Goal: Task Accomplishment & Management: Manage account settings

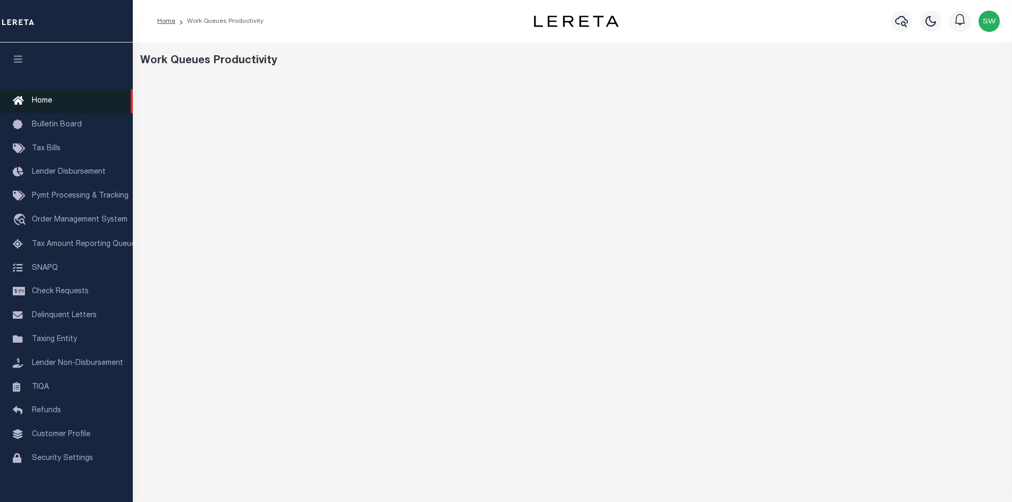
click at [40, 103] on span "Home" at bounding box center [42, 100] width 20 height 7
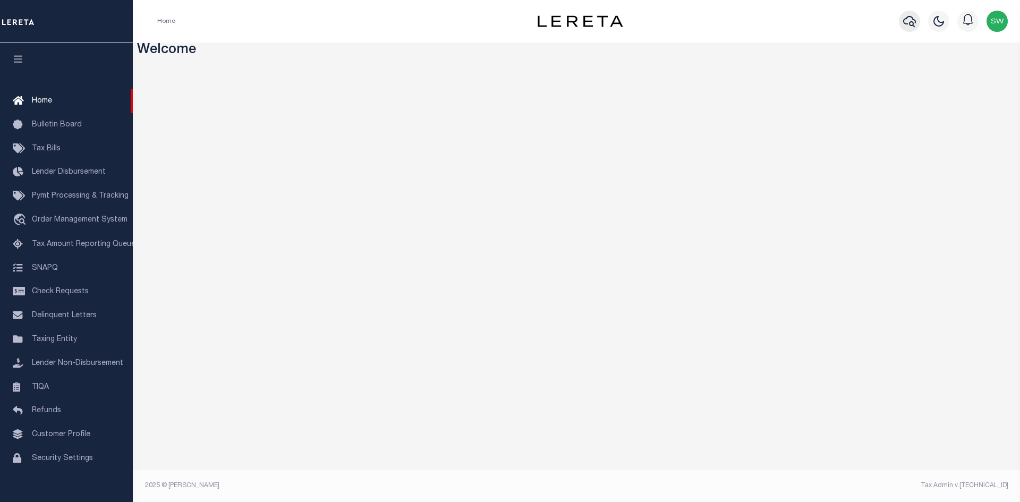
click at [901, 18] on button "button" at bounding box center [909, 21] width 21 height 21
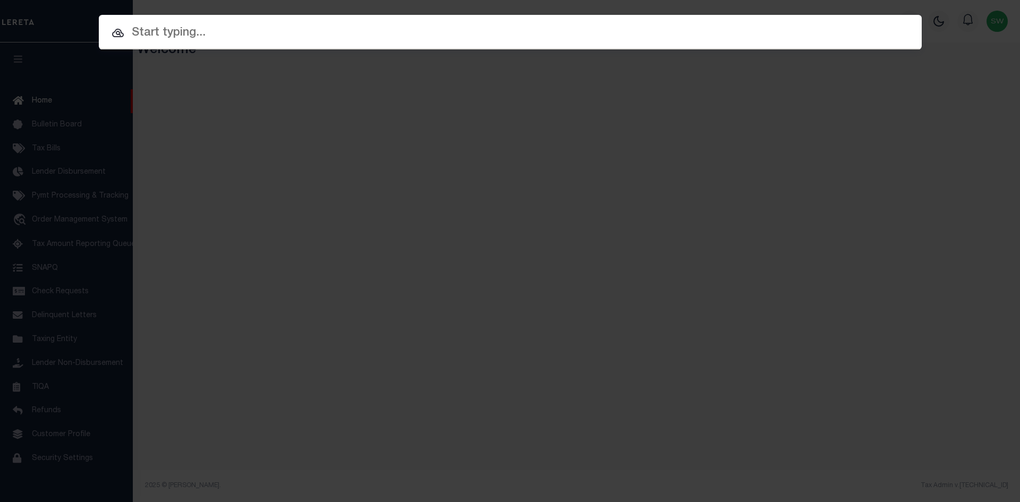
click at [160, 35] on input "text" at bounding box center [510, 33] width 823 height 19
paste input "47008059"
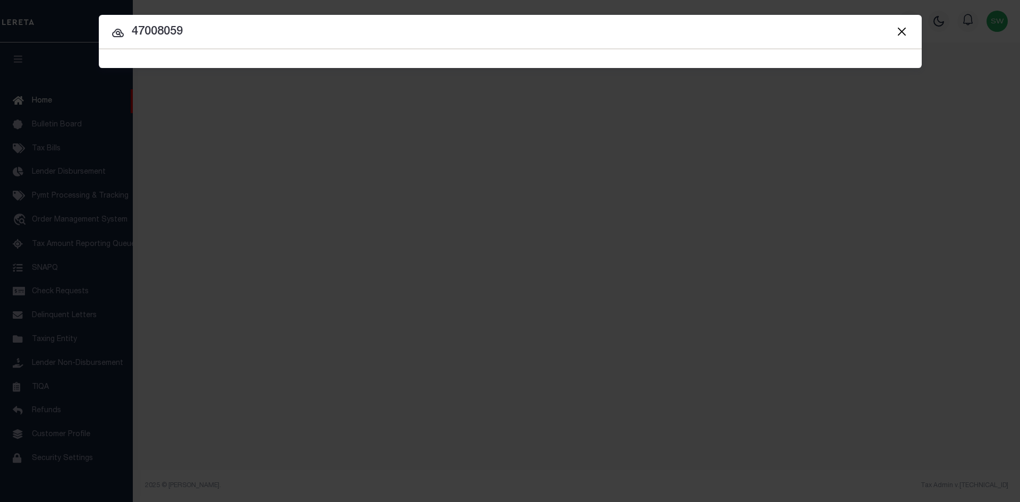
click at [191, 36] on input "47008059" at bounding box center [510, 32] width 823 height 19
type input "47008059"
click at [114, 35] on icon at bounding box center [118, 33] width 13 height 13
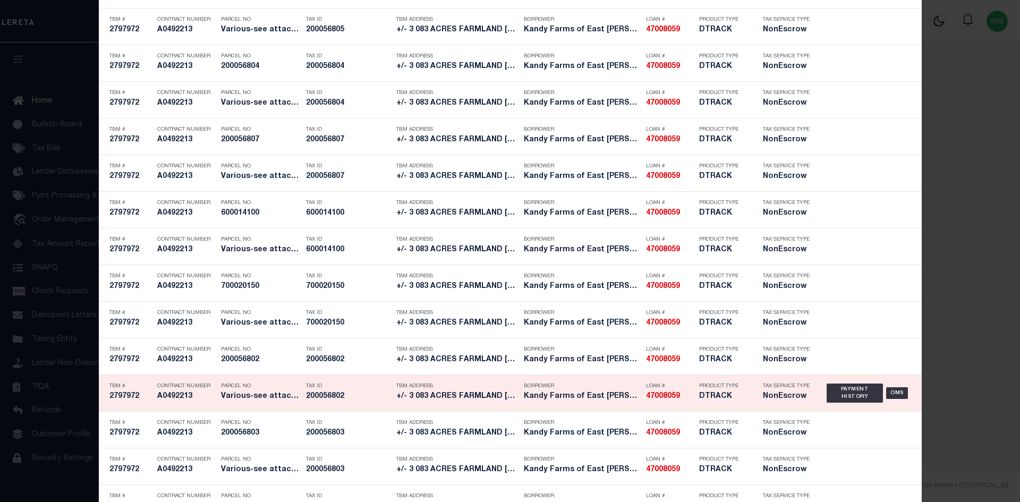
scroll to position [1839, 0]
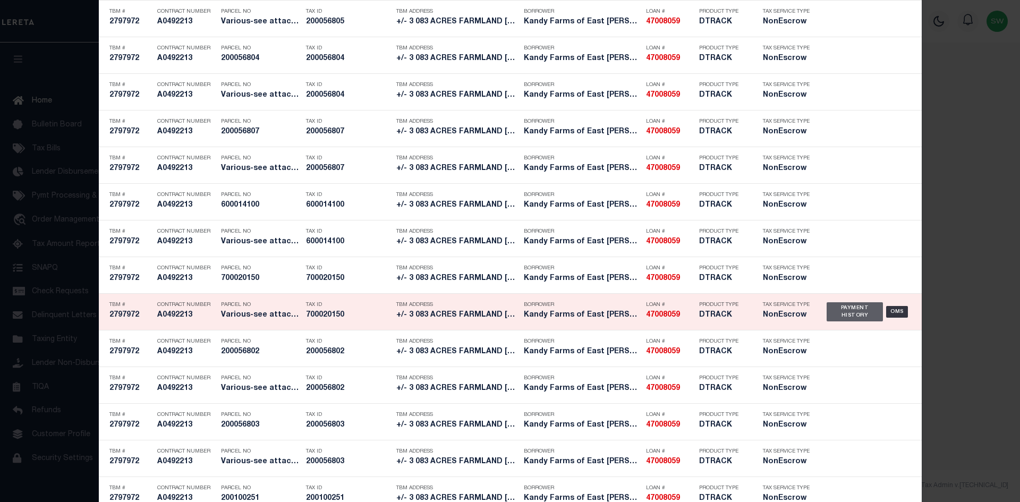
click at [851, 314] on div "Payment History" at bounding box center [854, 311] width 57 height 19
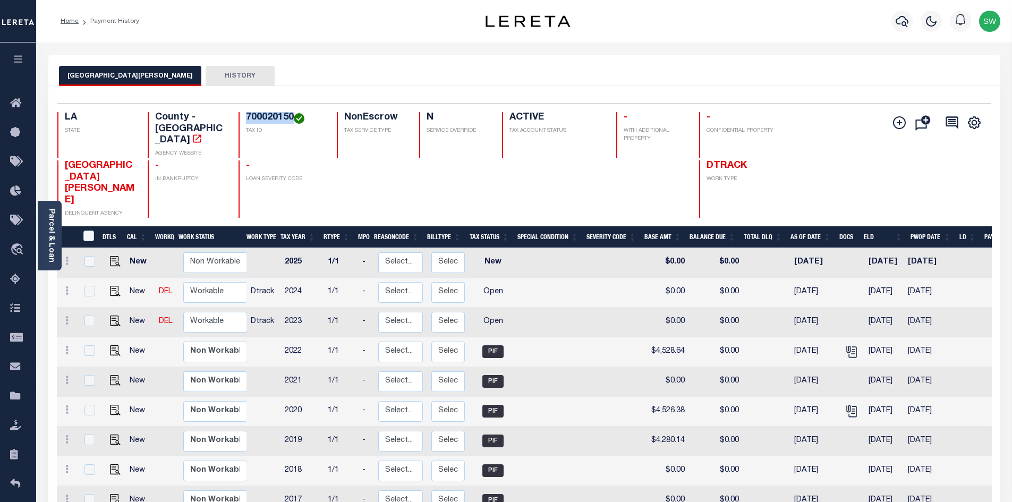
drag, startPoint x: 291, startPoint y: 116, endPoint x: 244, endPoint y: 112, distance: 47.0
click at [244, 112] on div "Selected 9 Results 1 Items per page 25 50 100 LA STATE County - LA AGENCY WEBSI…" at bounding box center [524, 160] width 951 height 115
copy h4 "700020150"
click at [53, 229] on link "Parcel & Loan" at bounding box center [50, 236] width 7 height 54
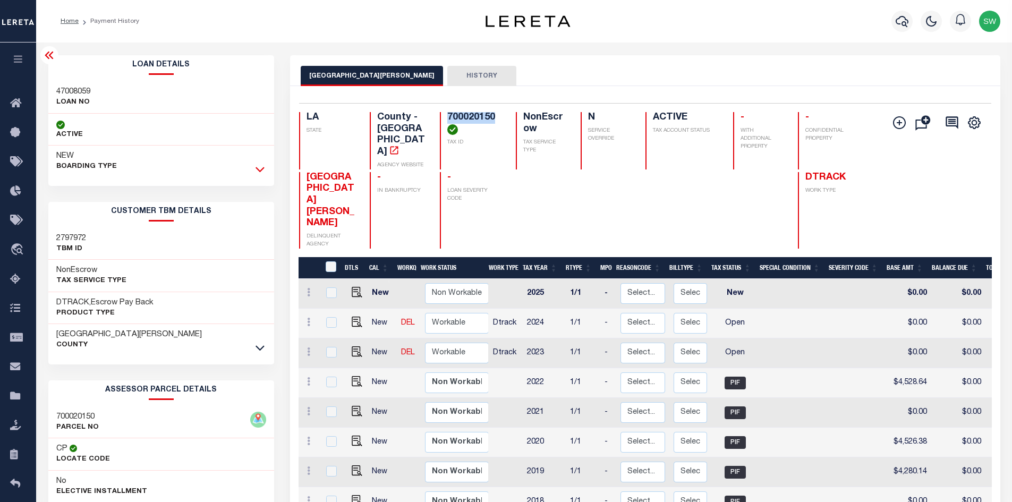
click at [260, 169] on icon at bounding box center [259, 169] width 9 height 11
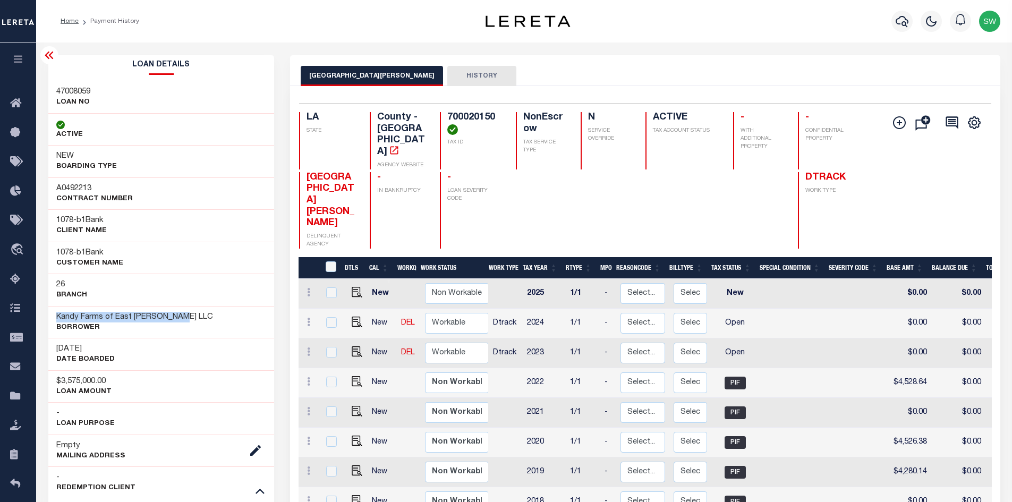
drag, startPoint x: 181, startPoint y: 316, endPoint x: 50, endPoint y: 321, distance: 130.8
click at [50, 321] on div "Kandy Farms of East Carroll LLC Borrower" at bounding box center [161, 322] width 226 height 32
copy h3 "Kandy Farms of East [PERSON_NAME] LLC"
click at [47, 56] on icon at bounding box center [49, 55] width 8 height 7
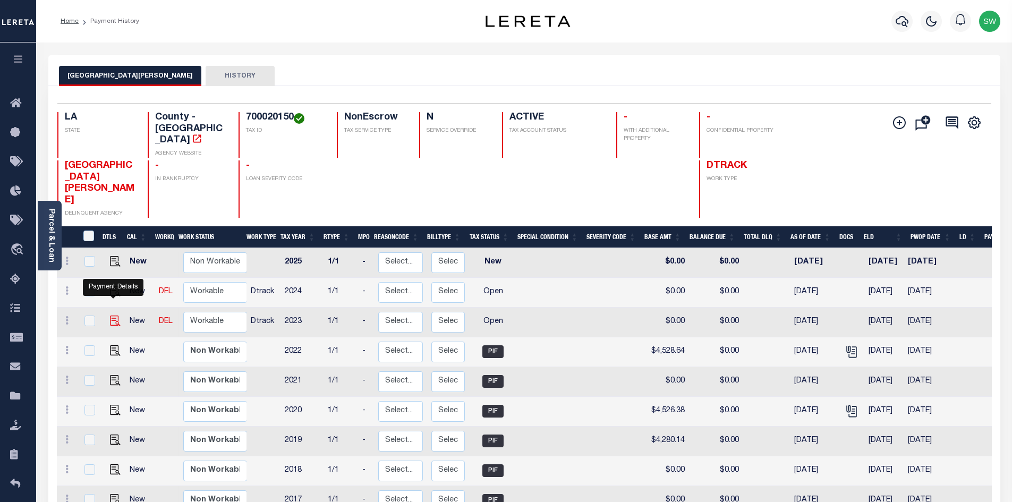
click at [115, 316] on img "" at bounding box center [115, 321] width 11 height 11
checkbox input "true"
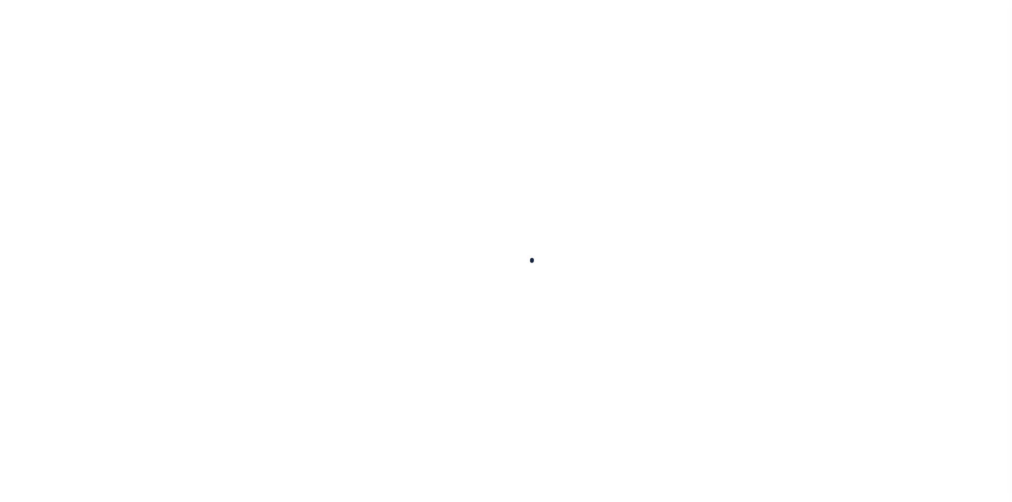
checkbox input "false"
type input "01/01/2024"
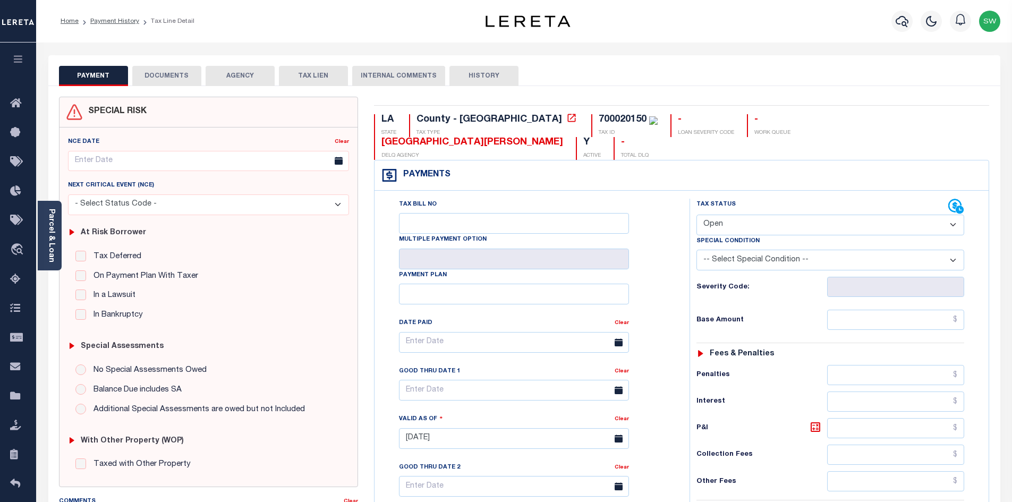
click at [957, 215] on select "- Select Status Code - Open Due/Unpaid Paid Incomplete No Tax Due Internal Refu…" at bounding box center [830, 225] width 268 height 21
select select "PYD"
click at [696, 215] on select "- Select Status Code - Open Due/Unpaid Paid Incomplete No Tax Due Internal Refu…" at bounding box center [830, 225] width 268 height 21
type input "[DATE]"
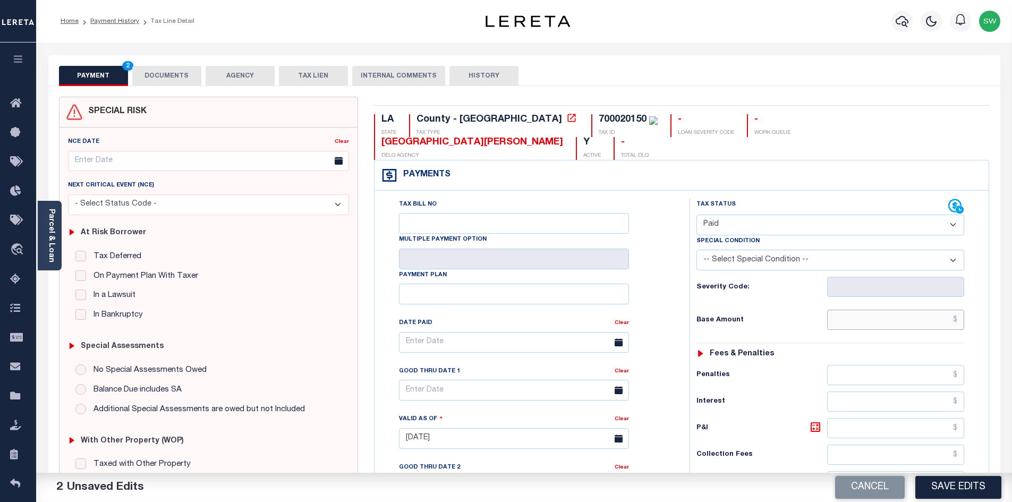
click at [879, 310] on input "text" at bounding box center [896, 320] width 138 height 20
paste input "4,528.64"
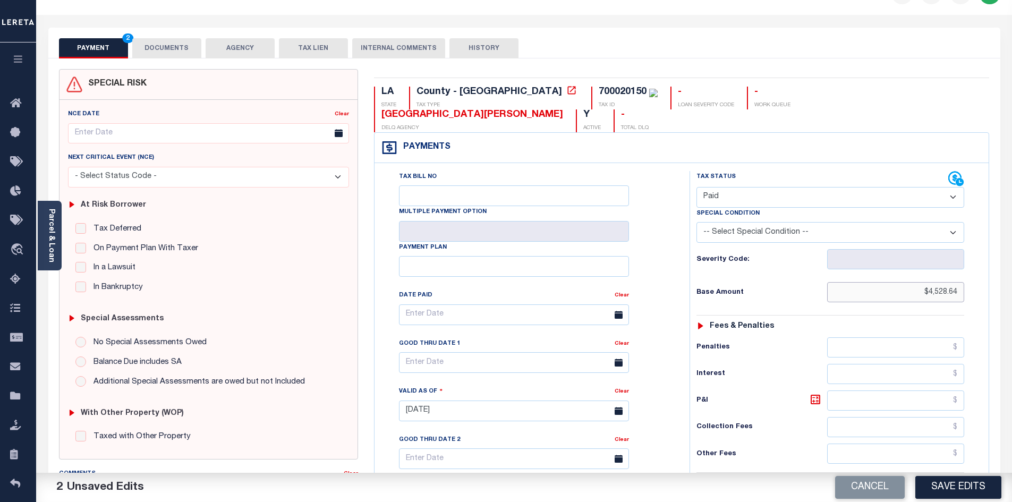
scroll to position [95, 0]
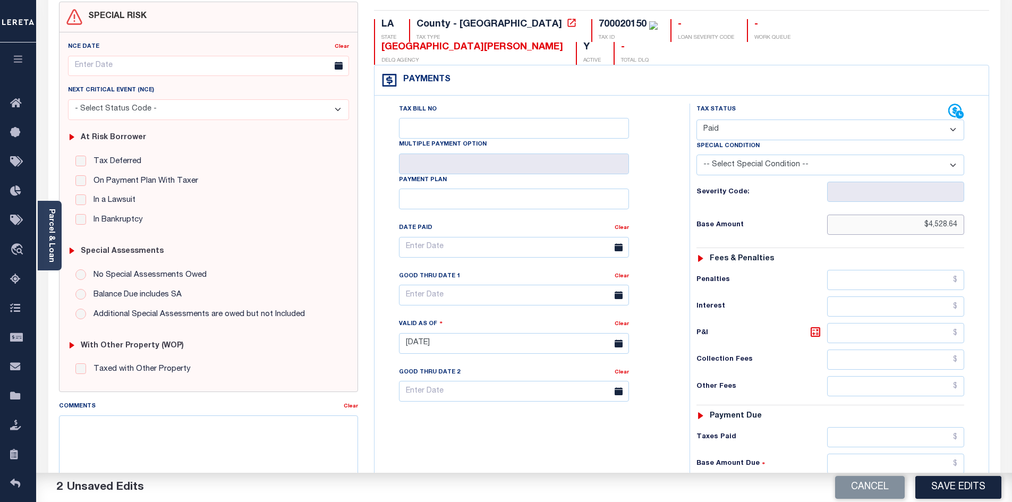
type input "$4,528.64"
click at [885, 427] on input "text" at bounding box center [896, 437] width 138 height 20
paste input "4,528.64"
type input "$4,528.64"
click at [918, 480] on input "text" at bounding box center [896, 490] width 138 height 20
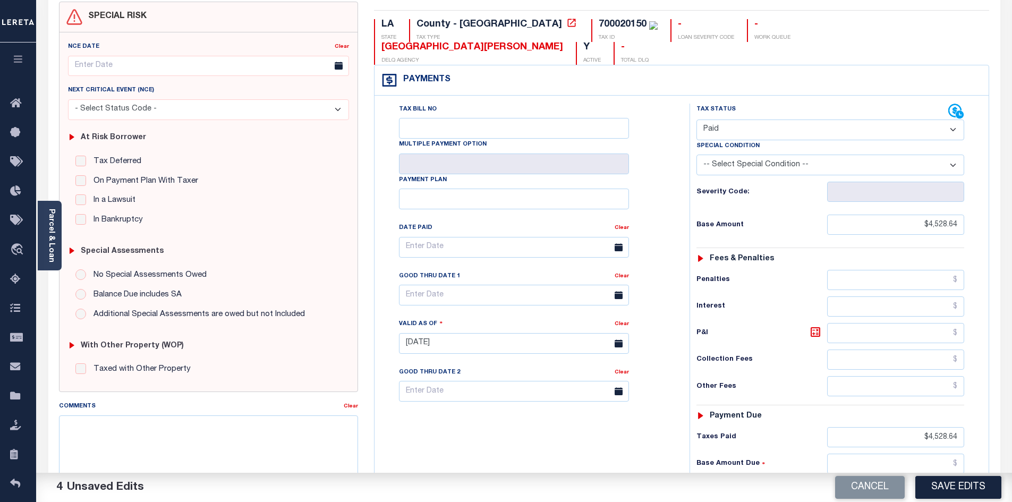
type input "$0.00"
click at [652, 447] on div "Tax Bill No Multiple Payment Option Payment Plan Clear" at bounding box center [529, 338] width 304 height 469
click at [957, 492] on button "Save Edits" at bounding box center [958, 487] width 86 height 23
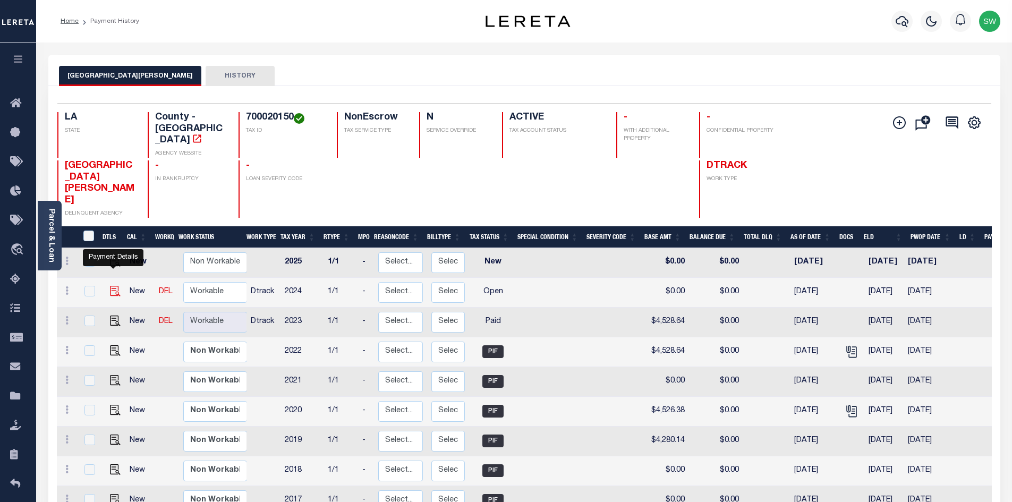
click at [117, 286] on img "" at bounding box center [115, 291] width 11 height 11
checkbox input "true"
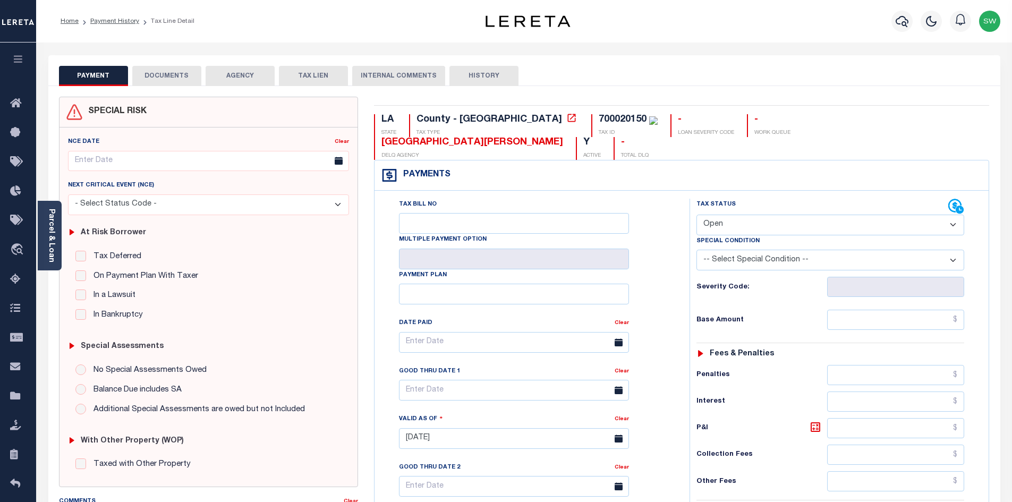
click at [953, 215] on select "- Select Status Code - Open Due/Unpaid Paid Incomplete No Tax Due Internal Refu…" at bounding box center [830, 225] width 268 height 21
select select "PYD"
click at [696, 215] on select "- Select Status Code - Open Due/Unpaid Paid Incomplete No Tax Due Internal Refu…" at bounding box center [830, 225] width 268 height 21
type input "[DATE]"
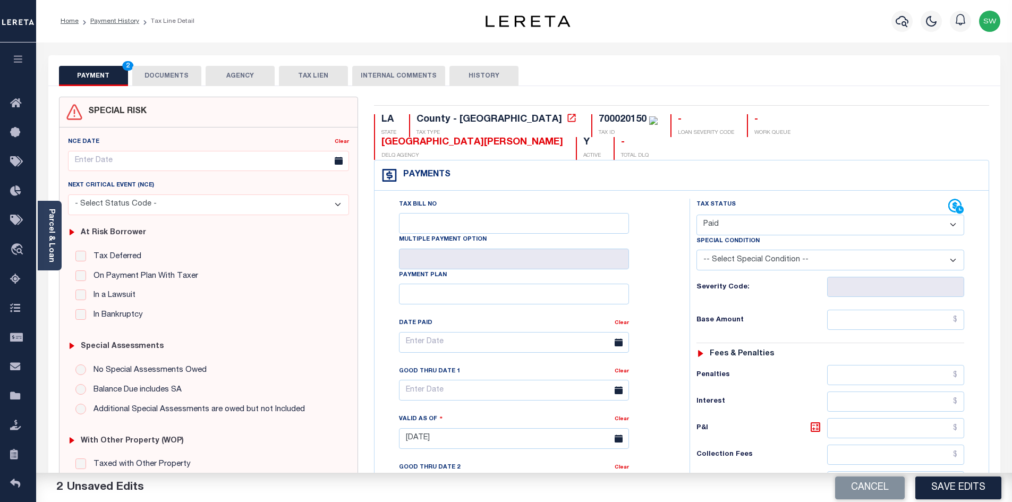
click at [681, 244] on div "Tax Status Status" at bounding box center [833, 433] width 304 height 469
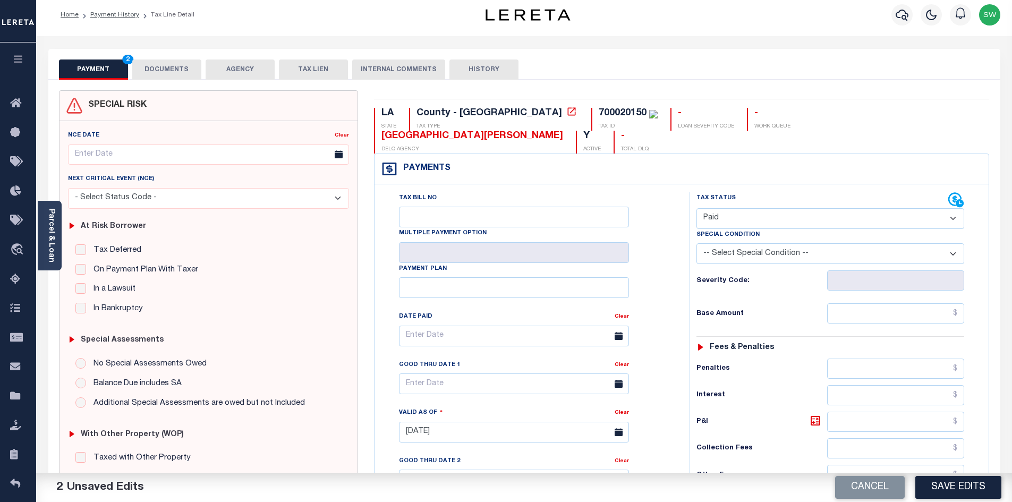
scroll to position [11, 0]
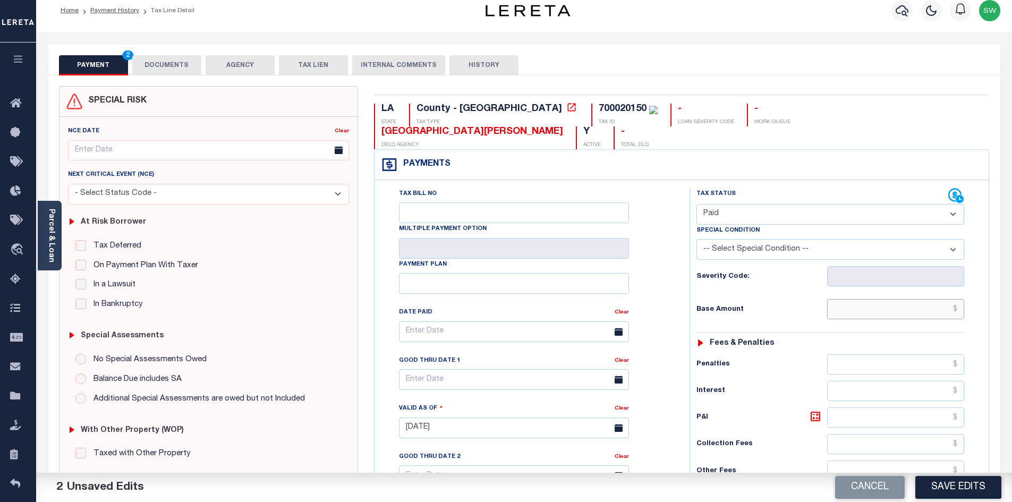
click at [873, 299] on input "text" at bounding box center [896, 309] width 138 height 20
click at [876, 299] on input "text" at bounding box center [896, 309] width 138 height 20
paste input "6,452.29"
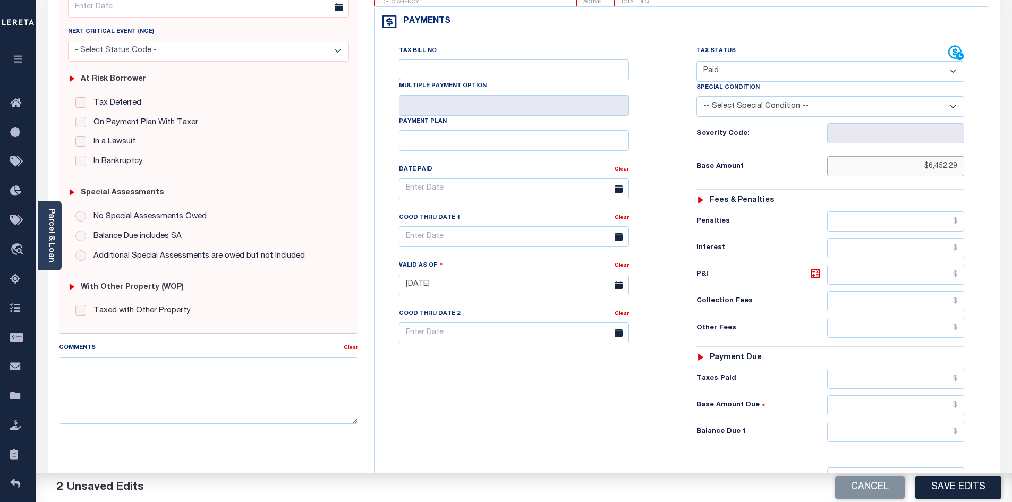
scroll to position [168, 0]
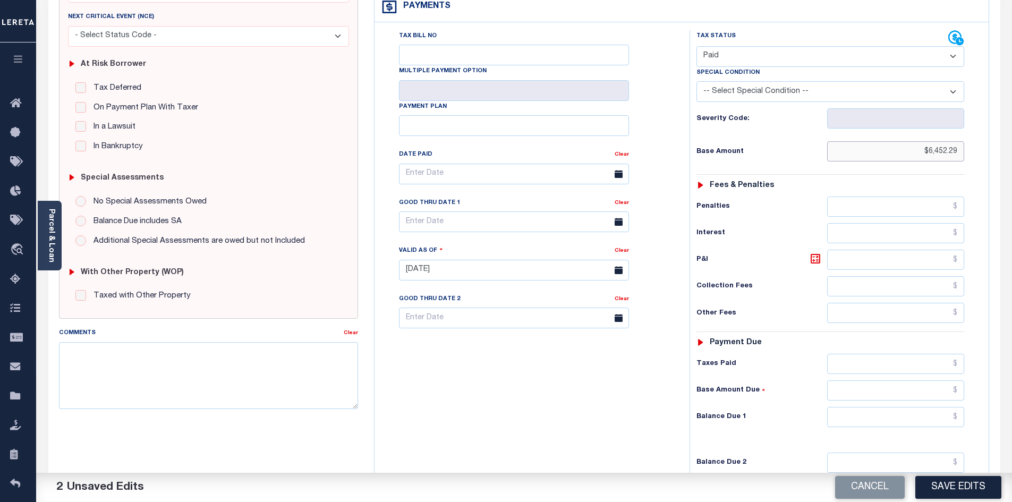
type input "$6,452.29"
click at [881, 354] on input "text" at bounding box center [896, 364] width 138 height 20
paste input "6,452.29"
type input "$6,452.29"
click at [909, 407] on input "text" at bounding box center [896, 417] width 138 height 20
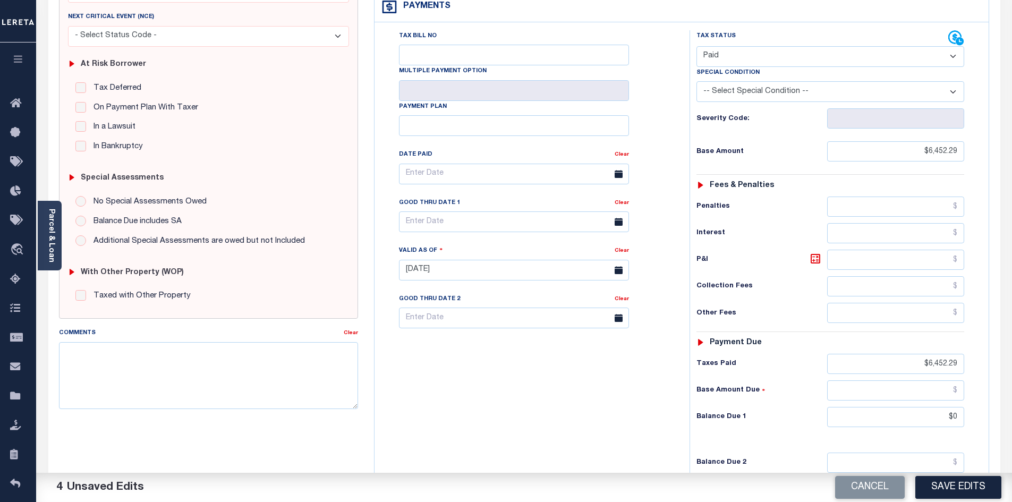
type input "$0.00"
click at [612, 359] on div "Tax Bill No Multiple Payment Option Payment Plan Clear" at bounding box center [529, 264] width 304 height 469
click at [970, 481] on button "Save Edits" at bounding box center [958, 487] width 86 height 23
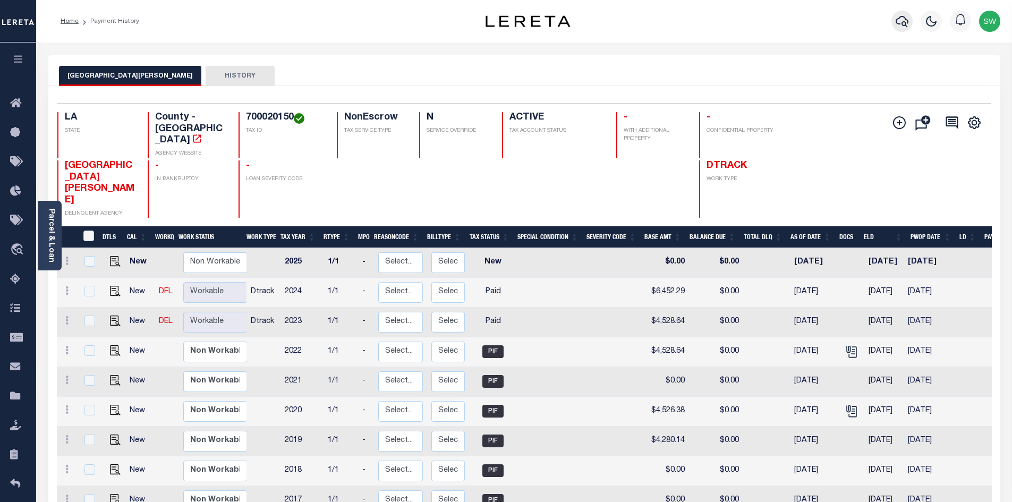
click at [899, 25] on icon "button" at bounding box center [902, 21] width 13 height 13
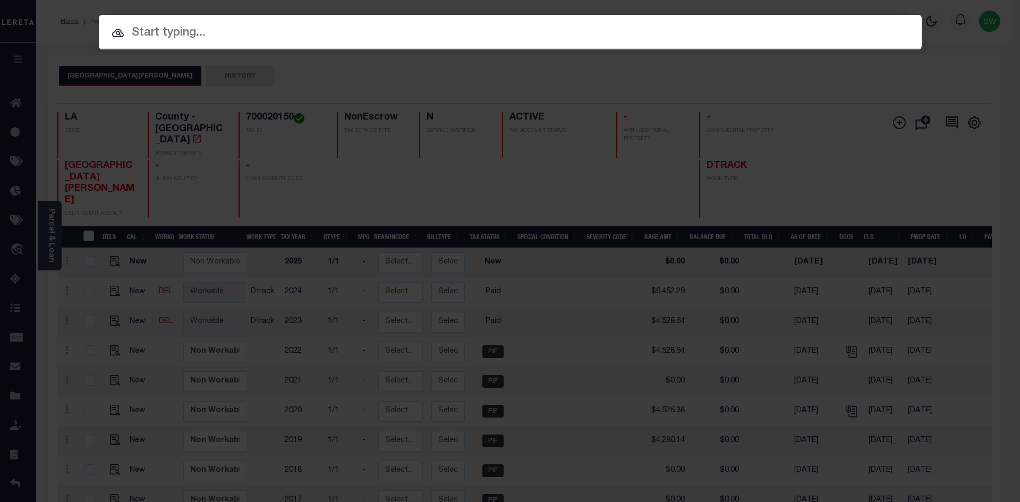
click at [154, 29] on input "text" at bounding box center [510, 33] width 823 height 19
paste input "47008059"
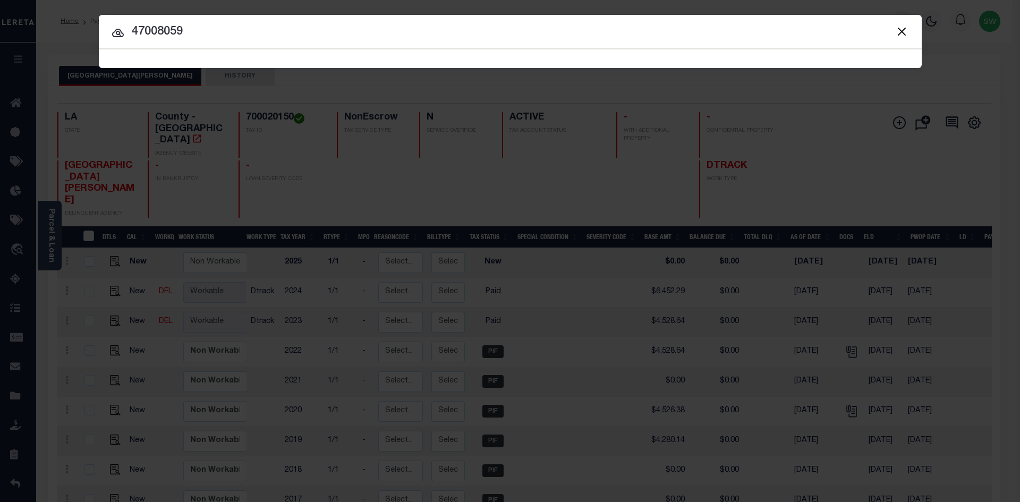
type input "47008059"
click at [120, 36] on icon at bounding box center [118, 33] width 13 height 13
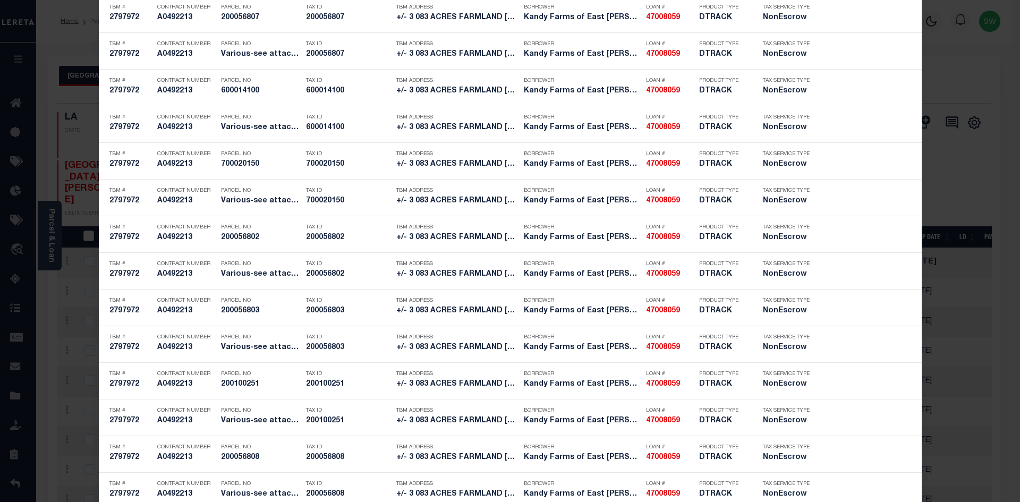
scroll to position [1956, 0]
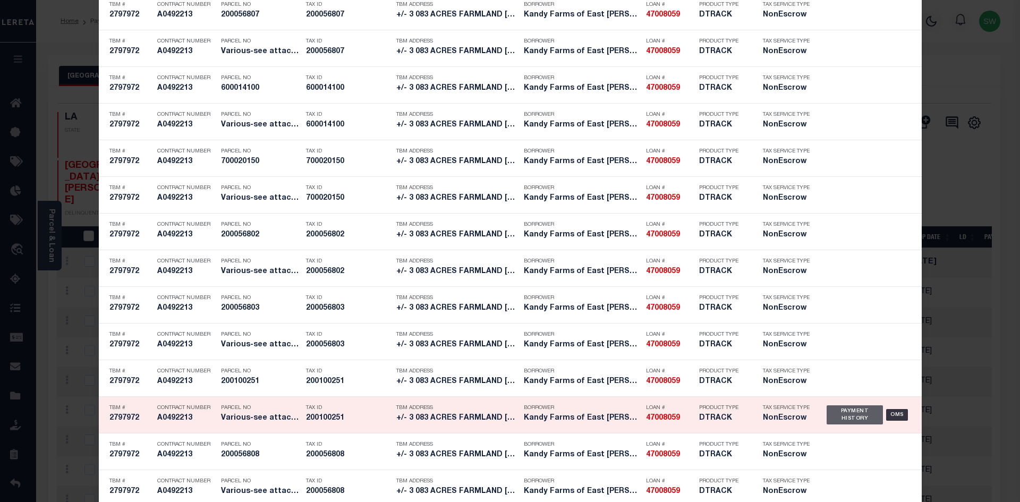
click at [831, 419] on div "Payment History" at bounding box center [854, 414] width 57 height 19
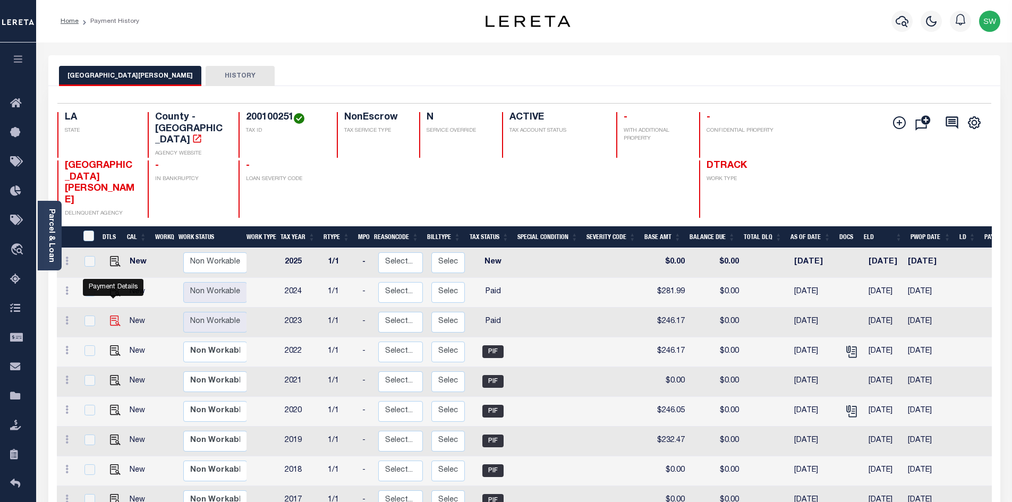
click at [112, 316] on img "" at bounding box center [115, 321] width 11 height 11
checkbox input "true"
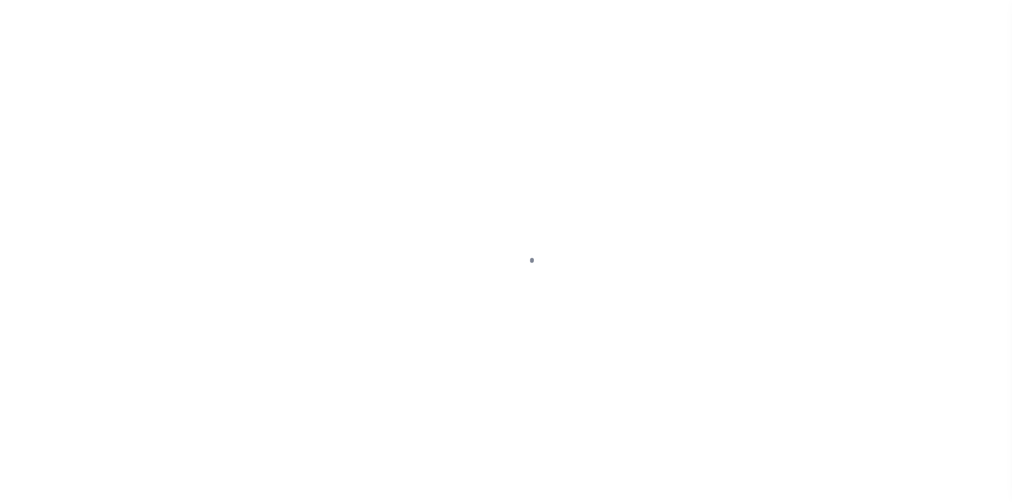
select select "PYD"
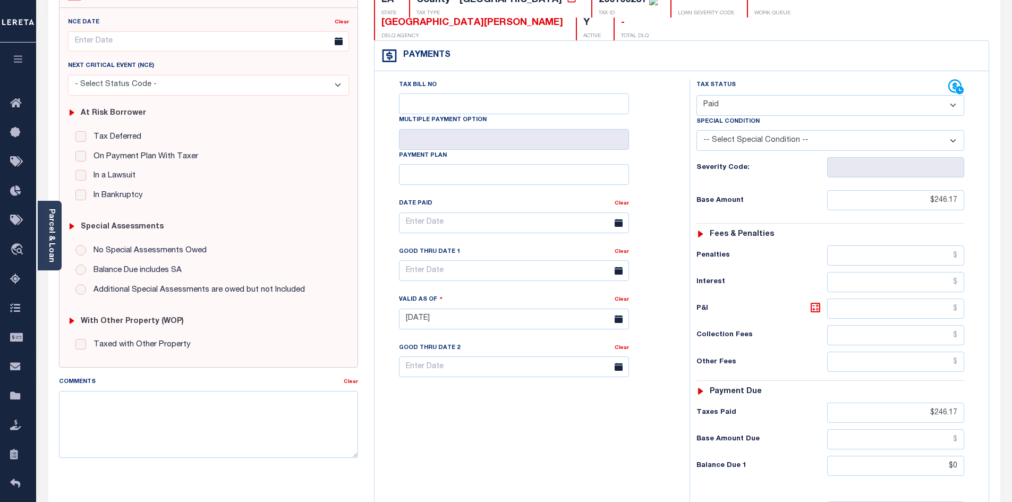
scroll to position [124, 0]
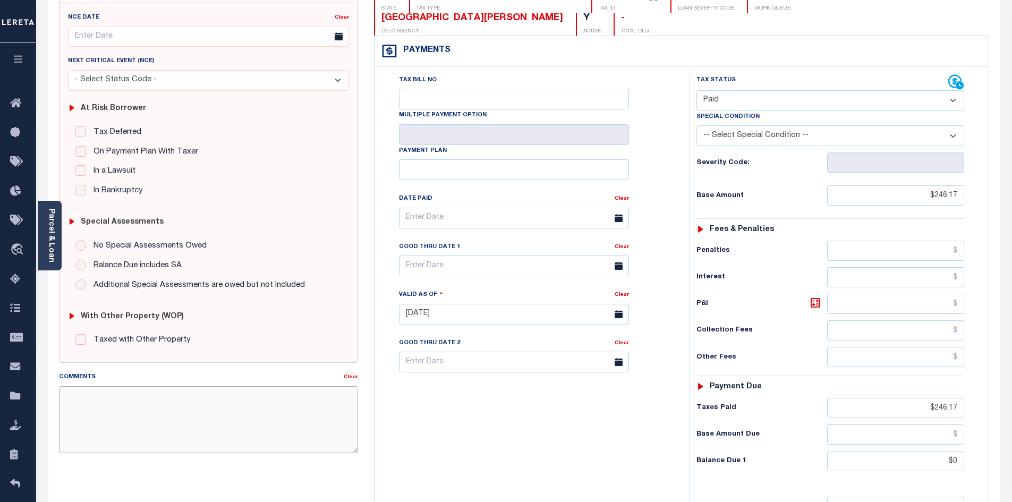
click at [258, 395] on textarea "Comments" at bounding box center [209, 419] width 300 height 67
click at [504, 418] on div "Tax Bill No Multiple Payment Option Payment Plan Clear" at bounding box center [529, 308] width 304 height 469
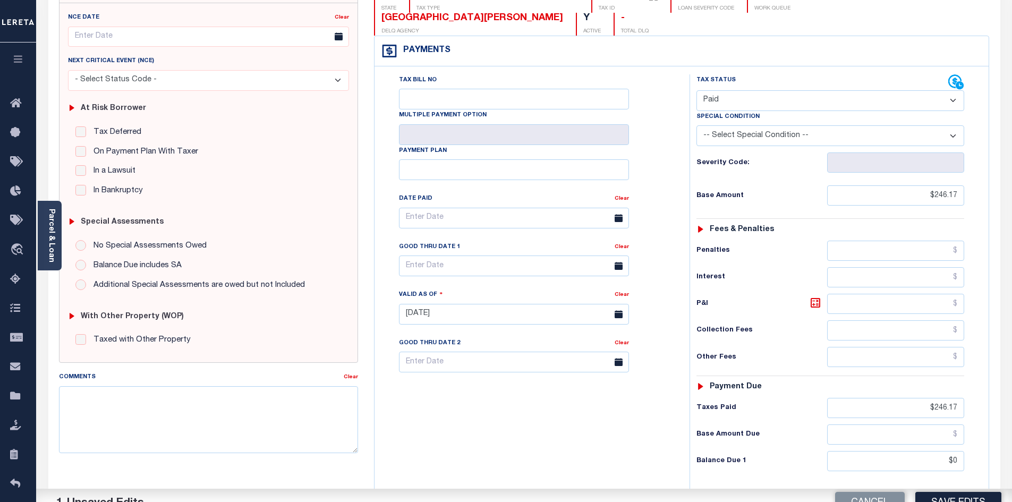
click at [570, 429] on div "Tax Bill No Multiple Payment Option Payment Plan Clear" at bounding box center [529, 308] width 304 height 469
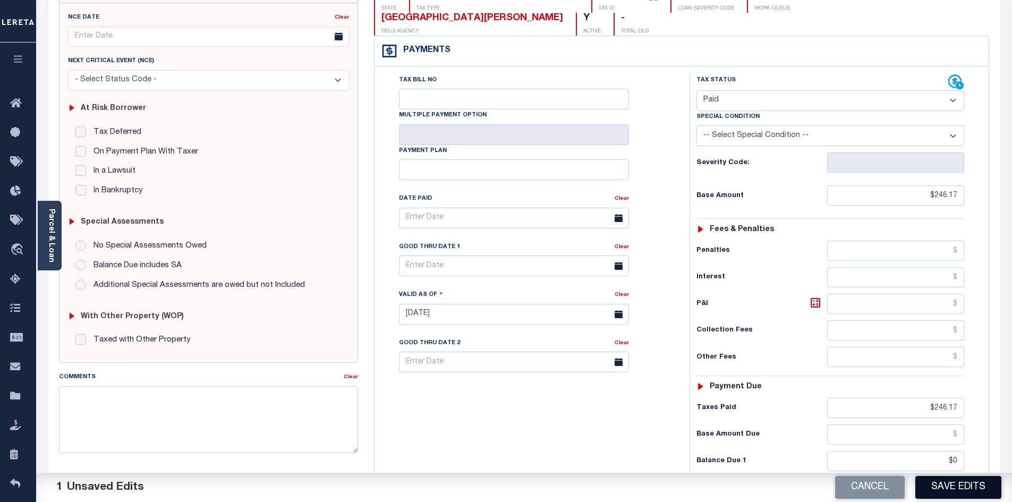
click at [975, 485] on button "Save Edits" at bounding box center [958, 487] width 86 height 23
checkbox input "false"
type input "$246.17"
type input "$0"
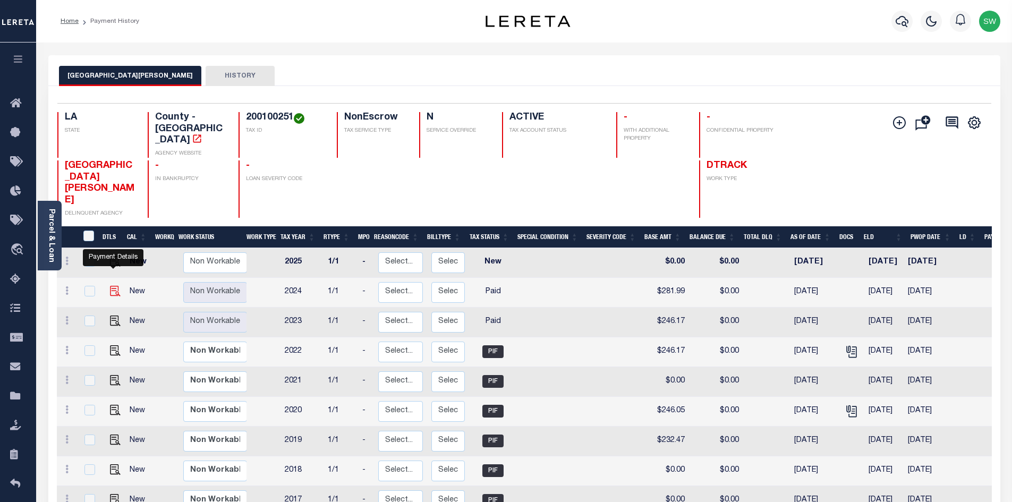
click at [113, 286] on img "" at bounding box center [115, 291] width 11 height 11
checkbox input "true"
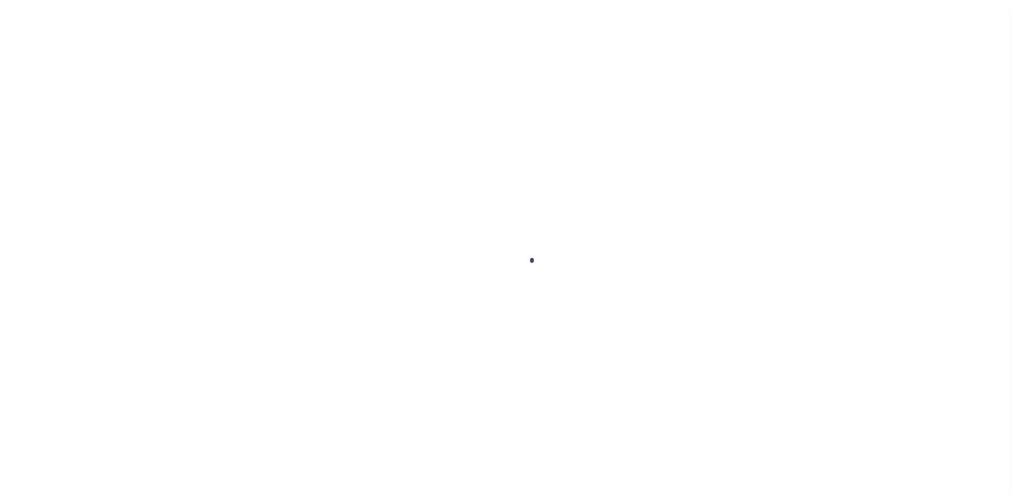
select select "PYD"
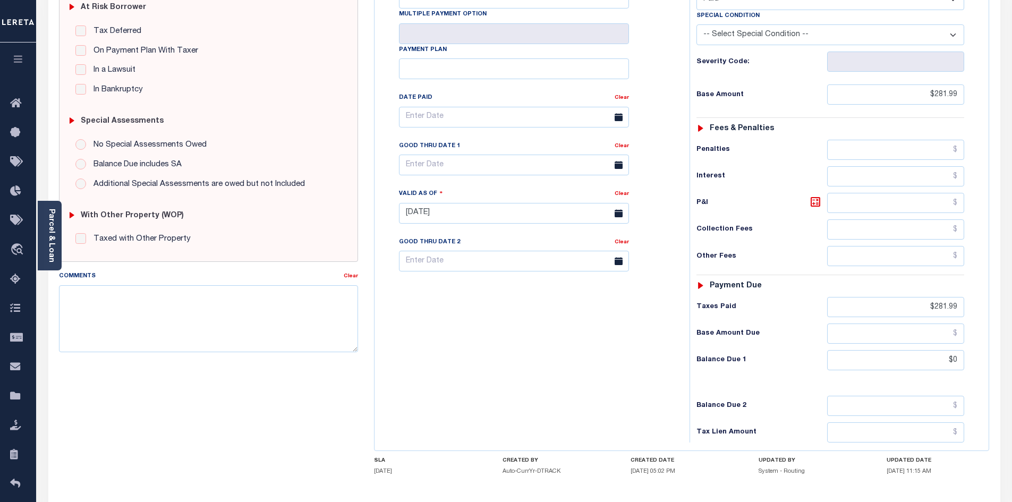
scroll to position [280, 0]
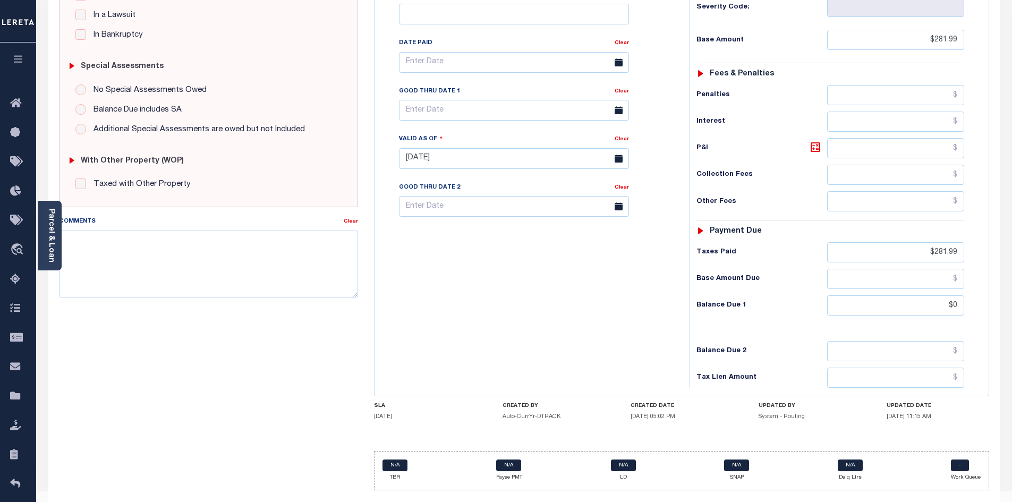
click at [585, 336] on div "Tax Bill No Multiple Payment Option Payment Plan Clear" at bounding box center [529, 153] width 304 height 469
click at [209, 266] on textarea "Comments" at bounding box center [209, 264] width 300 height 67
click at [434, 254] on div "Tax Bill No Multiple Payment Option Payment Plan Clear" at bounding box center [529, 153] width 304 height 469
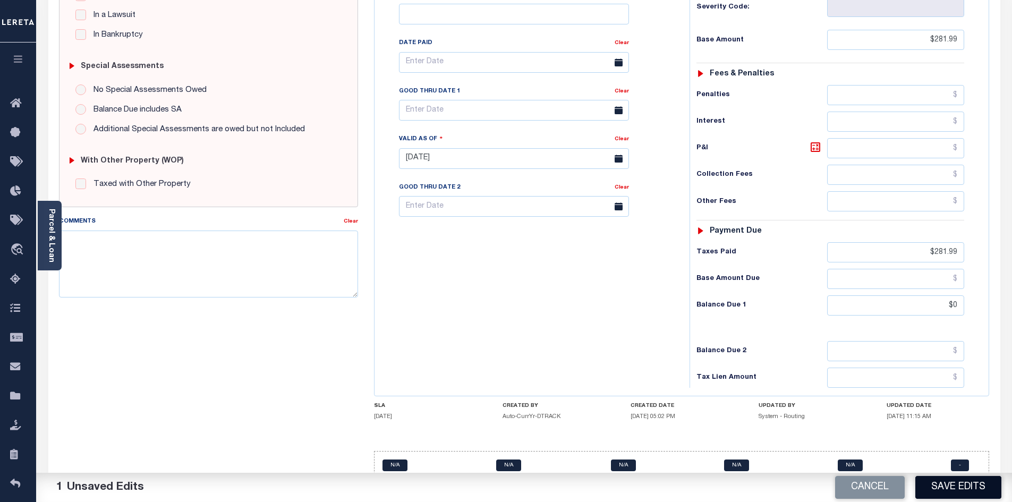
click at [953, 491] on button "Save Edits" at bounding box center [958, 487] width 86 height 23
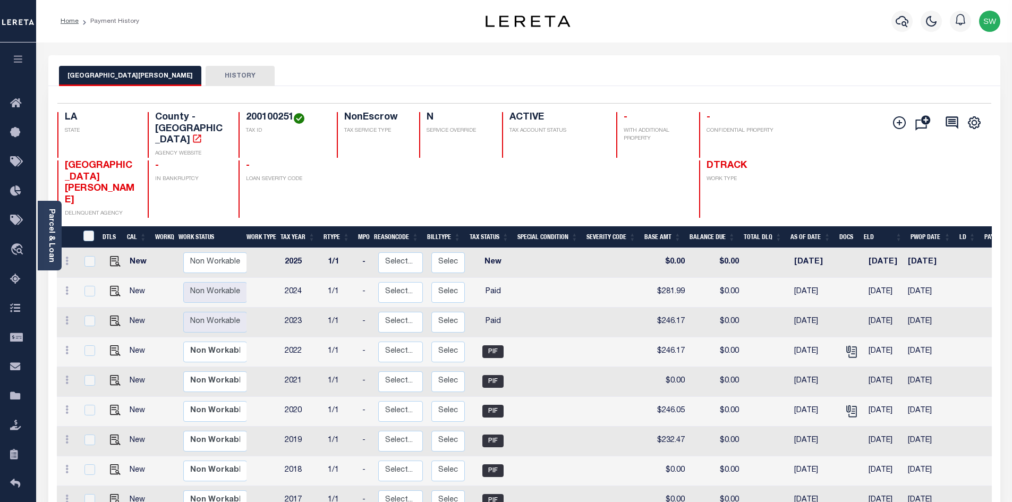
click at [122, 278] on td at bounding box center [112, 293] width 25 height 30
checkbox input "true"
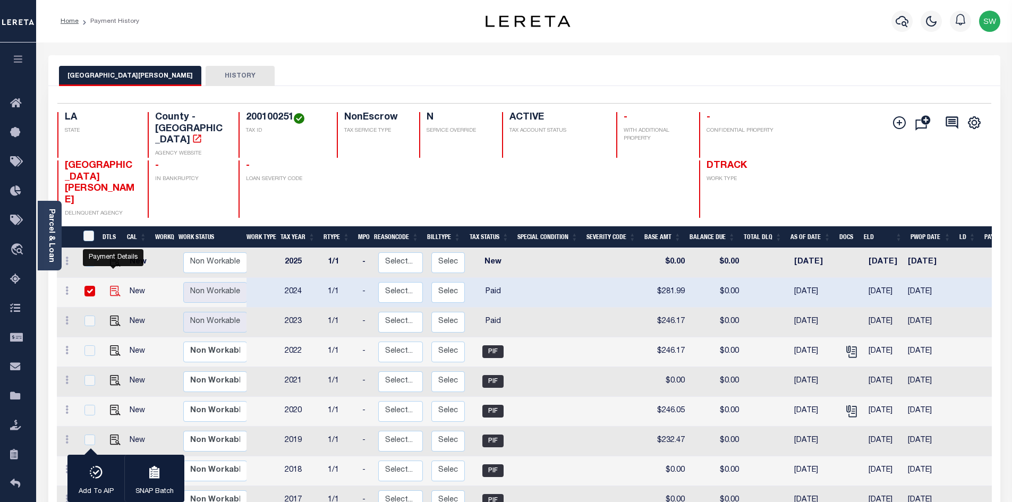
click at [111, 286] on img "" at bounding box center [115, 291] width 11 height 11
checkbox input "false"
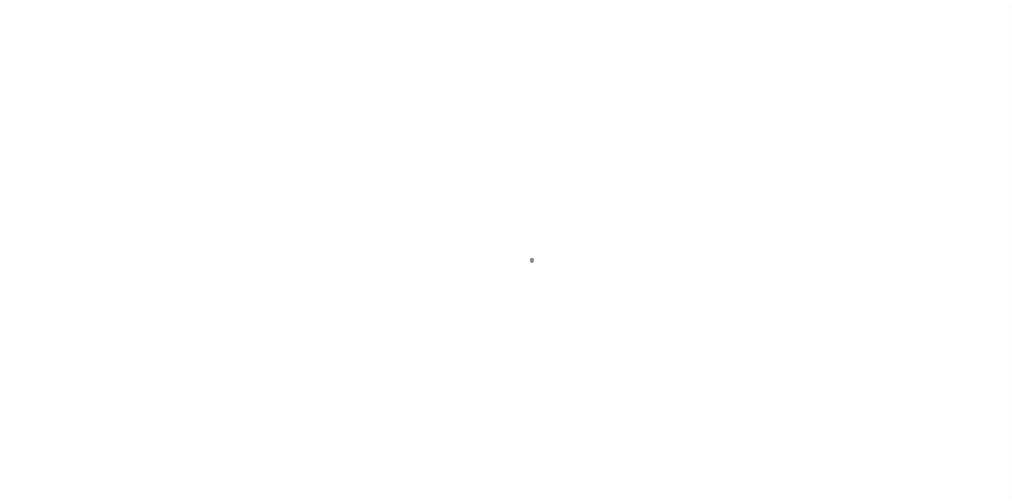
select select "PYD"
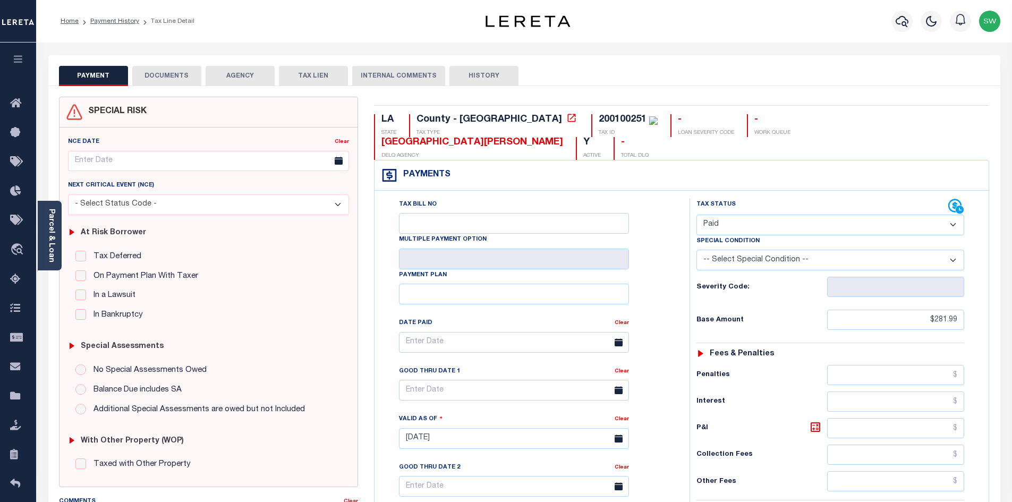
click at [635, 70] on div "PAYMENT DOCUMENTS AGENCY DELINQUENT PAYEE TAX LIEN HISTORY" at bounding box center [524, 76] width 931 height 20
click at [896, 27] on icon "button" at bounding box center [902, 21] width 13 height 13
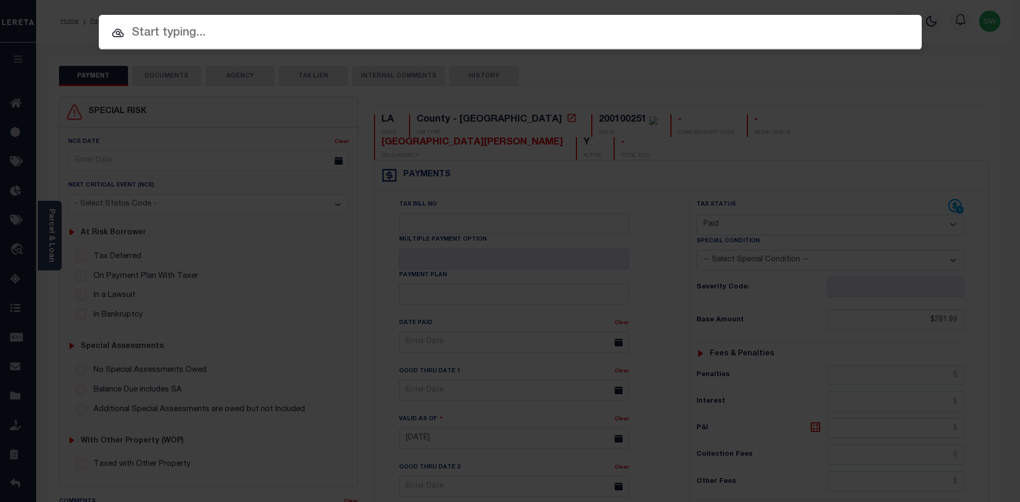
click at [201, 30] on input "text" at bounding box center [510, 33] width 823 height 19
paste input "17091731"
type input "17091731"
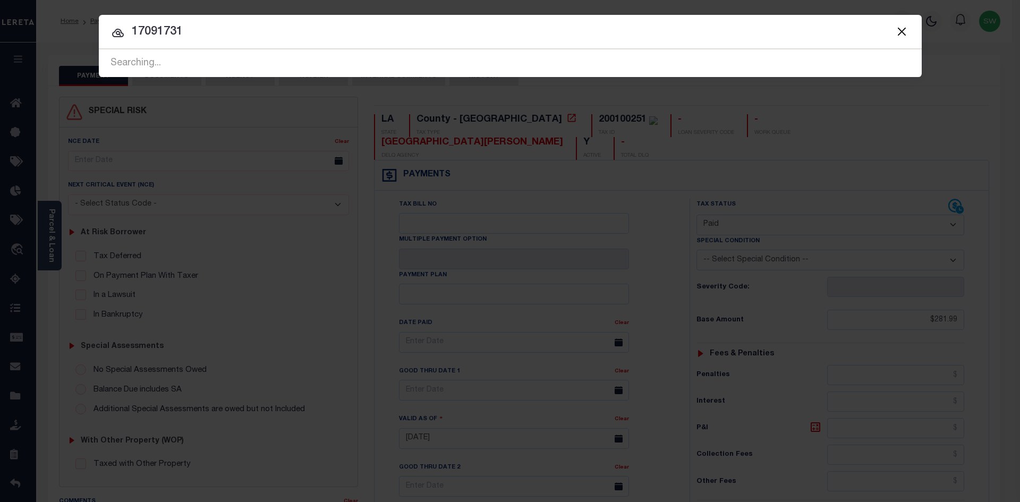
click at [120, 29] on icon at bounding box center [118, 33] width 13 height 13
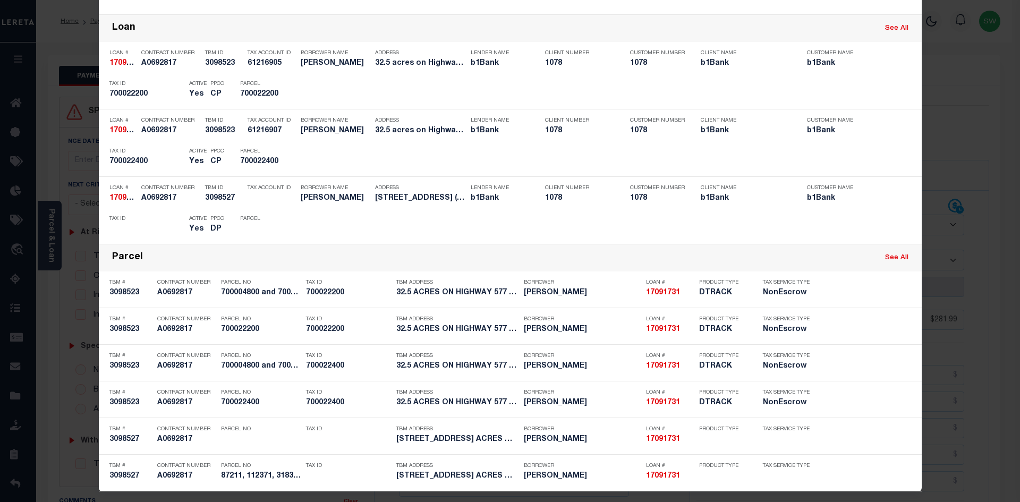
scroll to position [185, 0]
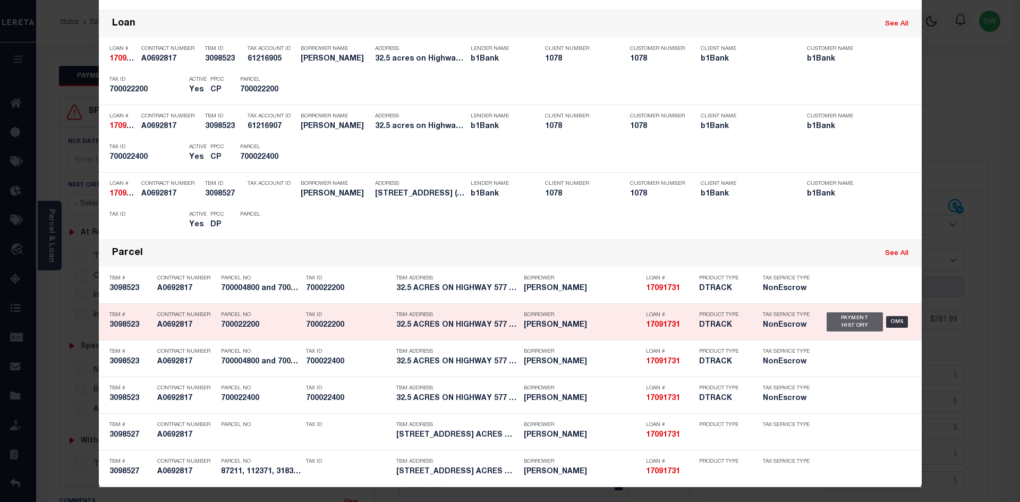
click at [849, 326] on div "Payment History" at bounding box center [854, 321] width 57 height 19
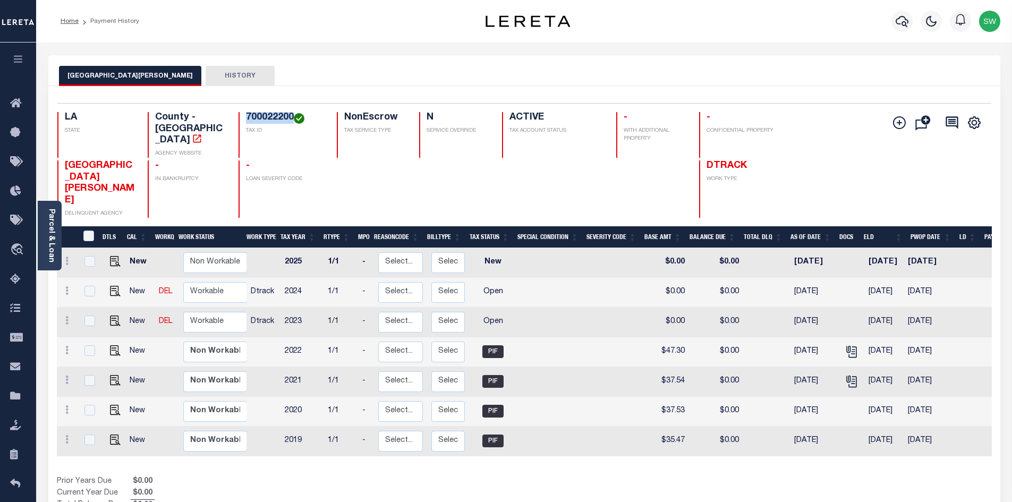
drag, startPoint x: 292, startPoint y: 116, endPoint x: 243, endPoint y: 122, distance: 48.7
click at [243, 122] on div "700022200 TAX ID" at bounding box center [281, 135] width 86 height 46
copy h4 "700022200"
click at [55, 239] on div "Parcel & Loan" at bounding box center [50, 236] width 24 height 70
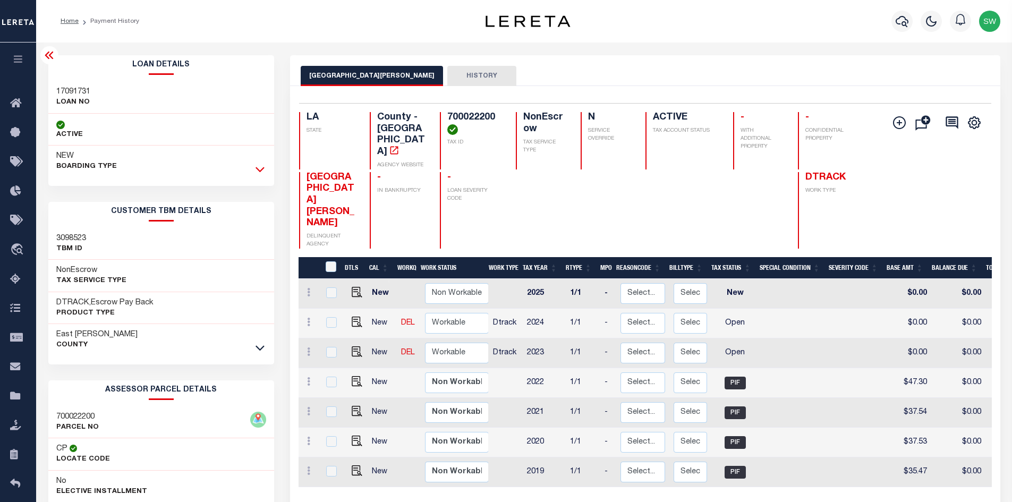
click at [258, 170] on icon at bounding box center [259, 169] width 9 height 11
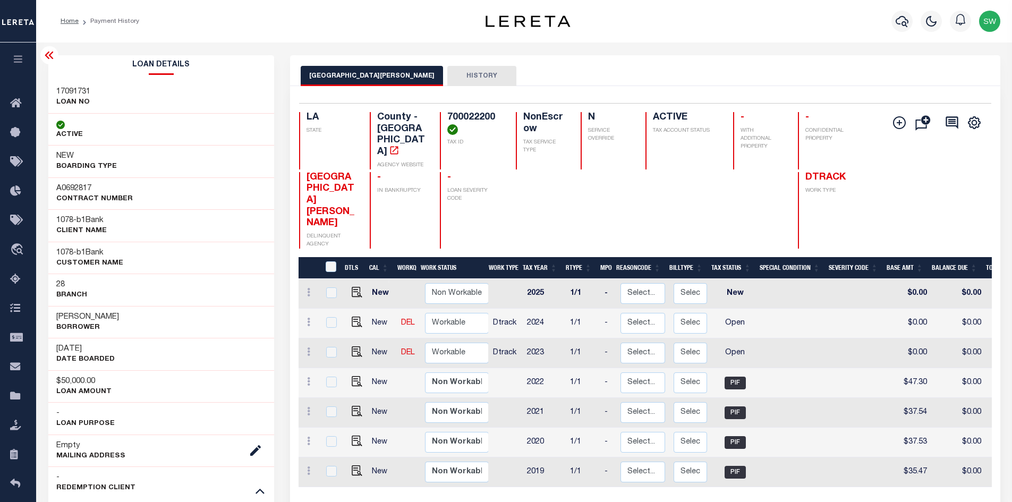
drag, startPoint x: 129, startPoint y: 316, endPoint x: 44, endPoint y: 319, distance: 85.0
copy h3 "[PERSON_NAME]"
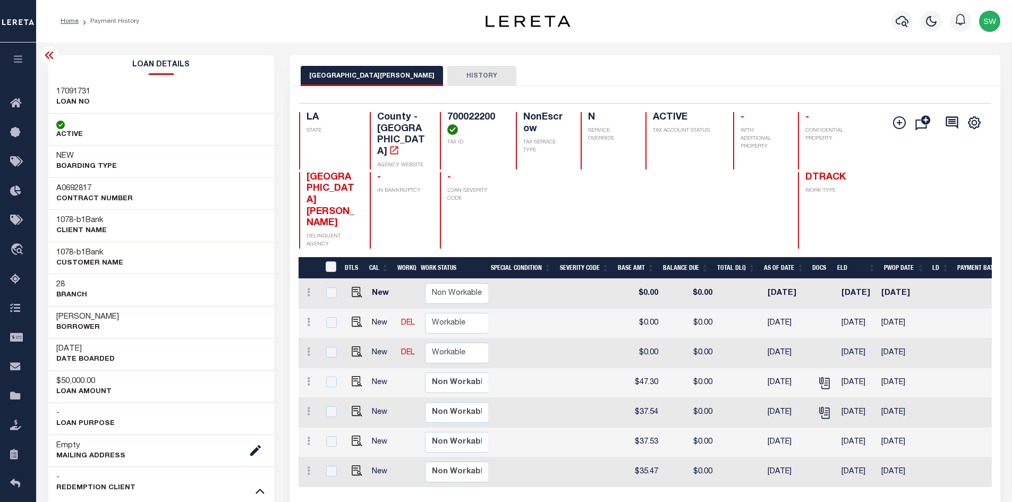
scroll to position [0, 291]
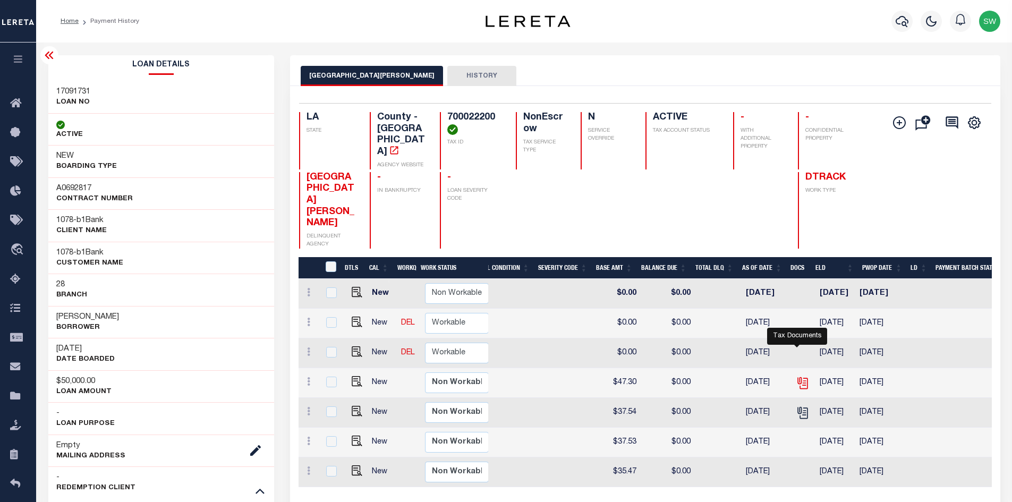
click at [796, 376] on icon "" at bounding box center [803, 383] width 14 height 14
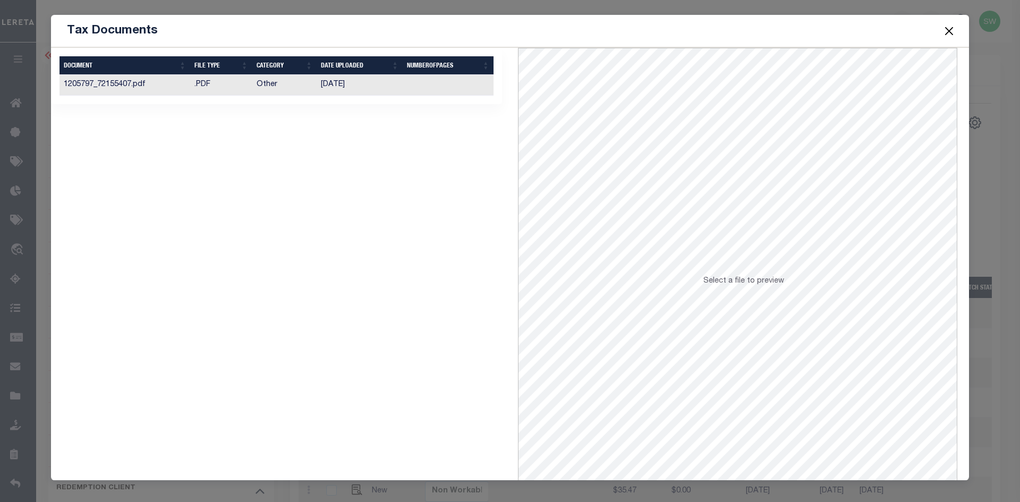
click at [137, 84] on td "1205797_72155407.pdf" at bounding box center [124, 85] width 131 height 21
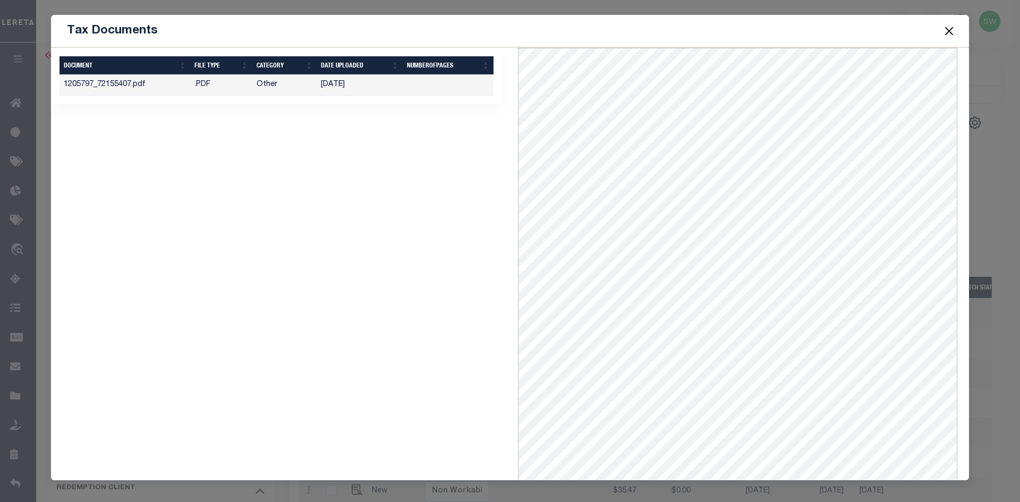
click at [945, 33] on button "Close" at bounding box center [949, 31] width 14 height 14
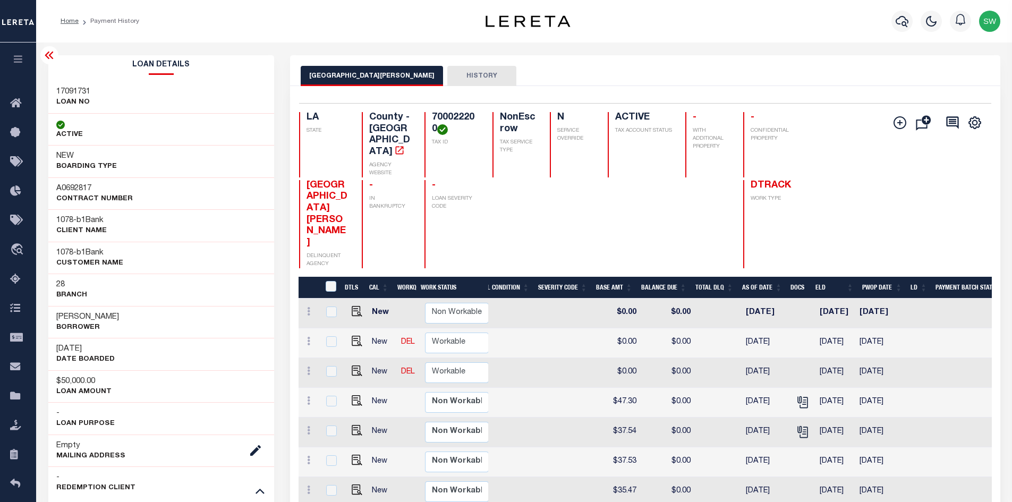
click at [53, 55] on icon at bounding box center [49, 55] width 13 height 13
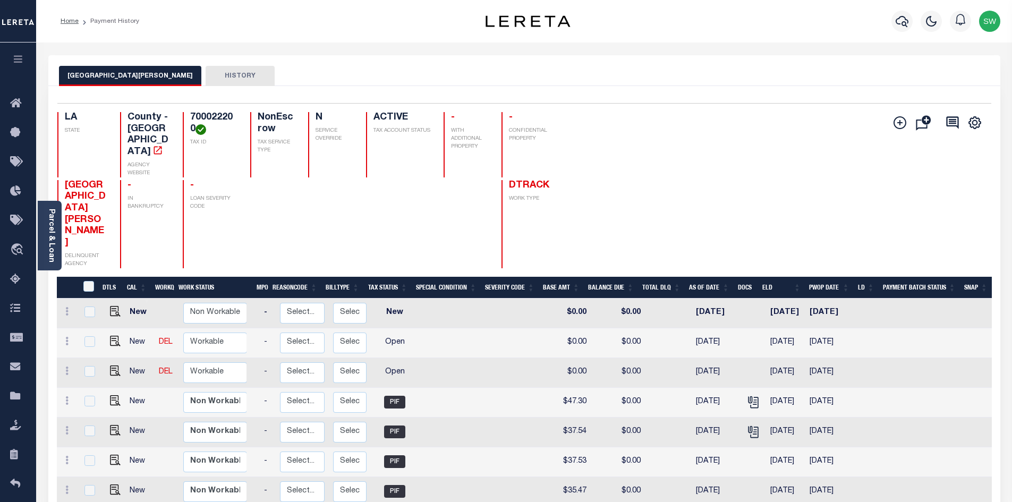
scroll to position [0, 101]
click at [110, 365] on img "" at bounding box center [115, 370] width 11 height 11
checkbox input "true"
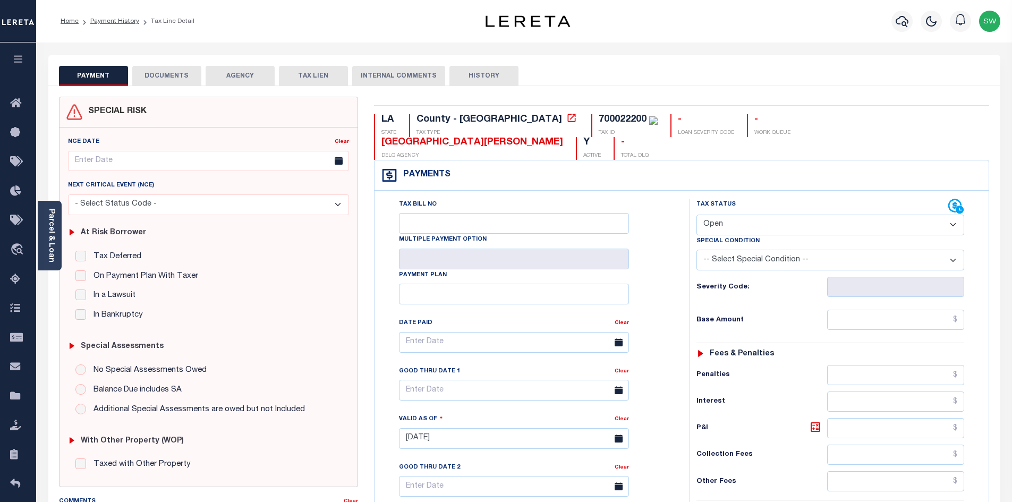
click at [954, 215] on select "- Select Status Code - Open Due/Unpaid Paid Incomplete No Tax Due Internal Refu…" at bounding box center [830, 225] width 268 height 21
select select "PYD"
click at [696, 215] on select "- Select Status Code - Open Due/Unpaid Paid Incomplete No Tax Due Internal Refu…" at bounding box center [830, 225] width 268 height 21
type input "[DATE]"
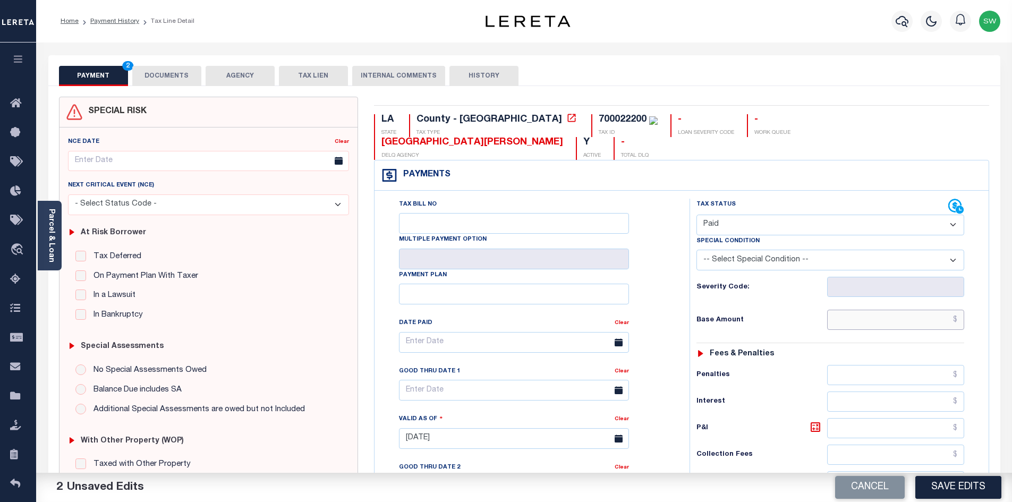
click at [884, 310] on input "text" at bounding box center [896, 320] width 138 height 20
drag, startPoint x: 924, startPoint y: 302, endPoint x: 982, endPoint y: 297, distance: 58.1
click at [982, 297] on div "Tax Status Status" at bounding box center [833, 433] width 304 height 469
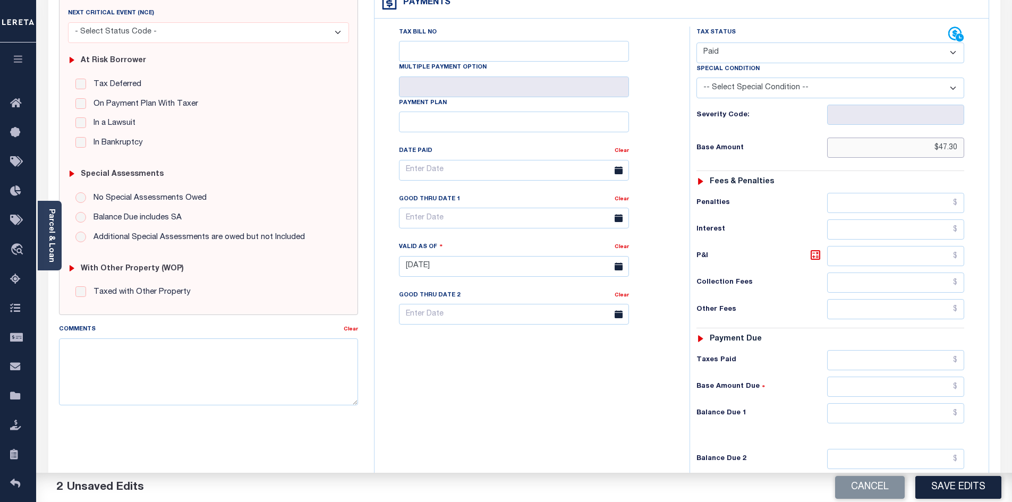
scroll to position [177, 0]
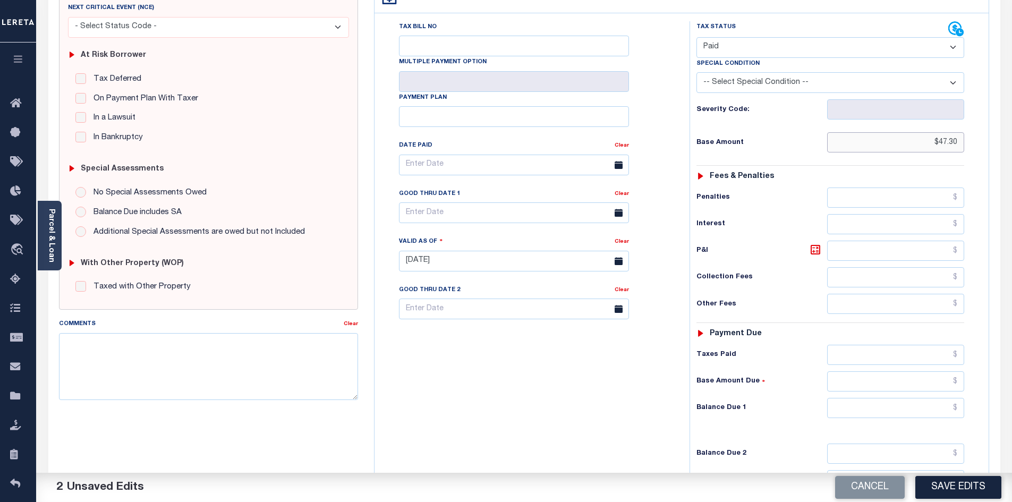
type input "$47.30"
click at [888, 345] on input "text" at bounding box center [896, 355] width 138 height 20
paste input "$47.30"
type input "$47.30"
click at [925, 398] on input "text" at bounding box center [896, 408] width 138 height 20
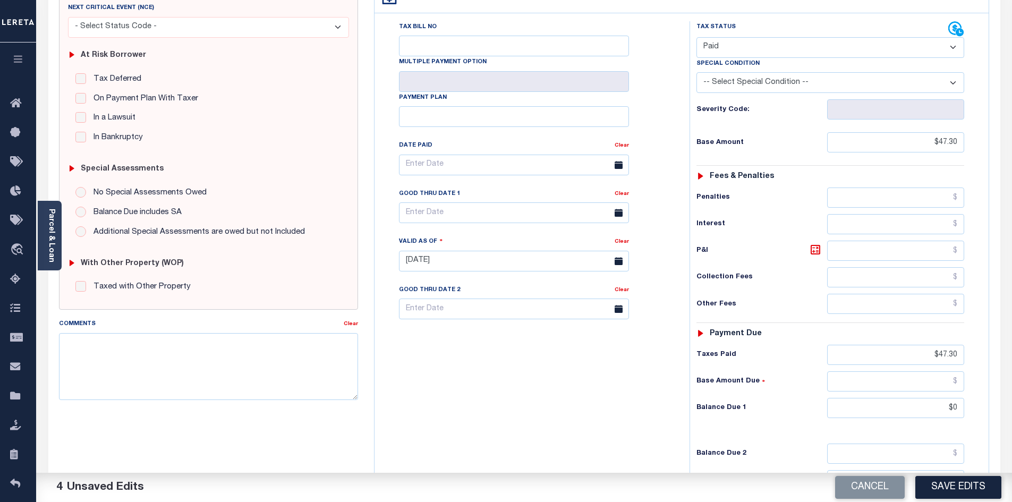
type input "$0.00"
click at [698, 402] on div "Tax Status Status - Select Status Code -" at bounding box center [833, 255] width 288 height 469
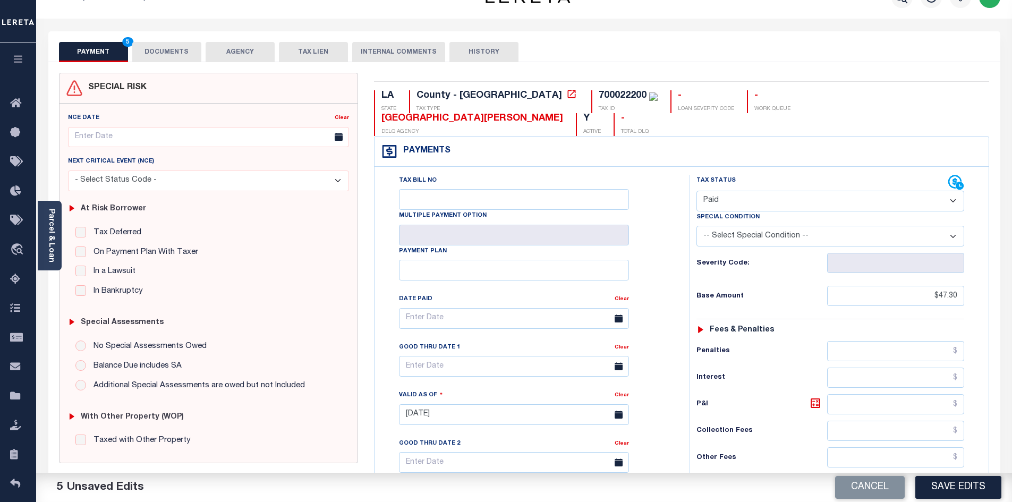
scroll to position [17, 0]
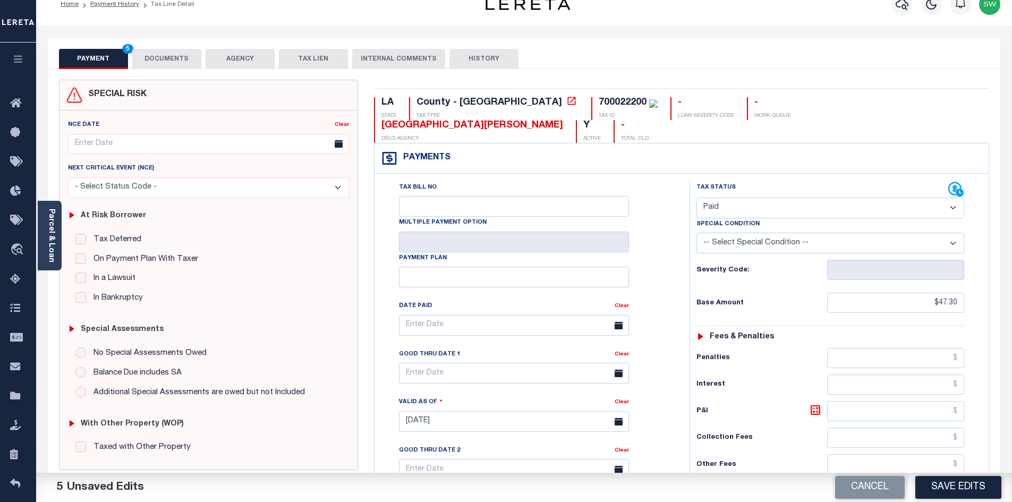
click at [170, 56] on button "DOCUMENTS" at bounding box center [166, 59] width 69 height 20
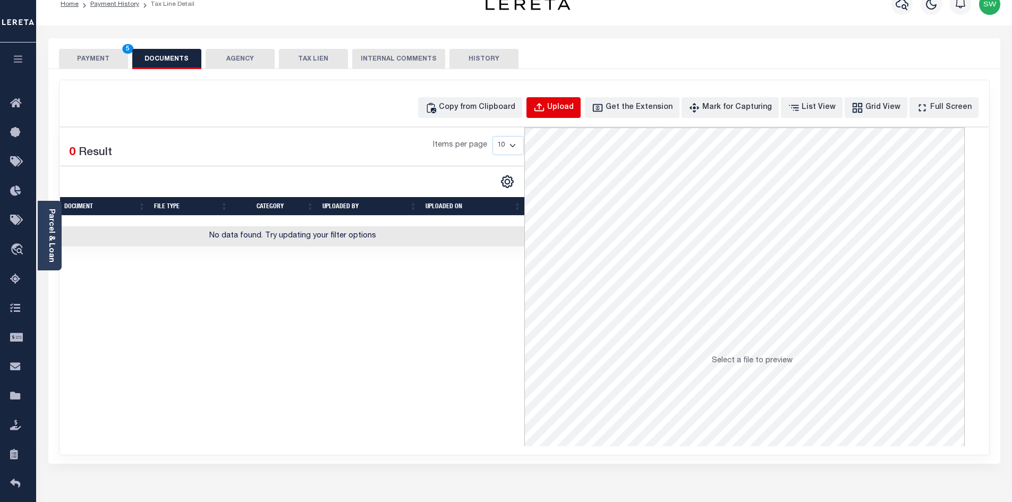
click at [574, 112] on div "Upload" at bounding box center [560, 108] width 27 height 12
select select "POP"
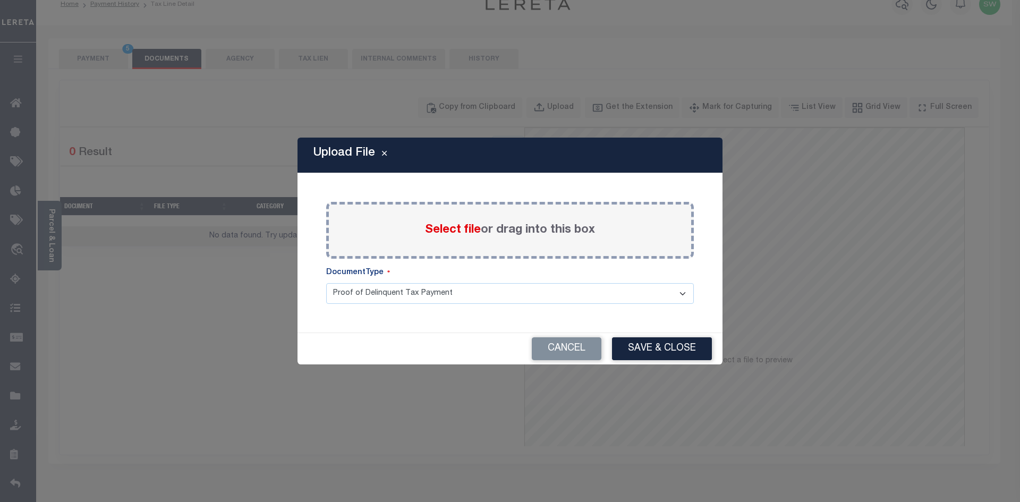
click at [453, 234] on span "Select file" at bounding box center [453, 230] width 56 height 12
click at [0, 0] on input "Select file or drag into this box" at bounding box center [0, 0] width 0 height 0
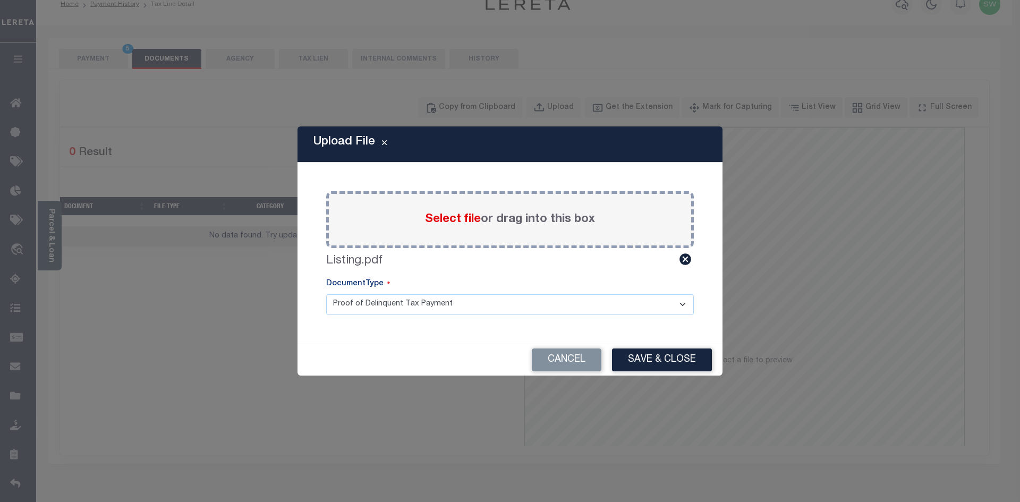
click at [684, 364] on button "Save & Close" at bounding box center [662, 359] width 100 height 23
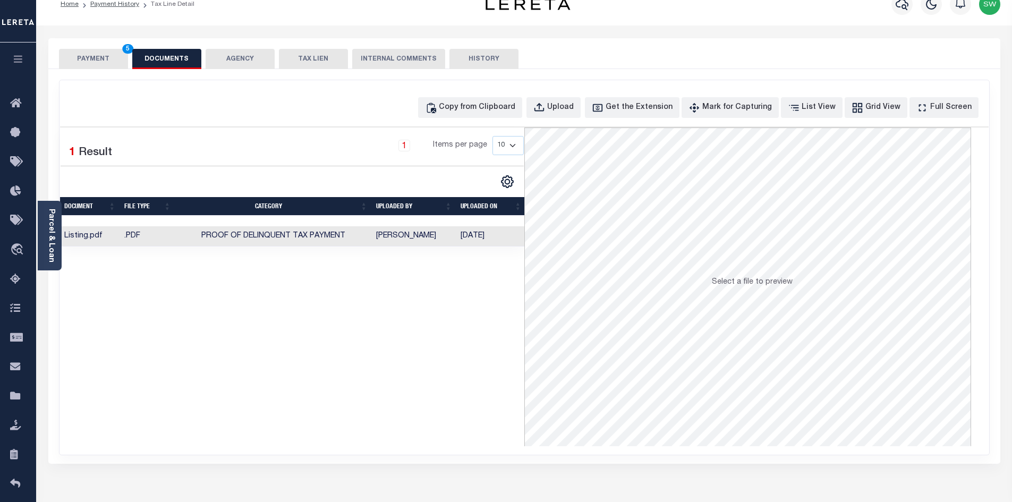
click at [470, 410] on div "Selected 1 Result 1 Items per page 10 25 50 100" at bounding box center [292, 286] width 464 height 319
click at [78, 57] on button "PAYMENT 5" at bounding box center [93, 59] width 69 height 20
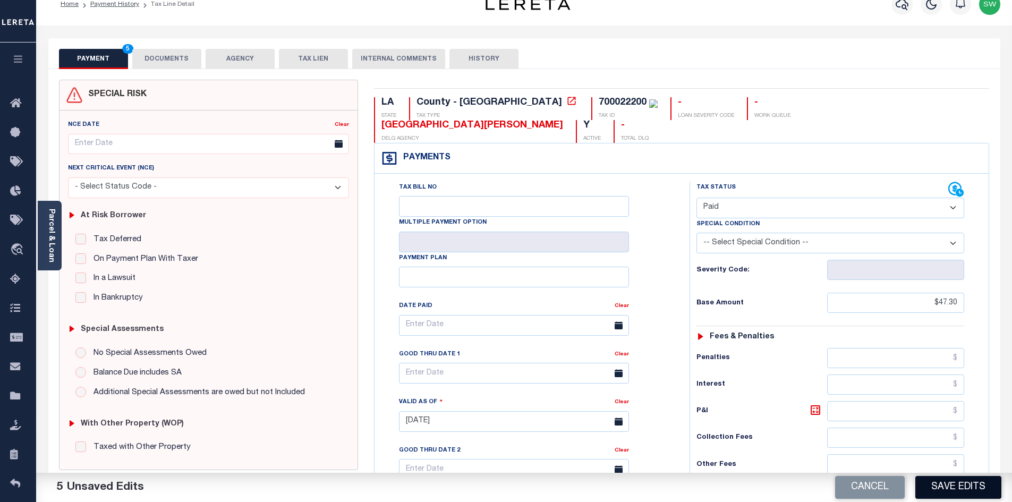
click at [943, 489] on button "Save Edits" at bounding box center [958, 487] width 86 height 23
checkbox input "false"
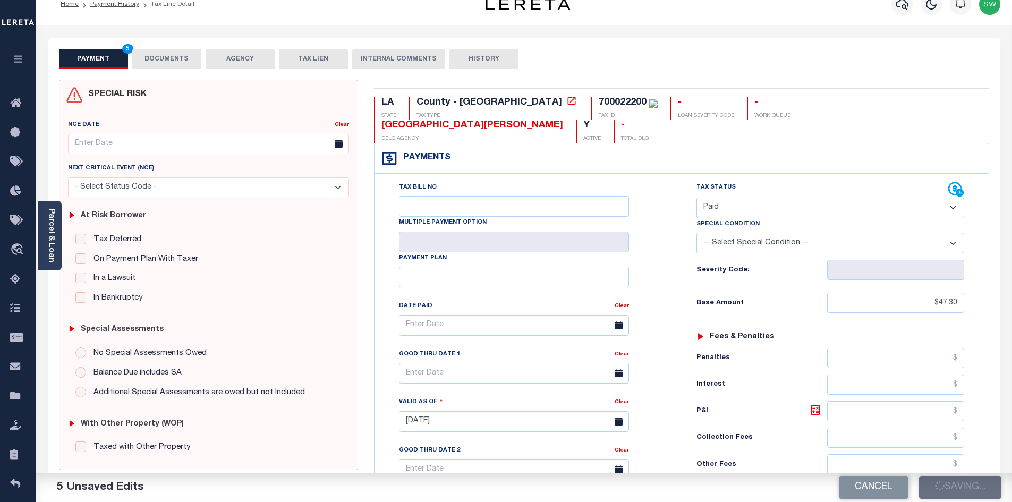
type input "$47.3"
type input "$0"
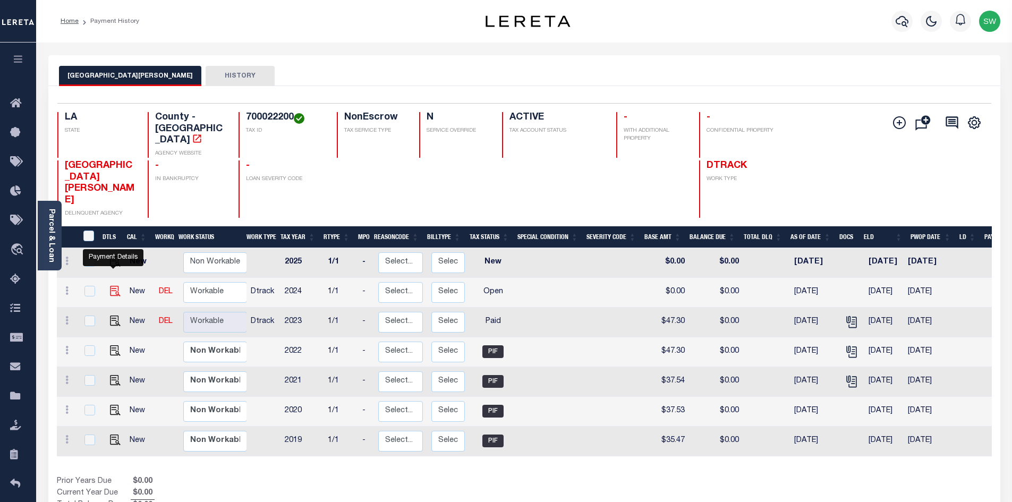
click at [115, 286] on img "" at bounding box center [115, 291] width 11 height 11
checkbox input "true"
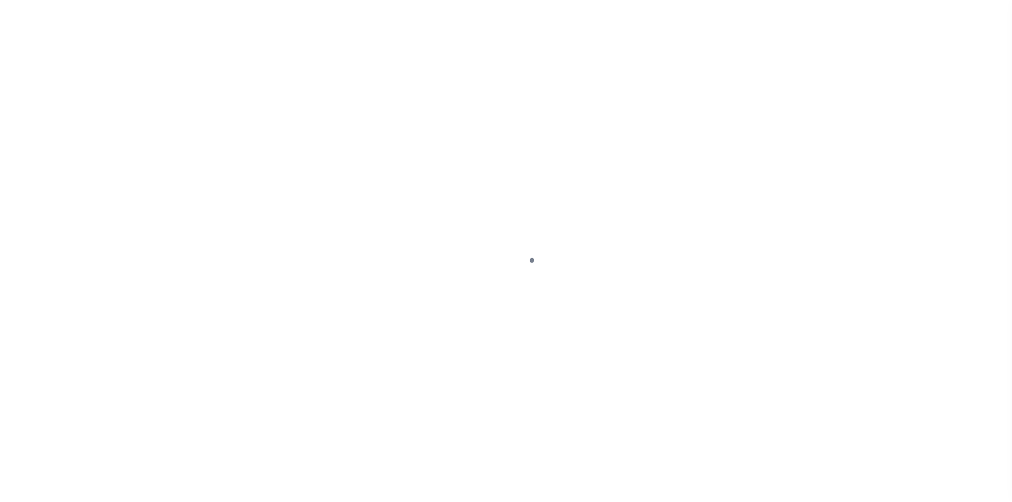
select select "OP2"
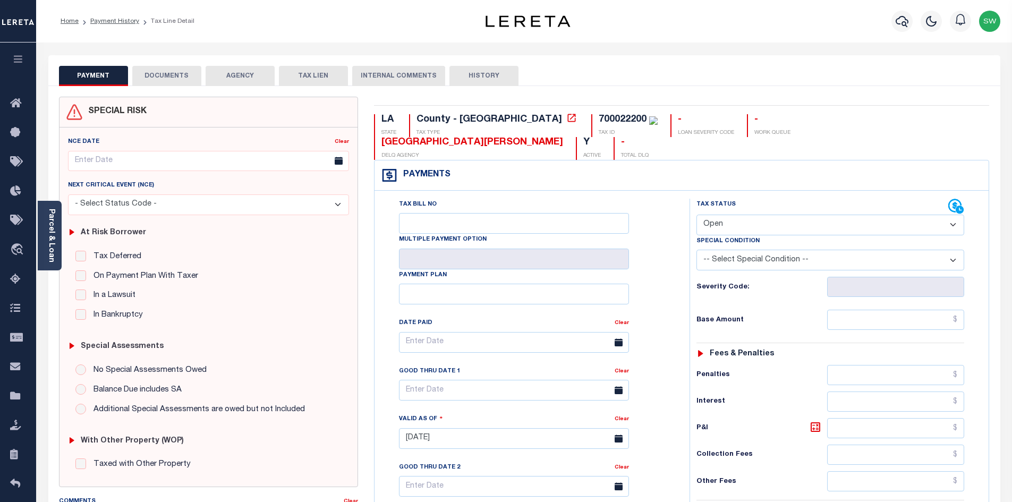
drag, startPoint x: 632, startPoint y: 156, endPoint x: 617, endPoint y: 150, distance: 16.3
click at [632, 160] on div "Payments Warning! Search Status is not "Completed", amounts can not be keyed." at bounding box center [681, 175] width 614 height 30
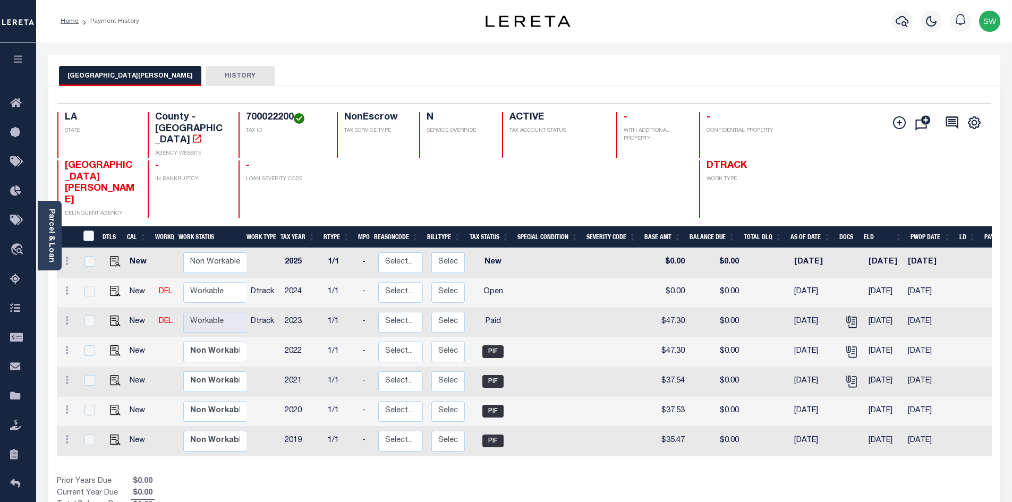
click at [52, 237] on link "Parcel & Loan" at bounding box center [50, 236] width 7 height 54
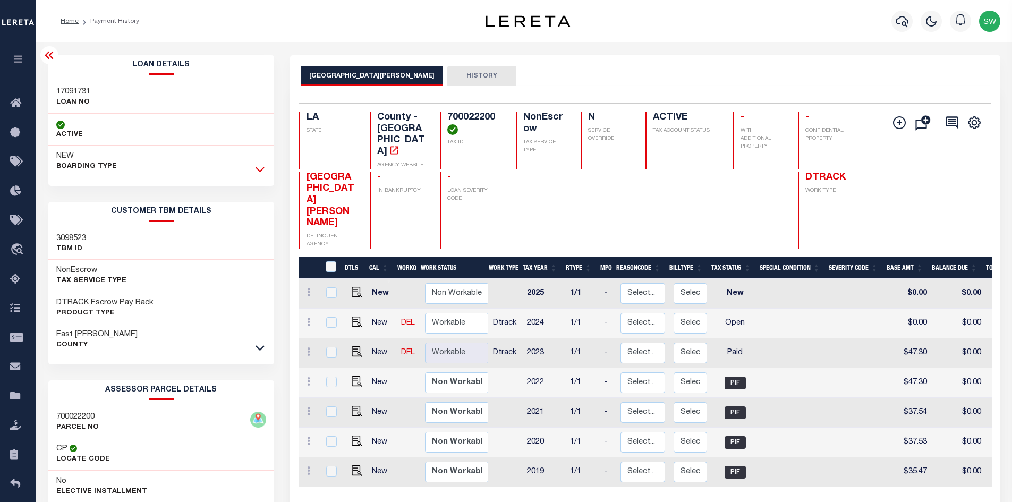
click at [259, 172] on icon at bounding box center [259, 169] width 9 height 11
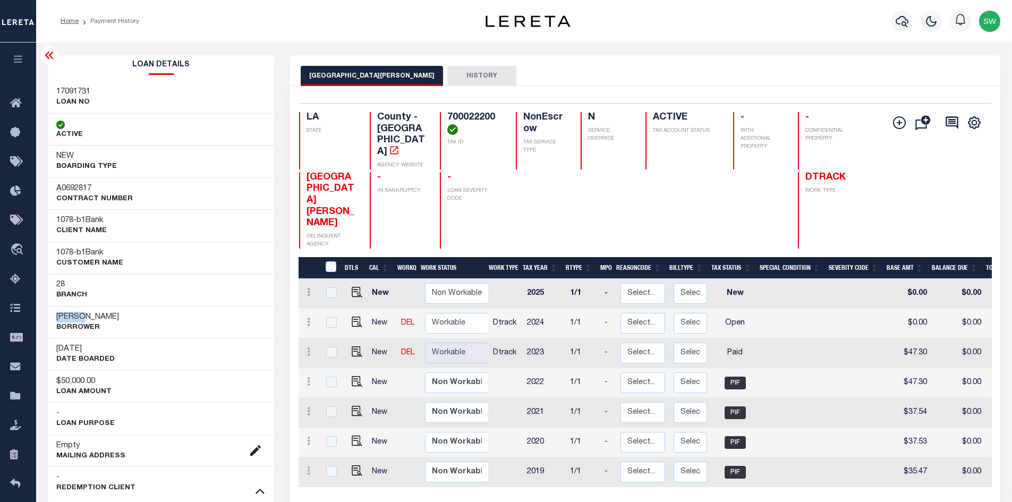
drag, startPoint x: 77, startPoint y: 317, endPoint x: 42, endPoint y: 317, distance: 35.1
drag, startPoint x: 130, startPoint y: 316, endPoint x: 49, endPoint y: 318, distance: 80.8
click at [49, 318] on div "Dustin Heath Ward Borrower" at bounding box center [161, 322] width 226 height 32
copy h3 "[PERSON_NAME]"
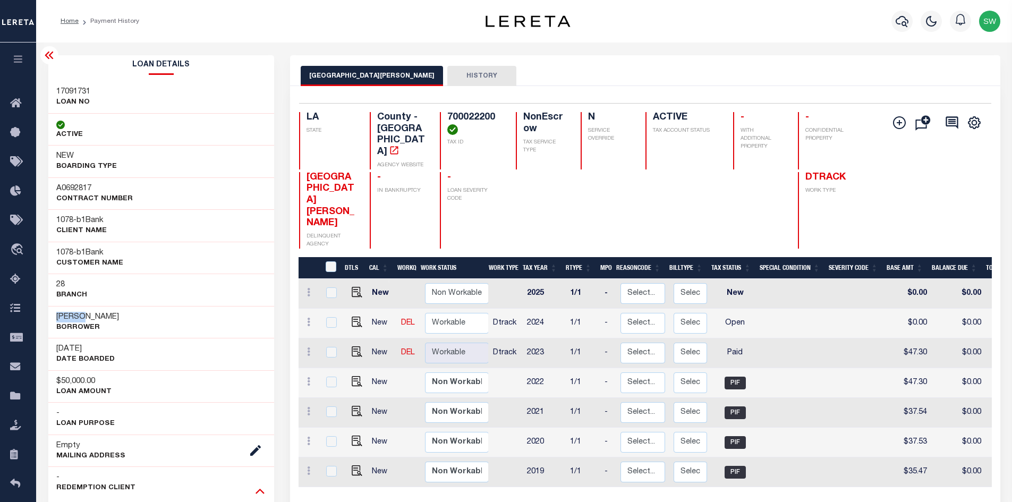
click at [261, 492] on icon at bounding box center [259, 491] width 9 height 5
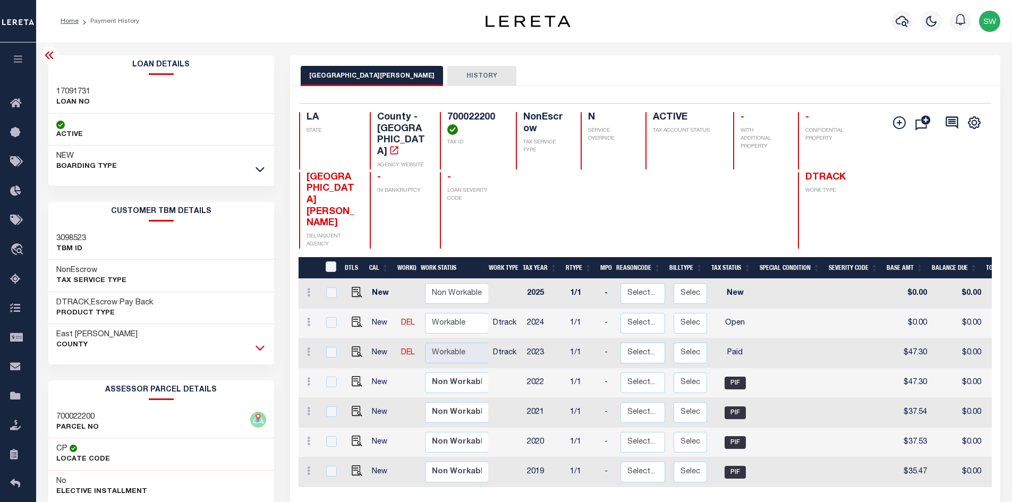
click at [259, 351] on icon at bounding box center [259, 347] width 9 height 11
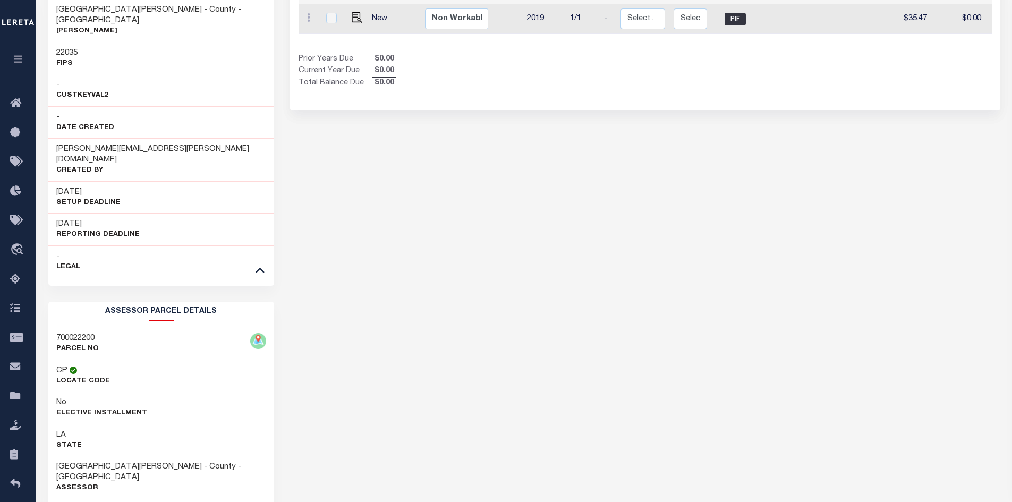
scroll to position [508, 0]
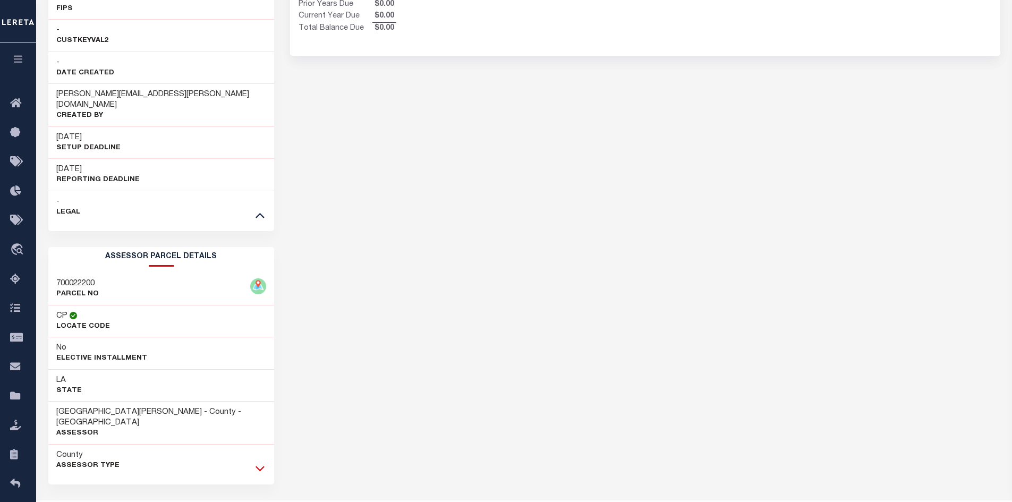
click at [260, 463] on icon at bounding box center [259, 468] width 9 height 11
click at [372, 438] on div "EAST CARROLL PARISH HISTORY Selected 7 Results" at bounding box center [645, 269] width 726 height 1445
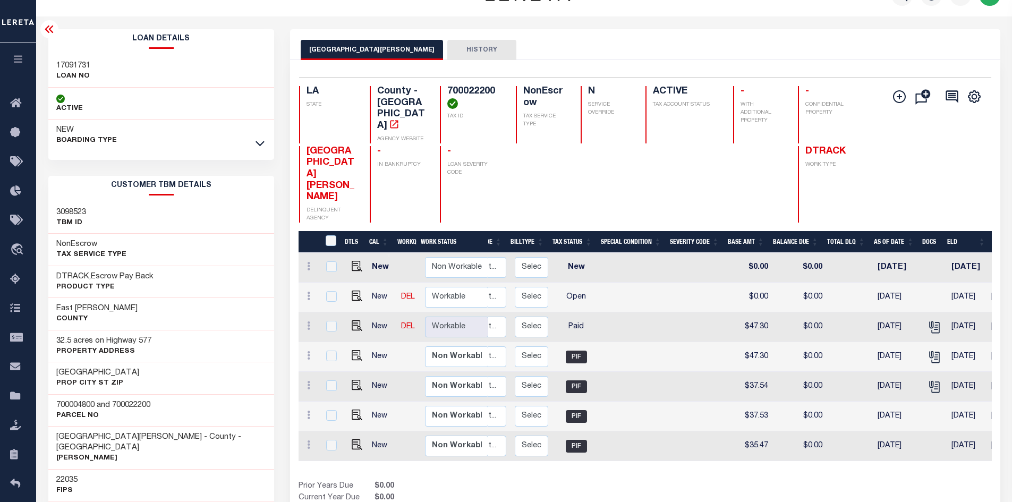
scroll to position [0, 0]
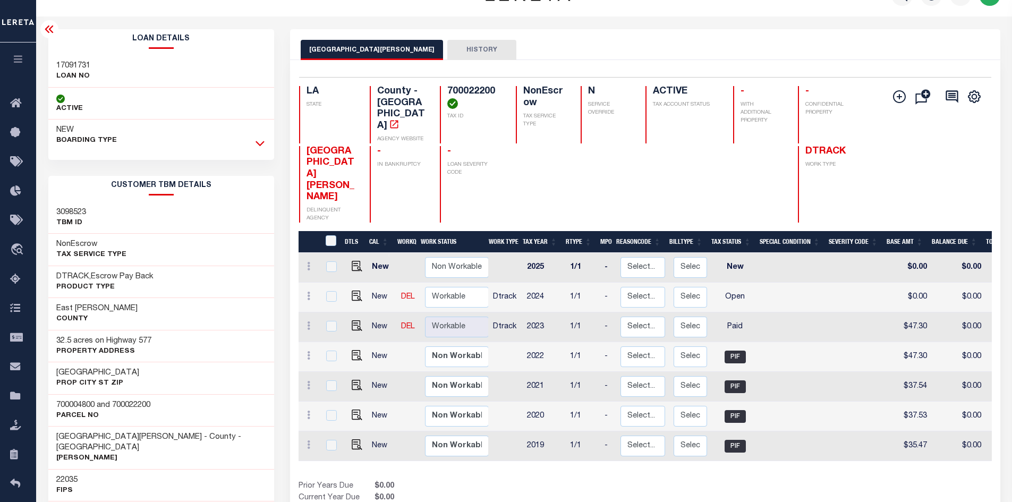
click at [260, 144] on icon at bounding box center [259, 143] width 9 height 11
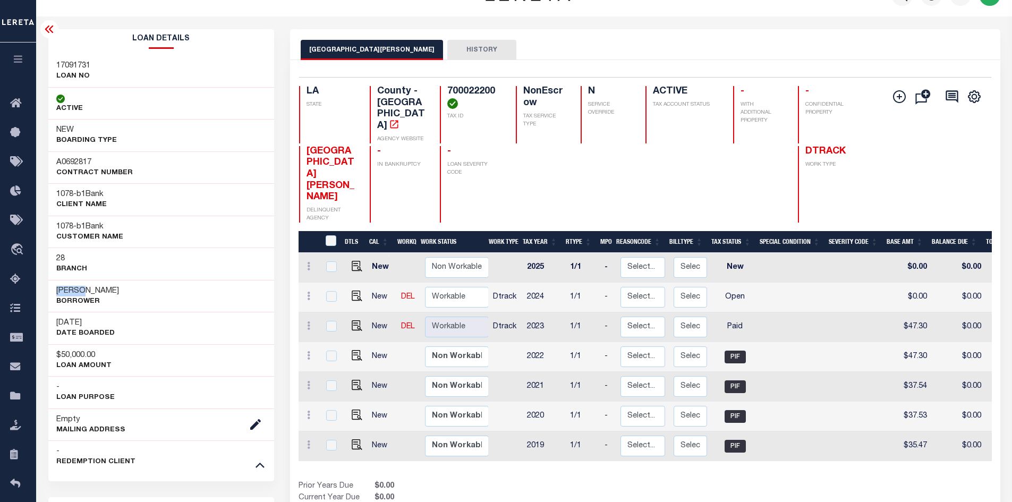
drag, startPoint x: 77, startPoint y: 292, endPoint x: 46, endPoint y: 291, distance: 30.8
copy h3 "Dustin"
drag, startPoint x: 101, startPoint y: 291, endPoint x: 82, endPoint y: 289, distance: 19.7
click at [82, 289] on h3 "Dustin Heath Ward" at bounding box center [87, 291] width 63 height 11
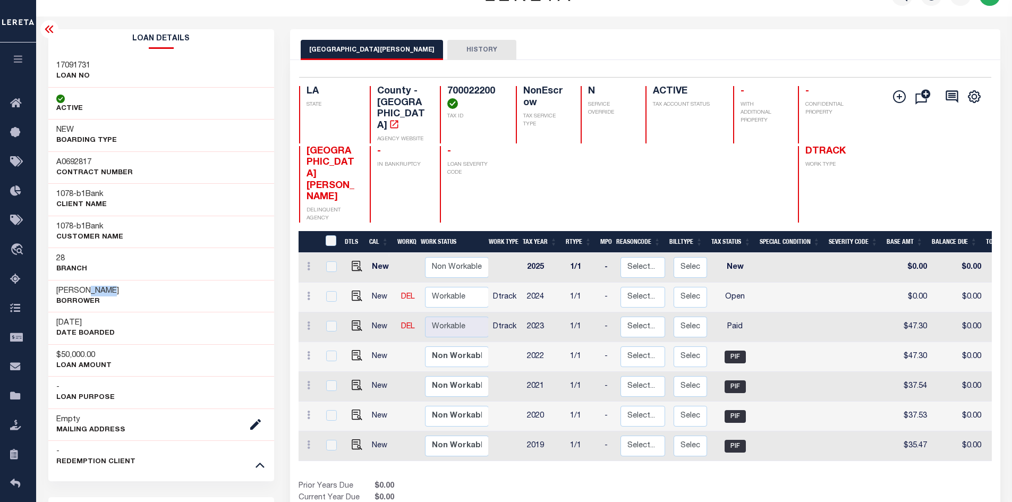
copy h3 "Heath"
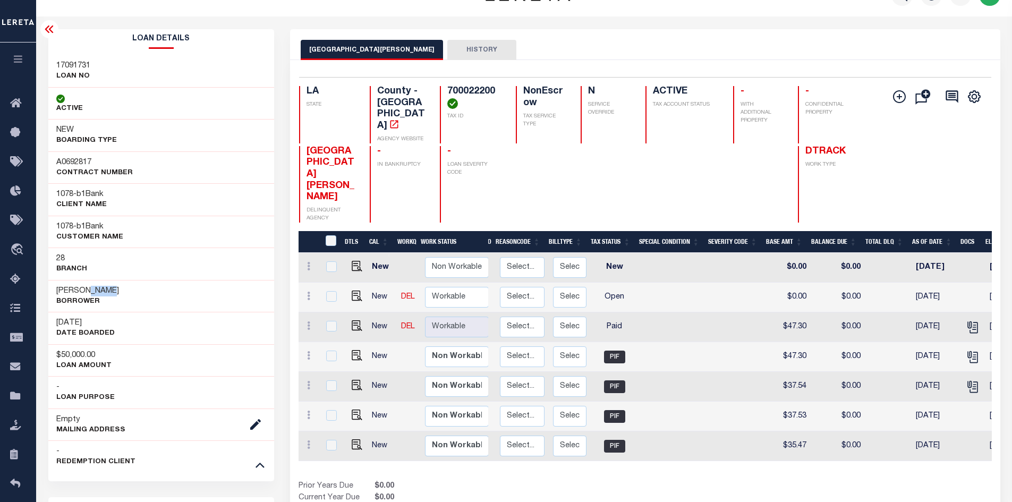
scroll to position [0, 159]
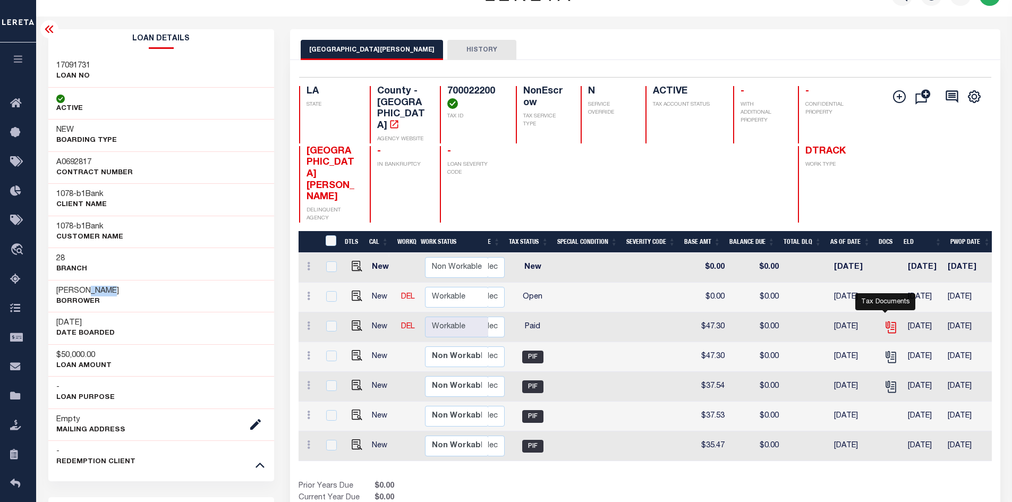
click at [886, 320] on icon "" at bounding box center [891, 327] width 14 height 14
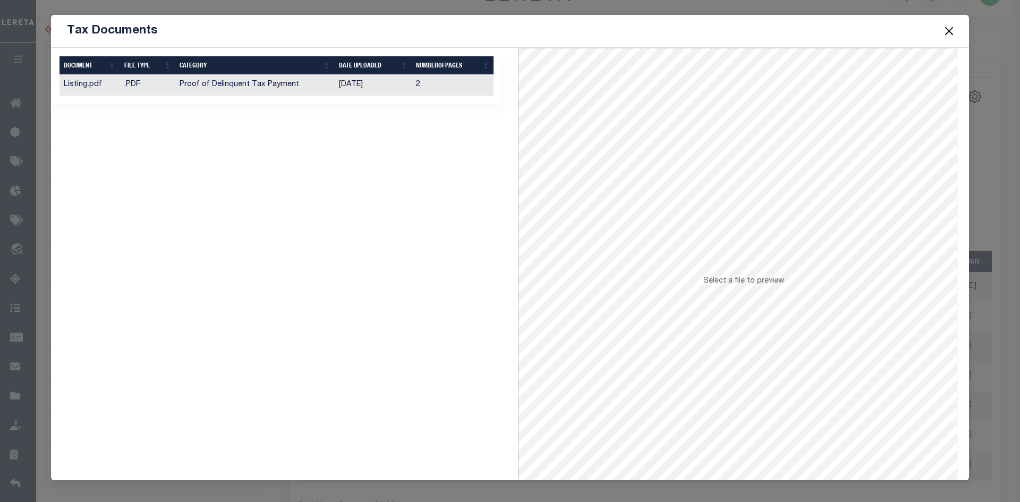
click at [97, 82] on td "Listing.pdf" at bounding box center [89, 85] width 61 height 21
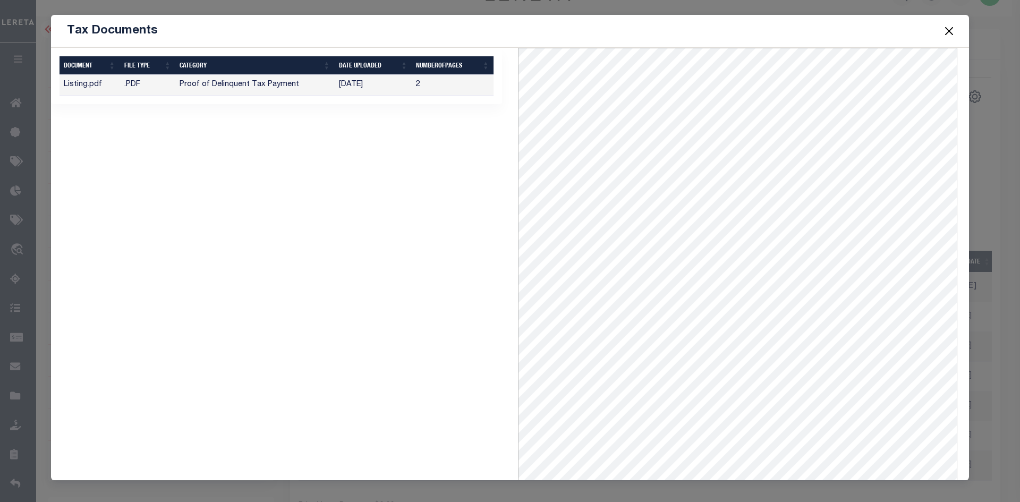
click at [952, 25] on button "Close" at bounding box center [949, 31] width 14 height 14
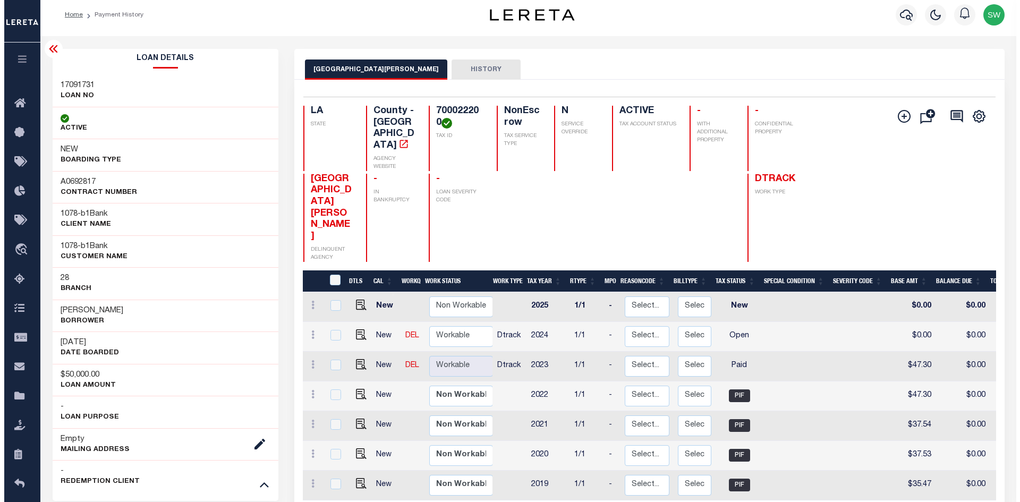
scroll to position [0, 0]
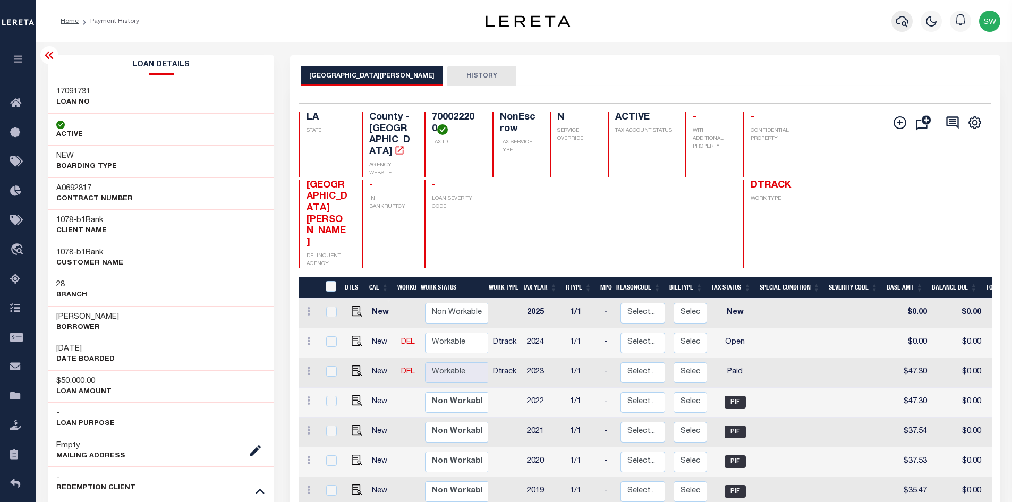
click at [900, 25] on icon "button" at bounding box center [902, 21] width 13 height 13
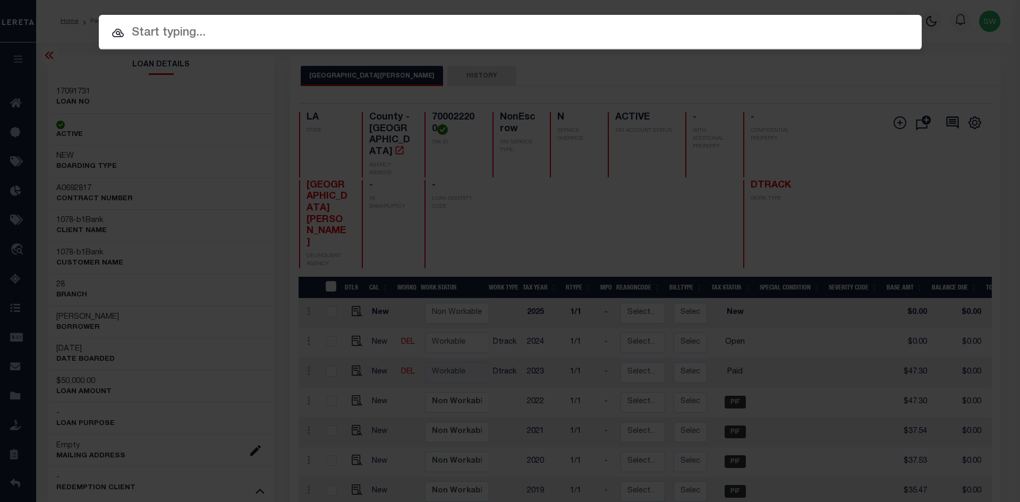
click at [158, 36] on input "text" at bounding box center [510, 33] width 823 height 19
paste input "700022400"
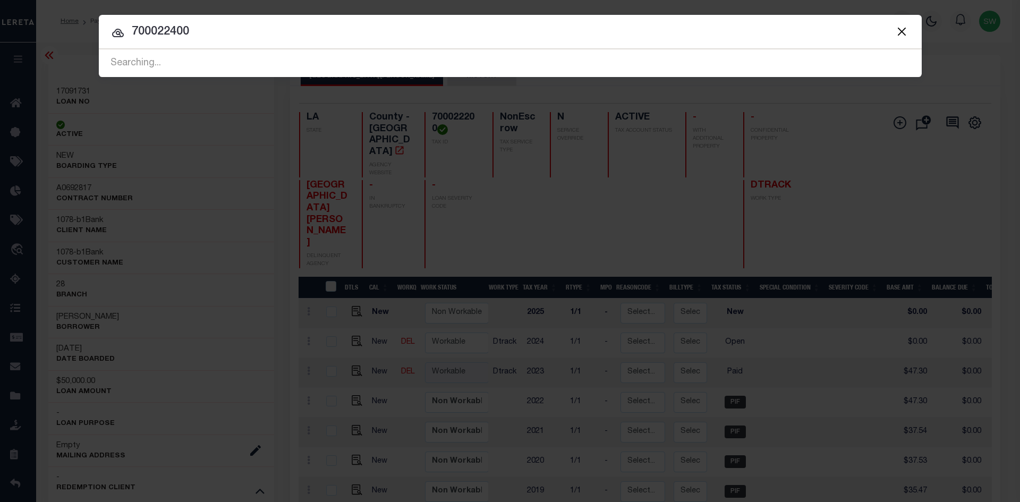
click at [117, 36] on icon at bounding box center [118, 33] width 12 height 8
click at [114, 32] on icon at bounding box center [118, 33] width 12 height 8
click at [195, 35] on input "700022400" at bounding box center [510, 32] width 823 height 19
drag, startPoint x: 195, startPoint y: 35, endPoint x: 186, endPoint y: 35, distance: 9.0
click at [186, 35] on input "700022400" at bounding box center [510, 32] width 823 height 19
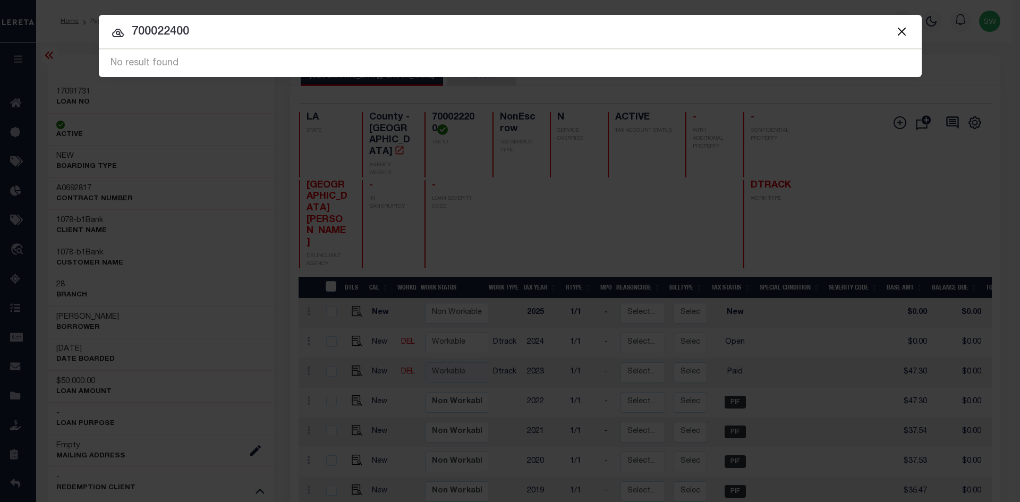
click at [195, 33] on input "700022400" at bounding box center [510, 32] width 823 height 19
click at [189, 30] on input "700022400" at bounding box center [510, 32] width 823 height 19
click at [214, 31] on input "700022400" at bounding box center [510, 32] width 823 height 19
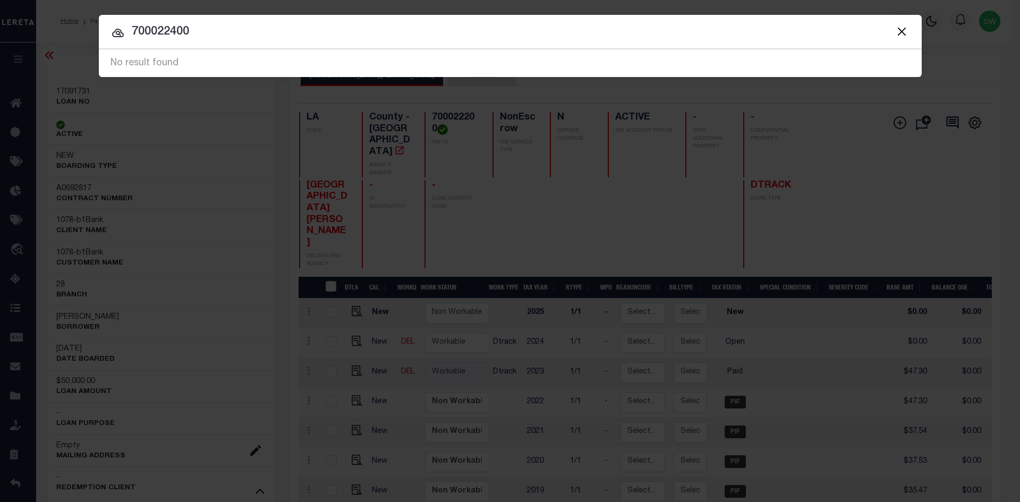
drag, startPoint x: 210, startPoint y: 31, endPoint x: 133, endPoint y: 31, distance: 77.0
click at [133, 31] on input "700022400" at bounding box center [510, 32] width 823 height 19
paste input "17091731"
type input "17091731"
click at [118, 35] on icon at bounding box center [118, 33] width 12 height 8
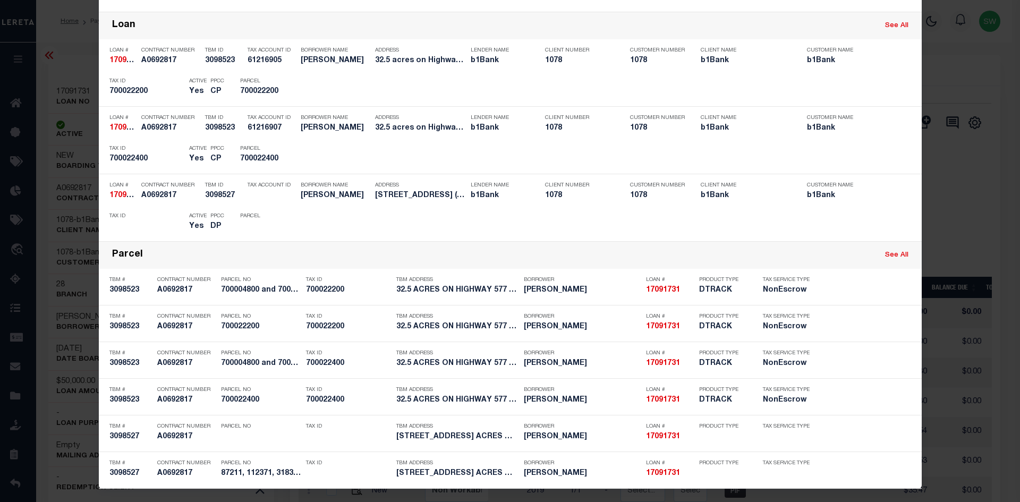
scroll to position [185, 0]
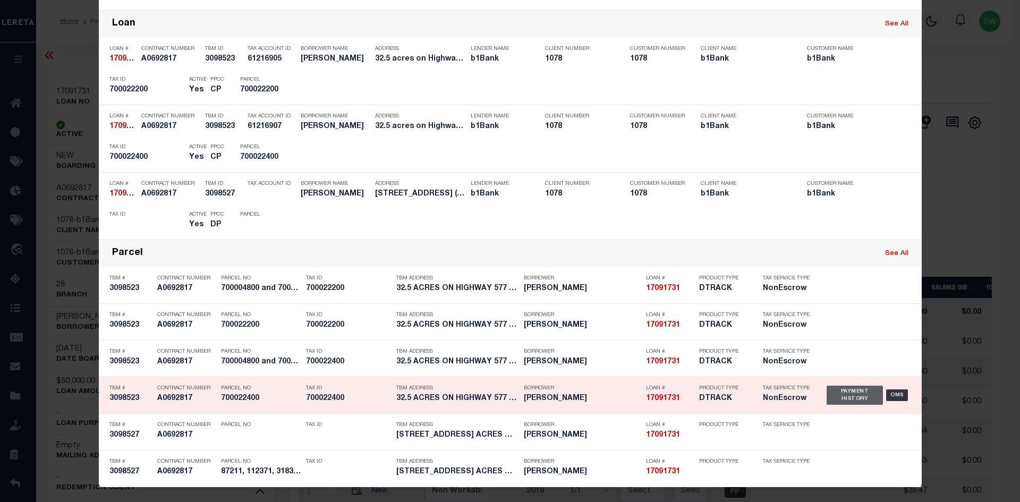
click at [846, 396] on div "Payment History" at bounding box center [854, 395] width 57 height 19
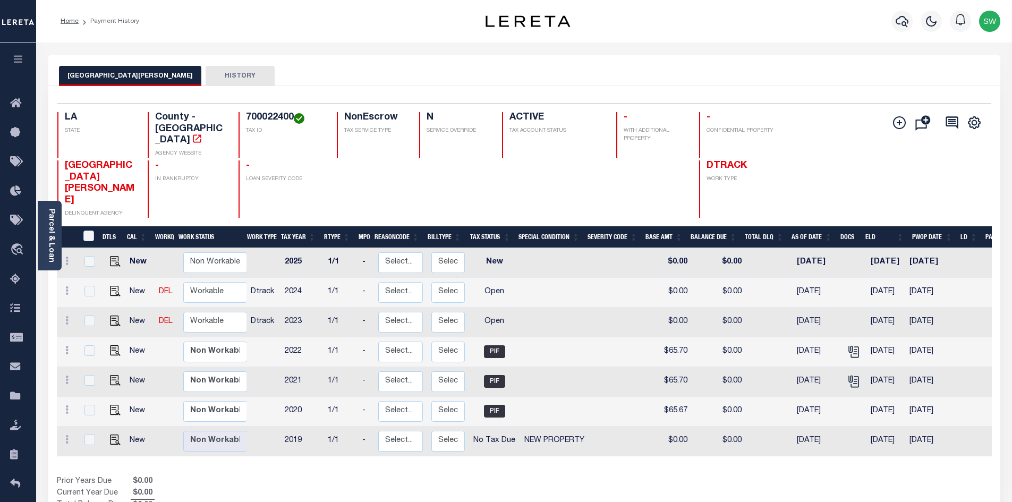
drag, startPoint x: 515, startPoint y: 466, endPoint x: 514, endPoint y: 434, distance: 31.9
click at [513, 476] on div "Prior Years Due $0.00 Current Year Due $0.00 Total Balance Due $0.00" at bounding box center [290, 494] width 467 height 36
drag, startPoint x: 294, startPoint y: 116, endPoint x: 243, endPoint y: 118, distance: 51.0
click at [243, 118] on div "700022400 TAX ID" at bounding box center [281, 135] width 86 height 46
copy h4 "700022400"
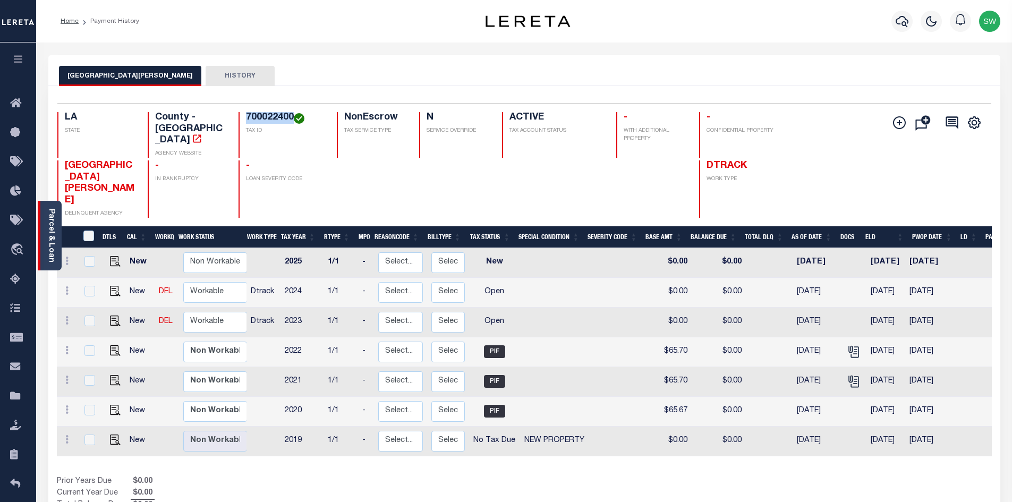
click at [48, 242] on link "Parcel & Loan" at bounding box center [50, 236] width 7 height 54
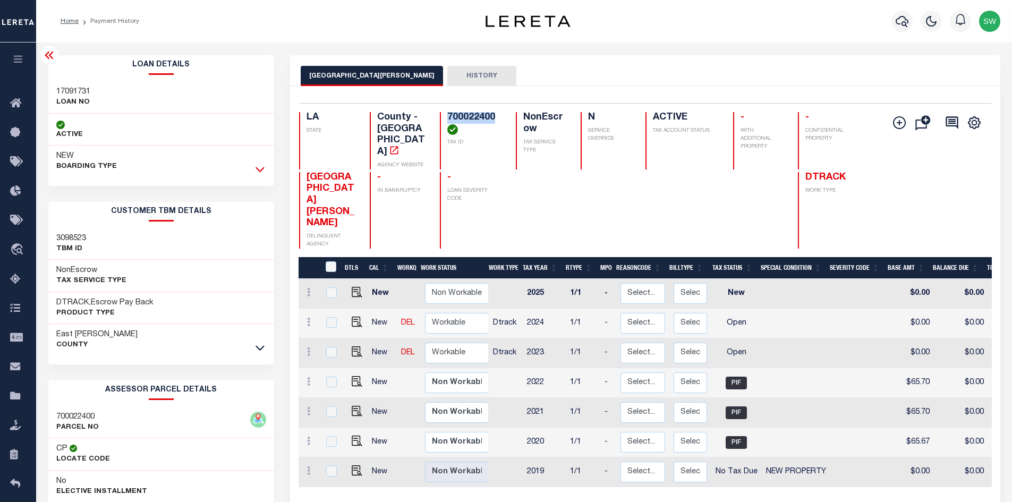
click at [261, 167] on icon at bounding box center [259, 169] width 9 height 11
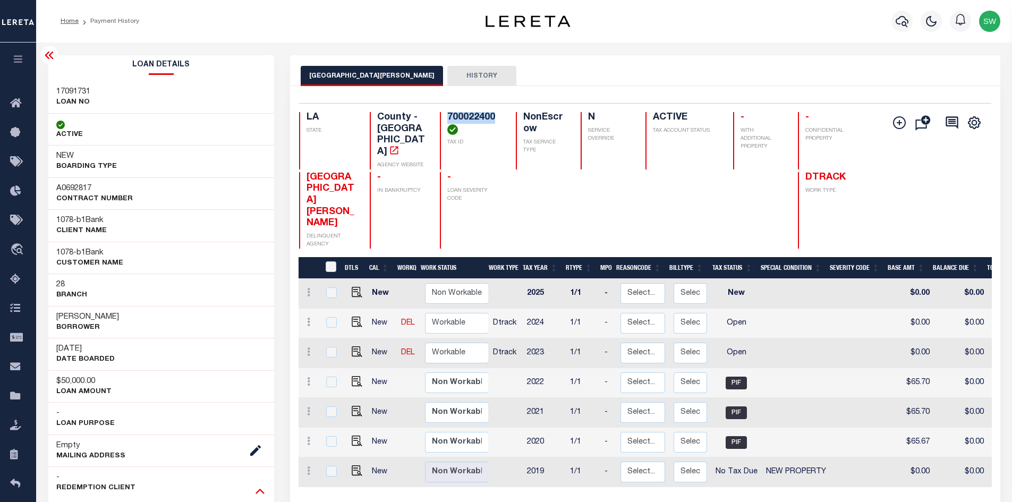
click at [258, 491] on icon at bounding box center [259, 490] width 9 height 11
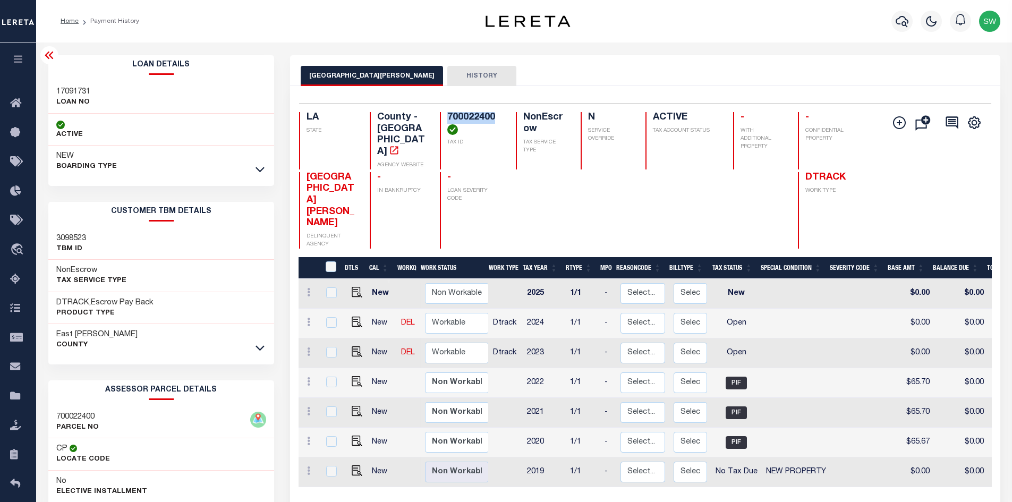
click at [50, 57] on icon at bounding box center [49, 55] width 8 height 7
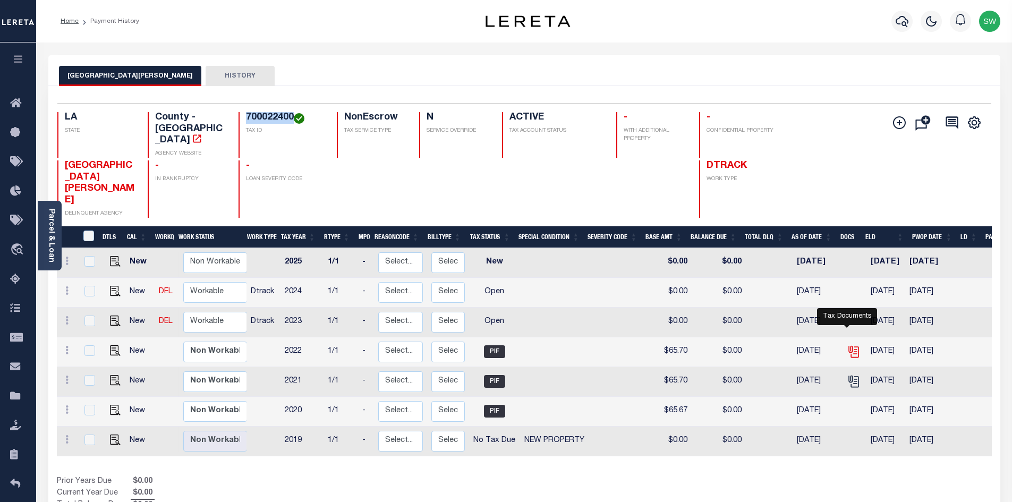
click at [849, 346] on icon "" at bounding box center [853, 350] width 8 height 8
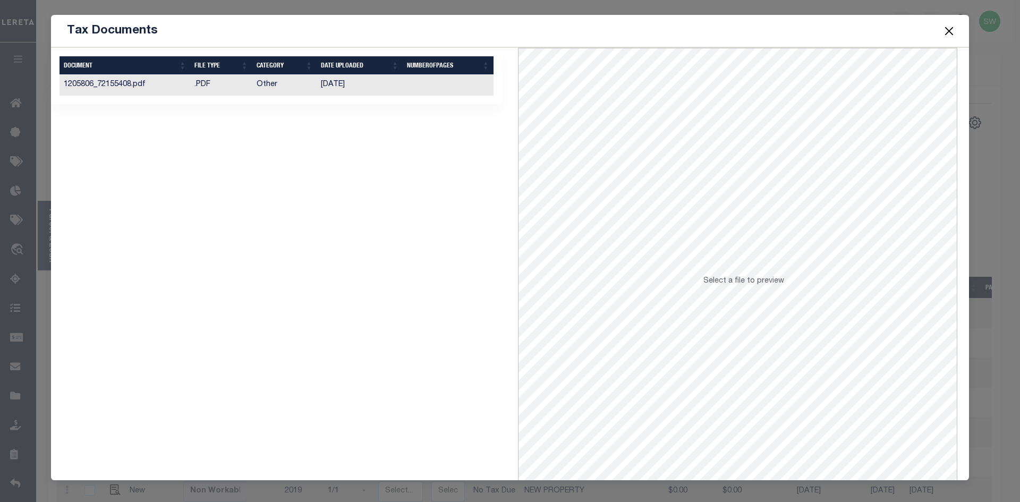
click at [138, 85] on td "1205806_72155408.pdf" at bounding box center [124, 85] width 131 height 21
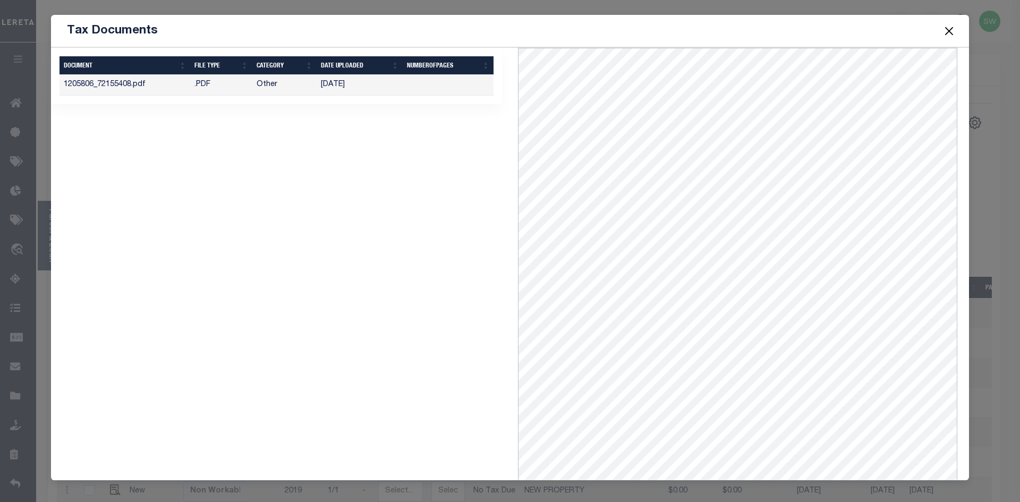
click at [947, 30] on button "Close" at bounding box center [949, 31] width 14 height 14
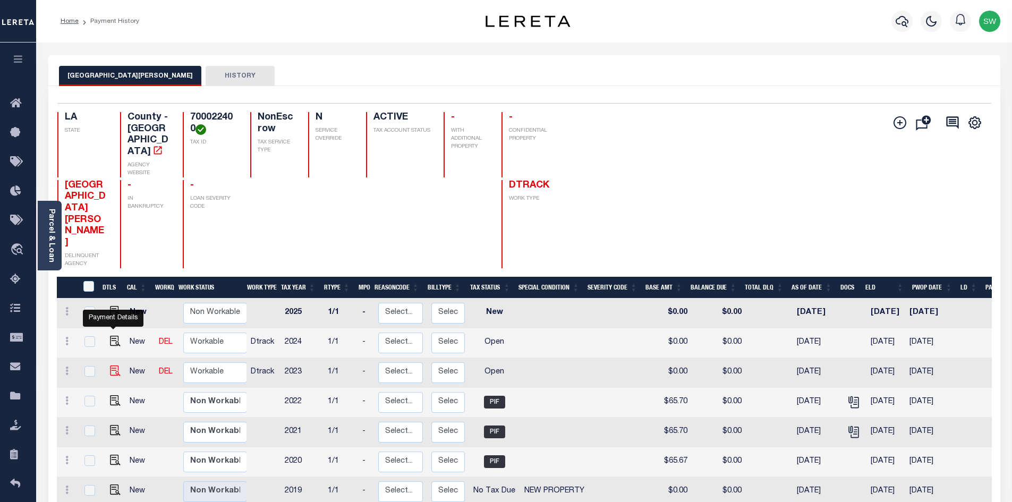
click at [114, 365] on img "" at bounding box center [115, 370] width 11 height 11
checkbox input "true"
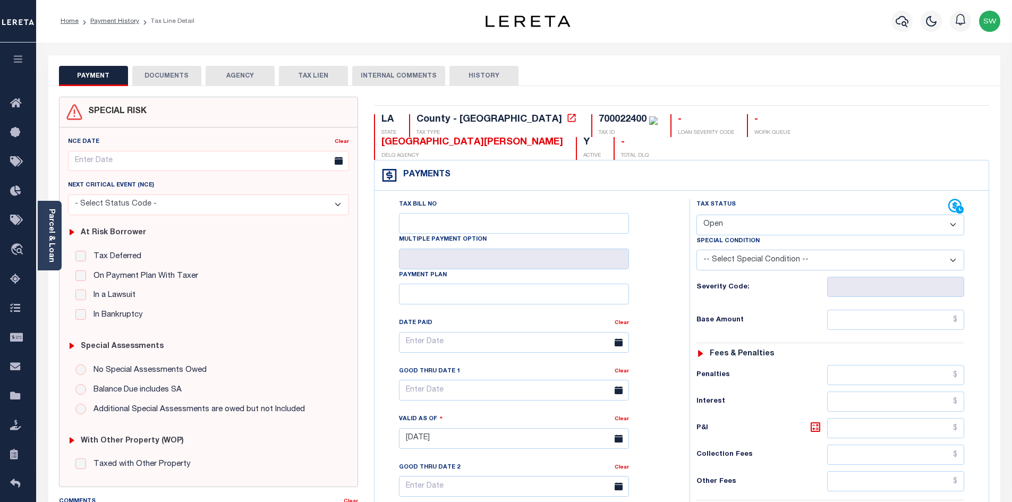
click at [952, 215] on select "- Select Status Code - Open Due/Unpaid Paid Incomplete No Tax Due Internal Refu…" at bounding box center [830, 225] width 268 height 21
select select "PYD"
click at [696, 215] on select "- Select Status Code - Open Due/Unpaid Paid Incomplete No Tax Due Internal Refu…" at bounding box center [830, 225] width 268 height 21
type input "[DATE]"
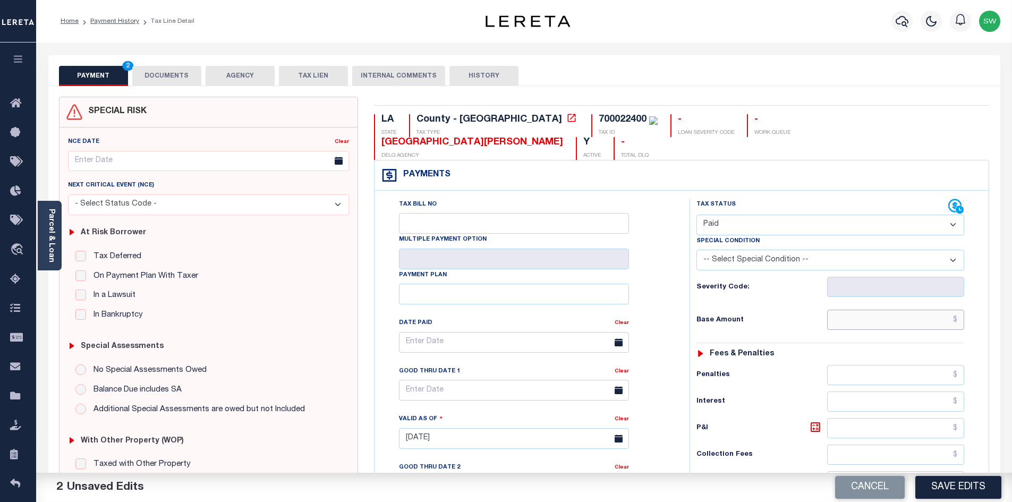
click at [874, 310] on input "text" at bounding box center [896, 320] width 138 height 20
paste input "65.70"
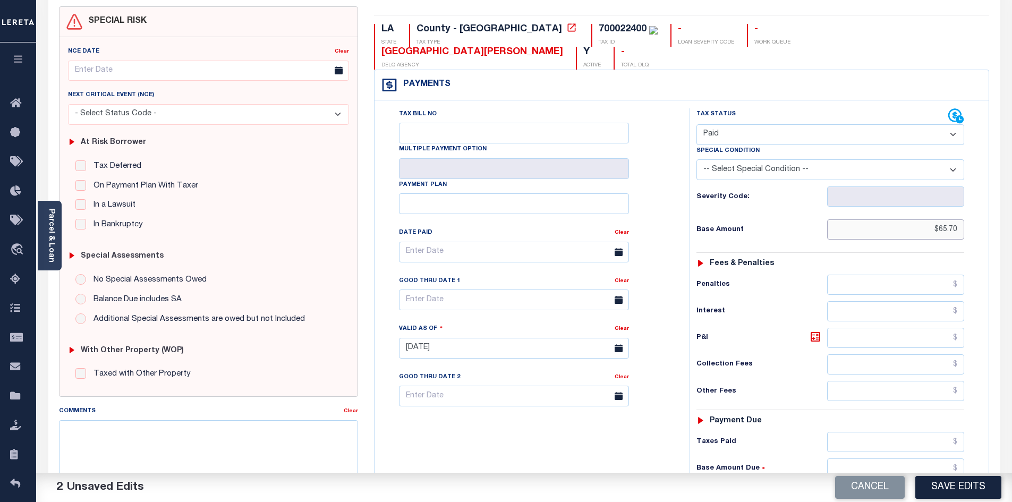
scroll to position [95, 0]
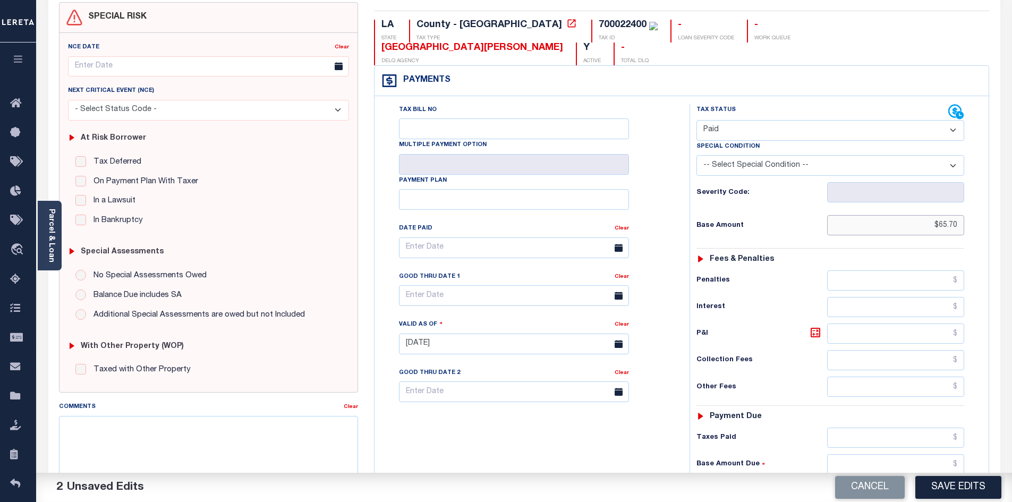
type input "$65.70"
click at [897, 428] on input "text" at bounding box center [896, 438] width 138 height 20
paste input "65.70"
type input "$65.70"
click at [922, 481] on input "text" at bounding box center [896, 491] width 138 height 20
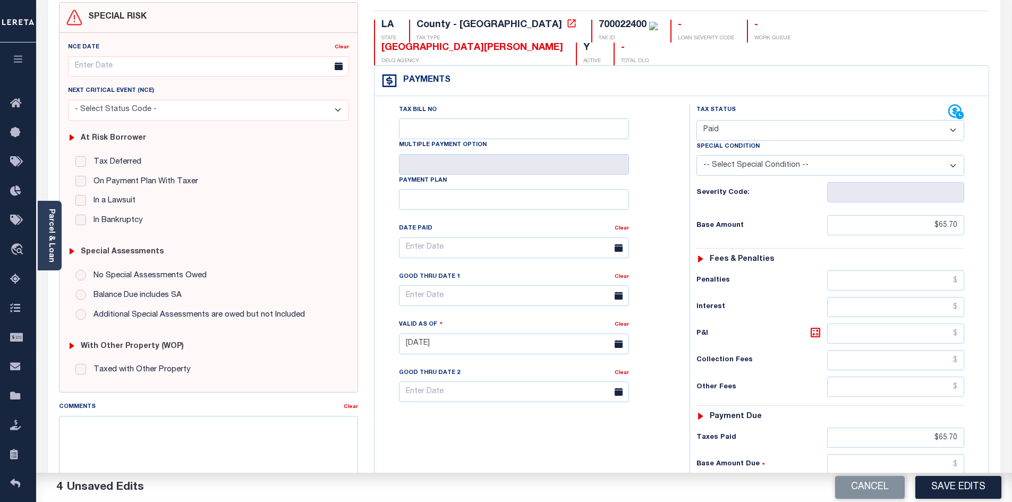
type input "$0.00"
click at [549, 450] on div "Tax Bill No Multiple Payment Option Payment Plan Clear" at bounding box center [529, 338] width 304 height 469
click at [978, 490] on button "Save Edits" at bounding box center [958, 487] width 86 height 23
checkbox input "false"
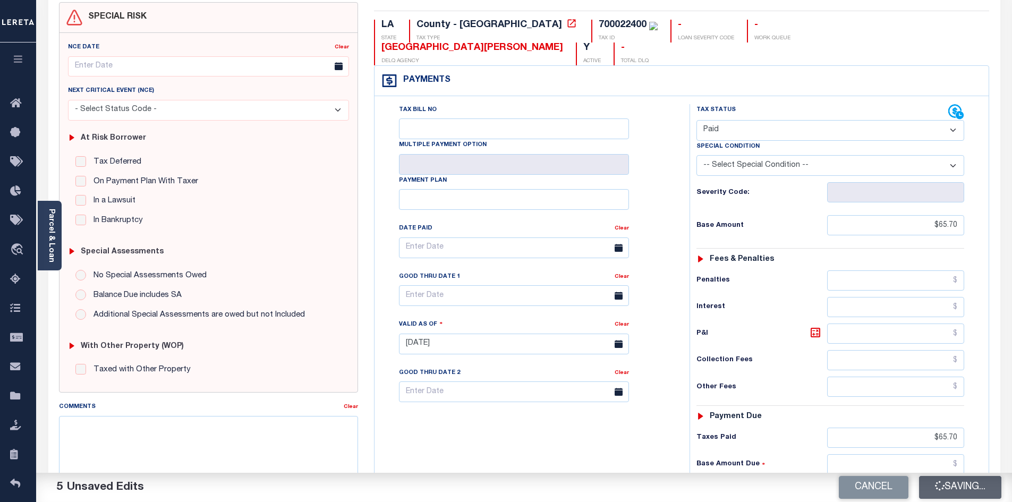
checkbox input "false"
type input "$65.7"
type input "$0"
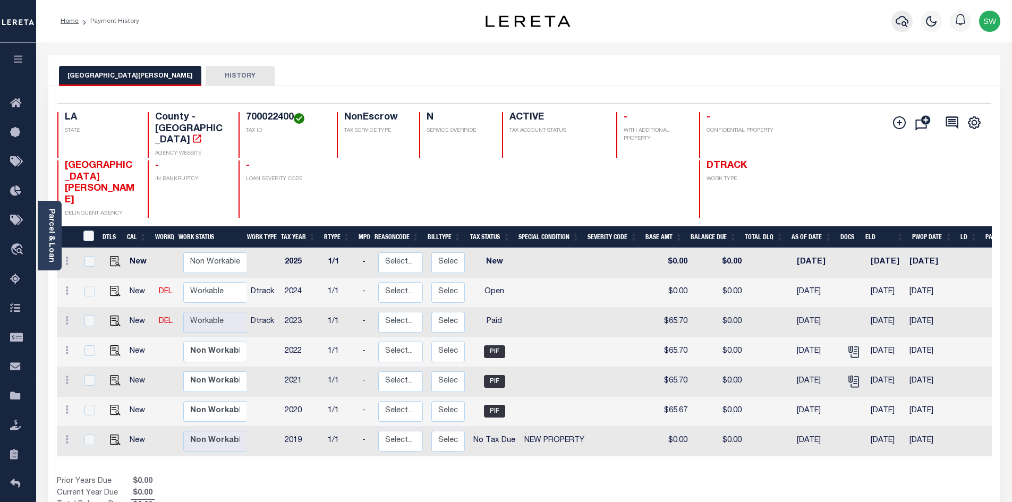
click at [897, 19] on icon "button" at bounding box center [902, 21] width 13 height 11
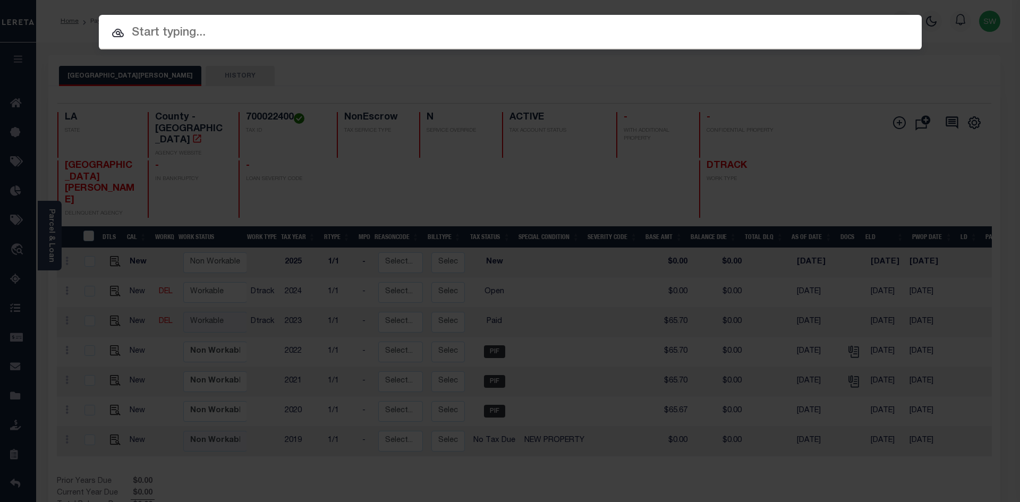
click at [165, 40] on input "text" at bounding box center [510, 33] width 823 height 19
paste input "942300019539"
type input "942300019539"
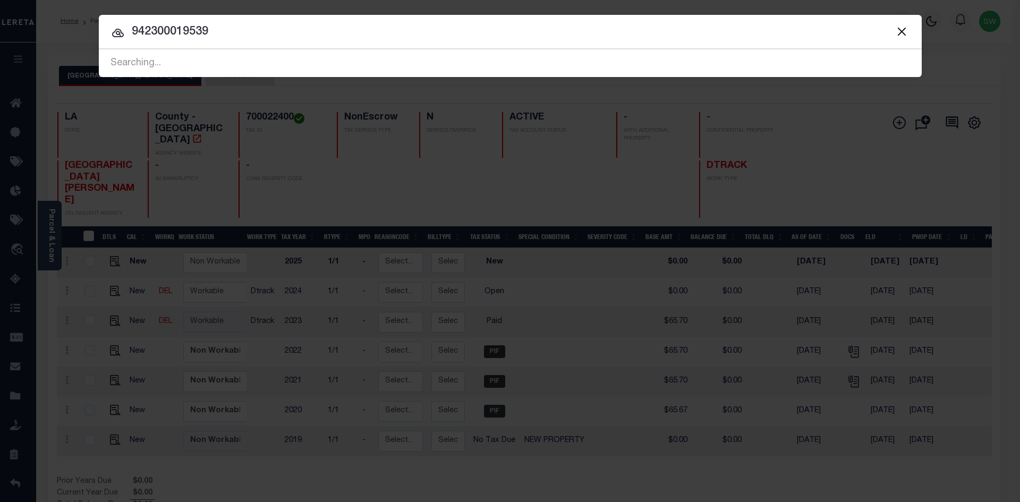
click at [120, 33] on icon at bounding box center [118, 33] width 12 height 8
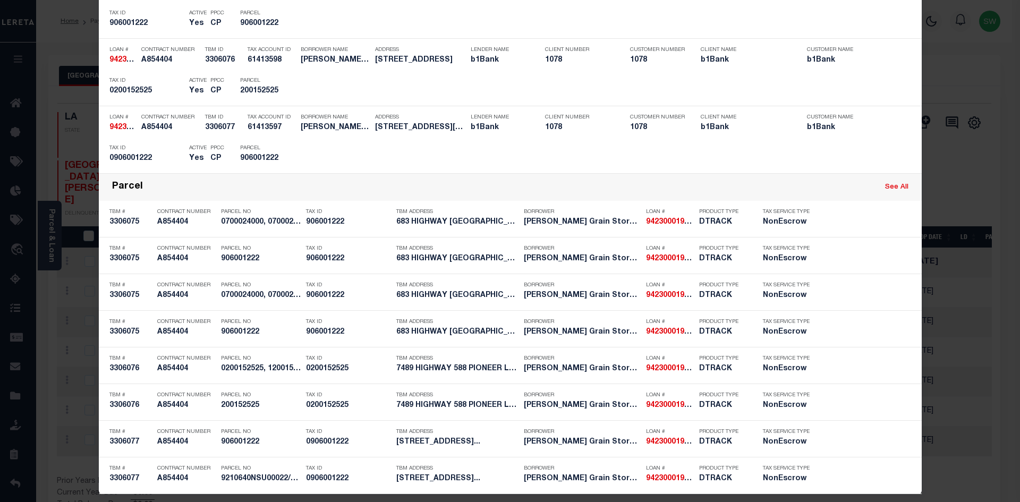
scroll to position [374, 0]
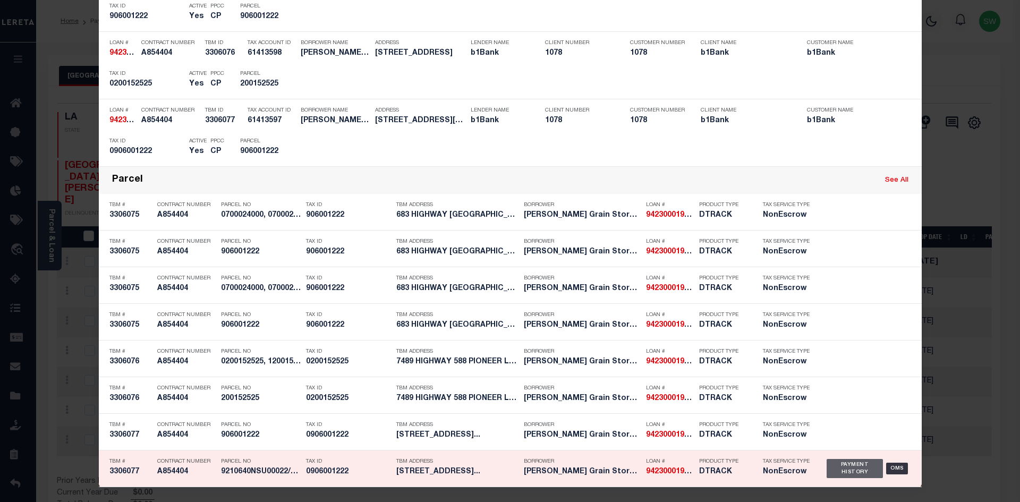
click at [838, 465] on div "Payment History" at bounding box center [854, 468] width 57 height 19
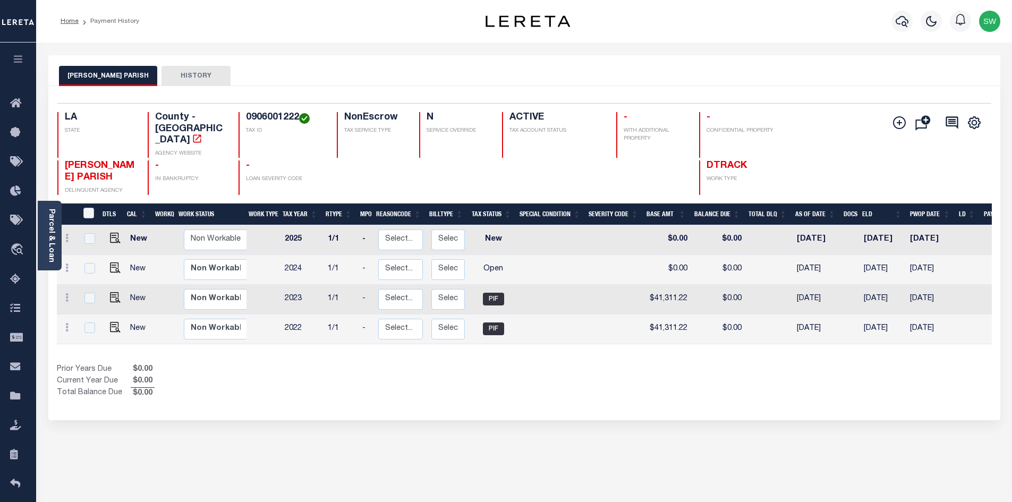
click at [553, 364] on div "Show Tax Lines before Bill Release Date Prior Years Due $0.00 Current Year Due …" at bounding box center [524, 382] width 935 height 36
click at [904, 27] on icon "button" at bounding box center [902, 21] width 13 height 13
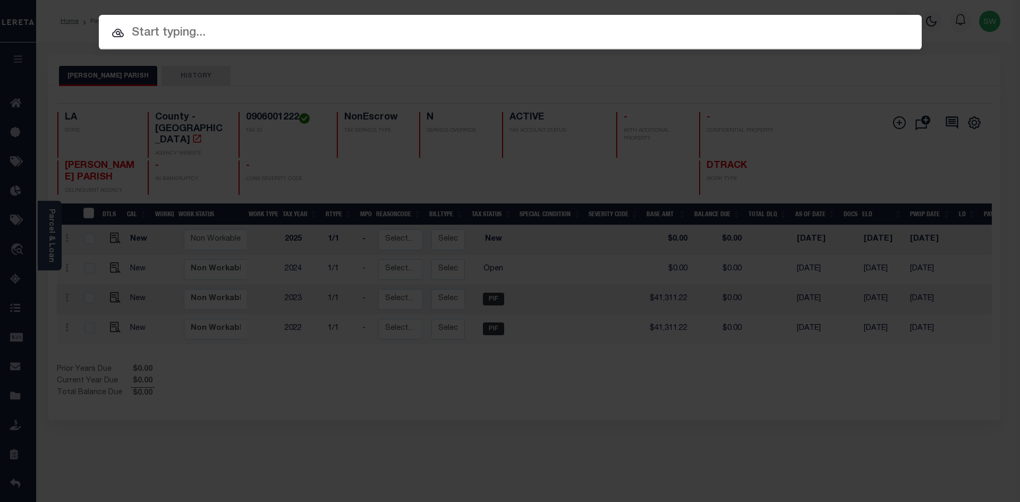
click at [168, 39] on input "text" at bounding box center [510, 33] width 823 height 19
paste input "942300019539"
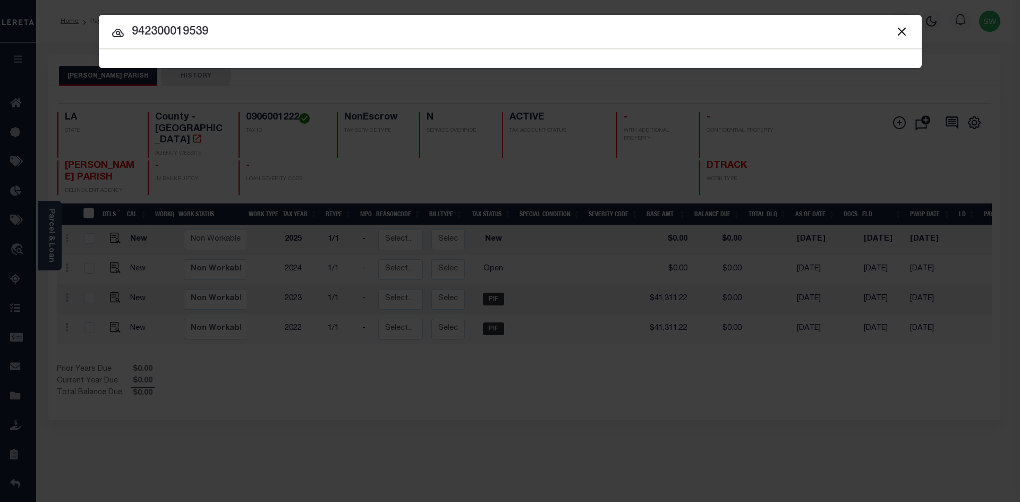
type input "942300019539"
click at [117, 37] on icon at bounding box center [118, 33] width 13 height 13
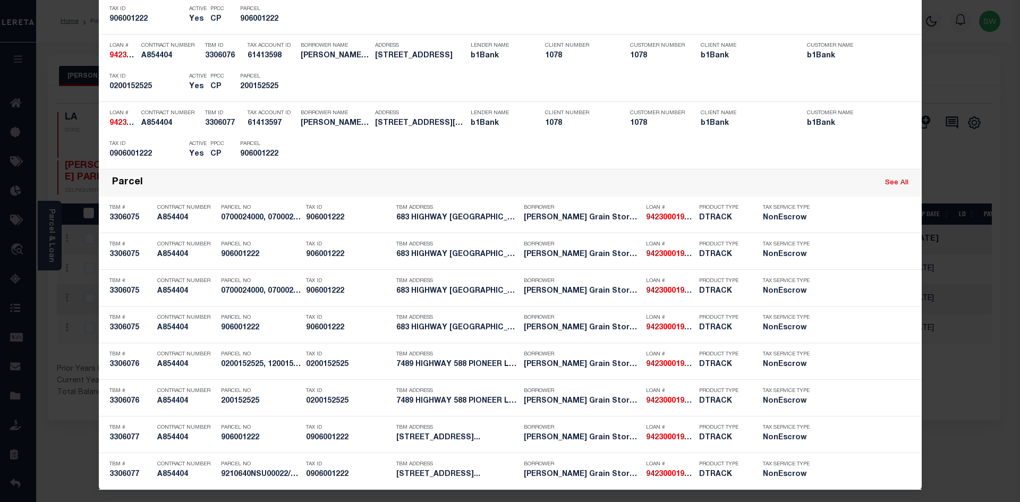
scroll to position [374, 0]
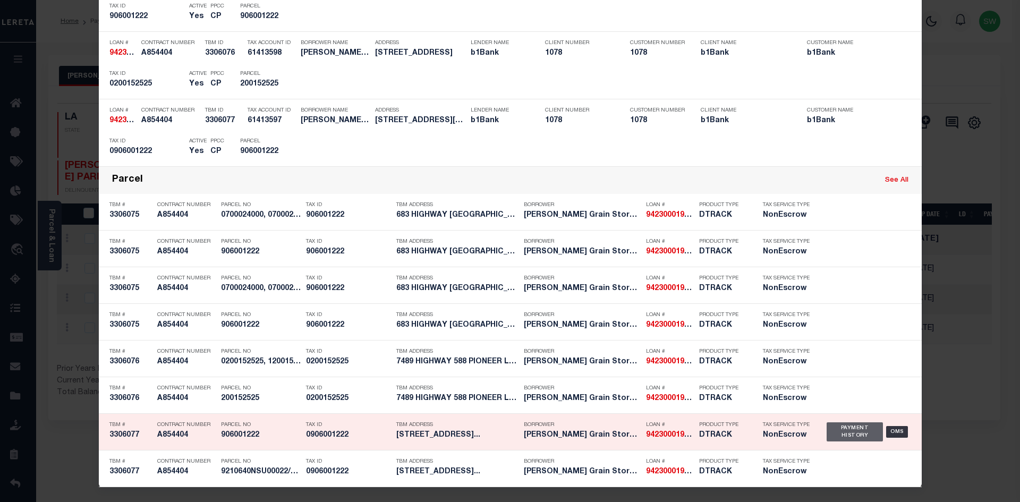
click at [862, 429] on div "Payment History" at bounding box center [854, 431] width 57 height 19
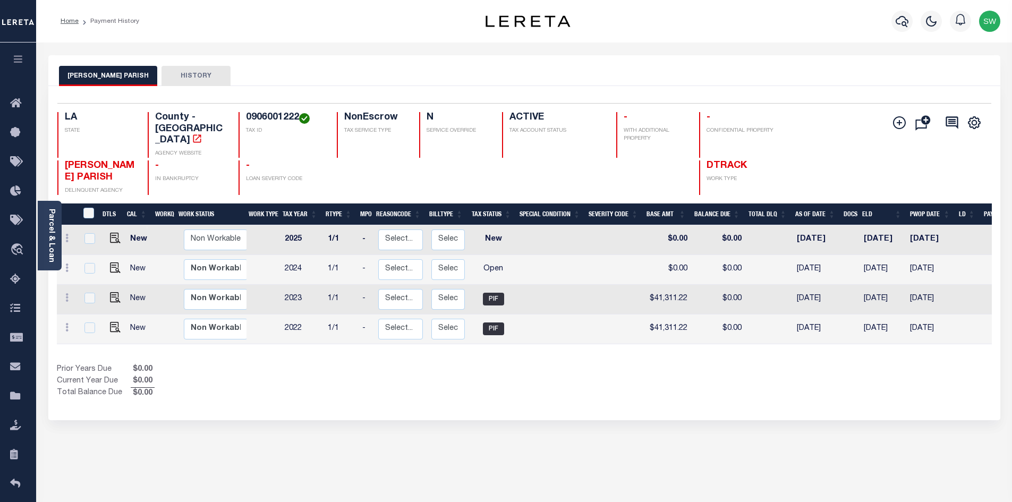
click at [483, 377] on div "Prior Years Due $0.00 Current Year Due $0.00 Total Balance Due $0.00" at bounding box center [290, 382] width 467 height 36
click at [504, 370] on div "Prior Years Due $0.00 Current Year Due $0.00 Total Balance Due $0.00" at bounding box center [290, 382] width 467 height 36
click at [896, 20] on icon "button" at bounding box center [902, 21] width 13 height 11
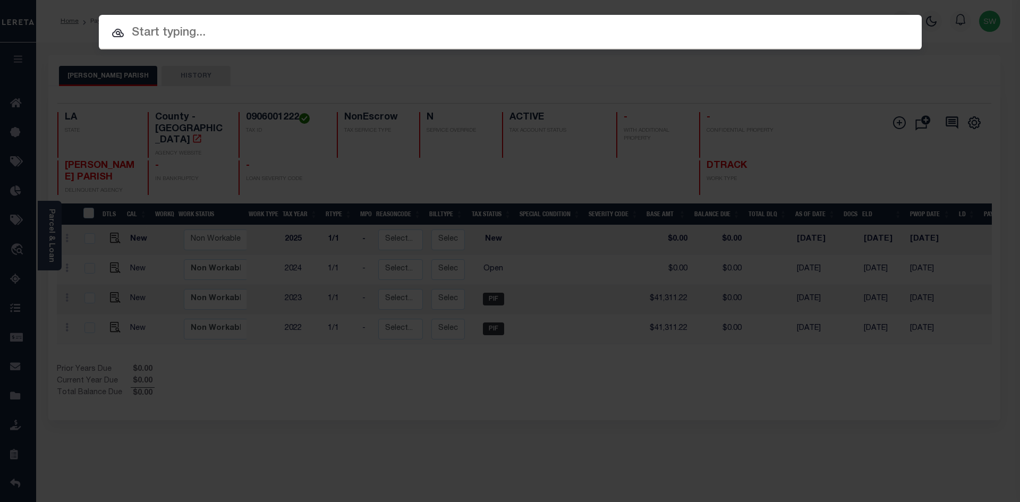
click at [145, 39] on input "text" at bounding box center [510, 33] width 823 height 19
paste input "906001222"
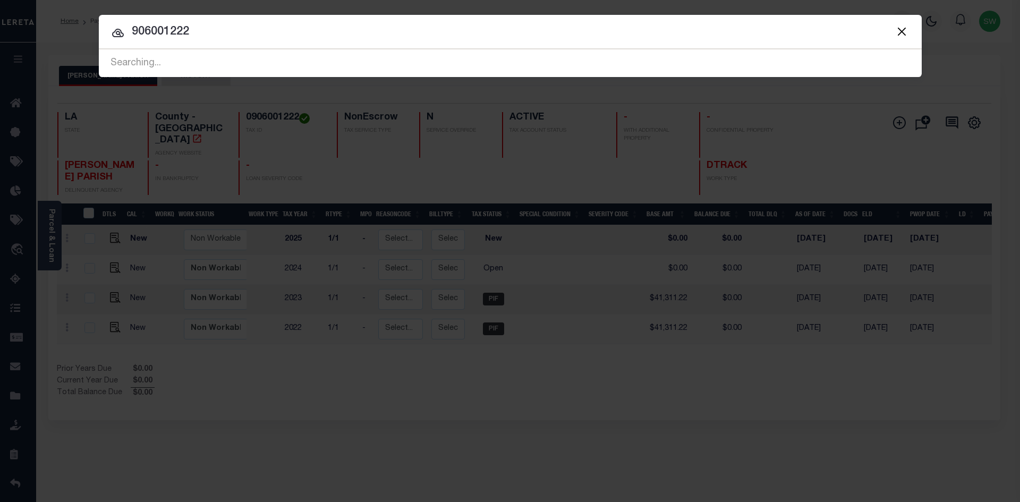
click at [117, 35] on icon at bounding box center [118, 33] width 13 height 13
drag, startPoint x: 212, startPoint y: 35, endPoint x: 107, endPoint y: 46, distance: 106.3
click at [107, 46] on div "Include Loans TBM Customers Borrowers Payments (Lender Non-Disb) Payments (Lend…" at bounding box center [510, 46] width 823 height 62
paste input "42300019539"
type input "942300019539"
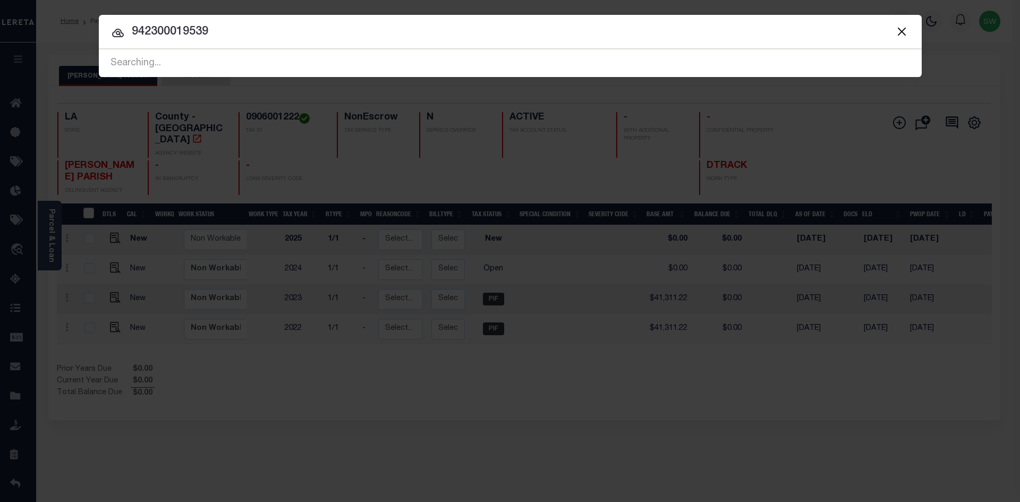
click at [118, 36] on icon at bounding box center [118, 33] width 12 height 8
click at [114, 35] on icon at bounding box center [118, 33] width 13 height 13
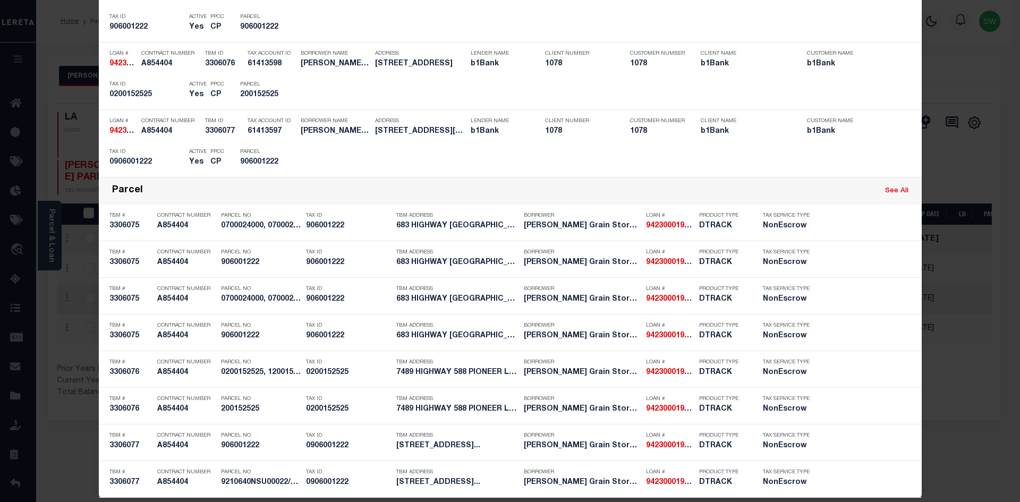
scroll to position [374, 0]
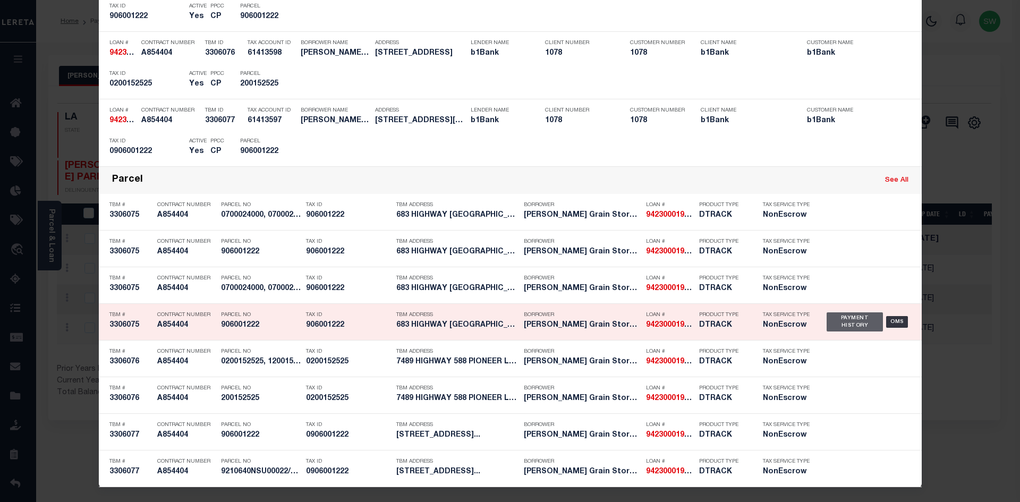
click at [848, 323] on div "Payment History" at bounding box center [854, 321] width 57 height 19
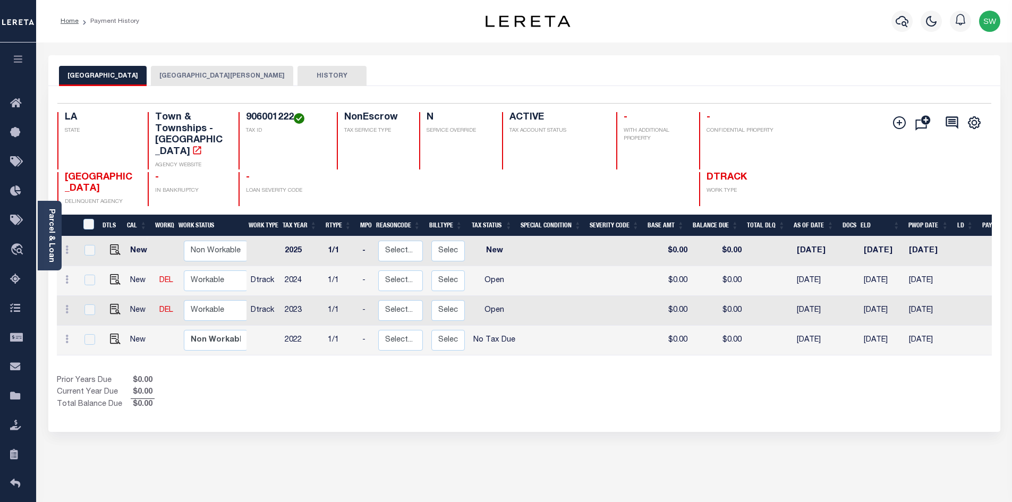
click at [531, 386] on div "Show Tax Lines before Bill Release Date Prior Years Due $0.00 Current Year Due …" at bounding box center [524, 393] width 935 height 36
click at [211, 76] on button "[GEOGRAPHIC_DATA][PERSON_NAME]" at bounding box center [222, 76] width 142 height 20
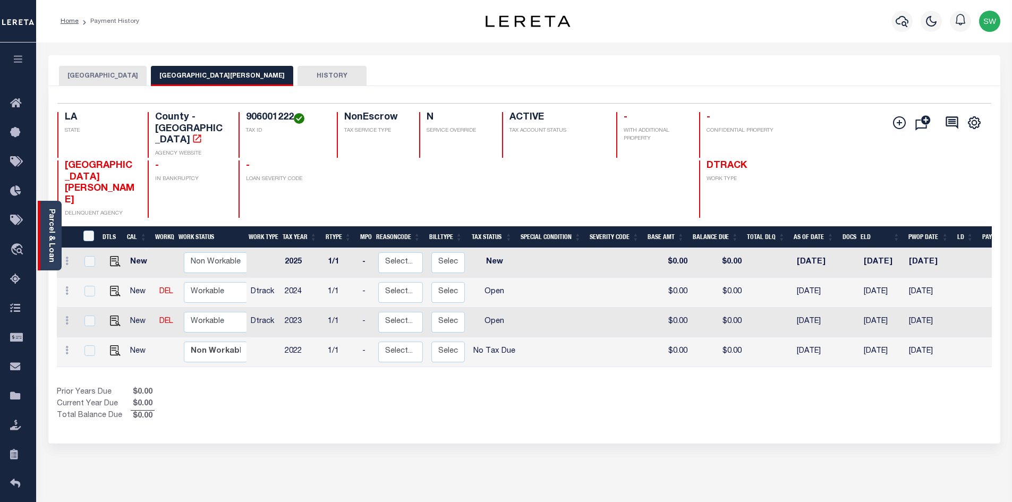
click at [48, 227] on link "Parcel & Loan" at bounding box center [50, 236] width 7 height 54
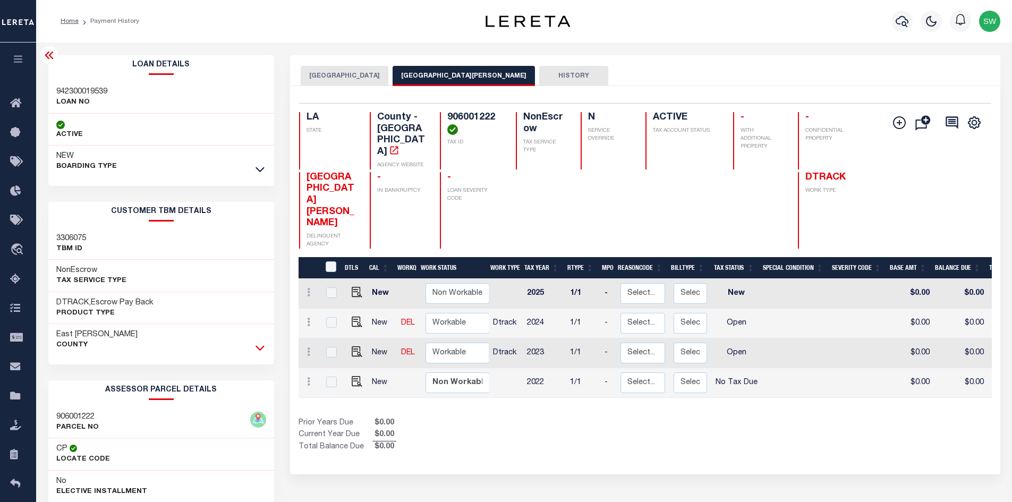
click at [261, 347] on icon at bounding box center [259, 347] width 9 height 11
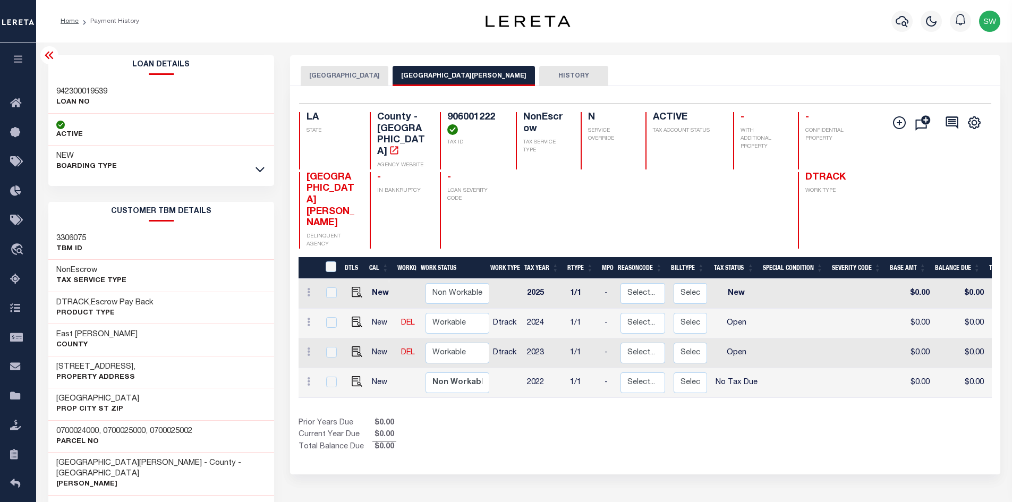
click at [465, 435] on div "Selected 4 Results 1 Items per page 25 50 100 LA STATE TAX ID N" at bounding box center [645, 280] width 710 height 388
drag, startPoint x: 495, startPoint y: 115, endPoint x: 447, endPoint y: 115, distance: 47.8
click at [447, 115] on div "906001222 TAX ID" at bounding box center [471, 140] width 63 height 57
copy h4 "906001222"
click at [258, 169] on icon at bounding box center [259, 169] width 9 height 11
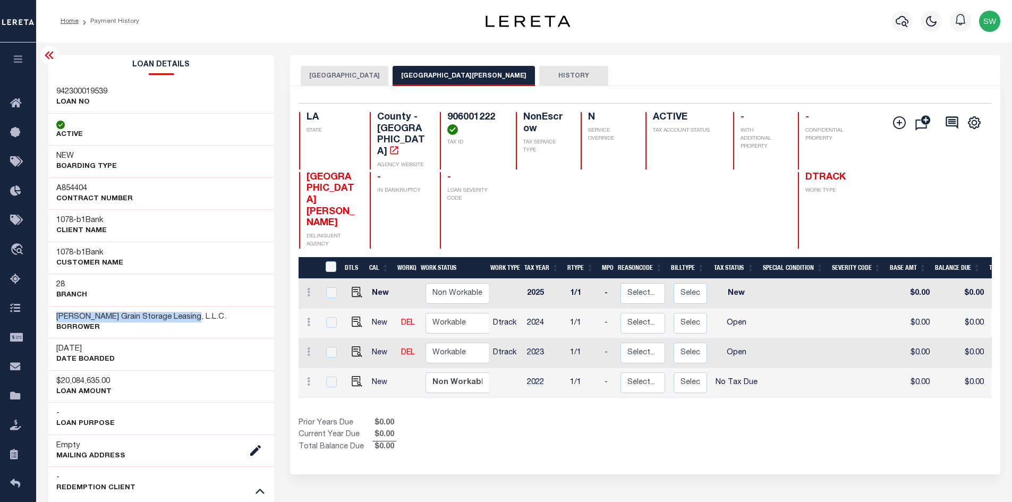
drag, startPoint x: 190, startPoint y: 319, endPoint x: 51, endPoint y: 318, distance: 138.6
click at [51, 318] on div "Tubbs Grain Storage Leasing, L.L.C. Borrower" at bounding box center [161, 322] width 226 height 32
copy h3 "[PERSON_NAME] Grain Storage Leasing, L.L.C."
click at [261, 490] on icon at bounding box center [259, 490] width 9 height 11
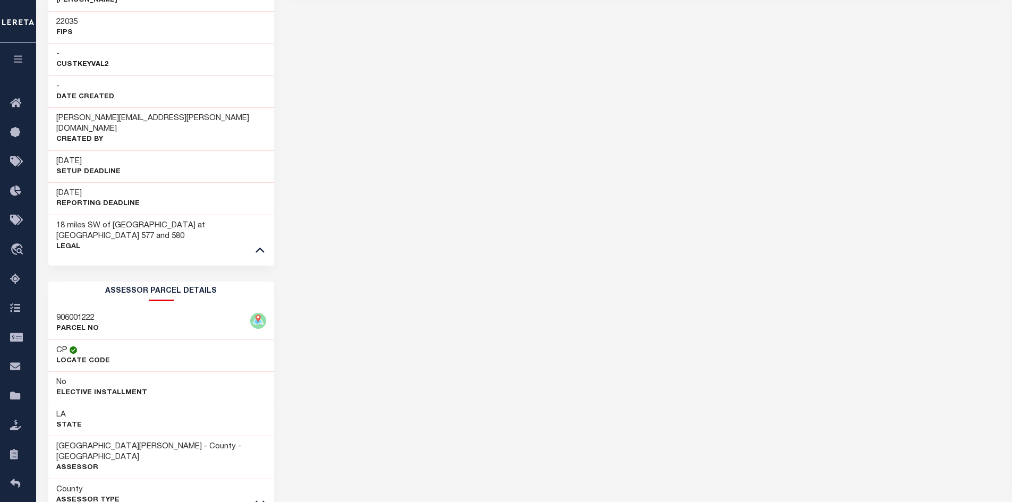
scroll to position [496, 0]
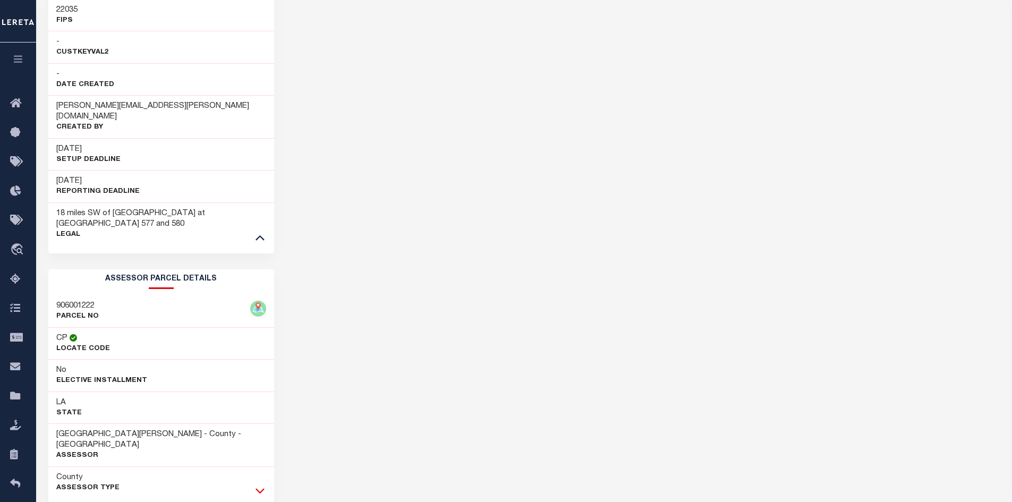
click at [258, 485] on icon at bounding box center [259, 490] width 9 height 11
click at [611, 415] on div "LAKE PROVIDENCE TOWN EAST CARROLL PARISH HISTORY Selected 4" at bounding box center [645, 281] width 726 height 1445
click at [1011, 269] on div "Parcel & Loan Loan Details 942300019539 LOAN NO ACTIVE" at bounding box center [524, 275] width 976 height 1458
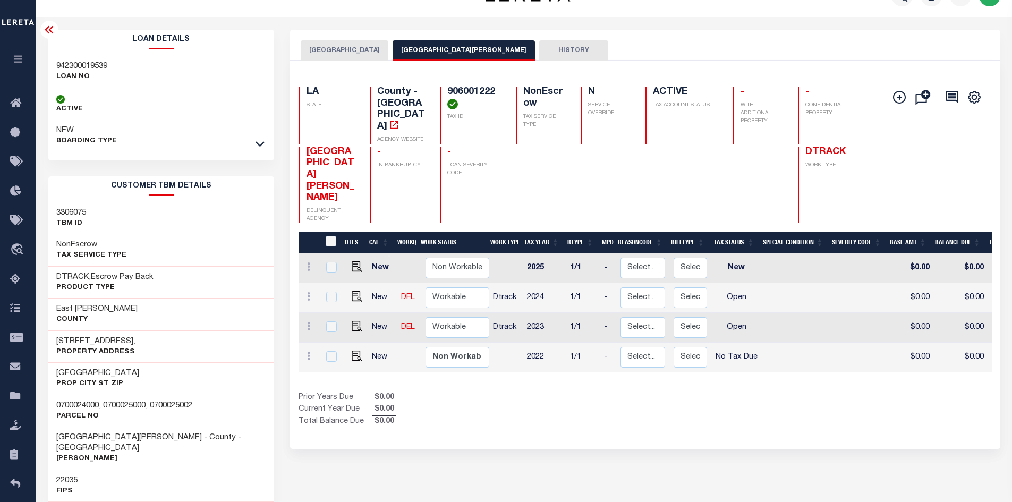
scroll to position [0, 0]
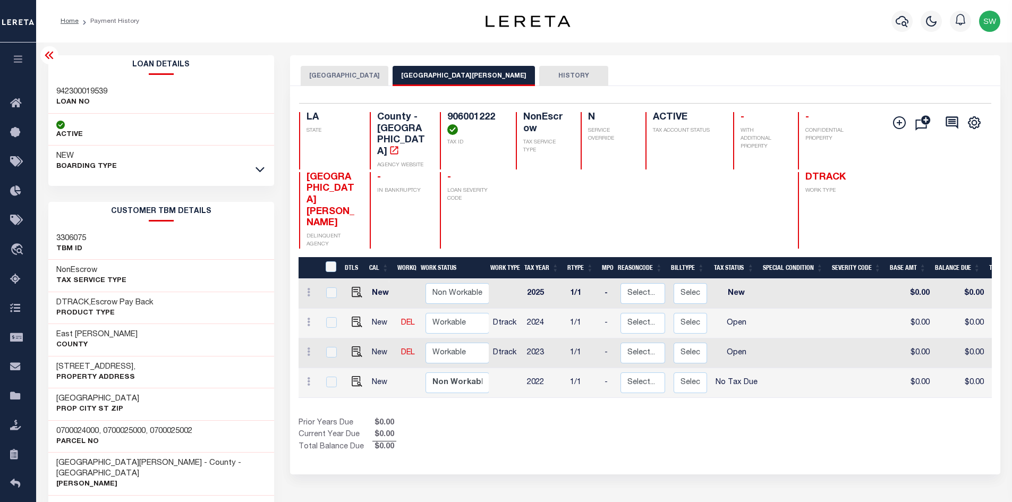
click at [375, 71] on button "LAKE PROVIDENCE TOWN" at bounding box center [345, 76] width 88 height 20
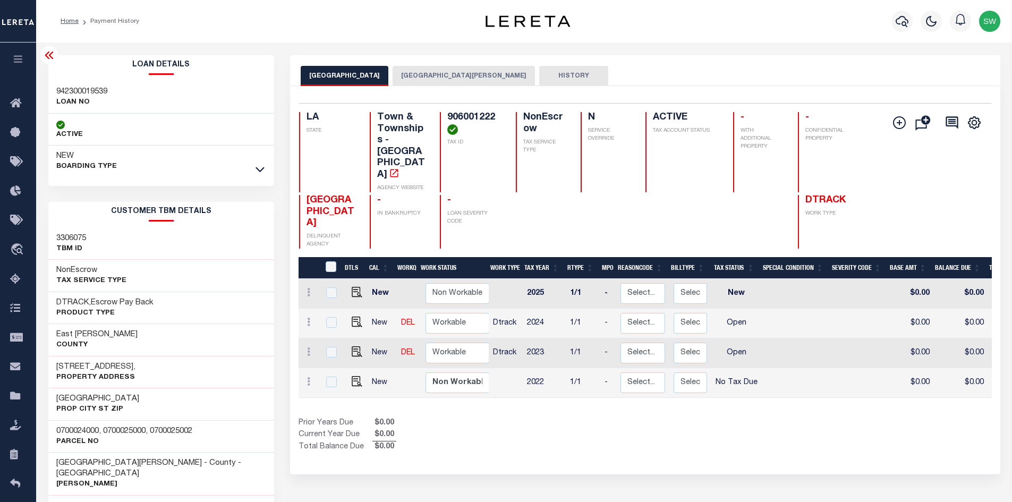
click at [633, 417] on div "Prior Years Due $0.00 Current Year Due $0.00 Total Balance Due $0.00" at bounding box center [472, 435] width 346 height 36
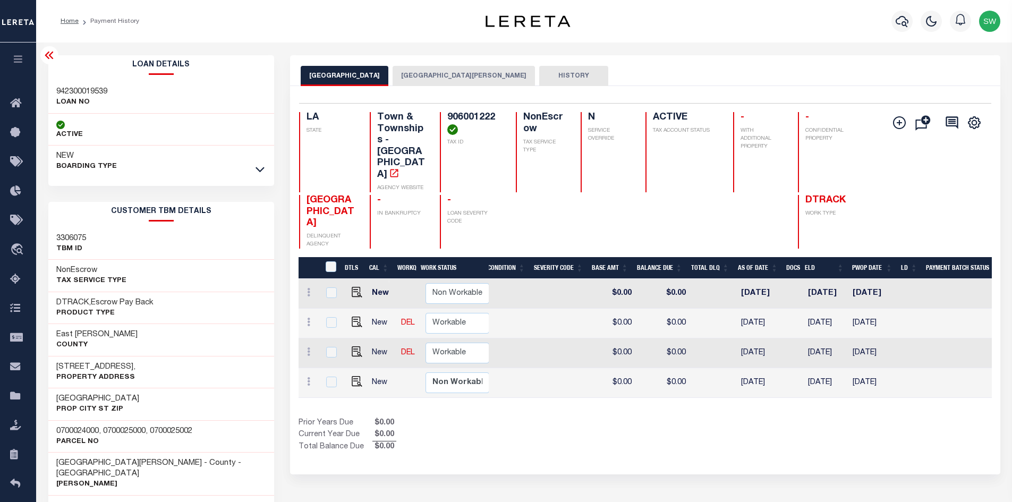
scroll to position [0, 120]
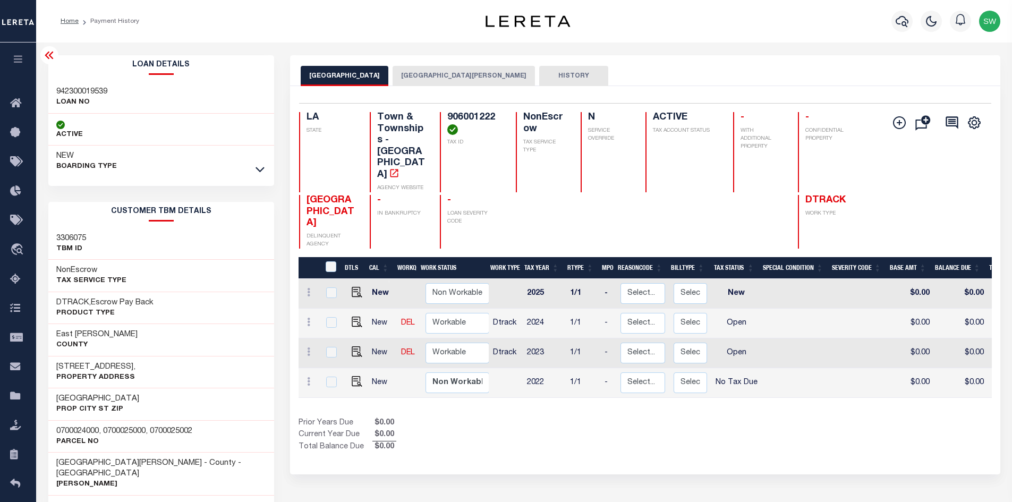
click at [462, 79] on button "[GEOGRAPHIC_DATA][PERSON_NAME]" at bounding box center [464, 76] width 142 height 20
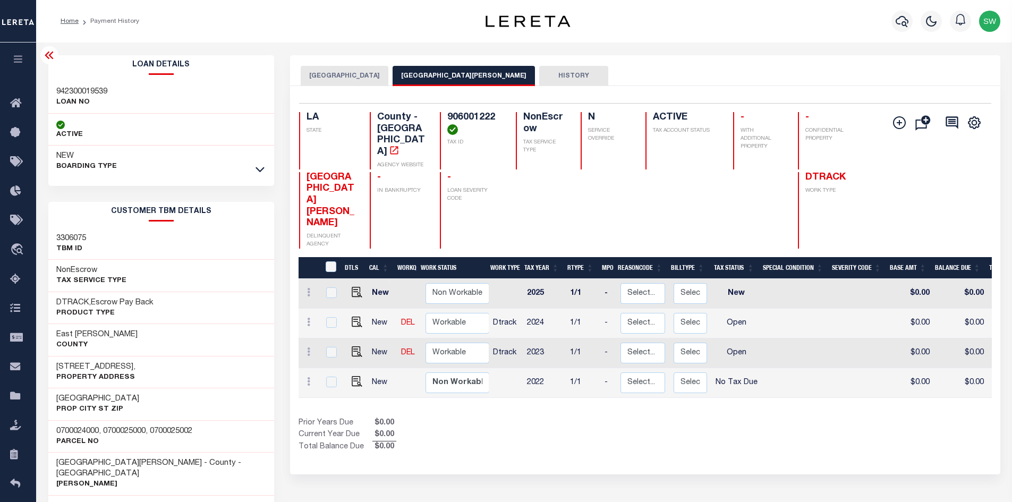
click at [601, 417] on div "Prior Years Due $0.00 Current Year Due $0.00 Total Balance Due $0.00" at bounding box center [472, 435] width 346 height 36
click at [355, 346] on img "" at bounding box center [357, 351] width 11 height 11
checkbox input "true"
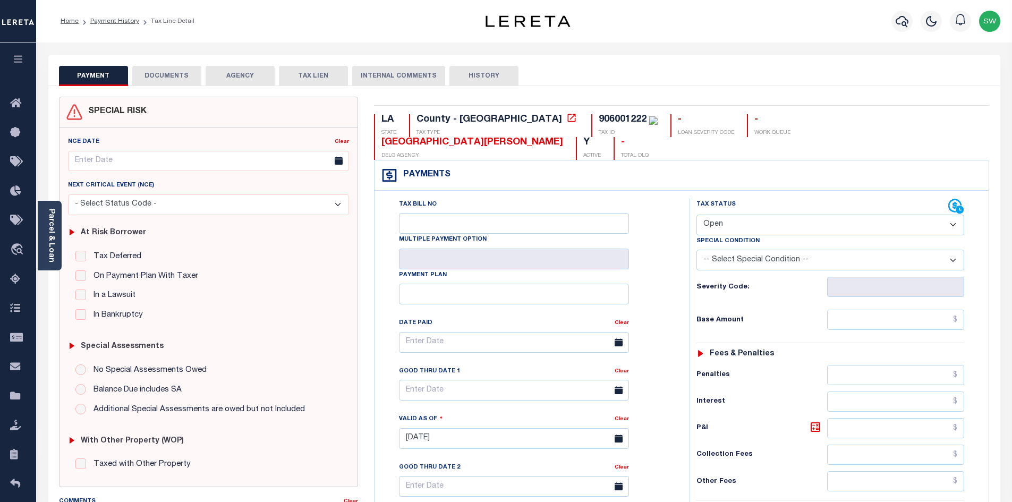
click at [954, 215] on select "- Select Status Code - Open Due/Unpaid Paid Incomplete No Tax Due Internal Refu…" at bounding box center [830, 225] width 268 height 21
select select "NTX"
click at [696, 215] on select "- Select Status Code - Open Due/Unpaid Paid Incomplete No Tax Due Internal Refu…" at bounding box center [830, 225] width 268 height 21
type input "[DATE]"
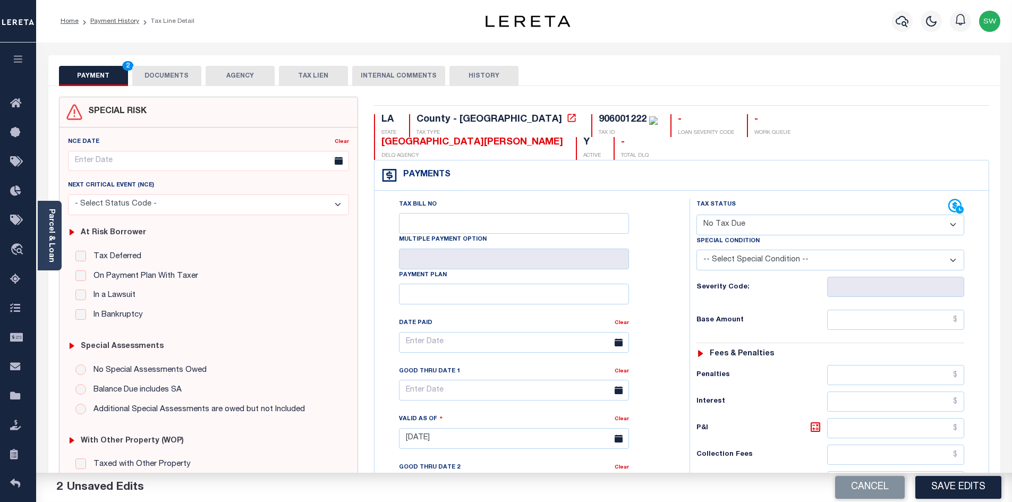
click at [663, 286] on div "Tax Bill No Multiple Payment Option Payment Plan Clear" at bounding box center [529, 348] width 288 height 298
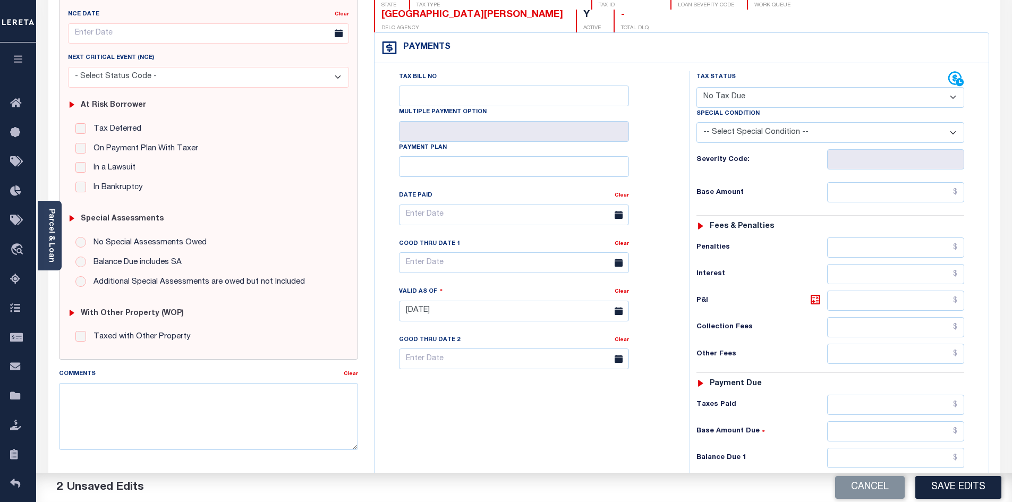
scroll to position [129, 0]
click at [897, 447] on input "text" at bounding box center [896, 457] width 138 height 20
type input "$0.00"
drag, startPoint x: 569, startPoint y: 424, endPoint x: 603, endPoint y: 424, distance: 34.0
click at [569, 424] on div "Tax Bill No Multiple Payment Option Payment Plan Clear" at bounding box center [529, 304] width 304 height 469
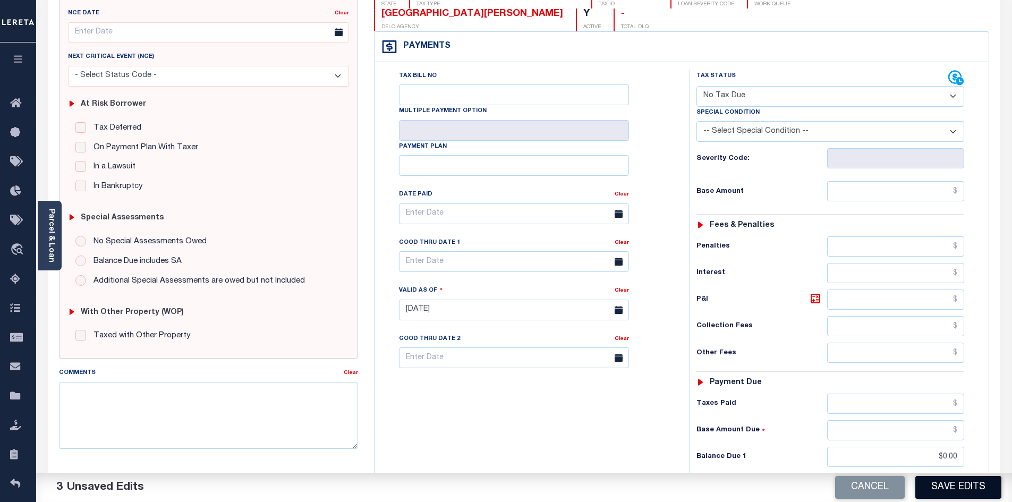
drag, startPoint x: 925, startPoint y: 481, endPoint x: 923, endPoint y: 487, distance: 6.1
click at [925, 482] on button "Save Edits" at bounding box center [958, 487] width 86 height 23
checkbox input "false"
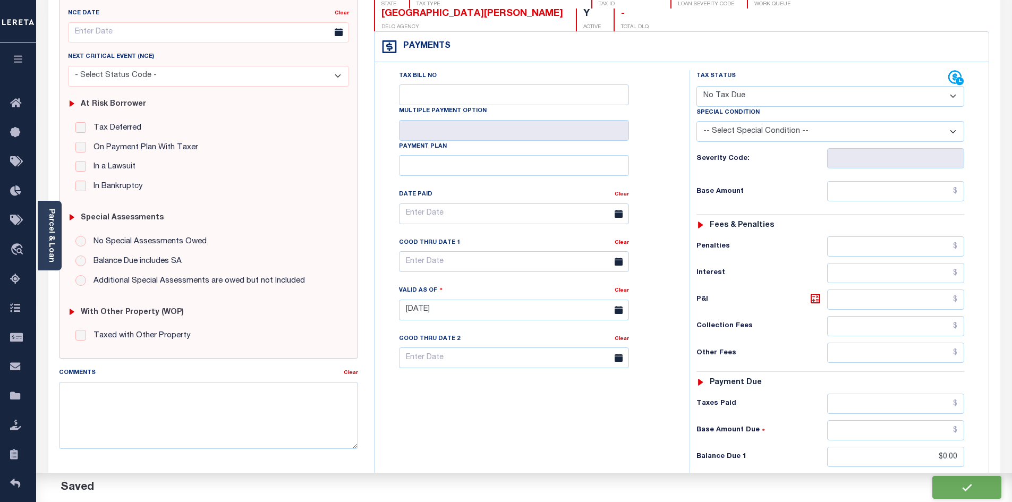
type input "$0"
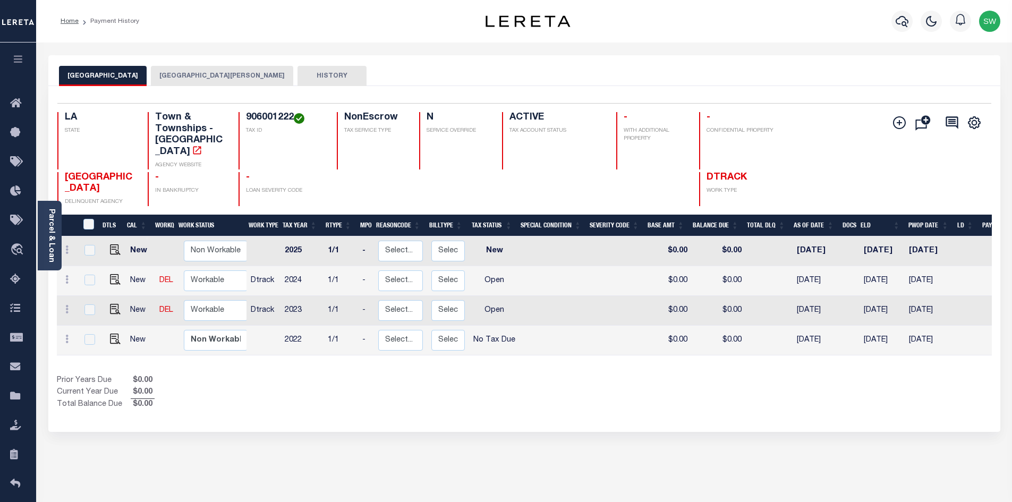
click at [556, 392] on div "Show Tax Lines before Bill Release Date Prior Years Due $0.00 Current Year Due …" at bounding box center [524, 393] width 935 height 36
click at [219, 313] on select "Non Workable Workable" at bounding box center [216, 310] width 64 height 21
checkbox input "true"
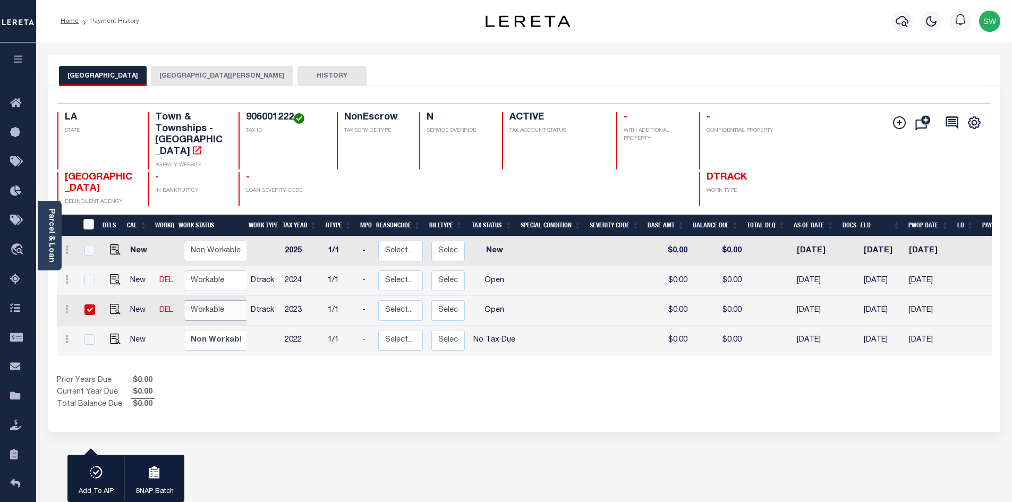
select select "true"
click at [184, 300] on select "Non Workable Workable" at bounding box center [216, 310] width 64 height 21
checkbox input "false"
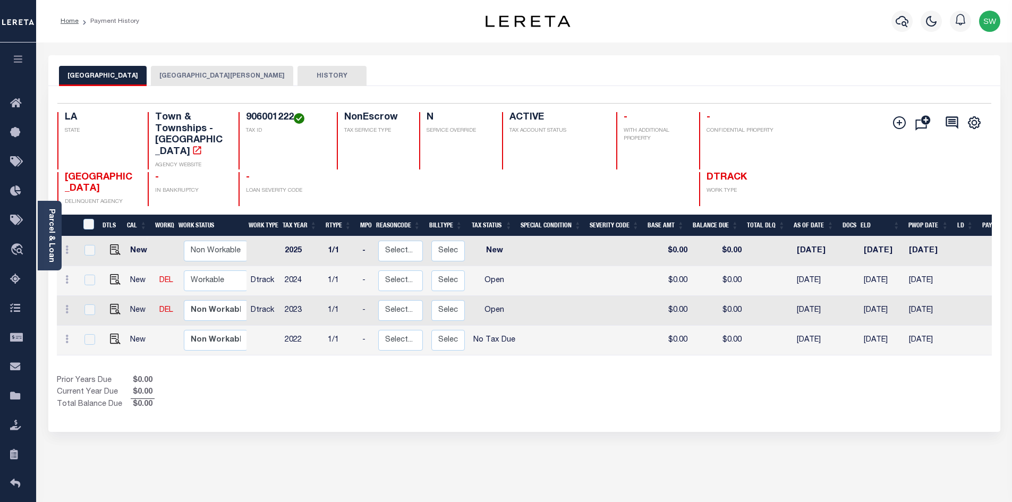
click at [252, 378] on div "Prior Years Due $0.00 Current Year Due $0.00 Total Balance Due $0.00" at bounding box center [290, 393] width 467 height 36
click at [199, 310] on select "Non Workable Workable" at bounding box center [216, 310] width 64 height 21
checkbox input "true"
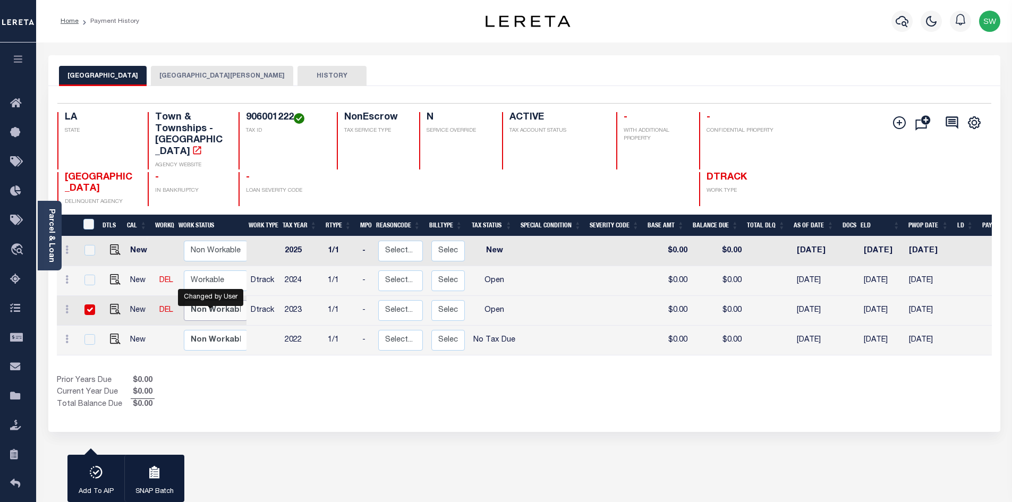
select select "false"
click at [184, 300] on select "Non Workable Workable" at bounding box center [216, 310] width 64 height 21
checkbox input "false"
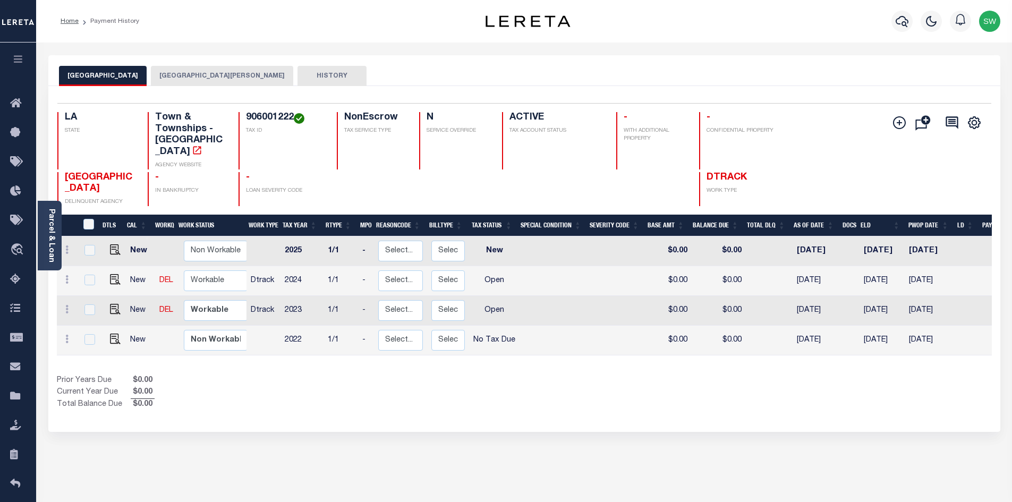
click at [249, 393] on div "Prior Years Due $0.00 Current Year Due $0.00 Total Balance Due $0.00" at bounding box center [290, 393] width 467 height 36
click at [186, 77] on button "[GEOGRAPHIC_DATA][PERSON_NAME]" at bounding box center [222, 76] width 142 height 20
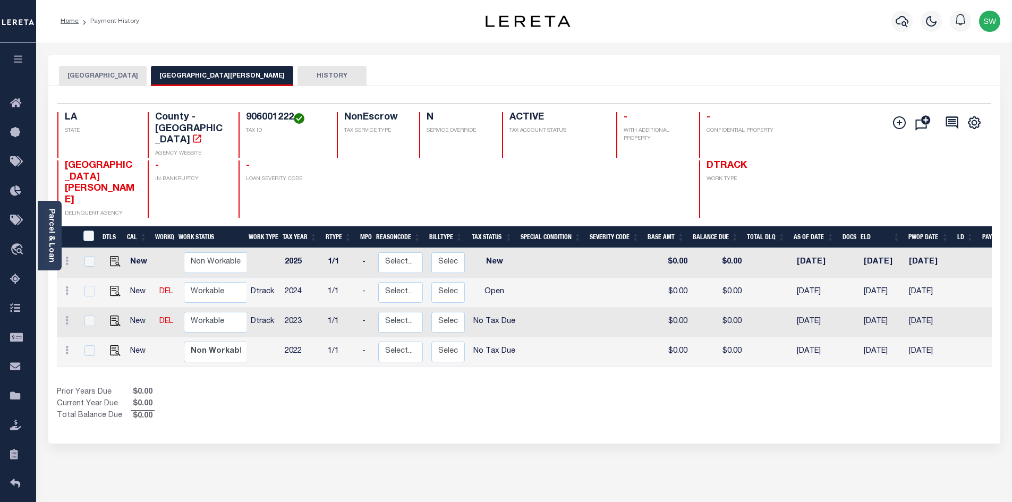
click at [333, 394] on div "Prior Years Due $0.00 Current Year Due $0.00 Total Balance Due $0.00" at bounding box center [290, 405] width 467 height 36
click at [214, 312] on select "Non Workable Workable" at bounding box center [216, 322] width 64 height 21
checkbox input "true"
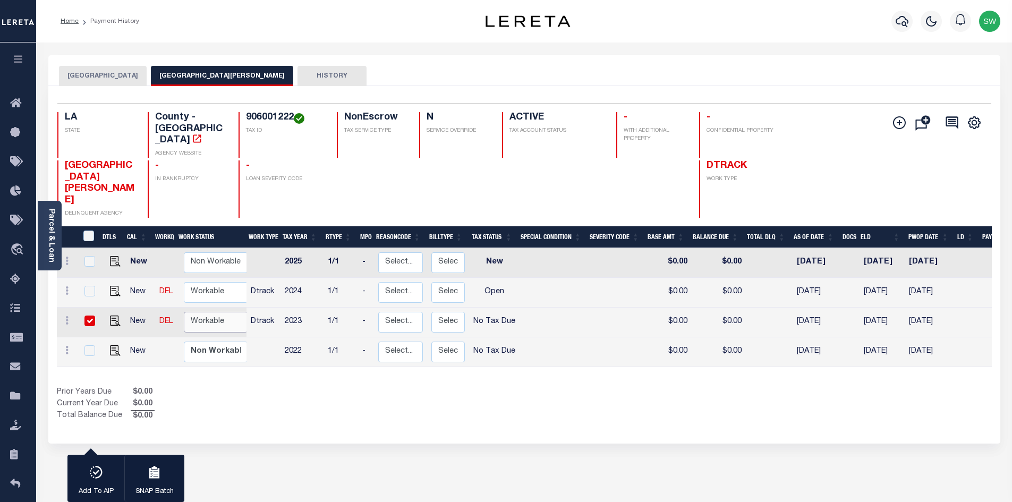
select select "true"
click at [184, 312] on select "Non Workable Workable" at bounding box center [216, 322] width 64 height 21
checkbox input "false"
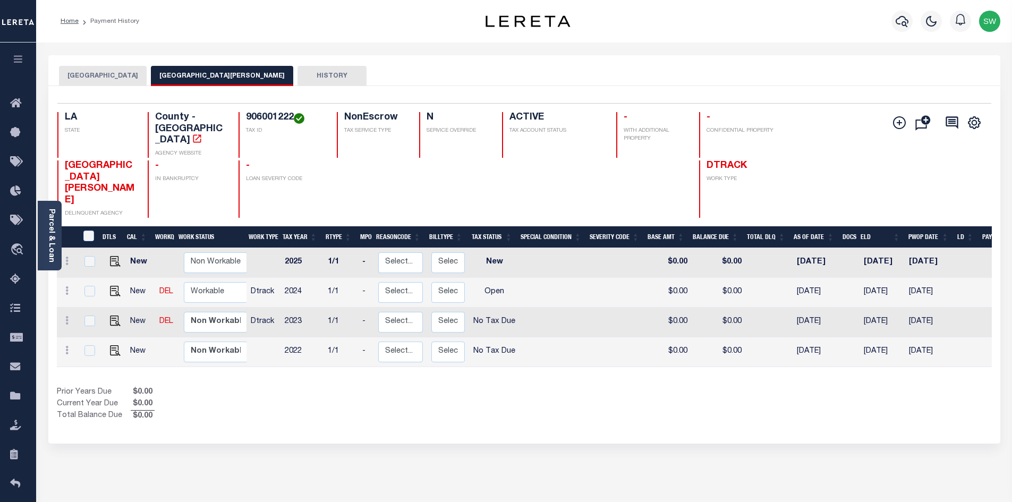
click at [262, 395] on div "Prior Years Due $0.00 Current Year Due $0.00 Total Balance Due $0.00" at bounding box center [290, 405] width 467 height 36
click at [112, 286] on img "" at bounding box center [115, 291] width 11 height 11
checkbox input "true"
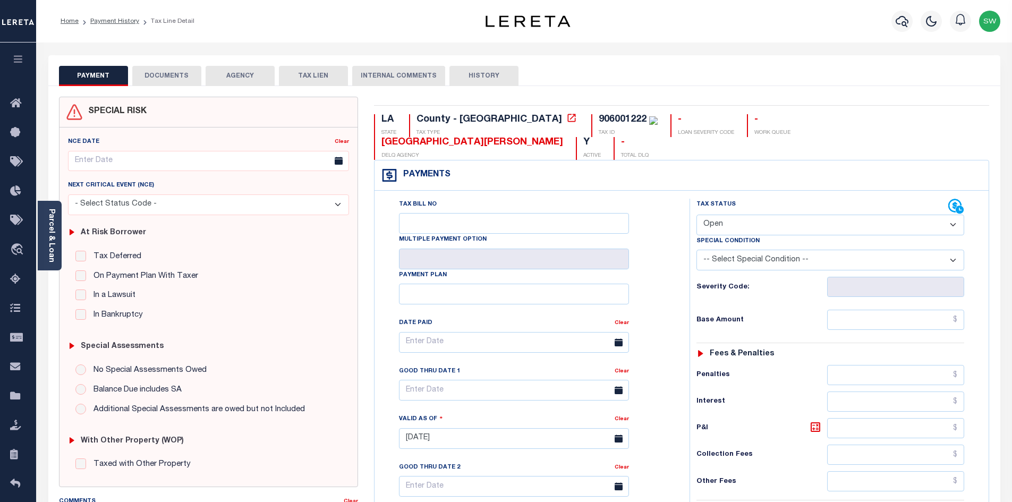
click at [954, 215] on select "- Select Status Code - Open Due/Unpaid Paid Incomplete No Tax Due Internal Refu…" at bounding box center [830, 225] width 268 height 21
select select "NTX"
click at [696, 215] on select "- Select Status Code - Open Due/Unpaid Paid Incomplete No Tax Due Internal Refu…" at bounding box center [830, 225] width 268 height 21
type input "[DATE]"
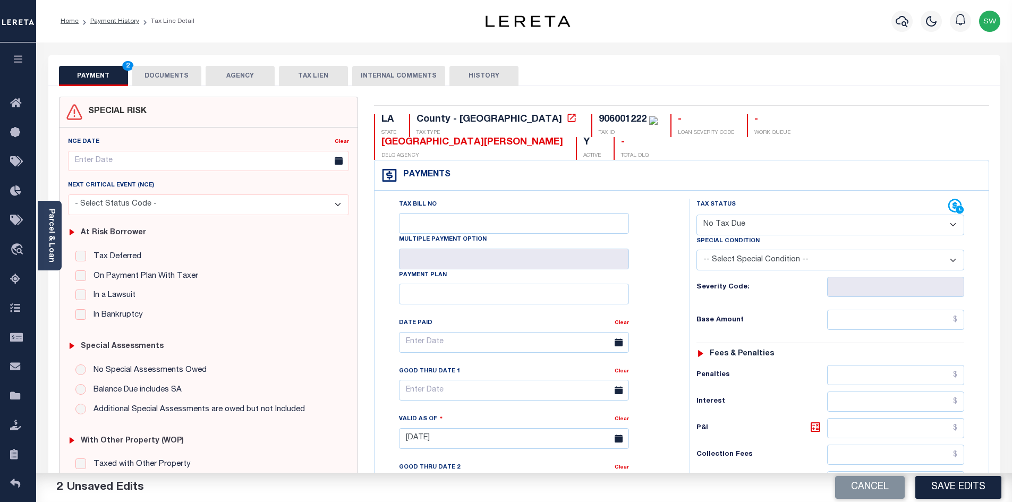
click at [676, 302] on div "Tax Bill No Multiple Payment Option Payment Plan Clear" at bounding box center [529, 433] width 304 height 469
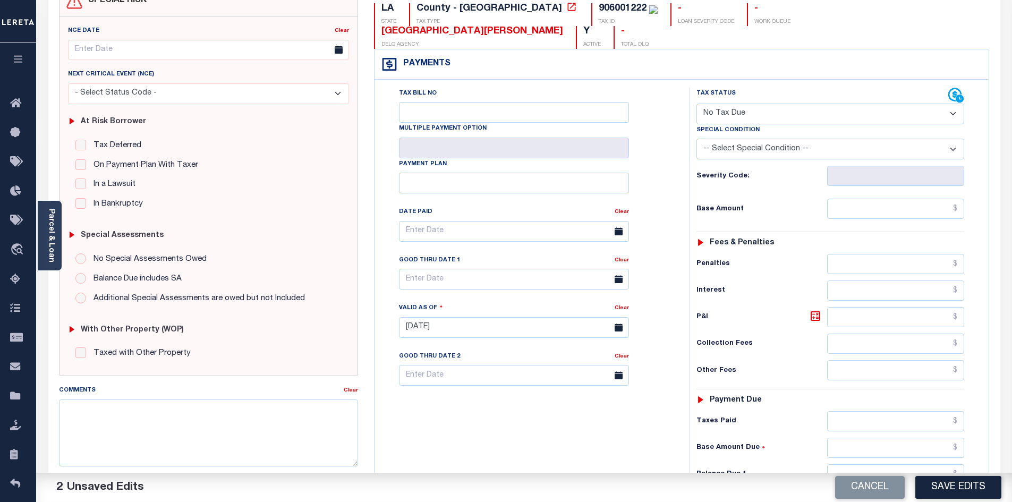
scroll to position [112, 0]
click at [877, 463] on input "text" at bounding box center [896, 473] width 138 height 20
type input "$0.00"
click at [620, 419] on div "Tax Bill No Multiple Payment Option Payment Plan Clear" at bounding box center [529, 321] width 304 height 469
click at [931, 487] on button "Save Edits" at bounding box center [958, 487] width 86 height 23
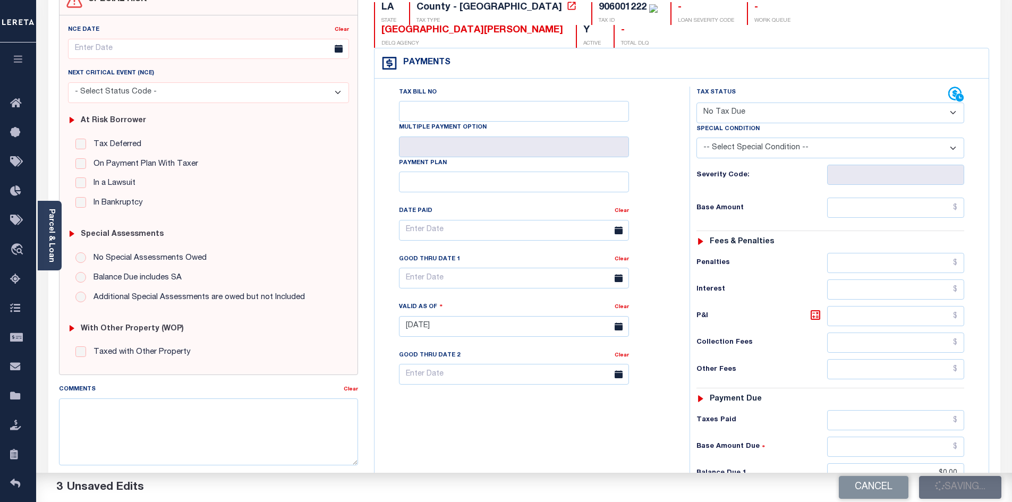
checkbox input "false"
type input "$0"
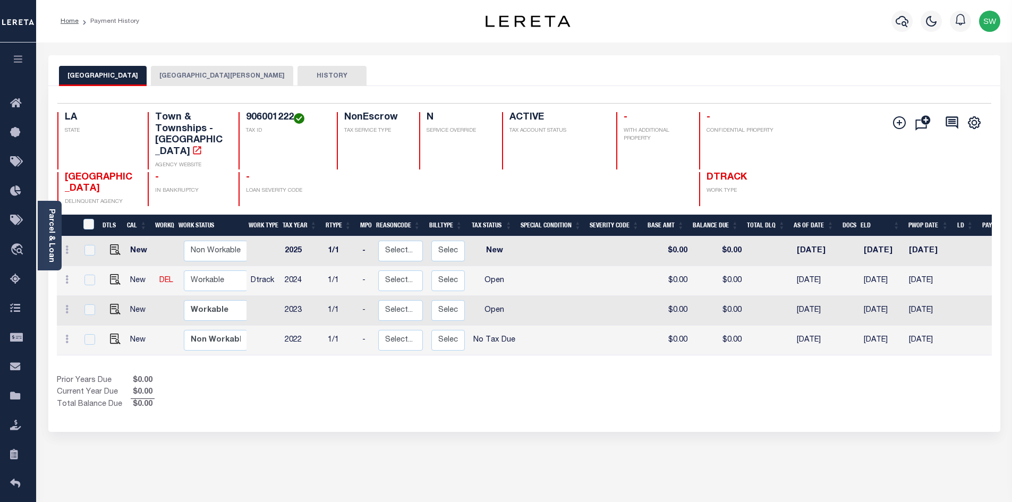
click at [425, 384] on div "Prior Years Due $0.00 Current Year Due $0.00 Total Balance Due $0.00" at bounding box center [290, 393] width 467 height 36
click at [211, 75] on button "EAST CARROLL PARISH" at bounding box center [222, 76] width 142 height 20
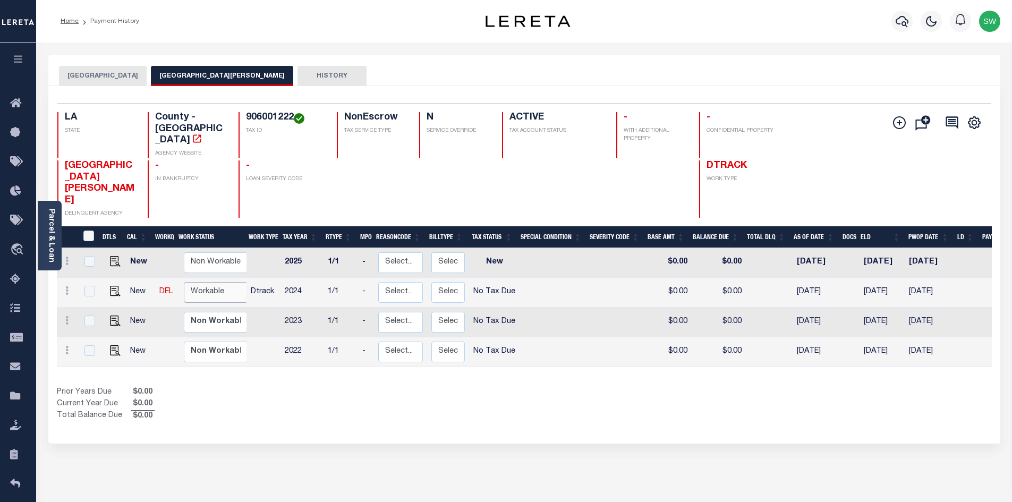
click at [213, 282] on select "Non Workable Workable" at bounding box center [216, 292] width 64 height 21
checkbox input "true"
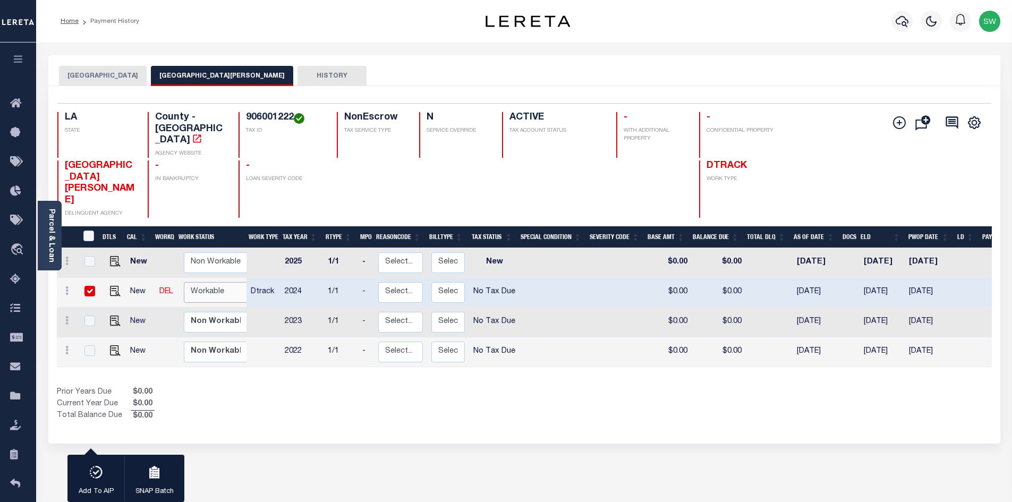
select select "true"
click at [184, 282] on select "Non Workable Workable" at bounding box center [216, 292] width 64 height 21
checkbox input "false"
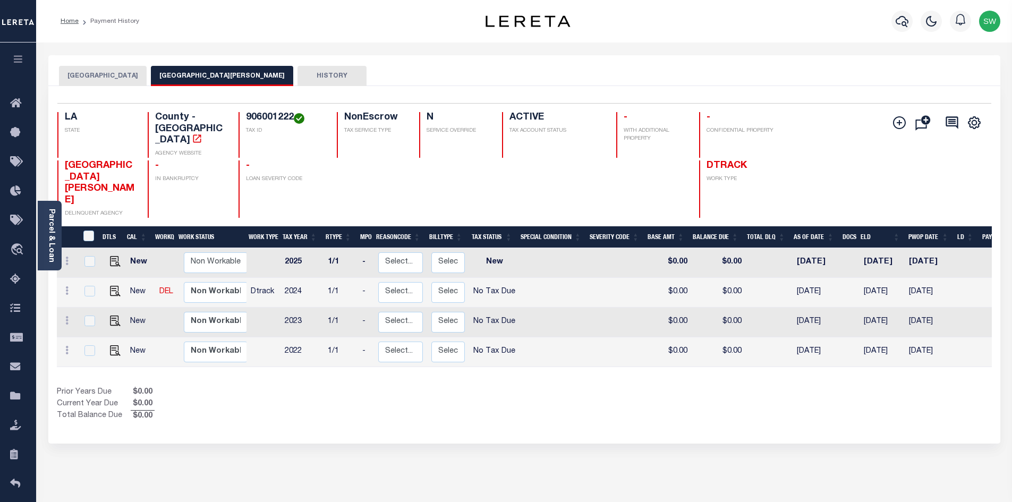
click at [270, 387] on div "Prior Years Due $0.00 Current Year Due $0.00 Total Balance Due $0.00" at bounding box center [290, 405] width 467 height 36
drag, startPoint x: 484, startPoint y: 388, endPoint x: 454, endPoint y: 362, distance: 39.5
click at [483, 388] on div "Prior Years Due $0.00 Current Year Due $0.00 Total Balance Due $0.00" at bounding box center [290, 405] width 467 height 36
drag, startPoint x: 391, startPoint y: 369, endPoint x: 377, endPoint y: 351, distance: 23.1
click at [390, 387] on div "Prior Years Due $0.00 Current Year Due $0.00 Total Balance Due $0.00" at bounding box center [290, 405] width 467 height 36
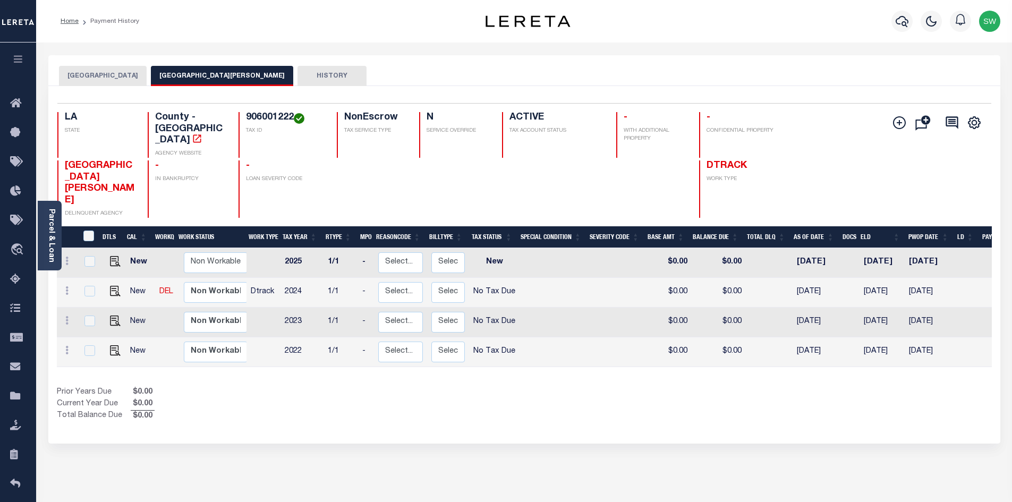
click at [739, 32] on div "Profile Sign out" at bounding box center [805, 21] width 397 height 37
click at [900, 18] on icon "button" at bounding box center [902, 21] width 13 height 13
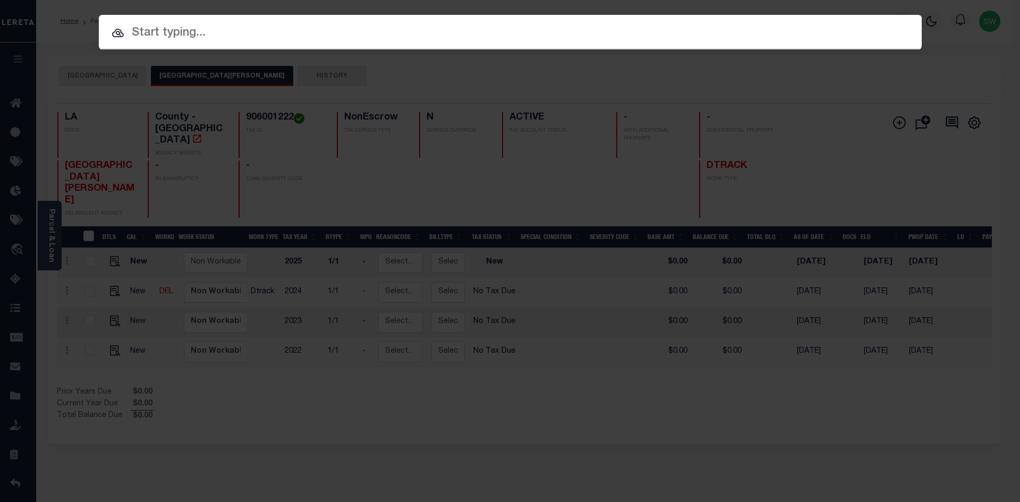
click at [200, 39] on input "text" at bounding box center [510, 33] width 823 height 19
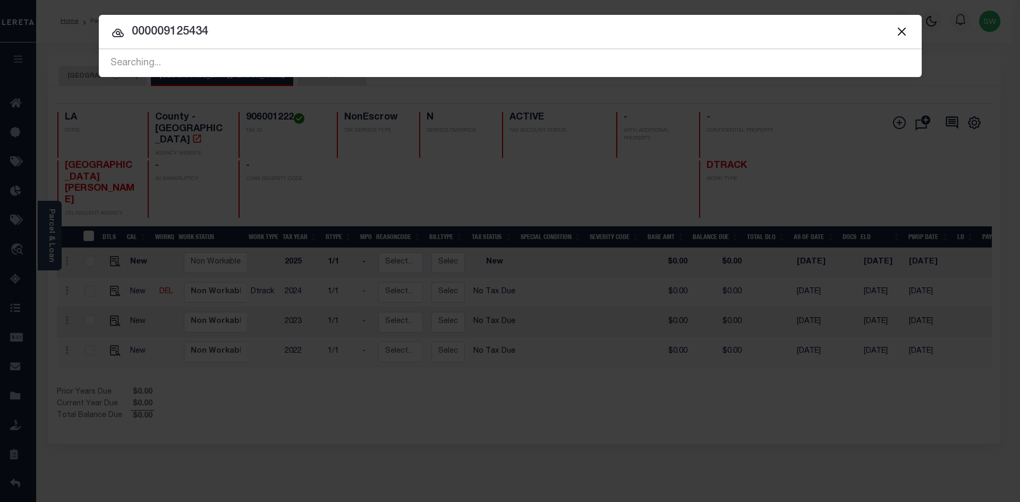
type input "000009125434"
click at [121, 31] on icon at bounding box center [118, 33] width 12 height 8
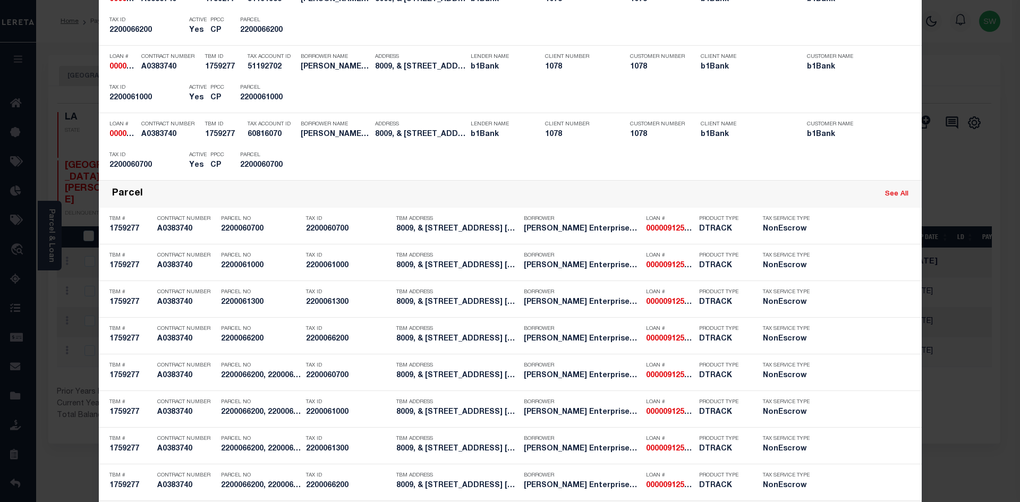
scroll to position [189, 0]
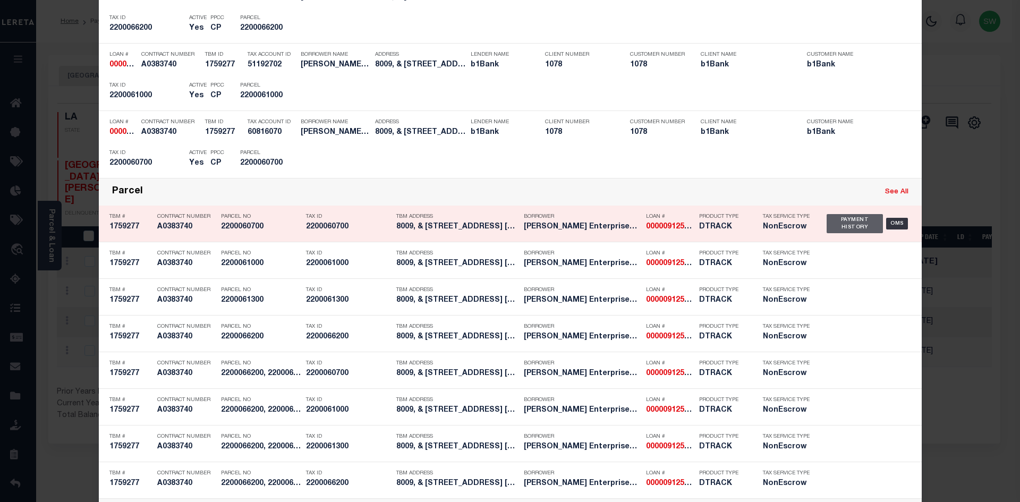
drag, startPoint x: 851, startPoint y: 225, endPoint x: 843, endPoint y: 225, distance: 7.5
click at [850, 225] on div "Payment History" at bounding box center [854, 223] width 57 height 19
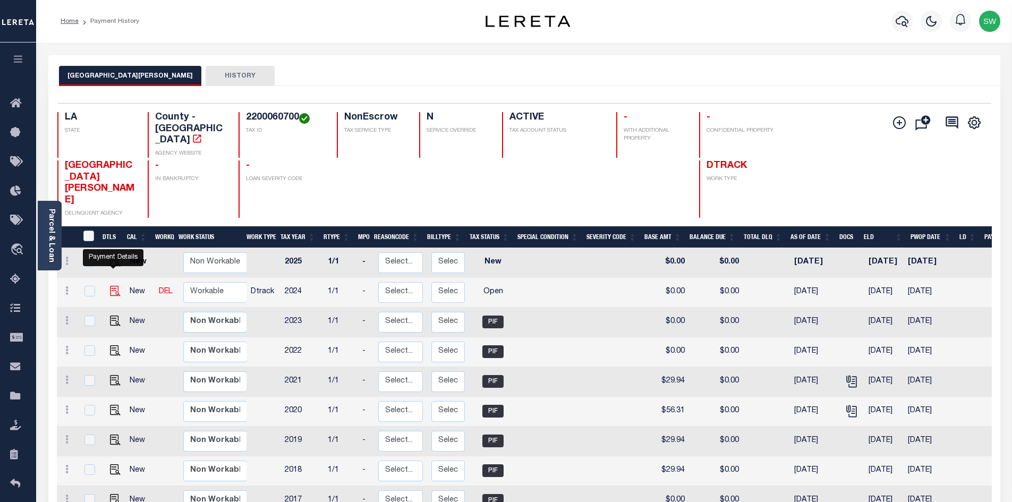
click at [112, 286] on img "" at bounding box center [115, 291] width 11 height 11
checkbox input "true"
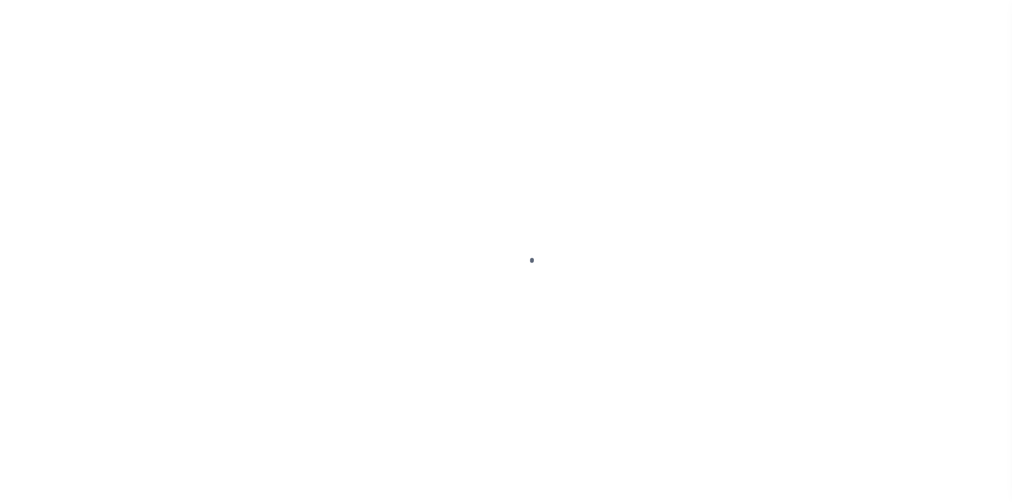
select select "OP2"
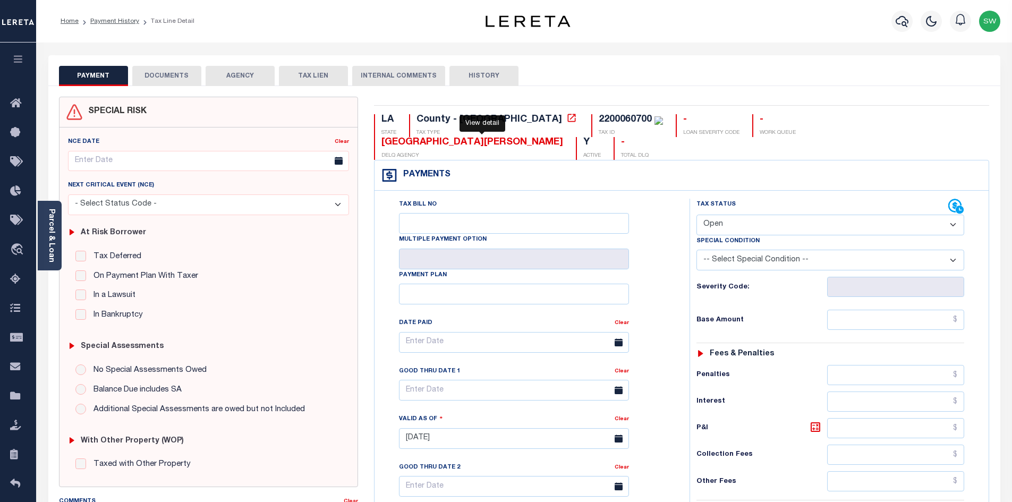
click at [566, 119] on icon at bounding box center [571, 118] width 11 height 11
drag, startPoint x: 561, startPoint y: 116, endPoint x: 508, endPoint y: 119, distance: 53.2
click at [599, 119] on div "2200060700" at bounding box center [631, 120] width 64 height 12
copy div "2200060700"
click at [53, 232] on link "Parcel & Loan" at bounding box center [50, 236] width 7 height 54
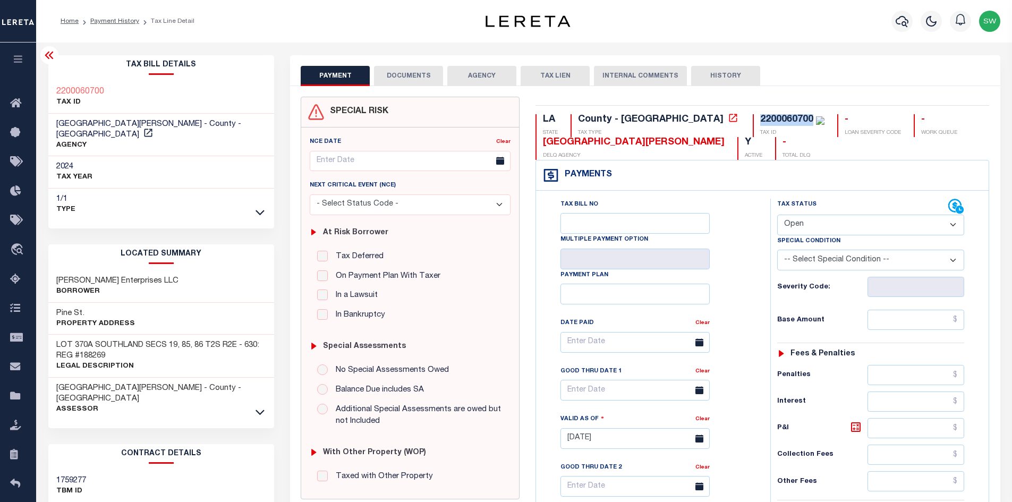
drag, startPoint x: 178, startPoint y: 269, endPoint x: 54, endPoint y: 270, distance: 124.3
click at [54, 270] on div "[PERSON_NAME] Enterprises LLC Borrower" at bounding box center [161, 286] width 226 height 32
copy h3 "[PERSON_NAME] Enterprises LLC"
click at [10, 103] on link "Home" at bounding box center [18, 103] width 36 height 29
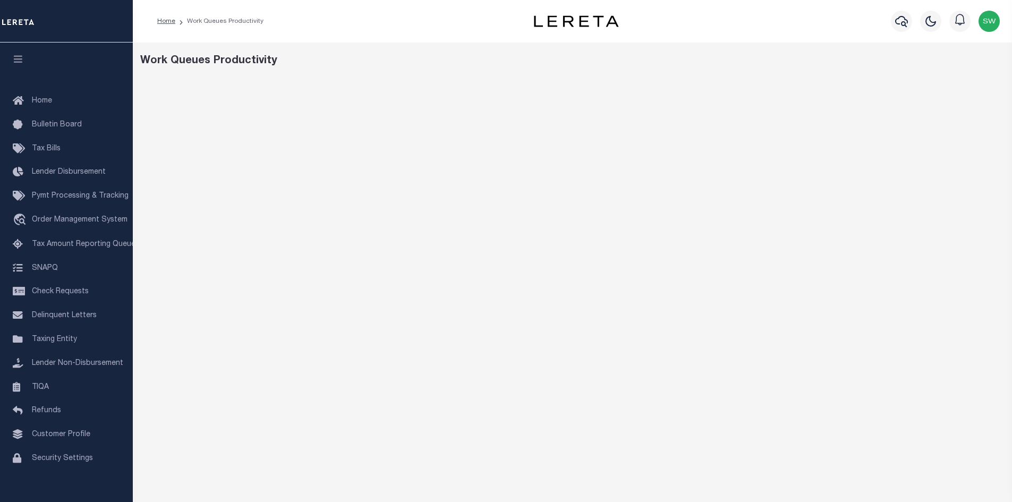
click at [731, 33] on div "Profile Sign out" at bounding box center [825, 21] width 356 height 37
click at [902, 17] on icon "button" at bounding box center [901, 21] width 13 height 11
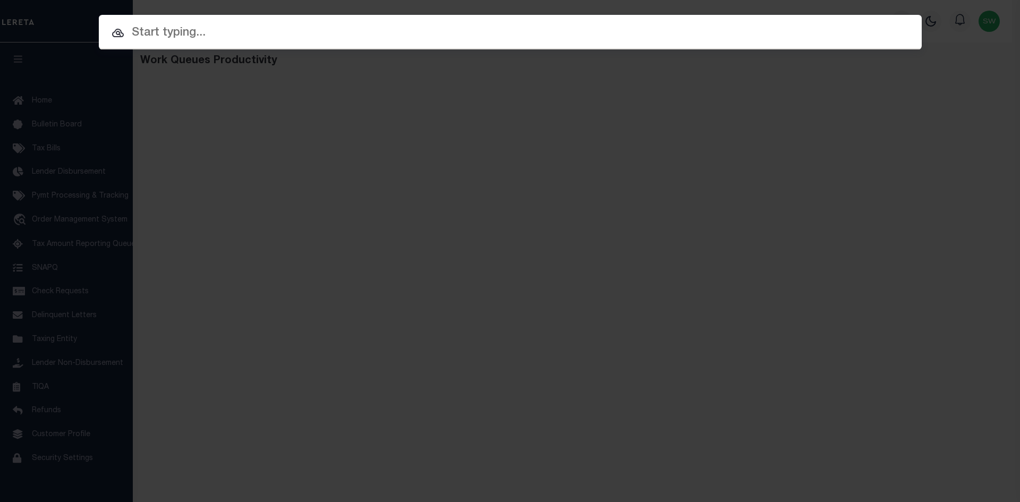
click at [176, 35] on input "text" at bounding box center [510, 33] width 823 height 19
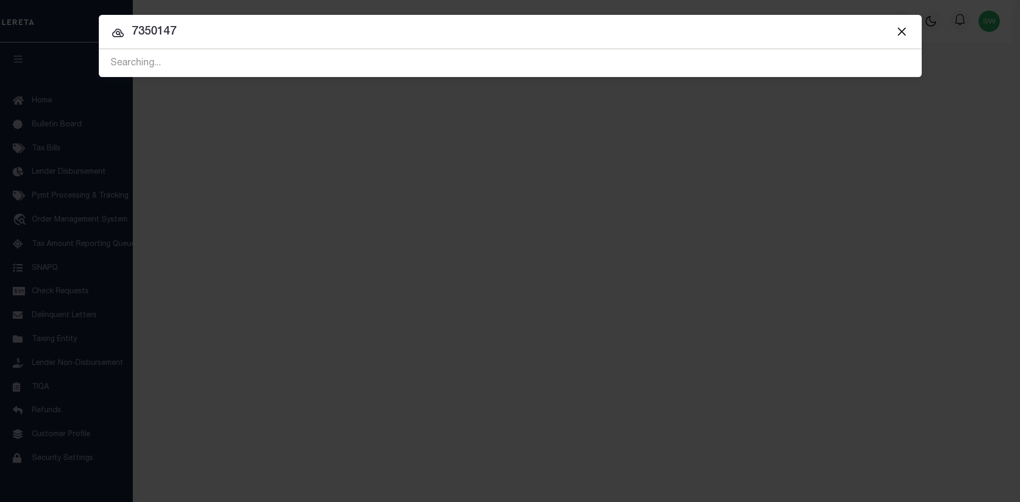
type input "7350147"
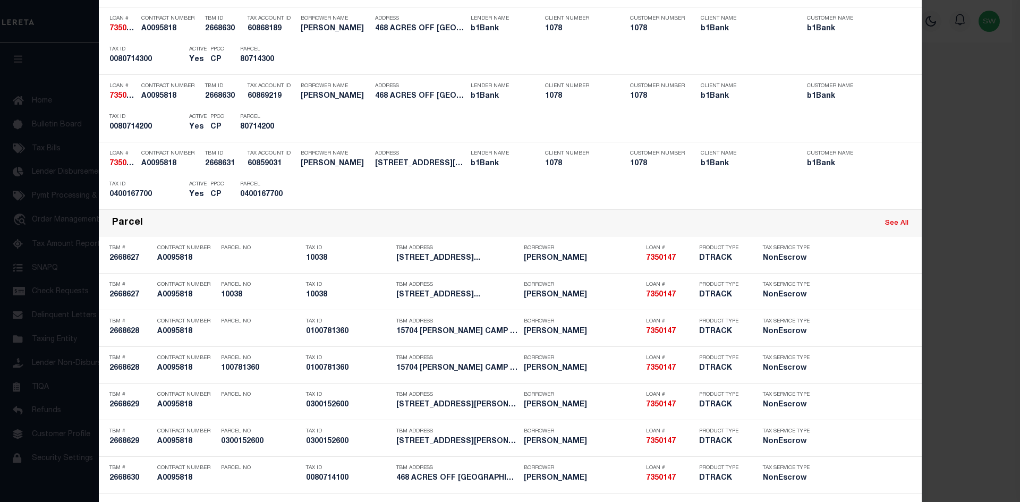
scroll to position [744, 0]
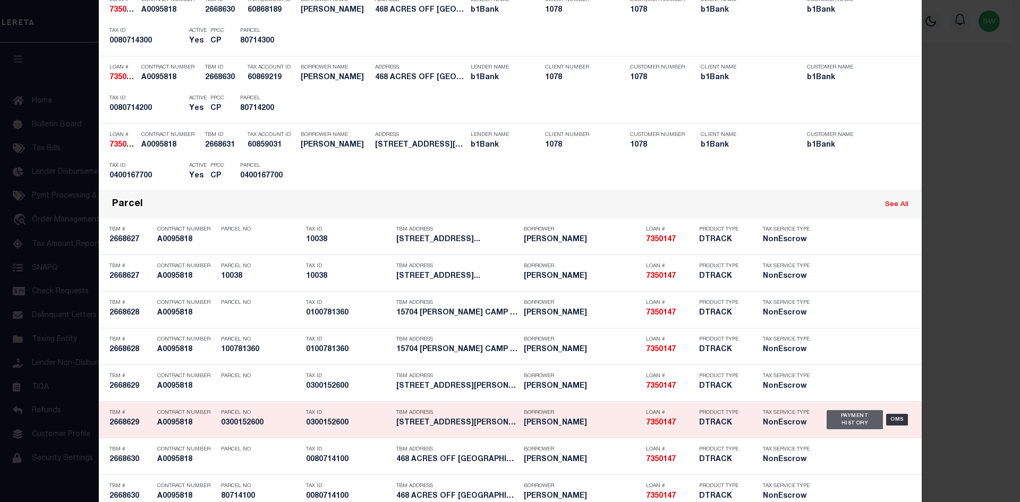
click at [842, 426] on div "Payment History" at bounding box center [854, 419] width 57 height 19
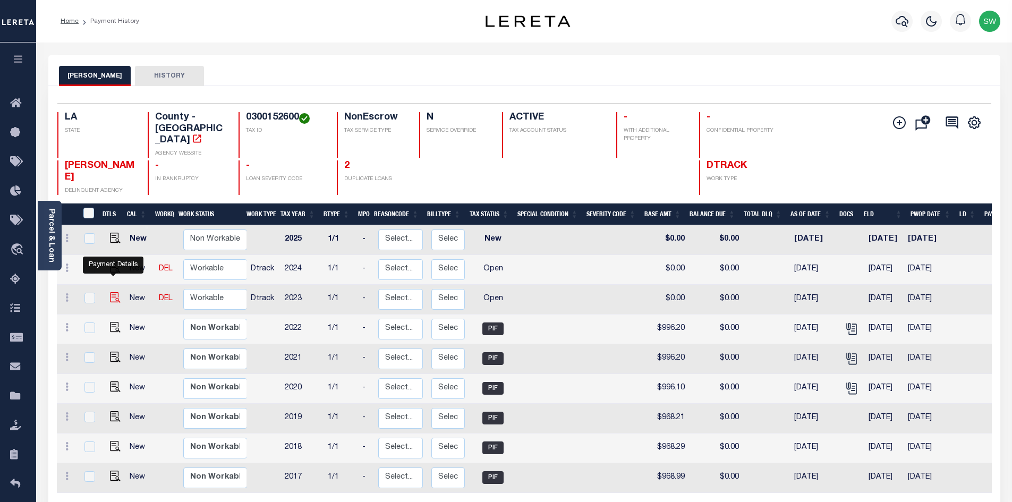
click at [112, 292] on img "" at bounding box center [115, 297] width 11 height 11
checkbox input "true"
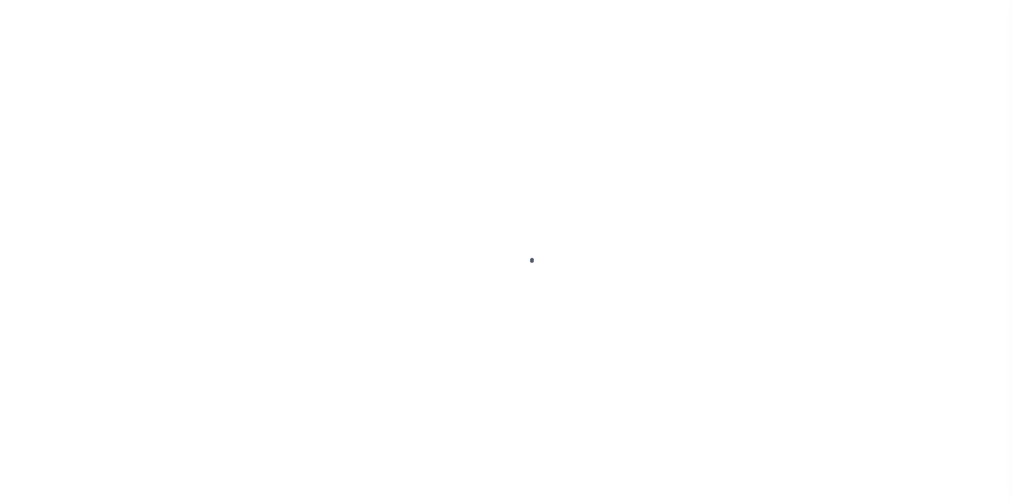
select select "OP2"
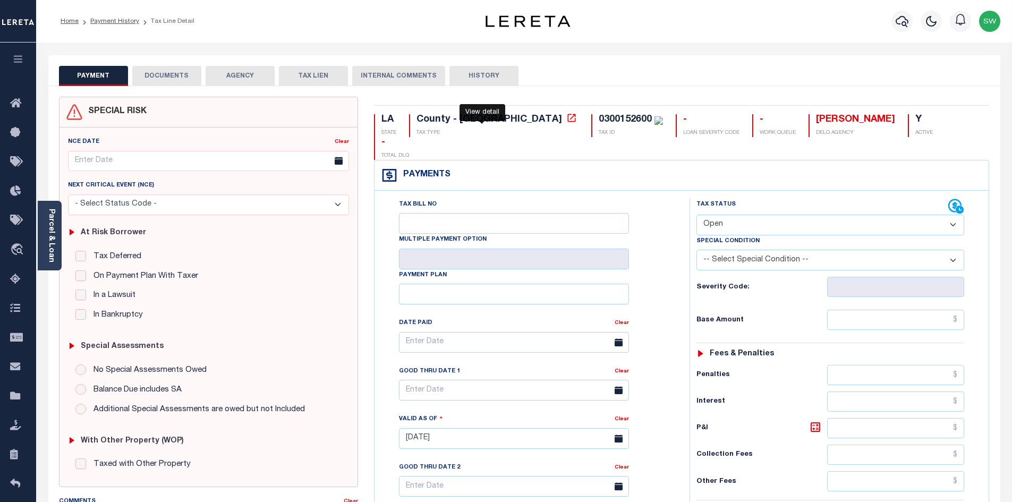
click at [566, 121] on icon at bounding box center [571, 118] width 11 height 11
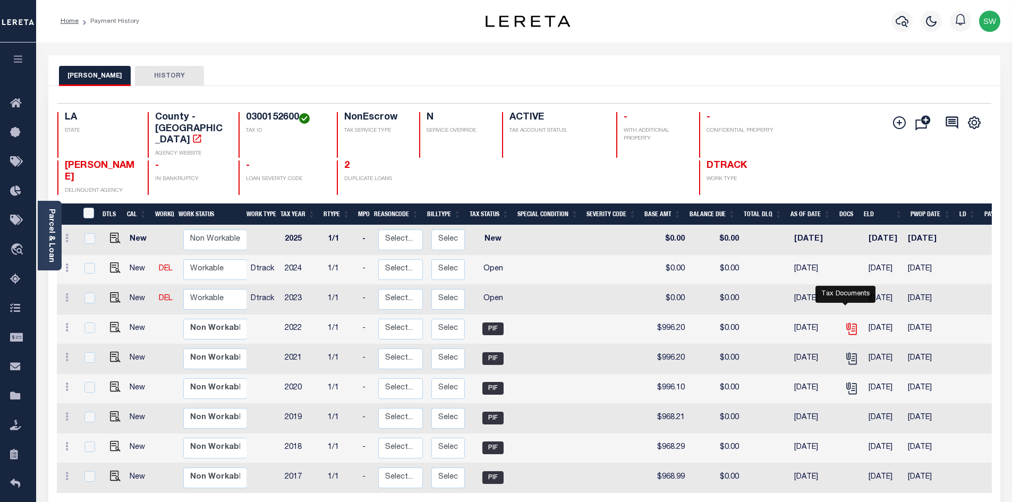
click at [846, 322] on icon "" at bounding box center [852, 329] width 14 height 14
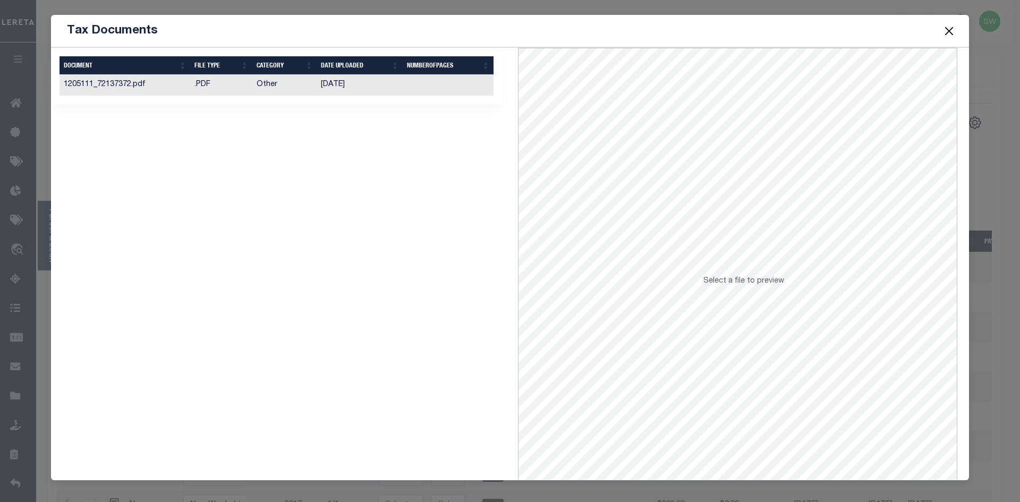
click at [126, 85] on td "1205111_72137372.pdf" at bounding box center [124, 85] width 131 height 21
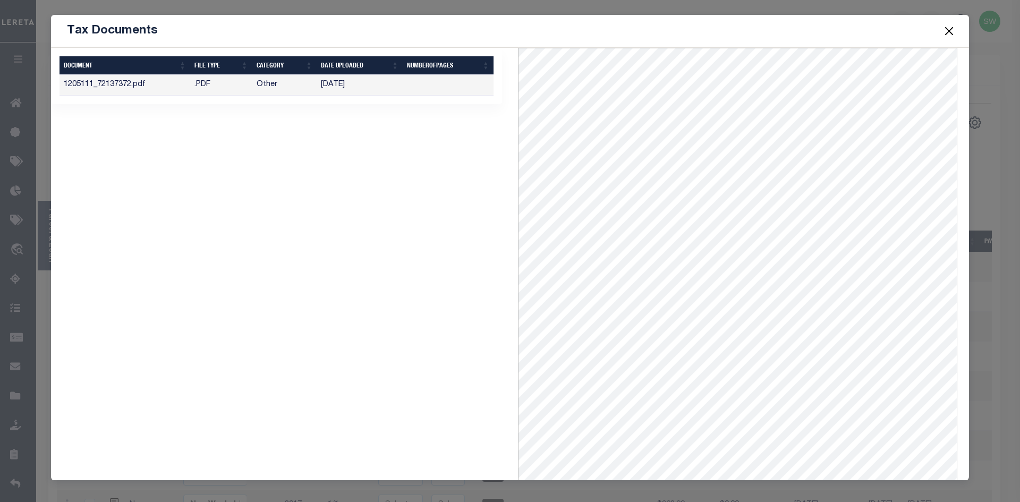
click at [950, 30] on button "Close" at bounding box center [949, 31] width 14 height 14
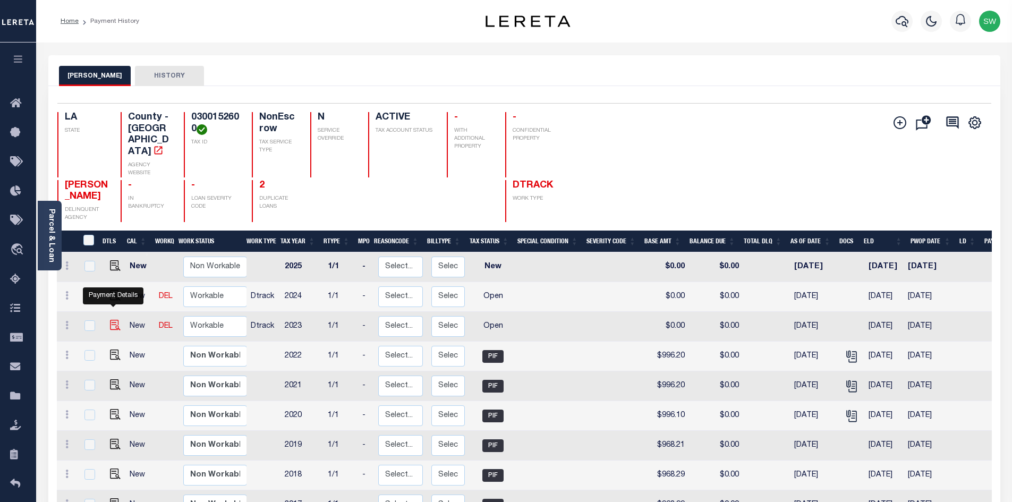
click at [114, 320] on img "" at bounding box center [115, 325] width 11 height 11
checkbox input "true"
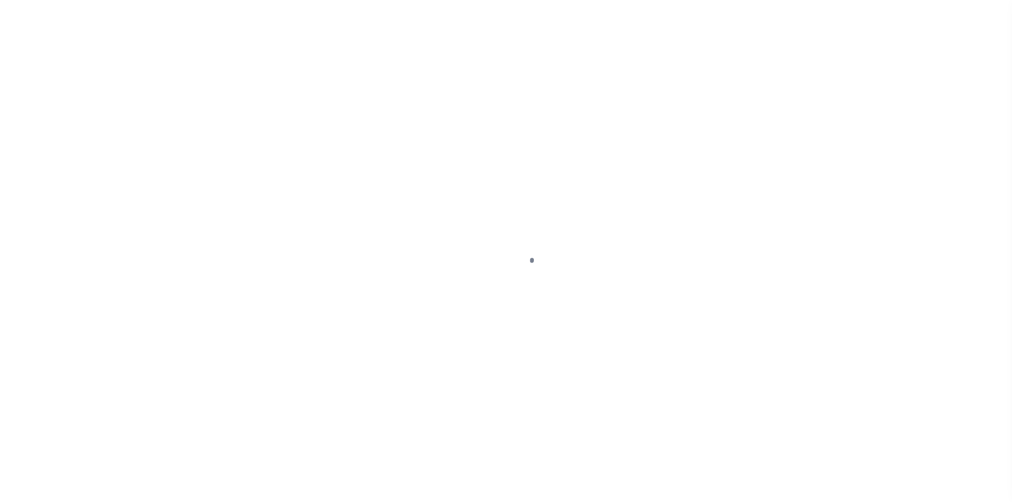
select select "OP2"
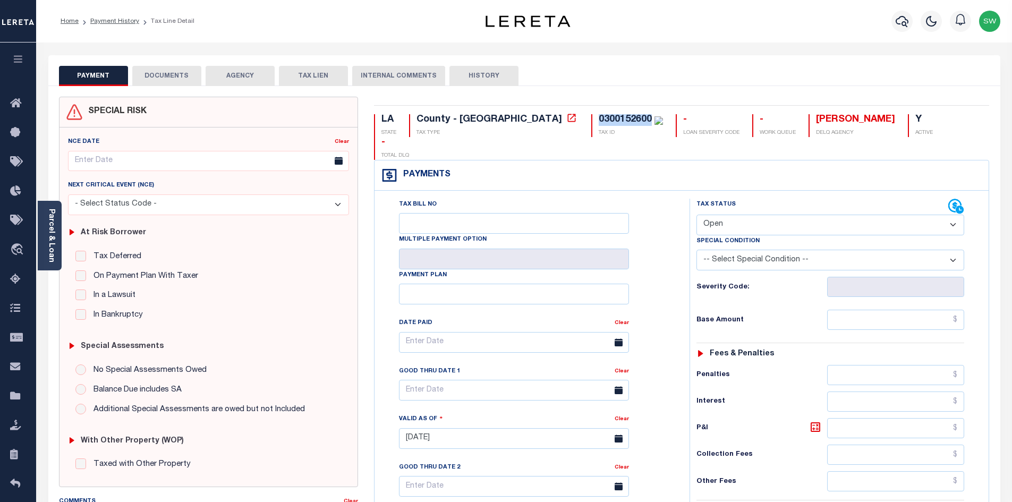
drag, startPoint x: 560, startPoint y: 120, endPoint x: 508, endPoint y: 118, distance: 52.1
click at [591, 118] on div "0300152600 TAX ID" at bounding box center [627, 125] width 72 height 23
copy div "0300152600"
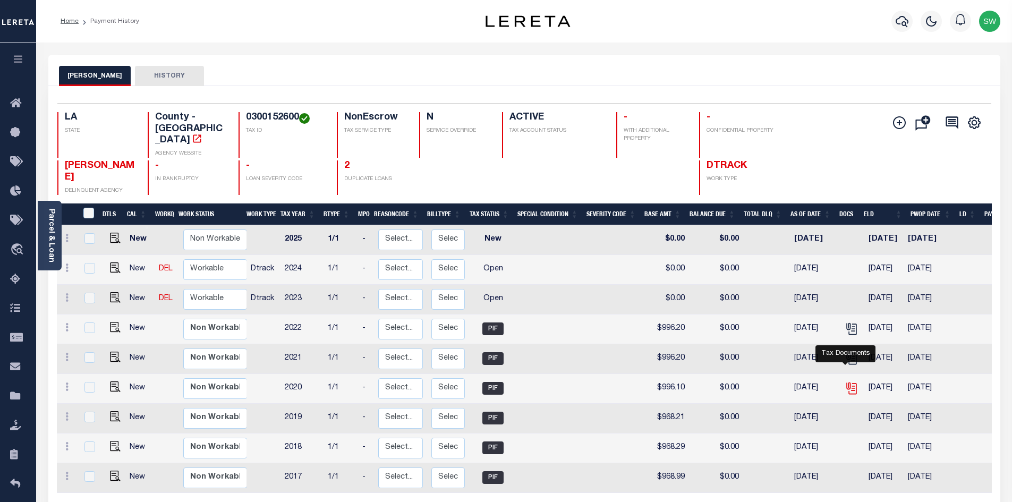
click at [847, 381] on icon "" at bounding box center [852, 388] width 14 height 14
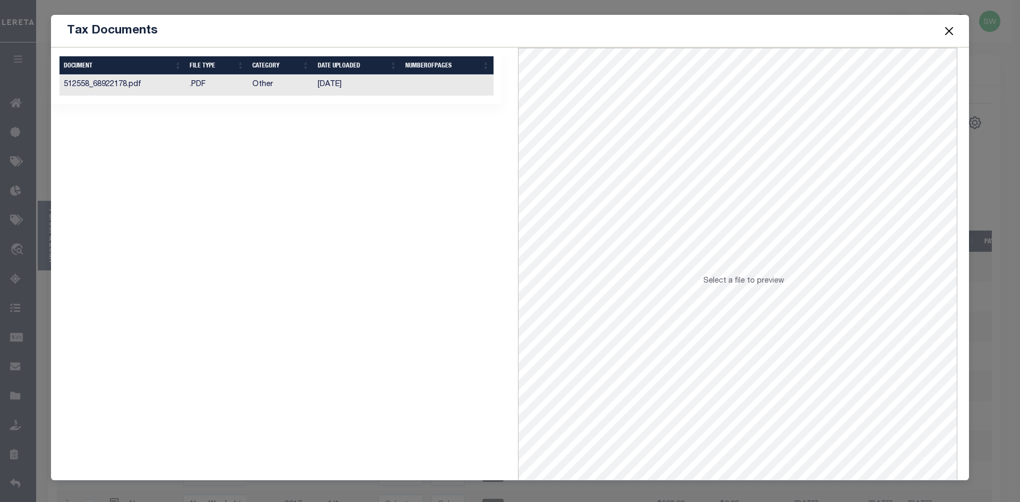
click at [252, 82] on td "Other" at bounding box center [280, 85] width 65 height 21
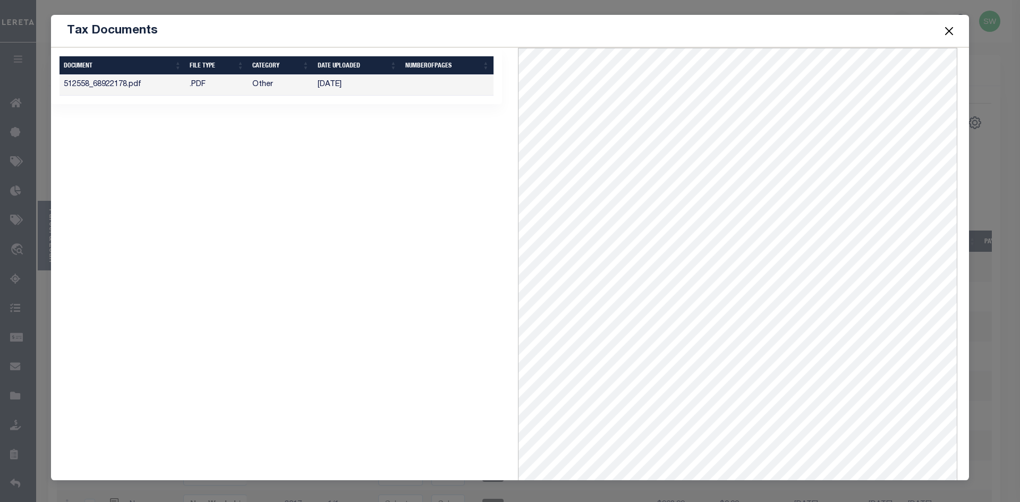
click at [948, 32] on button "Close" at bounding box center [949, 31] width 14 height 14
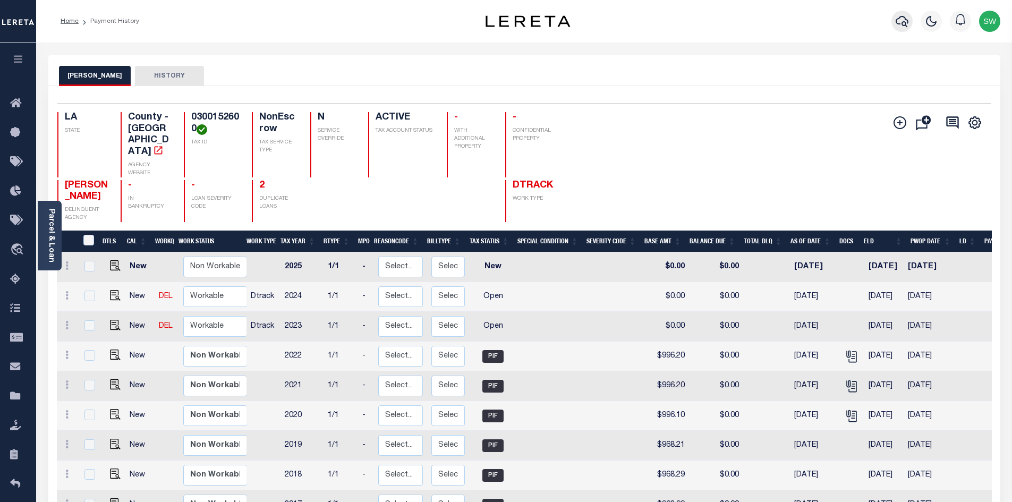
click at [903, 25] on icon "button" at bounding box center [902, 21] width 13 height 13
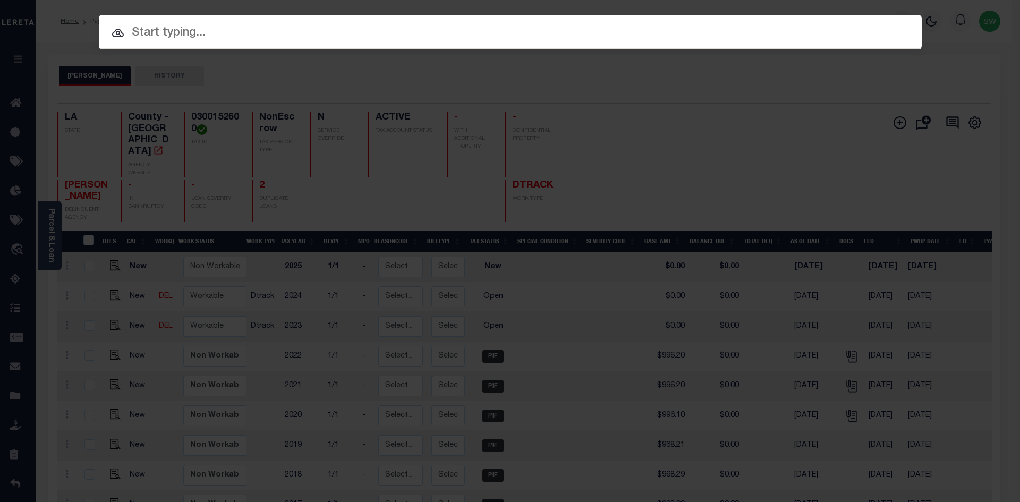
click at [171, 34] on input "text" at bounding box center [510, 33] width 823 height 19
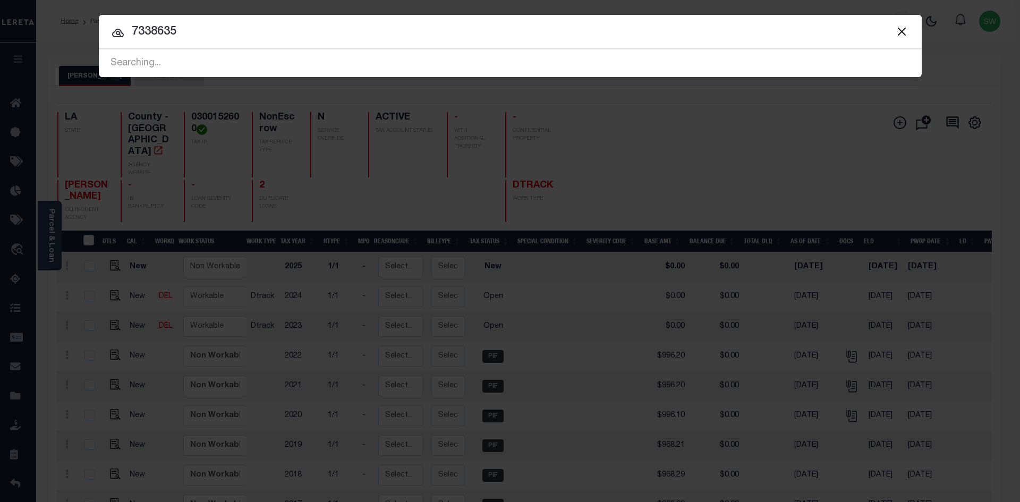
type input "7338635"
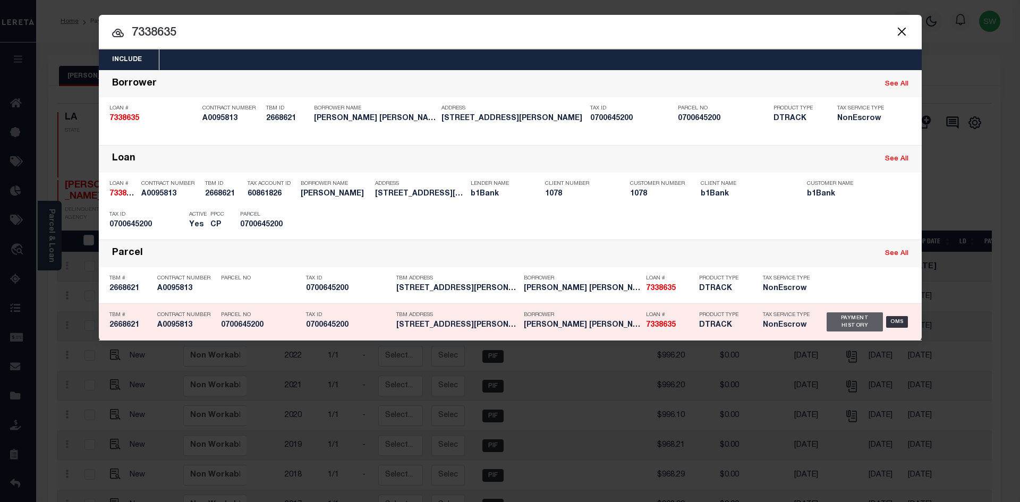
click at [847, 315] on div "Payment History" at bounding box center [854, 321] width 57 height 19
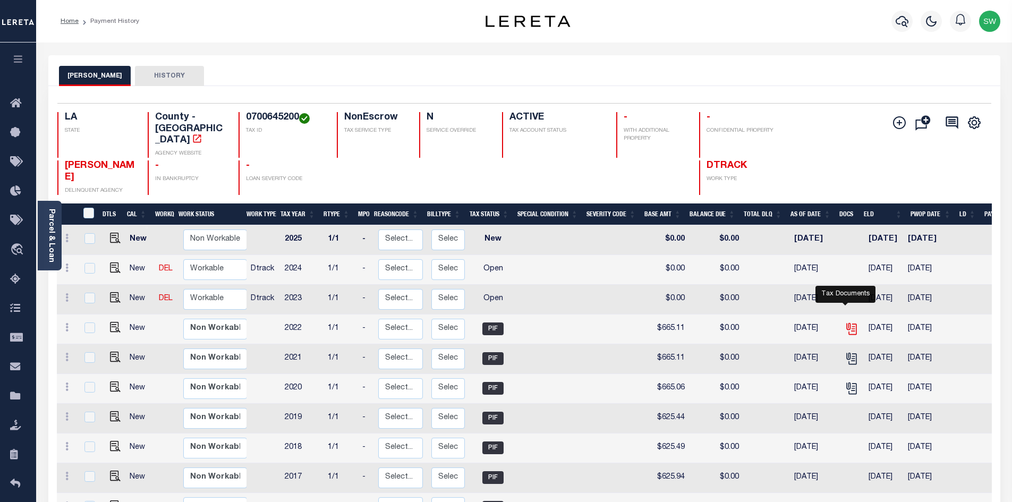
click at [846, 323] on icon "" at bounding box center [850, 327] width 8 height 8
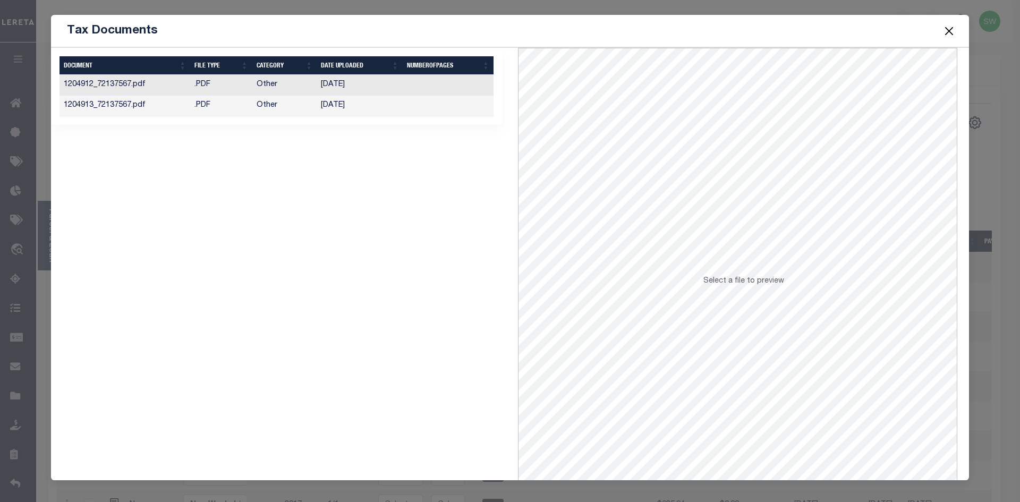
click at [347, 104] on td "[DATE]" at bounding box center [360, 106] width 86 height 21
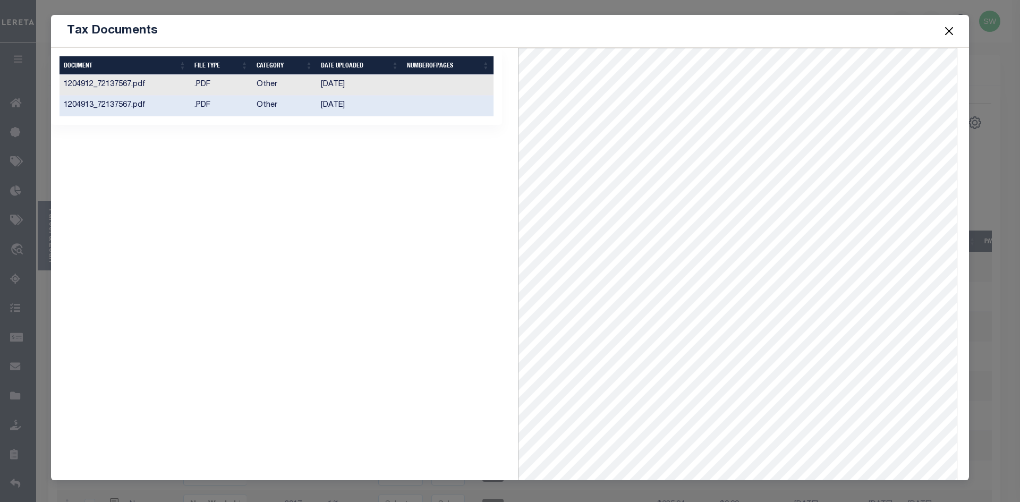
click at [343, 103] on td "06/19/2023" at bounding box center [360, 106] width 86 height 21
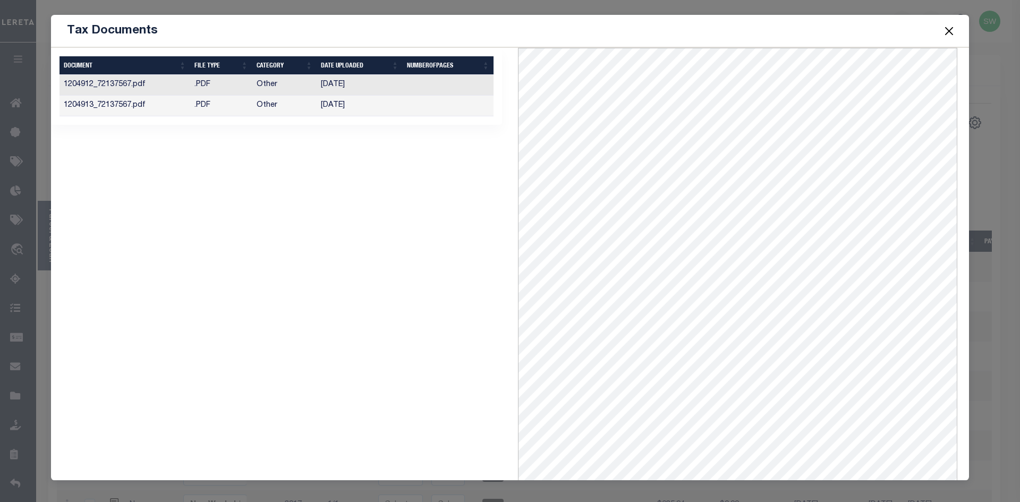
click at [334, 86] on td "06/19/2023" at bounding box center [360, 85] width 86 height 21
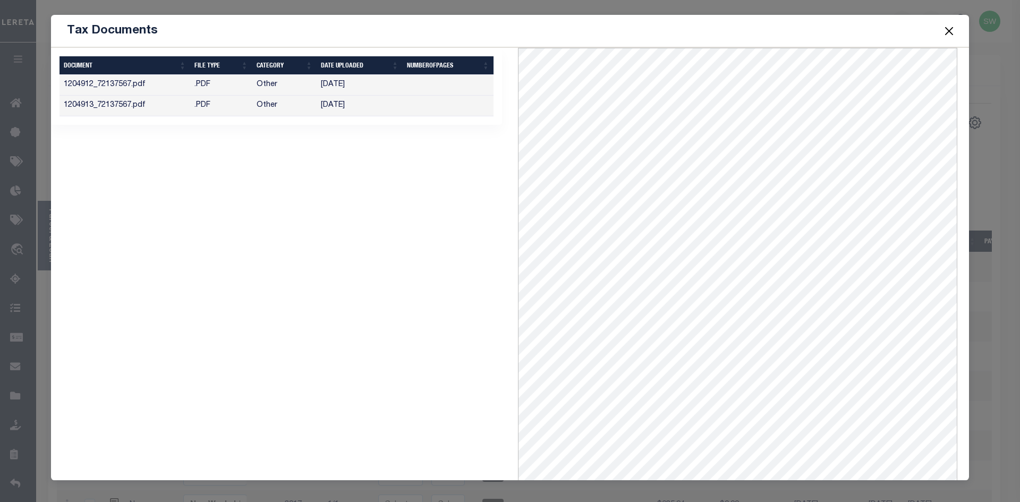
click at [108, 110] on td "1204913_72137567.pdf" at bounding box center [124, 106] width 131 height 21
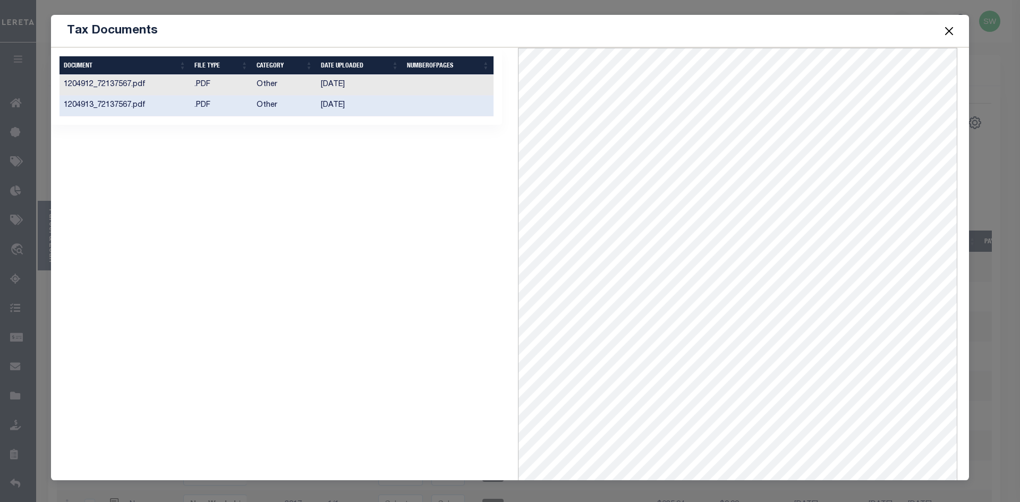
click at [287, 276] on div "1 Selected 2 Results Items per page" at bounding box center [276, 285] width 467 height 475
click at [950, 27] on button "Close" at bounding box center [949, 31] width 14 height 14
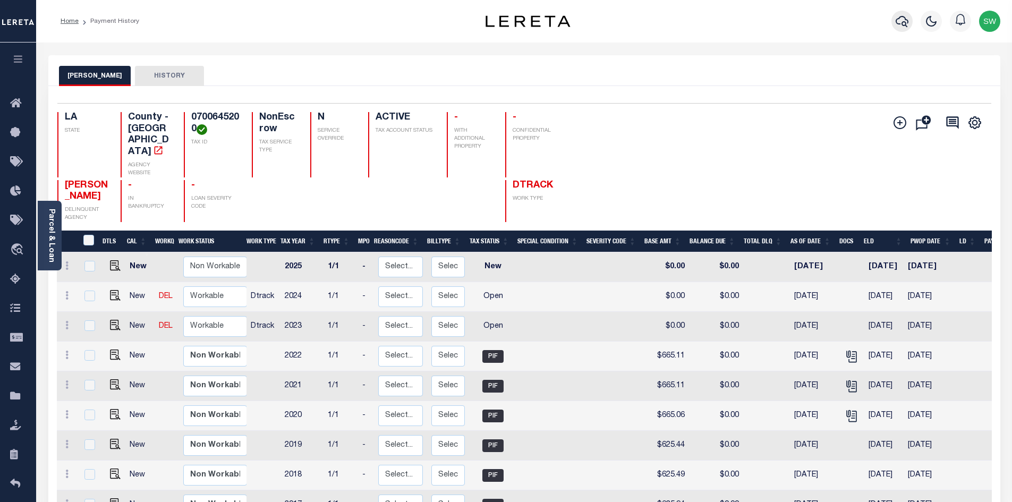
click at [896, 21] on icon "button" at bounding box center [902, 21] width 13 height 11
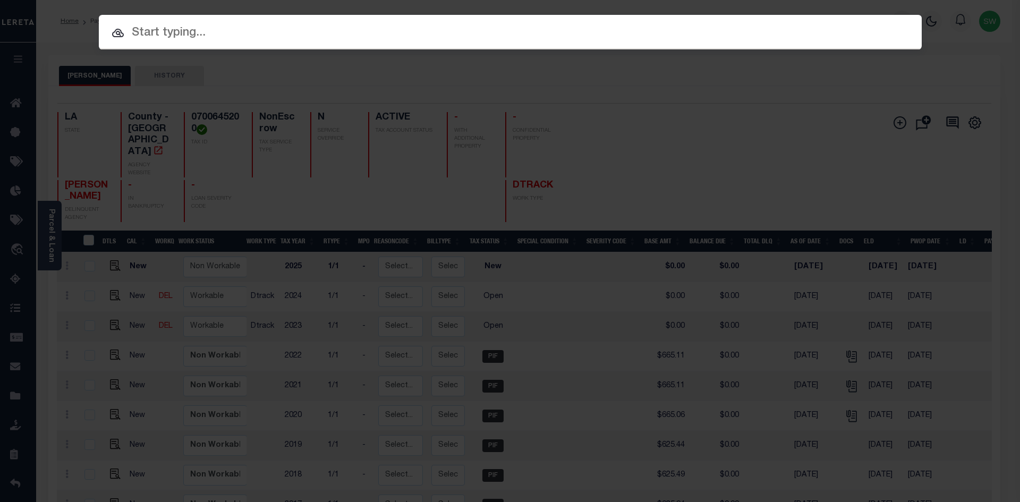
click at [140, 31] on input "text" at bounding box center [510, 33] width 823 height 19
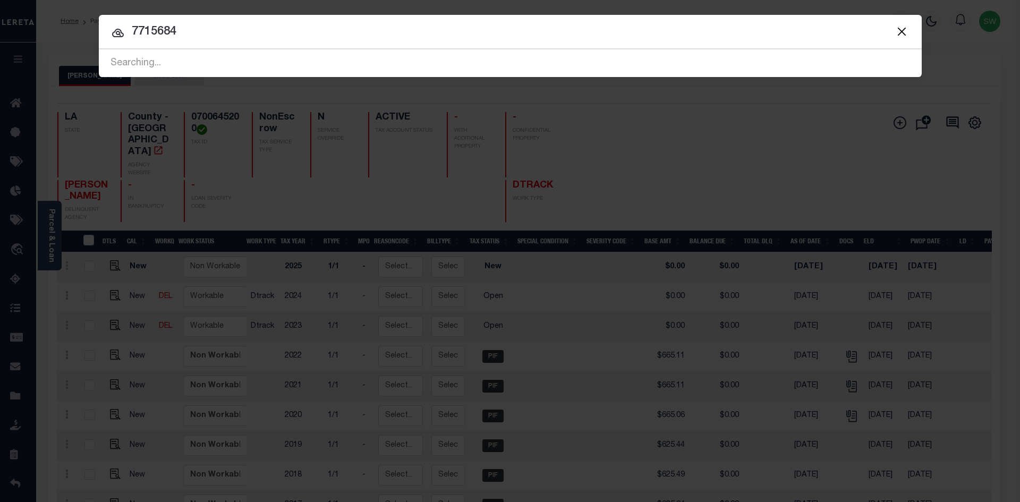
type input "7715684"
click at [119, 36] on icon at bounding box center [118, 33] width 12 height 8
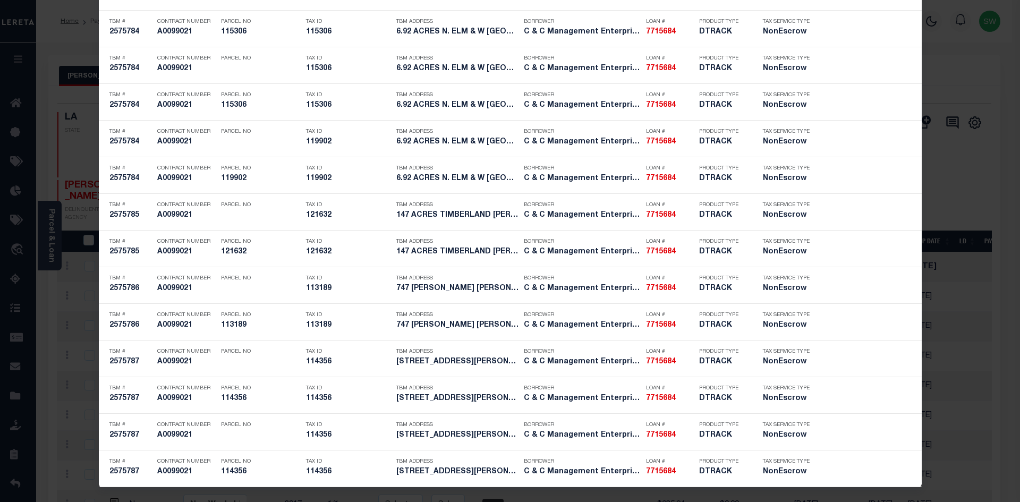
scroll to position [893, 0]
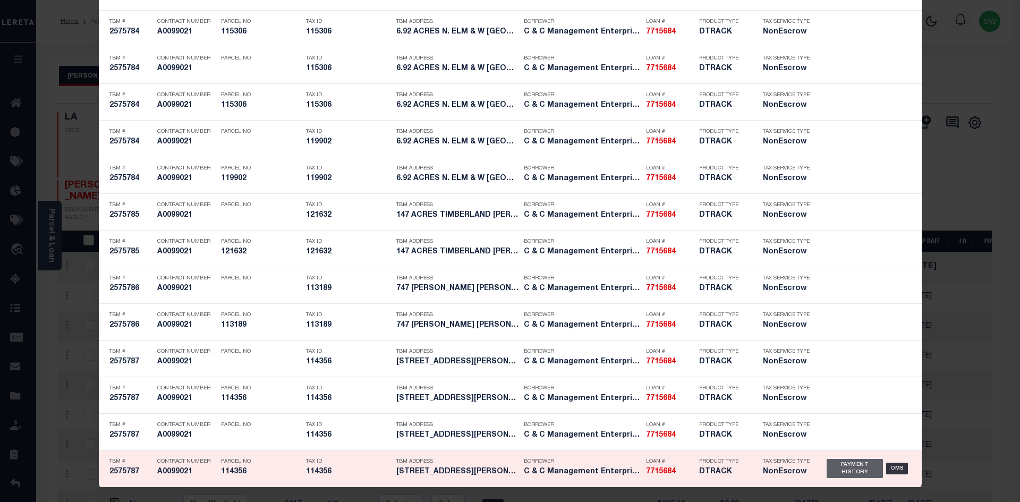
click at [849, 471] on div "Payment History" at bounding box center [854, 468] width 57 height 19
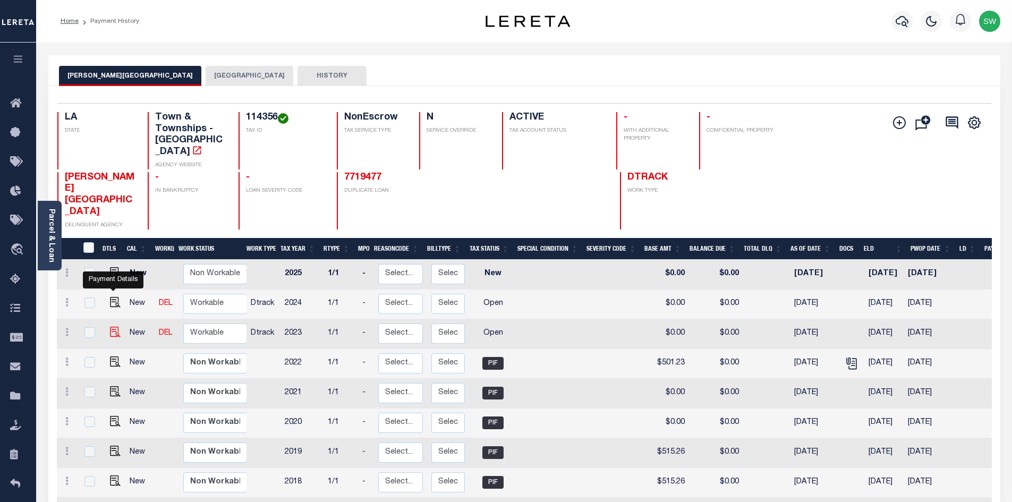
click at [113, 327] on img "" at bounding box center [115, 332] width 11 height 11
checkbox input "true"
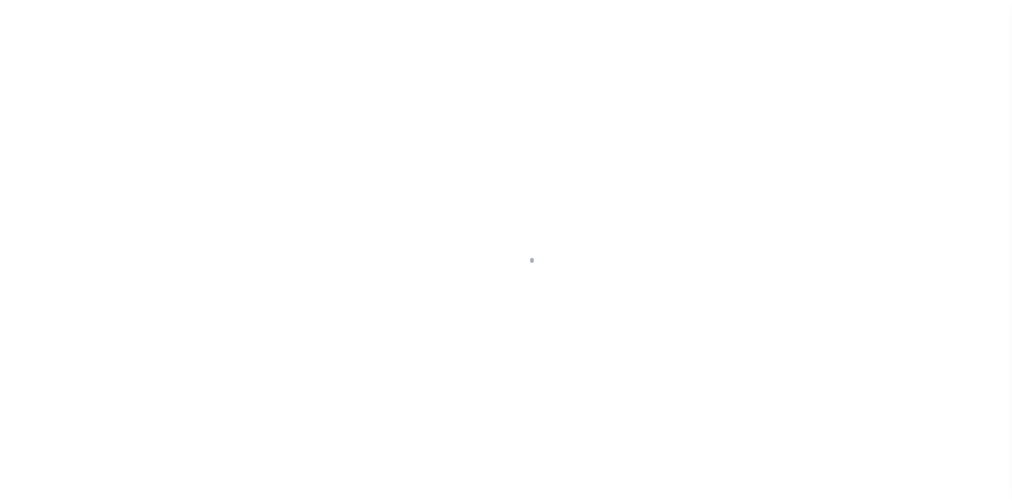
select select "OP2"
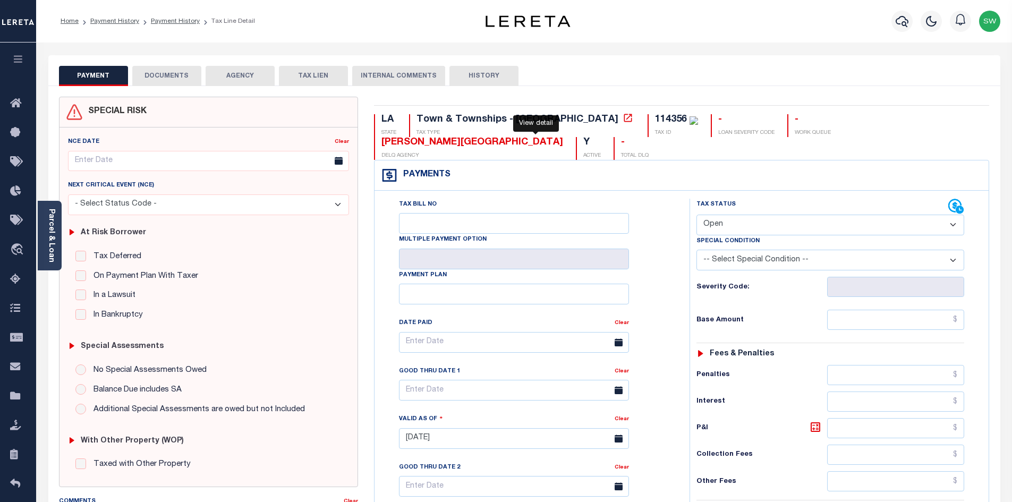
click at [624, 119] on icon at bounding box center [628, 118] width 8 height 8
click at [655, 125] on div "114356" at bounding box center [676, 120] width 43 height 12
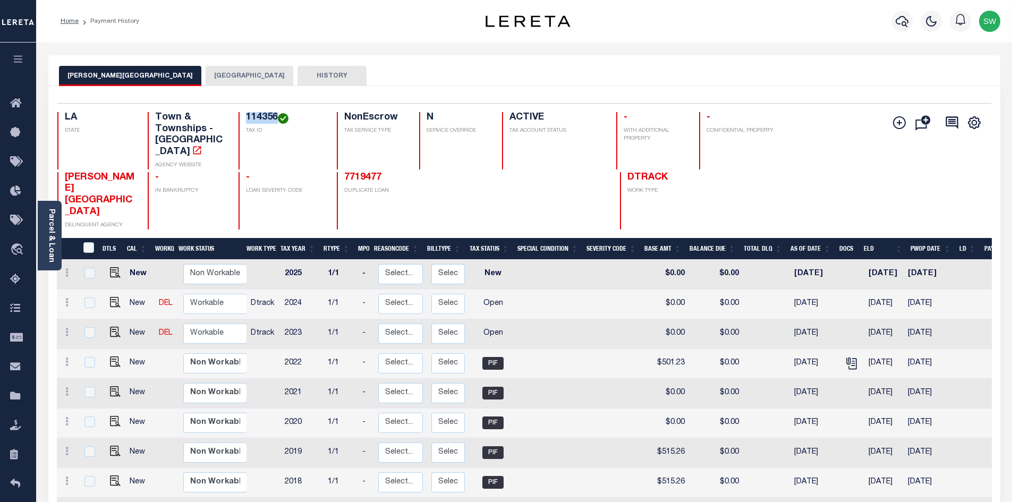
drag, startPoint x: 278, startPoint y: 114, endPoint x: 246, endPoint y: 121, distance: 32.7
click at [246, 121] on h4 "114356" at bounding box center [285, 118] width 78 height 12
copy h4 "114356"
click at [853, 349] on td at bounding box center [851, 364] width 25 height 30
checkbox input "true"
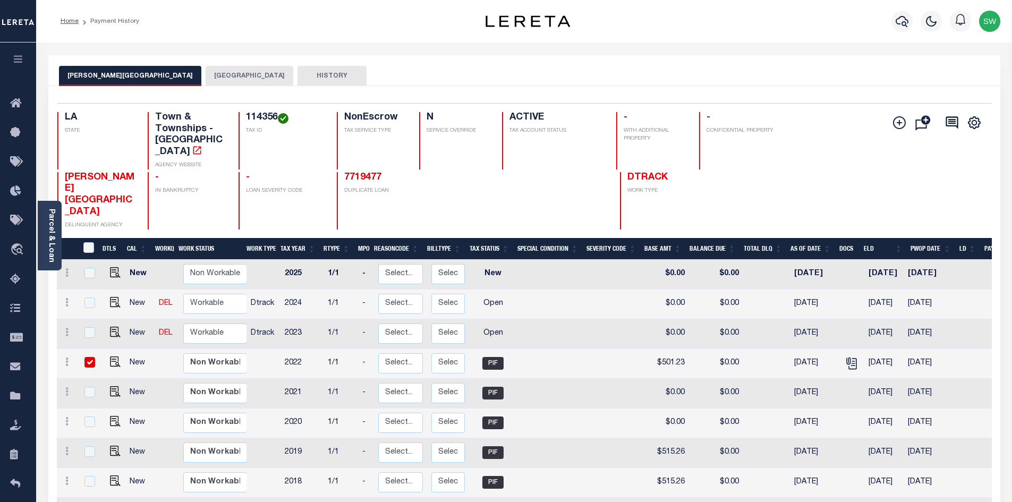
checkbox input "true"
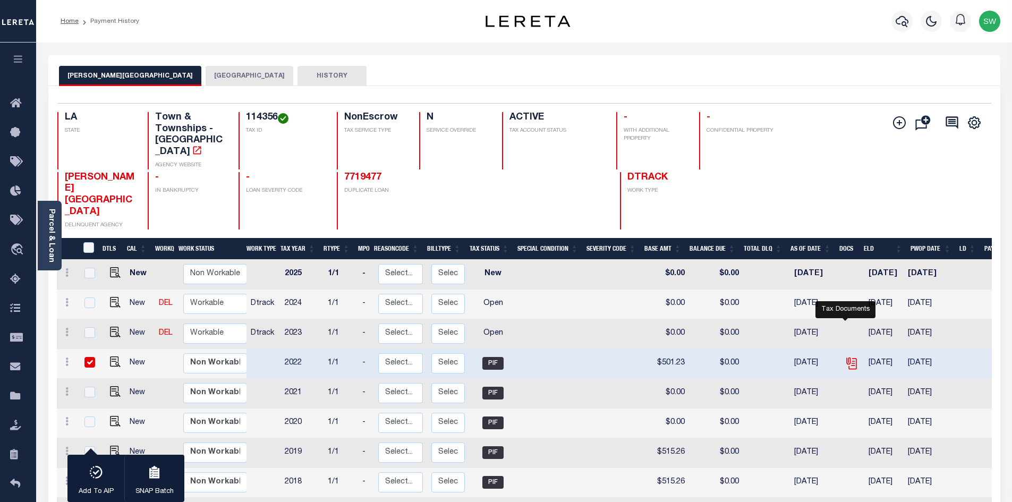
click at [847, 356] on icon "" at bounding box center [852, 363] width 14 height 14
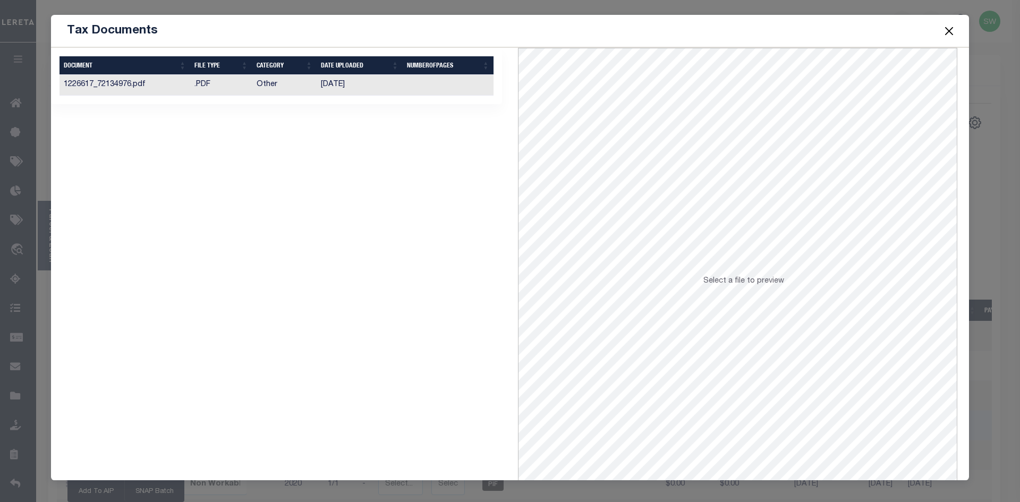
click at [78, 86] on td "1226617_72134976.pdf" at bounding box center [124, 85] width 131 height 21
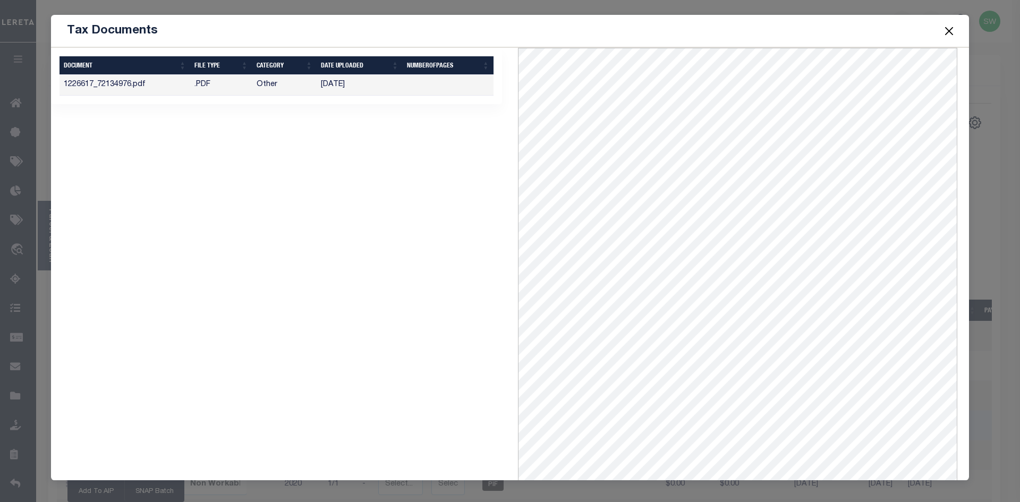
click at [949, 32] on button "Close" at bounding box center [949, 31] width 14 height 14
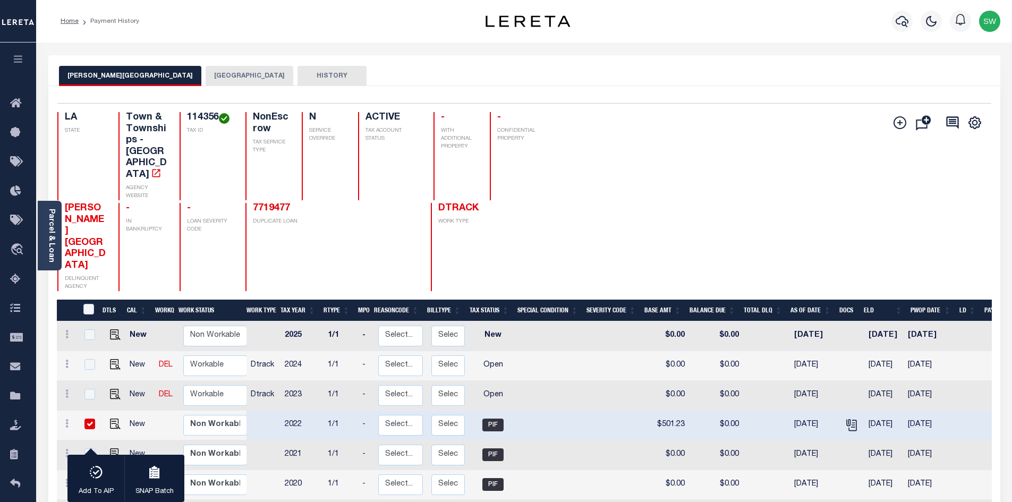
click at [206, 77] on button "BOSSIER PARISH" at bounding box center [250, 76] width 88 height 20
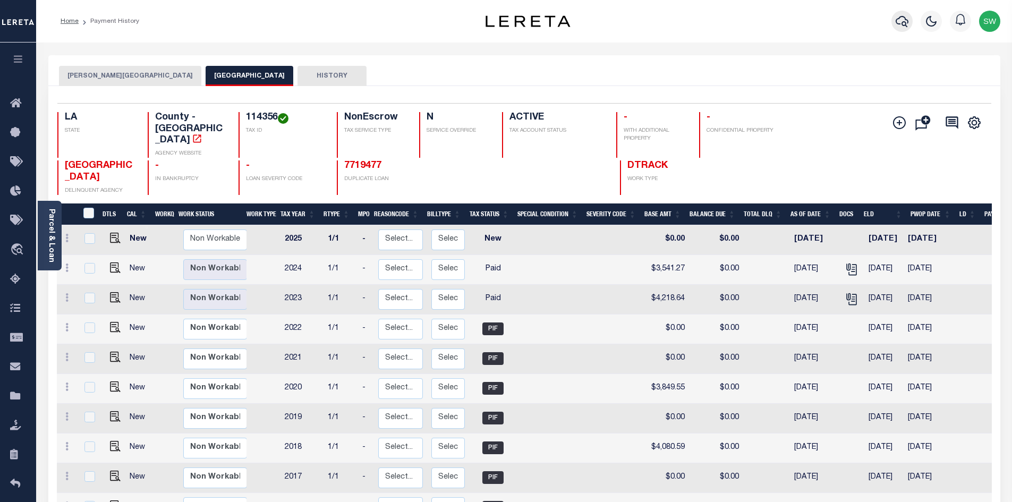
click at [898, 24] on icon "button" at bounding box center [902, 21] width 13 height 11
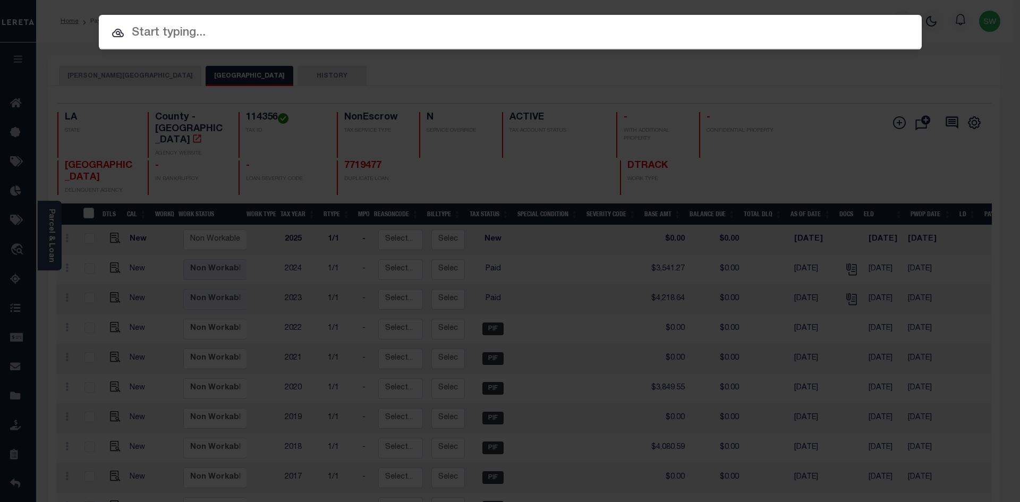
click at [169, 35] on input "text" at bounding box center [510, 33] width 823 height 19
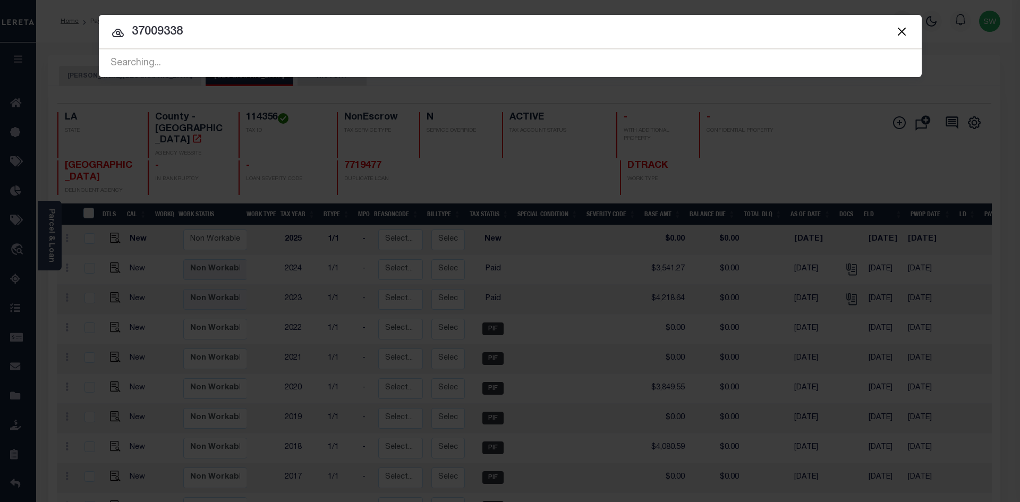
type input "37009338"
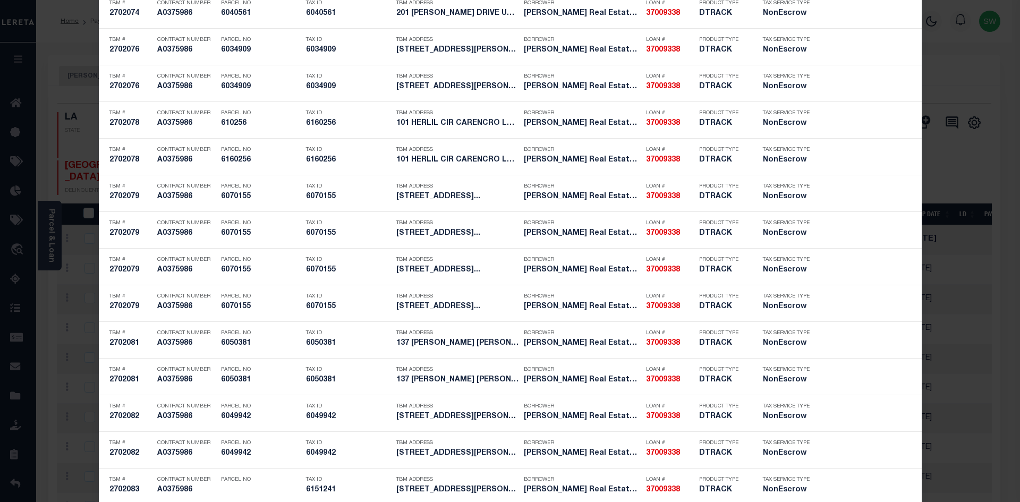
scroll to position [1282, 0]
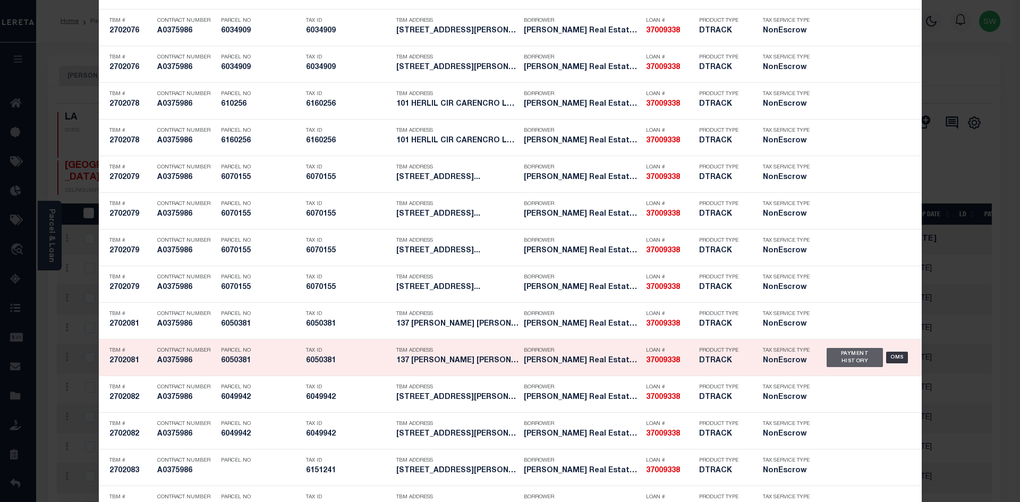
click at [860, 361] on div "Payment History" at bounding box center [854, 357] width 57 height 19
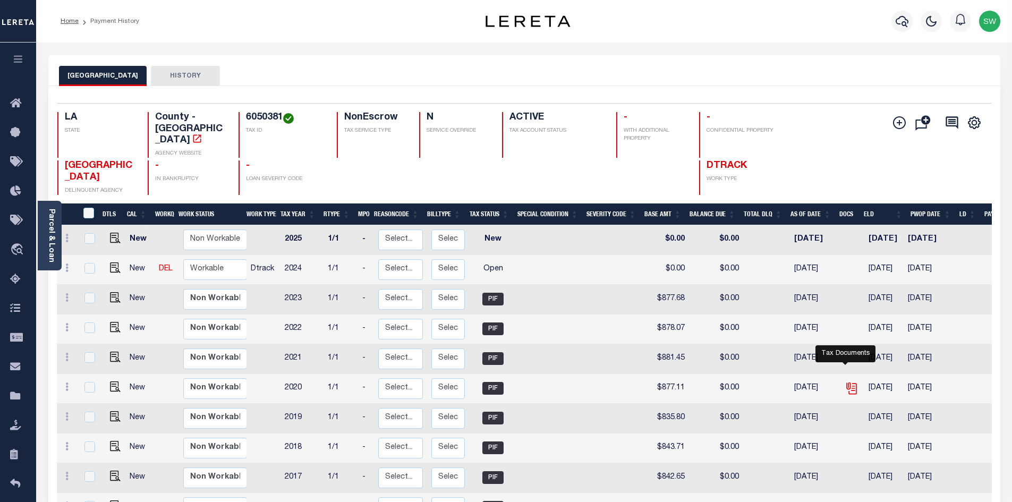
click at [850, 383] on icon "" at bounding box center [852, 388] width 8 height 11
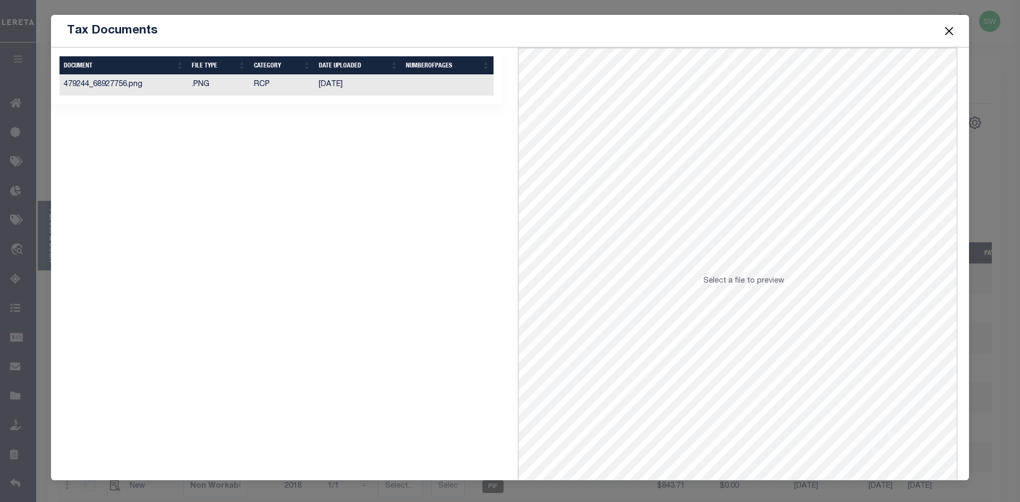
click at [139, 85] on td "479244_68927756.png" at bounding box center [123, 85] width 128 height 21
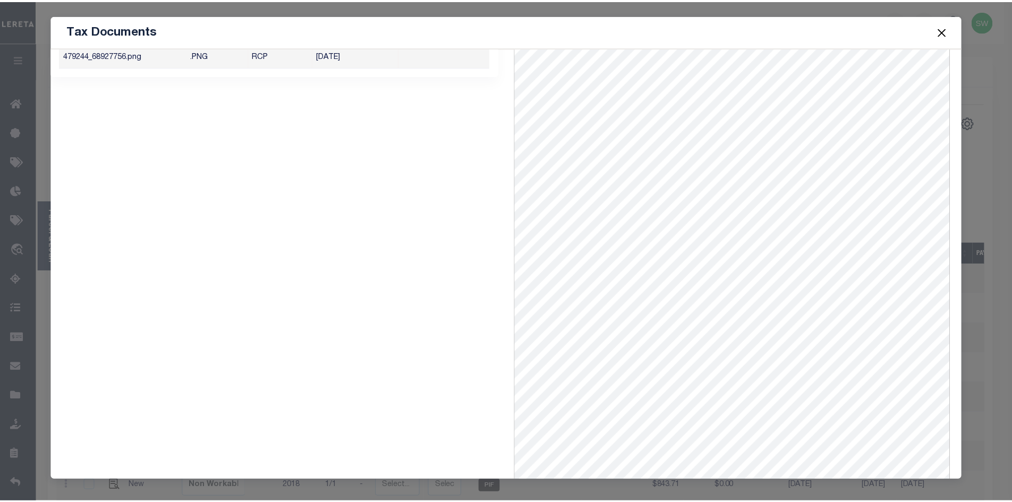
scroll to position [46, 0]
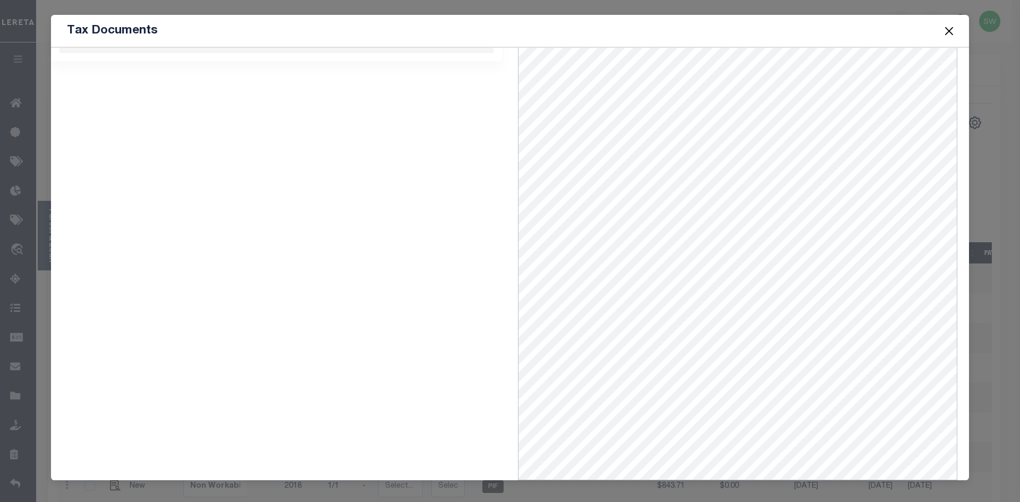
click at [952, 31] on button "Close" at bounding box center [949, 31] width 14 height 14
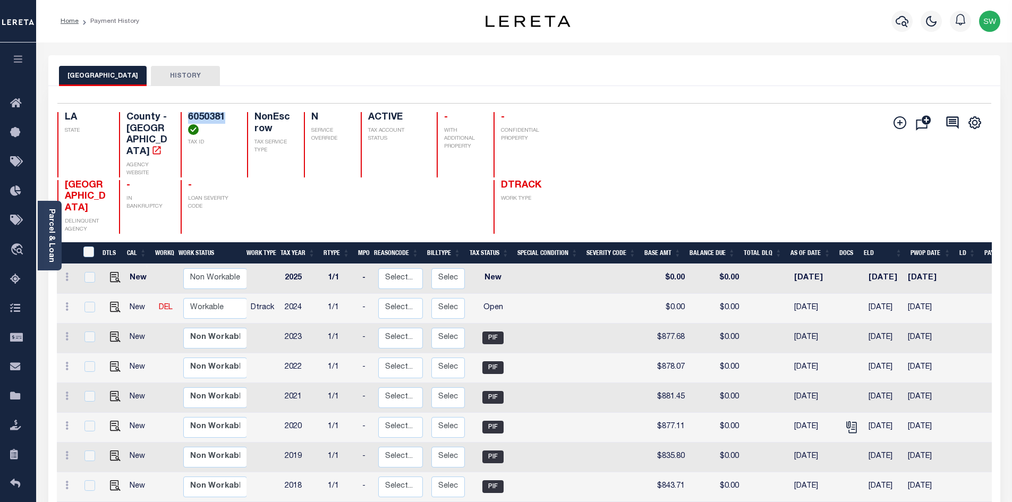
drag, startPoint x: 219, startPoint y: 117, endPoint x: 180, endPoint y: 122, distance: 39.6
click at [181, 122] on div "6050381 TAX ID" at bounding box center [208, 144] width 54 height 65
copy h4 "6050381"
click at [50, 229] on link "Parcel & Loan" at bounding box center [50, 236] width 7 height 54
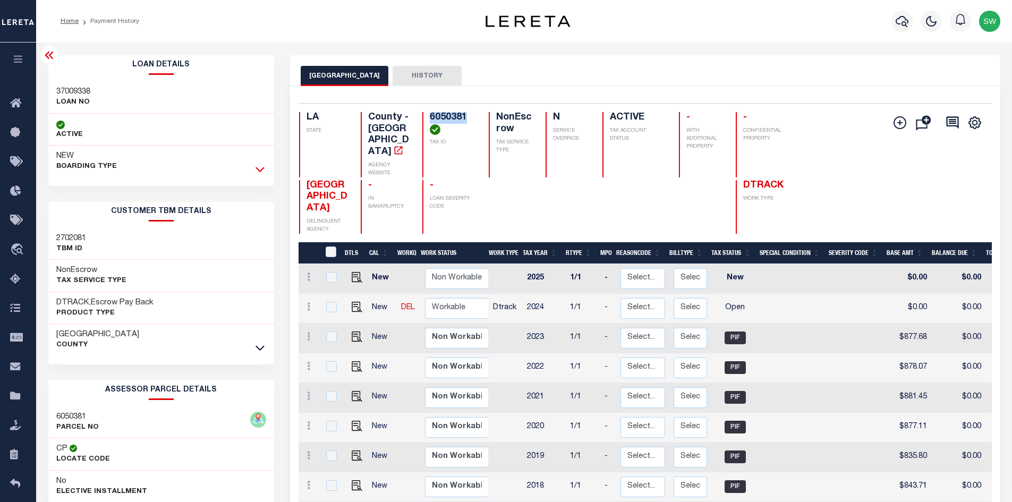
click at [257, 169] on icon at bounding box center [259, 169] width 9 height 11
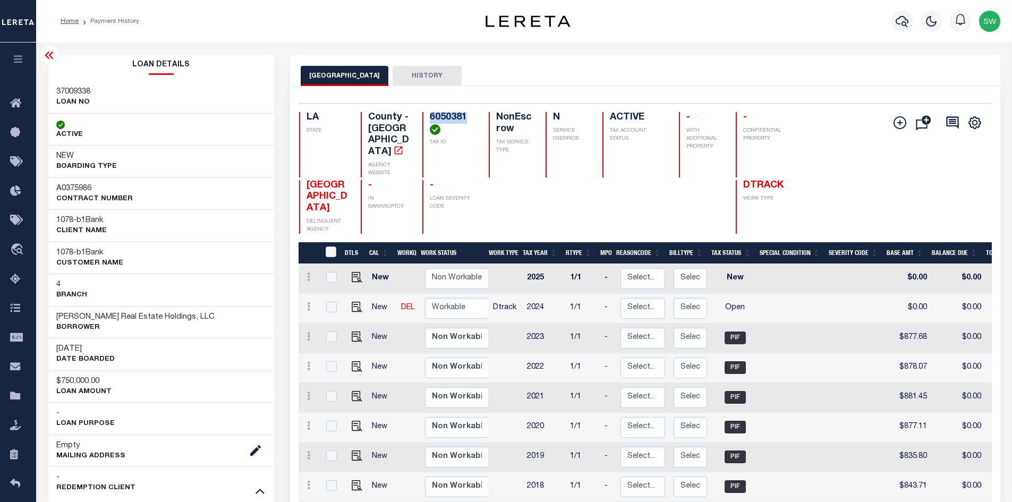
drag, startPoint x: 218, startPoint y: 319, endPoint x: 44, endPoint y: 313, distance: 174.3
copy h3 "[PERSON_NAME] Real Estate Holdings, LLC"
click at [259, 491] on icon at bounding box center [259, 491] width 9 height 5
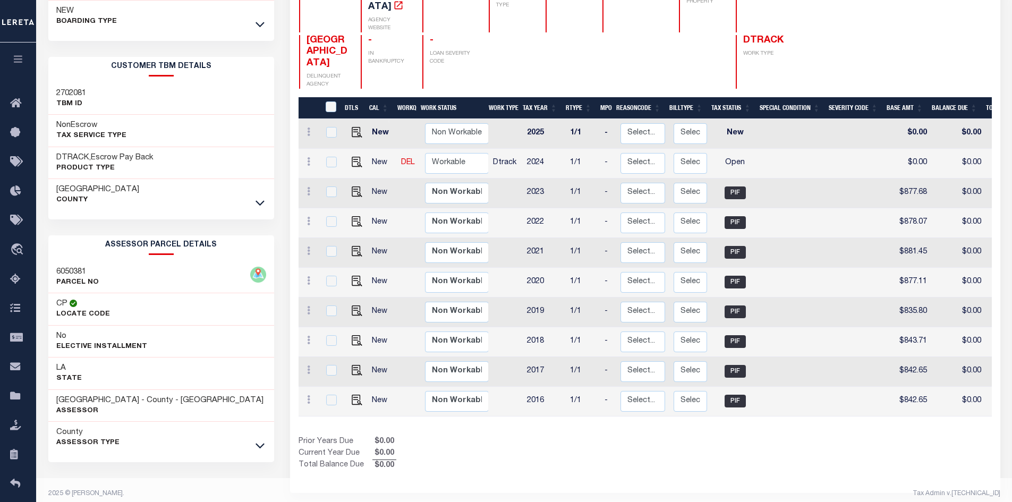
scroll to position [155, 0]
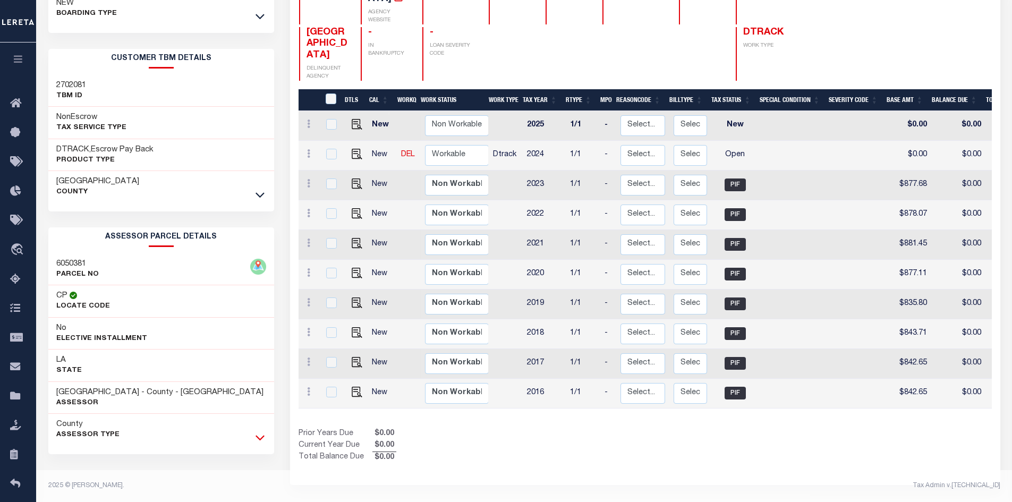
click at [260, 438] on icon at bounding box center [259, 437] width 9 height 11
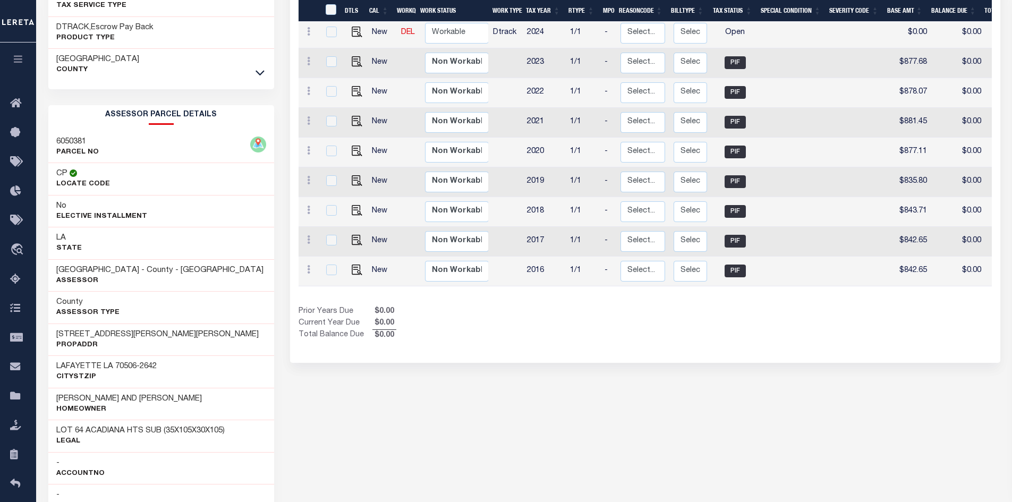
scroll to position [282, 0]
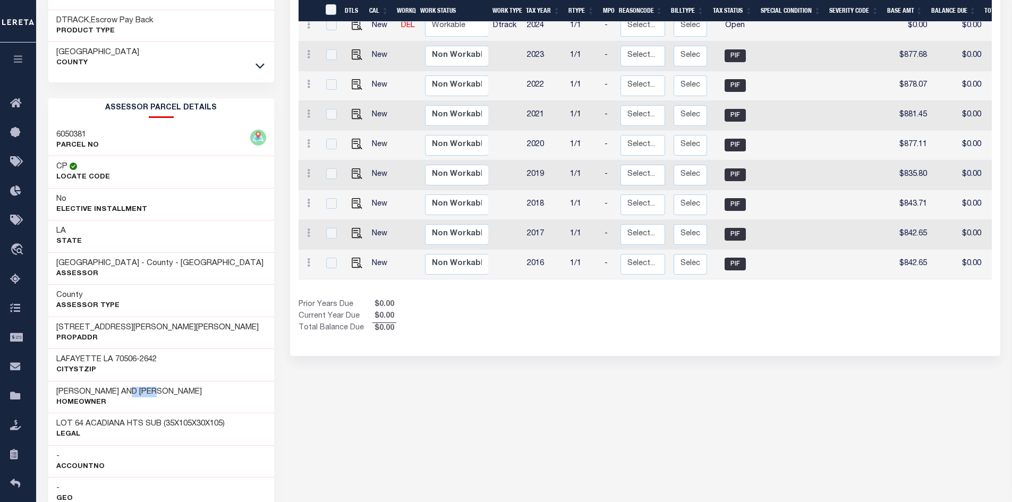
drag, startPoint x: 164, startPoint y: 394, endPoint x: 128, endPoint y: 392, distance: 36.2
click at [128, 392] on div "JOSHUA AND JILL GUIDRY Homeowner" at bounding box center [161, 397] width 226 height 32
copy h3 "GUIDRY"
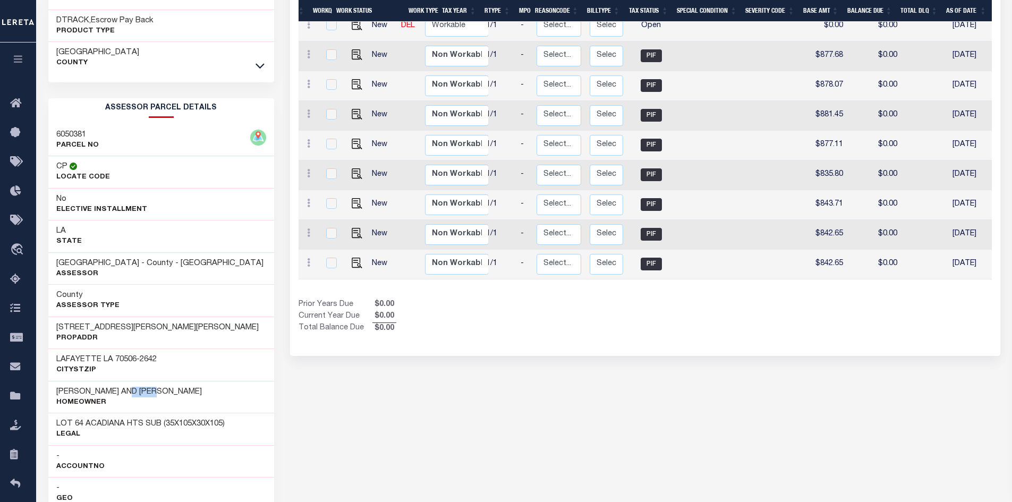
scroll to position [0, 0]
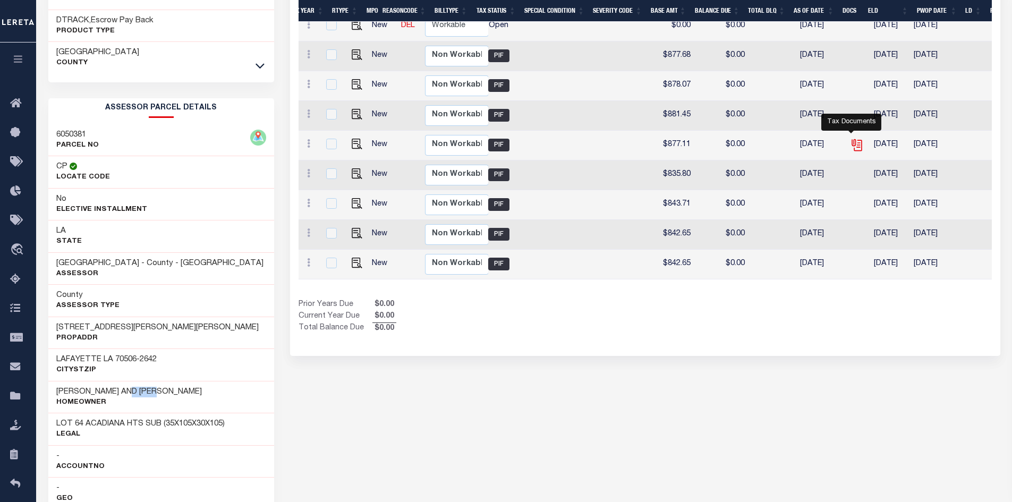
click at [852, 142] on icon "" at bounding box center [855, 143] width 8 height 8
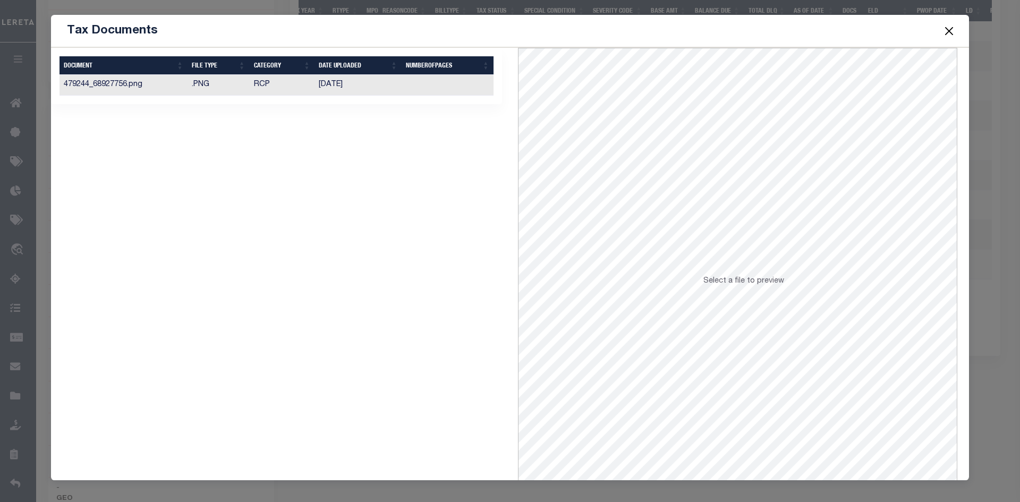
click at [90, 85] on td "479244_68927756.png" at bounding box center [123, 85] width 128 height 21
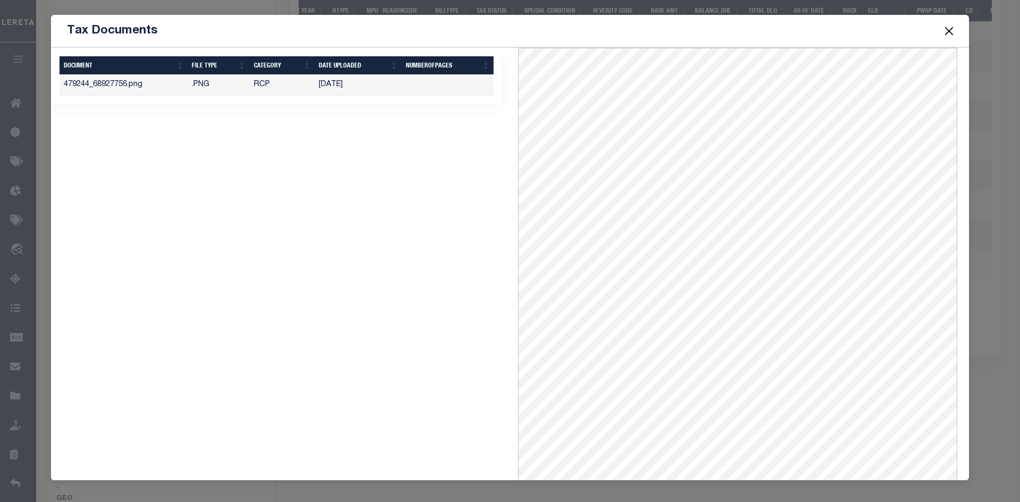
click at [947, 30] on button "Close" at bounding box center [949, 31] width 14 height 14
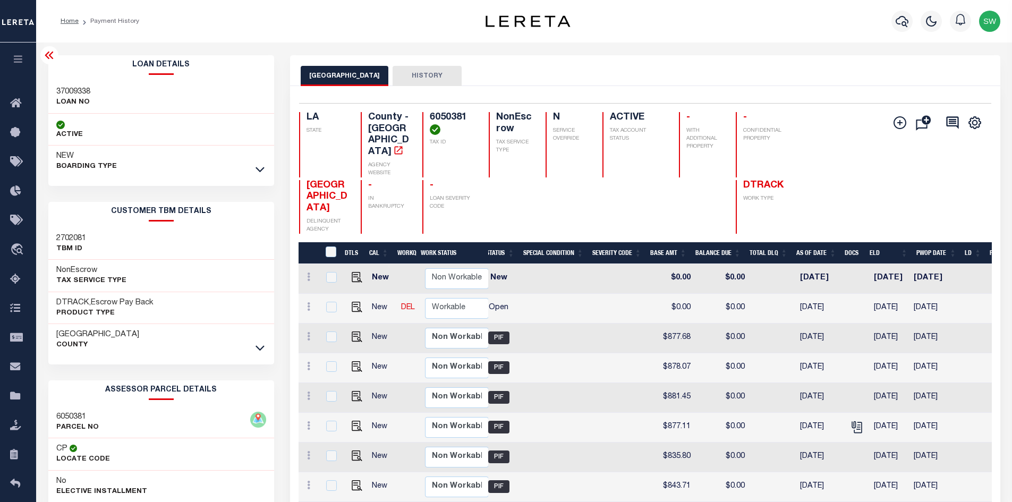
click at [47, 56] on icon at bounding box center [49, 55] width 13 height 13
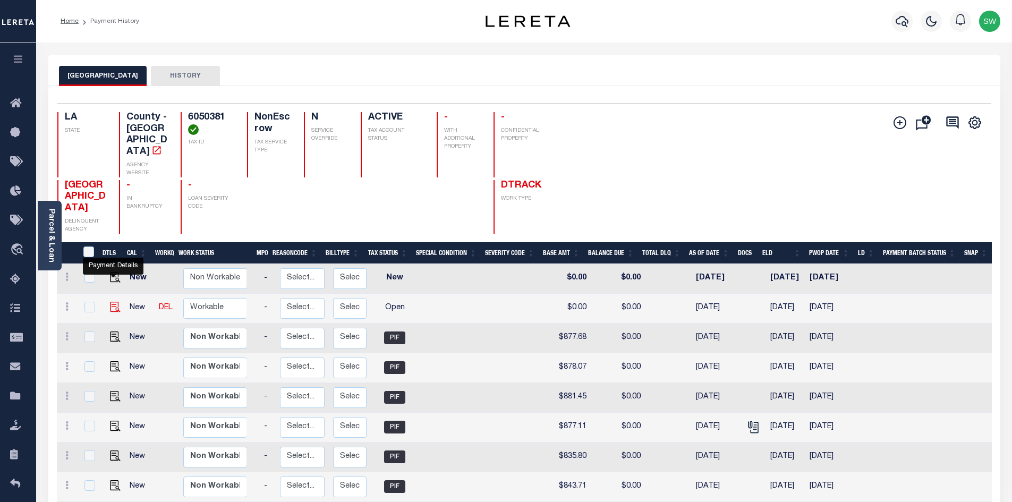
click at [116, 302] on img "" at bounding box center [115, 307] width 11 height 11
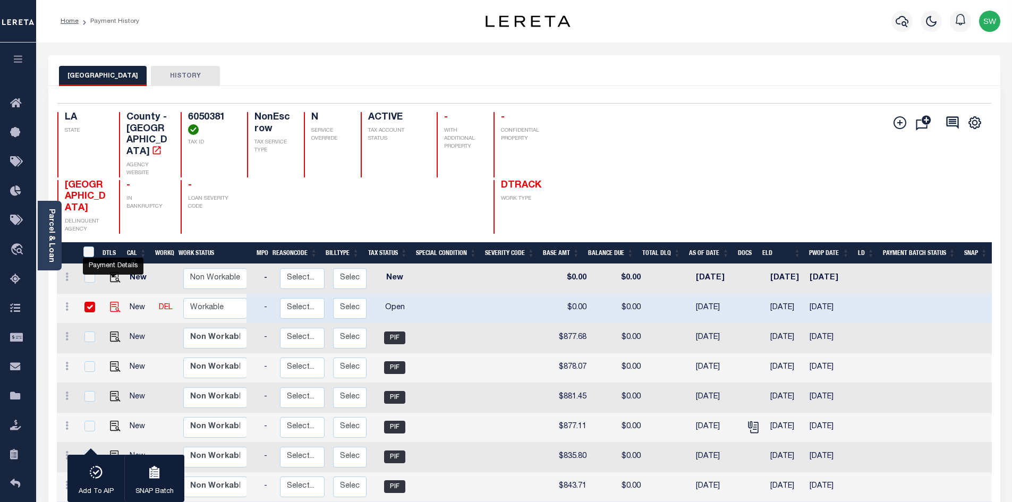
checkbox input "true"
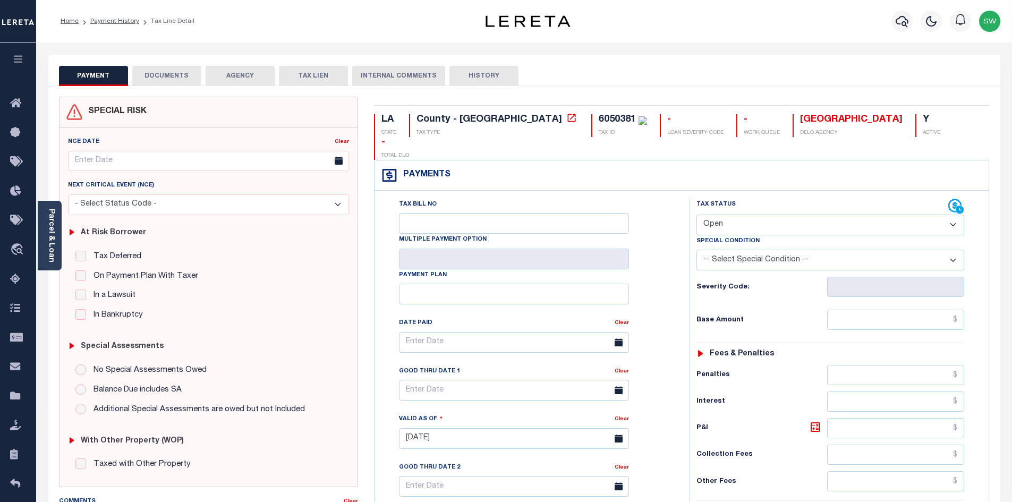
click at [947, 215] on select "- Select Status Code - Open Due/Unpaid Paid Incomplete No Tax Due Internal Refu…" at bounding box center [830, 225] width 268 height 21
select select "PYD"
click at [696, 215] on select "- Select Status Code - Open Due/Unpaid Paid Incomplete No Tax Due Internal Refu…" at bounding box center [830, 225] width 268 height 21
type input "[DATE]"
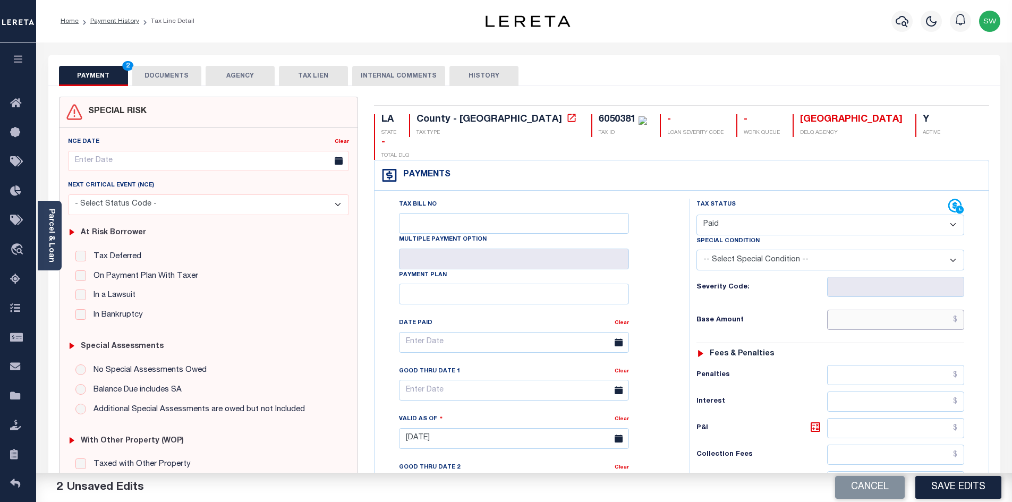
click at [862, 310] on input "text" at bounding box center [896, 320] width 138 height 20
paste input "989.39"
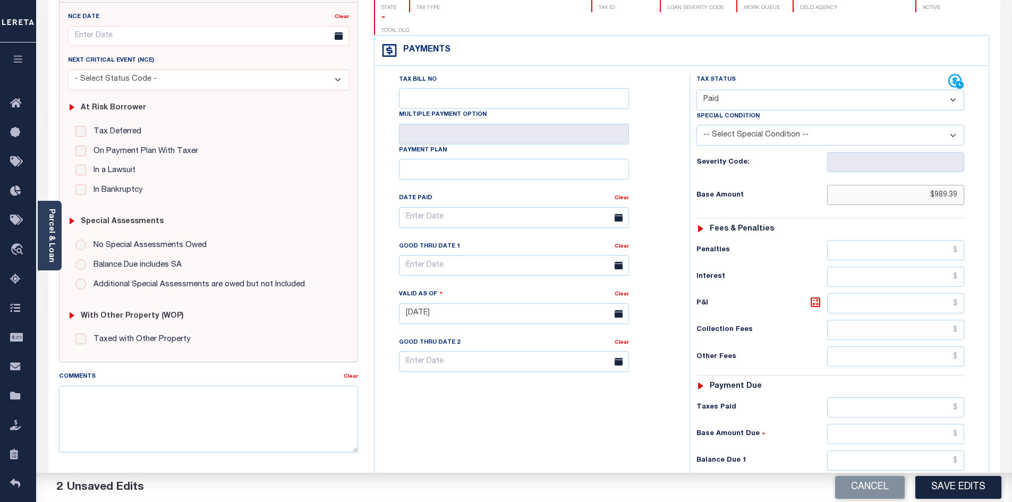
scroll to position [146, 0]
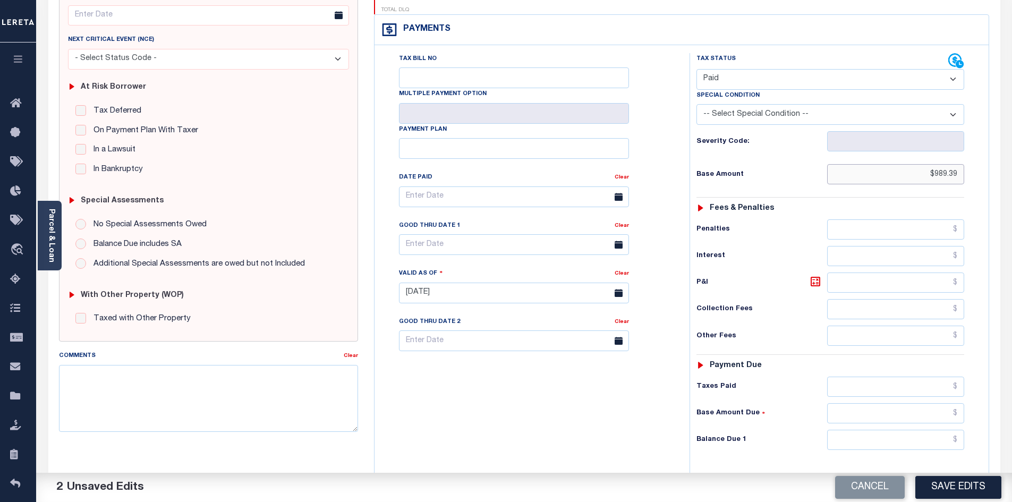
type input "$989.39"
click at [871, 377] on input "text" at bounding box center [896, 387] width 138 height 20
paste input "989.39"
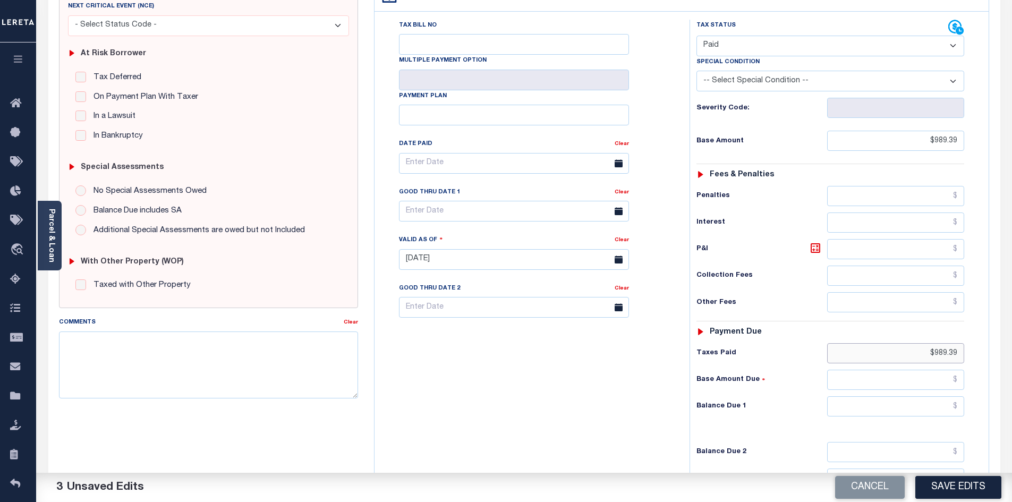
scroll to position [226, 0]
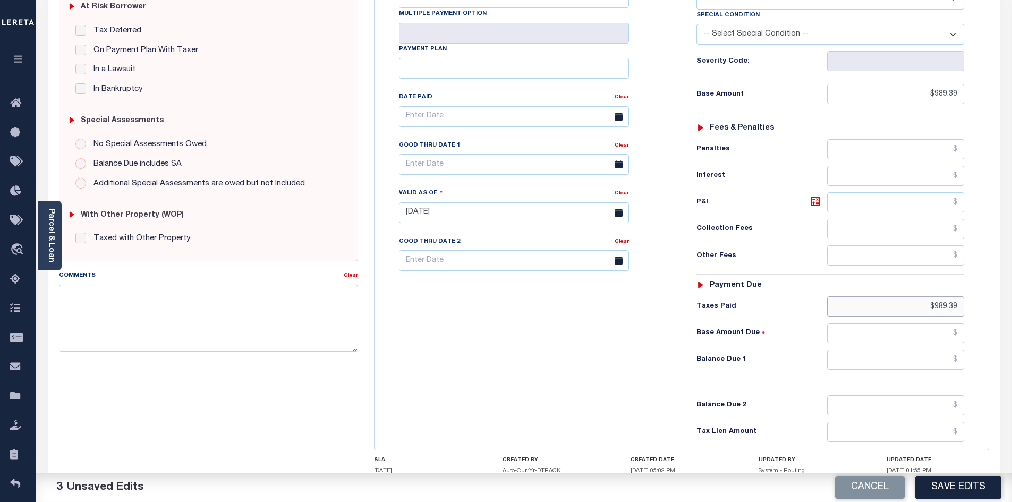
type input "$989.39"
click at [928, 350] on input "text" at bounding box center [896, 360] width 138 height 20
type input "$0.00"
click at [614, 305] on div "Tax Bill No Multiple Payment Option Payment Plan Clear" at bounding box center [529, 207] width 304 height 469
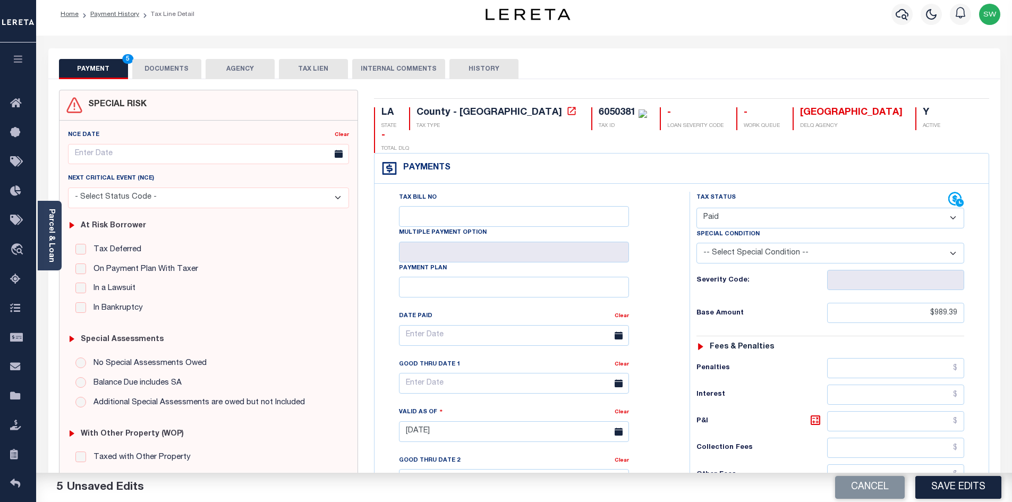
scroll to position [0, 0]
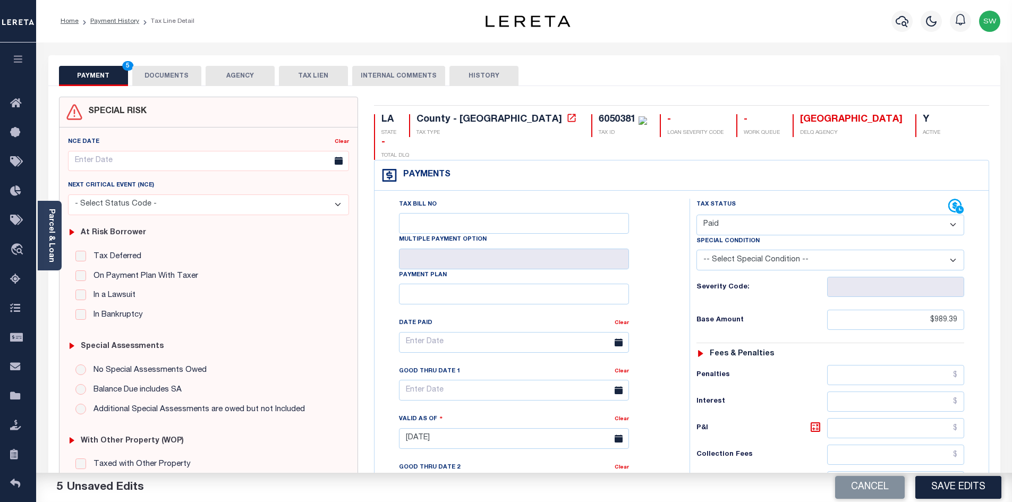
click at [164, 83] on button "DOCUMENTS" at bounding box center [166, 76] width 69 height 20
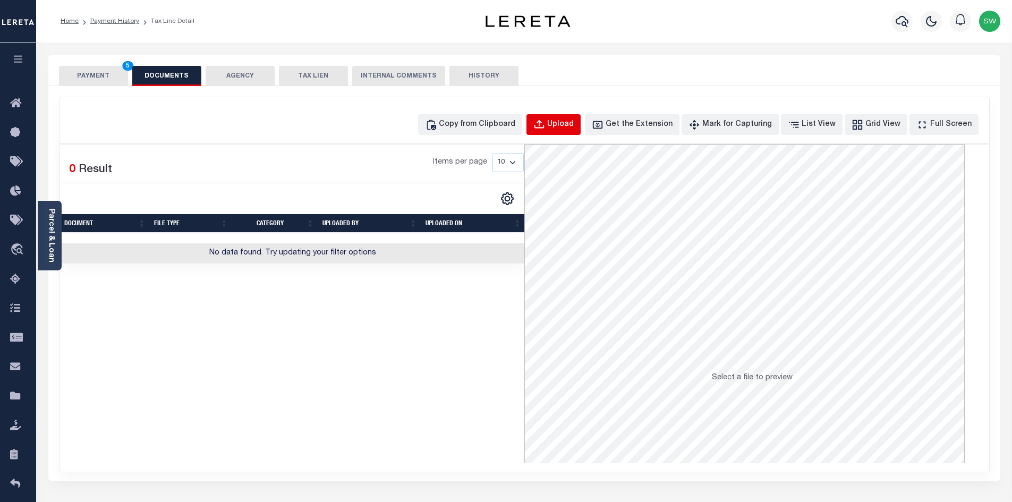
click at [574, 123] on div "Upload" at bounding box center [560, 125] width 27 height 12
select select "POP"
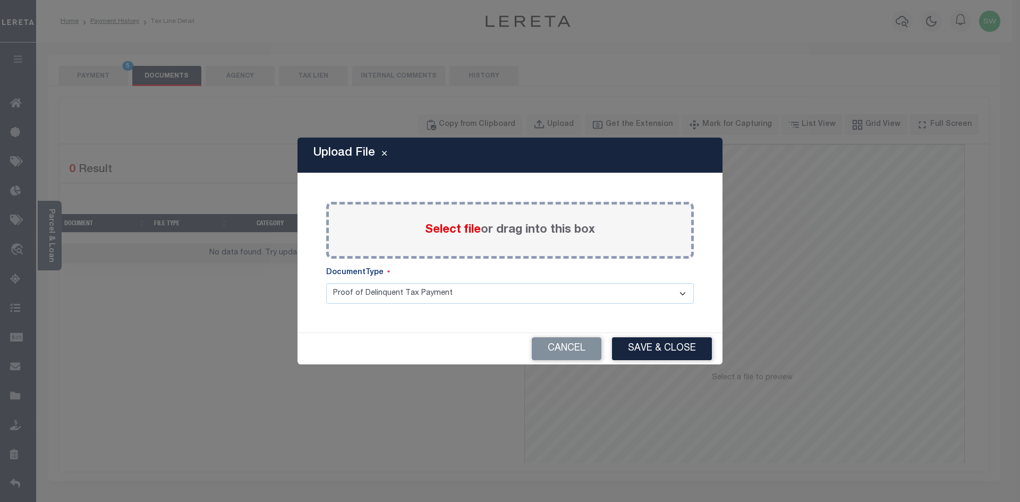
click at [442, 227] on span "Select file" at bounding box center [453, 230] width 56 height 12
click at [0, 0] on input "Select file or drag into this box" at bounding box center [0, 0] width 0 height 0
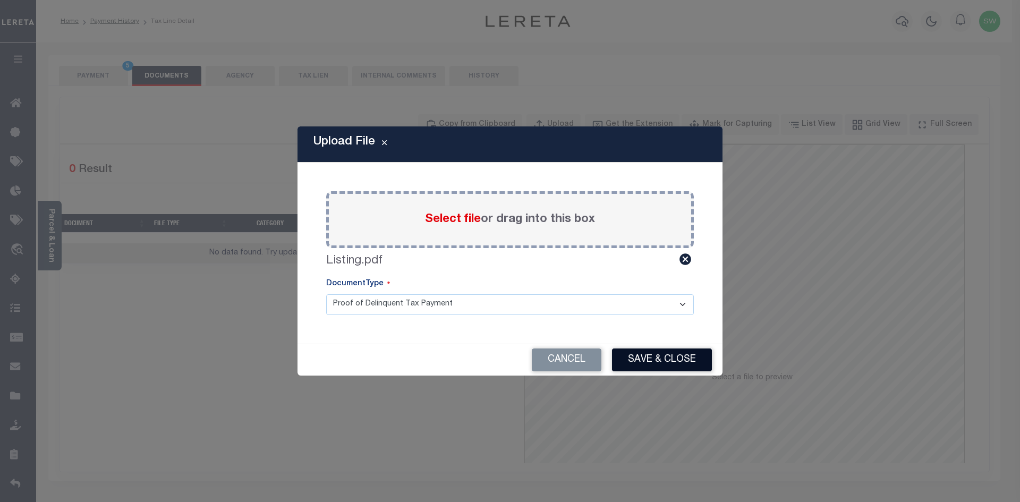
click at [654, 358] on button "Save & Close" at bounding box center [662, 359] width 100 height 23
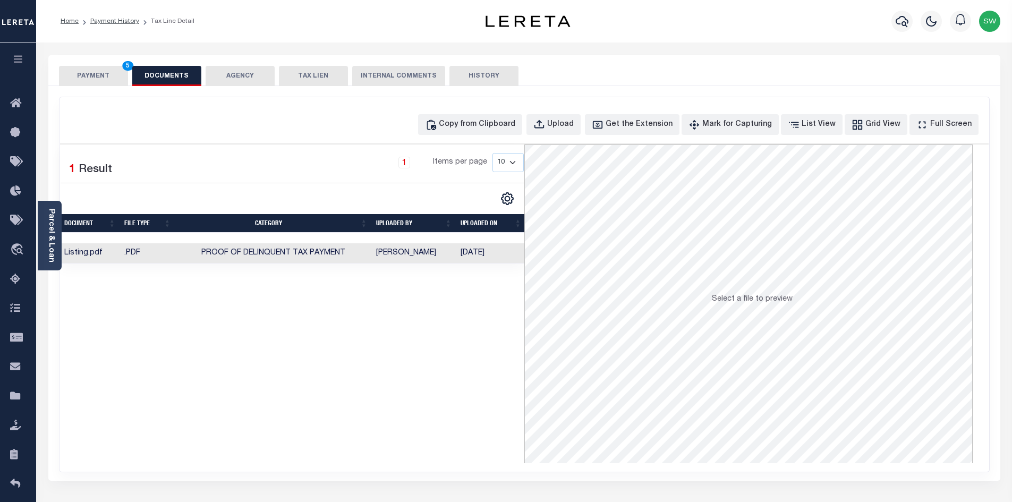
click at [89, 84] on button "PAYMENT 5" at bounding box center [93, 76] width 69 height 20
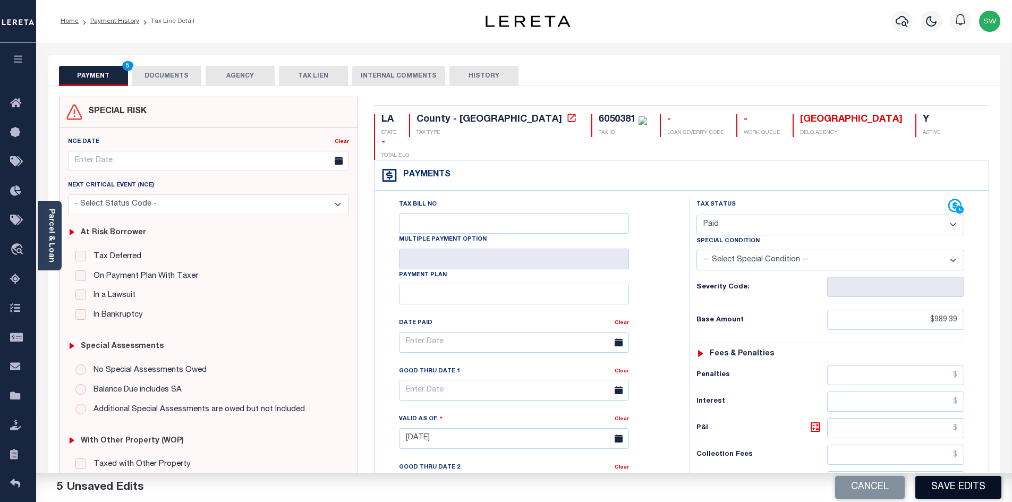
click at [974, 484] on button "Save Edits" at bounding box center [958, 487] width 86 height 23
type input "$989.39"
type input "$0"
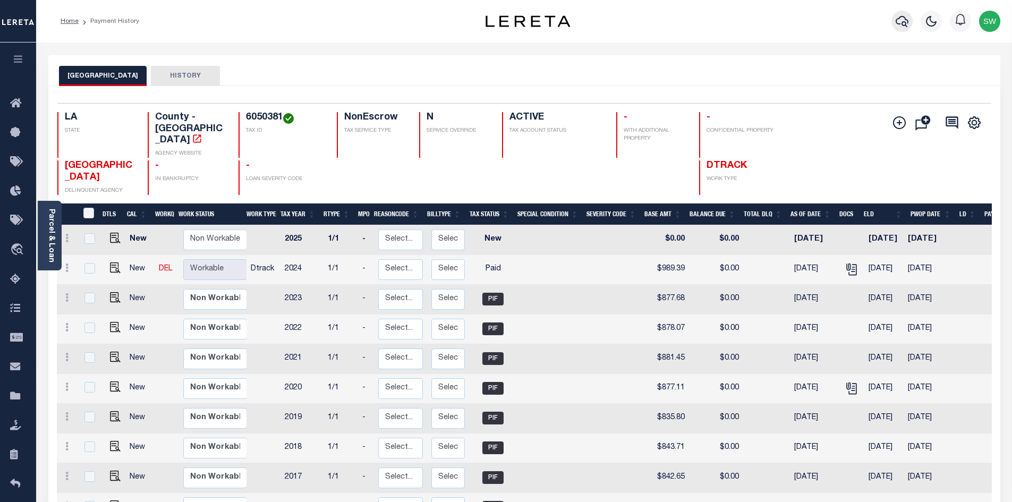
click at [899, 21] on icon "button" at bounding box center [902, 21] width 13 height 13
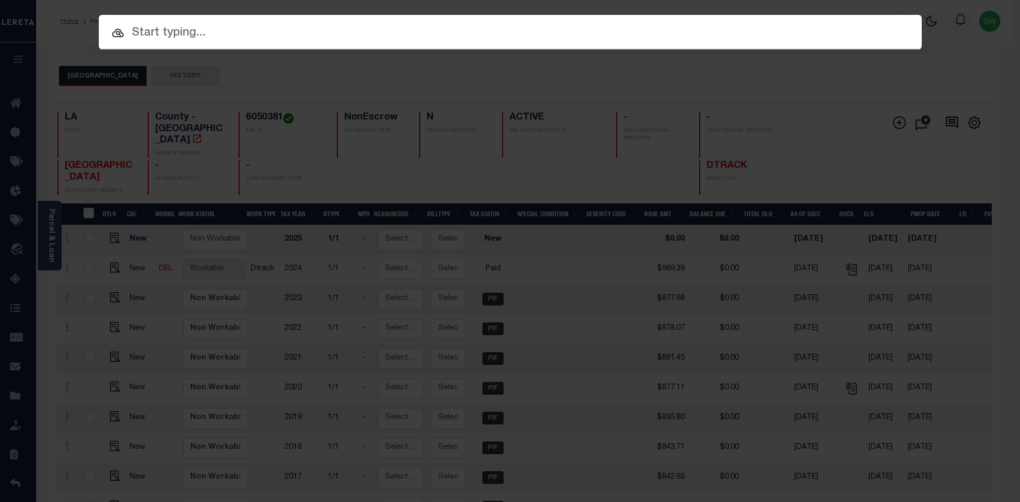
click at [187, 31] on input "text" at bounding box center [510, 33] width 823 height 19
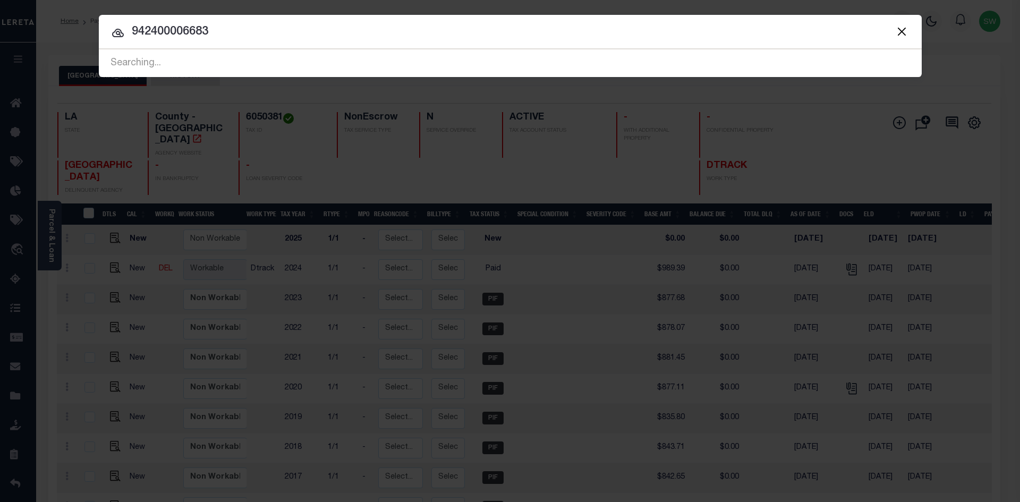
type input "942400006683"
click at [121, 37] on icon at bounding box center [118, 33] width 13 height 13
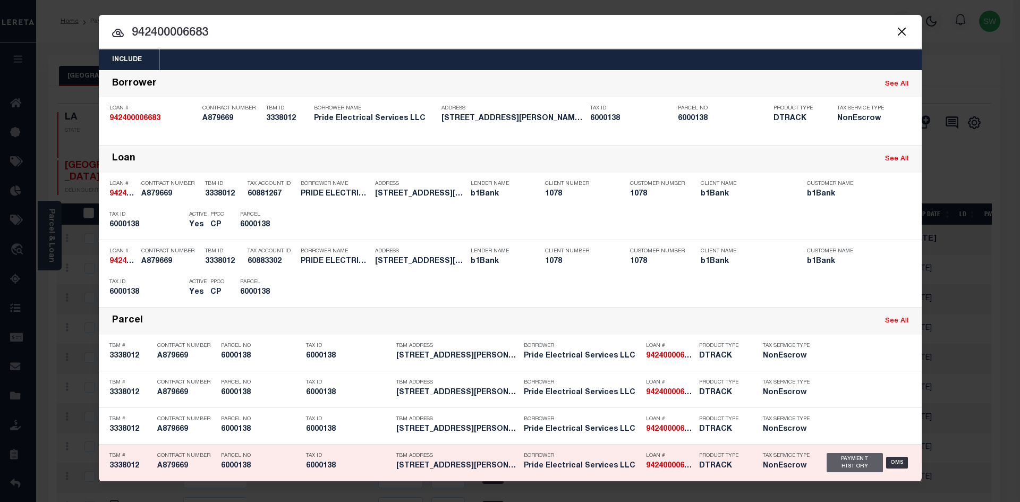
click at [850, 466] on div "Payment History" at bounding box center [854, 462] width 57 height 19
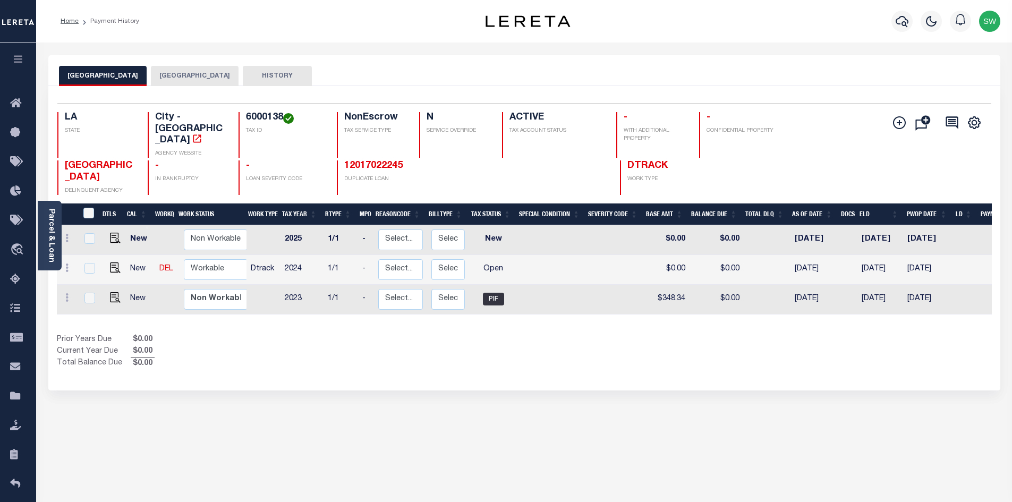
click at [102, 80] on button "LAFAYETTE CITY" at bounding box center [103, 76] width 88 height 20
click at [191, 76] on button "[GEOGRAPHIC_DATA]" at bounding box center [195, 76] width 88 height 20
click at [637, 351] on div "Show Tax Lines before Bill Release Date Prior Years Due $0.00 Current Year Due …" at bounding box center [524, 352] width 935 height 36
drag, startPoint x: 282, startPoint y: 115, endPoint x: 240, endPoint y: 119, distance: 42.7
click at [240, 119] on div "6000138 TAX ID" at bounding box center [281, 135] width 86 height 46
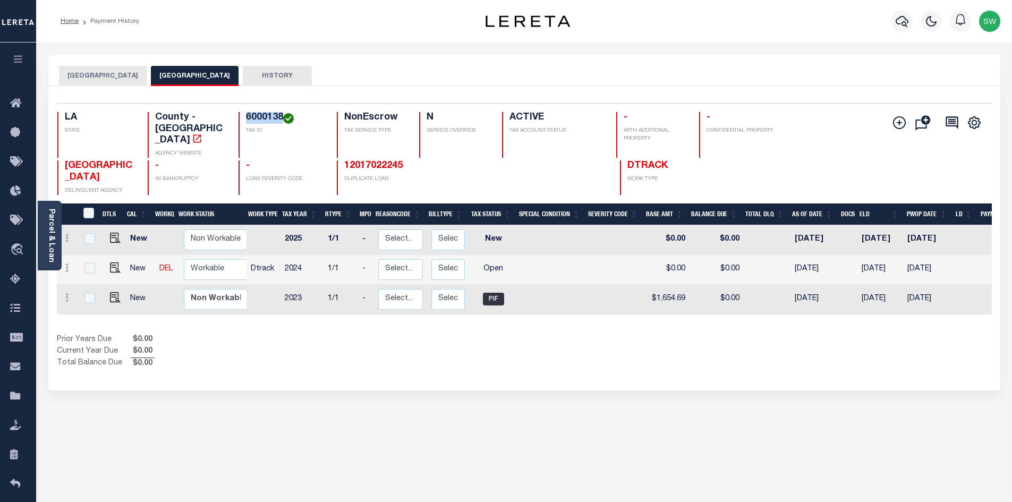
copy h4 "6000138"
click at [55, 235] on link "Parcel & Loan" at bounding box center [50, 236] width 7 height 54
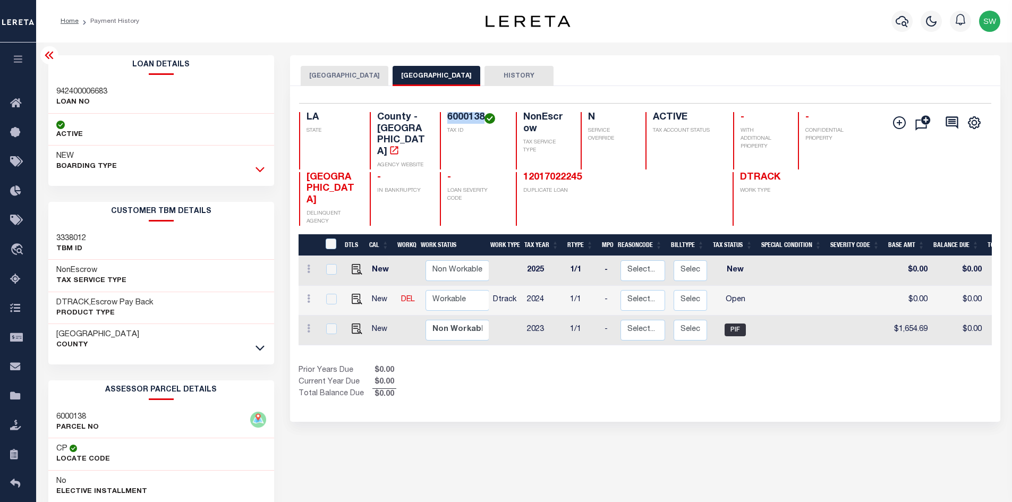
click at [255, 171] on icon at bounding box center [259, 169] width 9 height 11
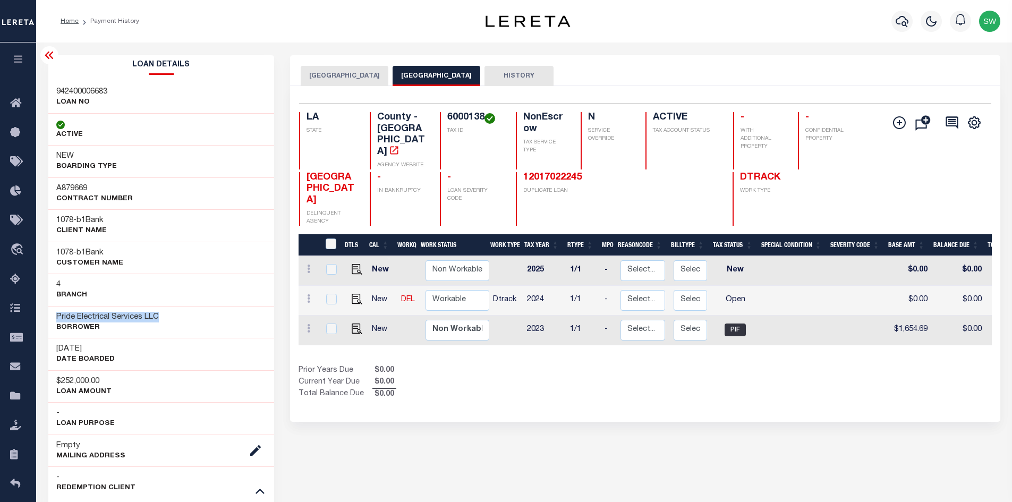
drag, startPoint x: 168, startPoint y: 318, endPoint x: 54, endPoint y: 317, distance: 113.7
click at [54, 317] on div "Pride Electrical Services LLC Borrower" at bounding box center [161, 322] width 226 height 32
copy h3 "Pride Electrical Services LLC"
drag, startPoint x: 467, startPoint y: 355, endPoint x: 451, endPoint y: 304, distance: 53.8
click at [467, 365] on div "Prior Years Due $0.00 Current Year Due $0.00 Total Balance Due $0.00" at bounding box center [472, 383] width 346 height 36
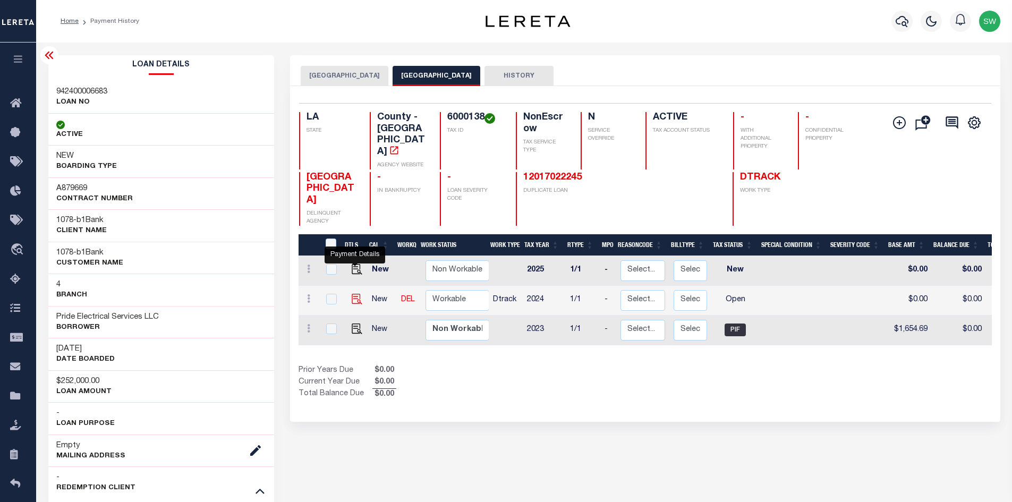
click at [355, 294] on img "" at bounding box center [357, 299] width 11 height 11
checkbox input "true"
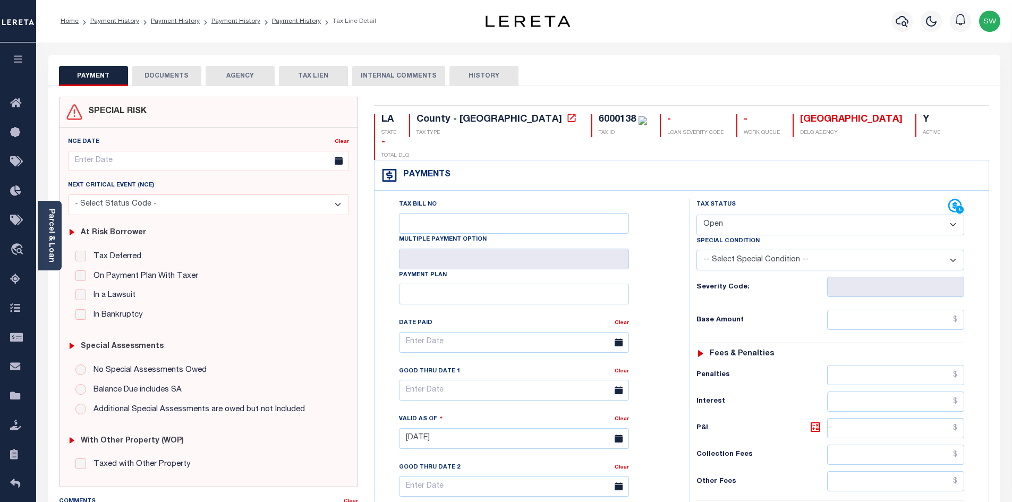
drag, startPoint x: 952, startPoint y: 201, endPoint x: 941, endPoint y: 206, distance: 11.9
click at [952, 215] on select "- Select Status Code - Open Due/Unpaid Paid Incomplete No Tax Due Internal Refu…" at bounding box center [830, 225] width 268 height 21
select select "PYD"
click at [696, 215] on select "- Select Status Code - Open Due/Unpaid Paid Incomplete No Tax Due Internal Refu…" at bounding box center [830, 225] width 268 height 21
type input "[DATE]"
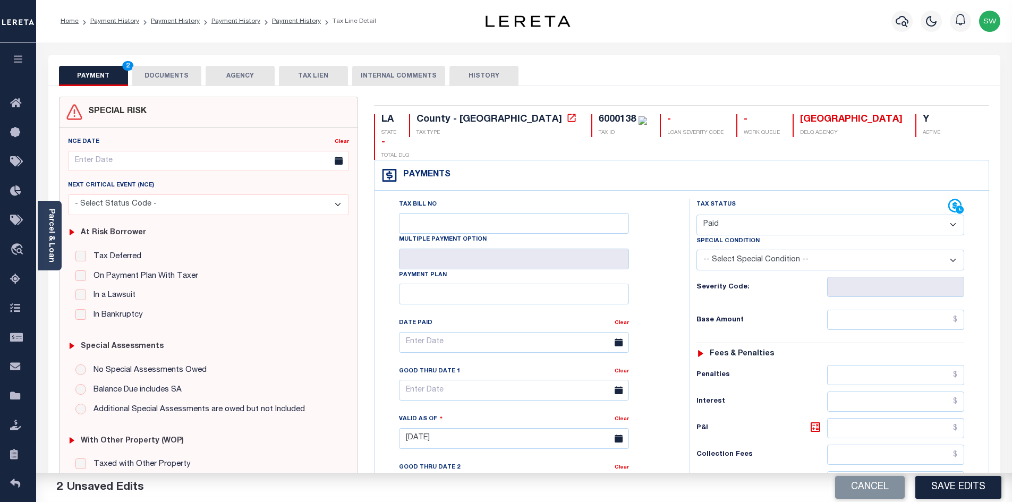
click at [657, 300] on div "Tax Bill No Multiple Payment Option Payment Plan Clear" at bounding box center [529, 348] width 288 height 298
click at [871, 310] on input "text" at bounding box center [896, 320] width 138 height 20
paste input "2,699.63"
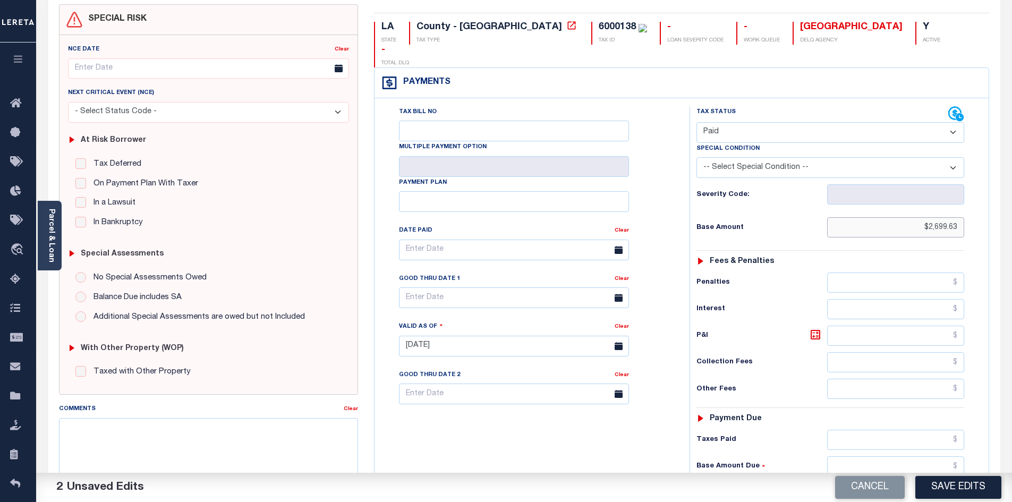
scroll to position [93, 0]
type input "$2,699.63"
click at [880, 429] on input "text" at bounding box center [896, 439] width 138 height 20
paste input "2,699.63"
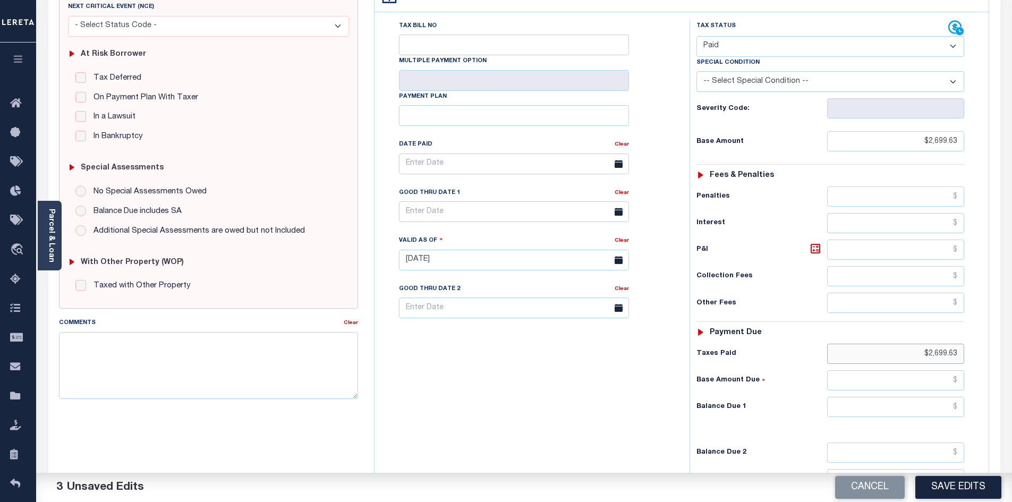
scroll to position [190, 0]
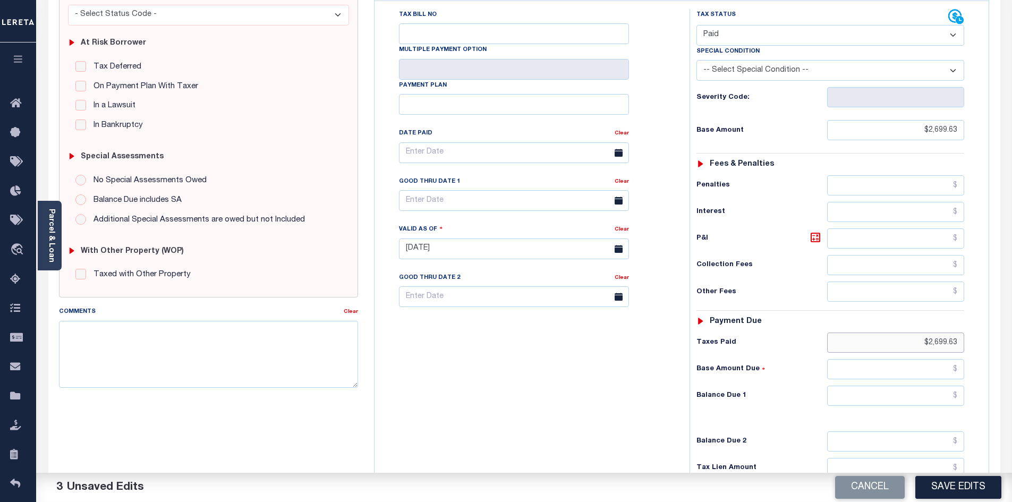
type input "$2,699.63"
click at [917, 386] on input "text" at bounding box center [896, 396] width 138 height 20
type input "$0.00"
click at [608, 390] on div "Tax Bill No Multiple Payment Option Payment Plan Clear" at bounding box center [529, 243] width 304 height 469
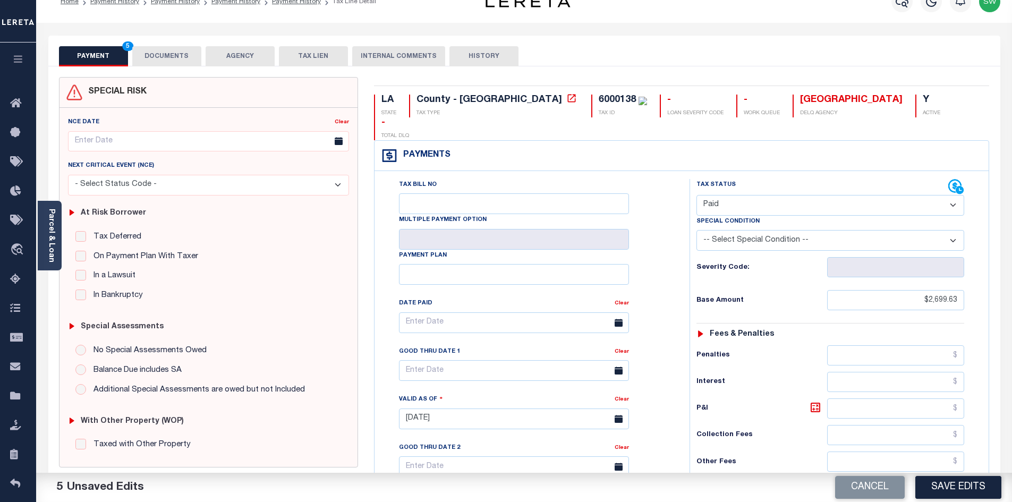
scroll to position [0, 0]
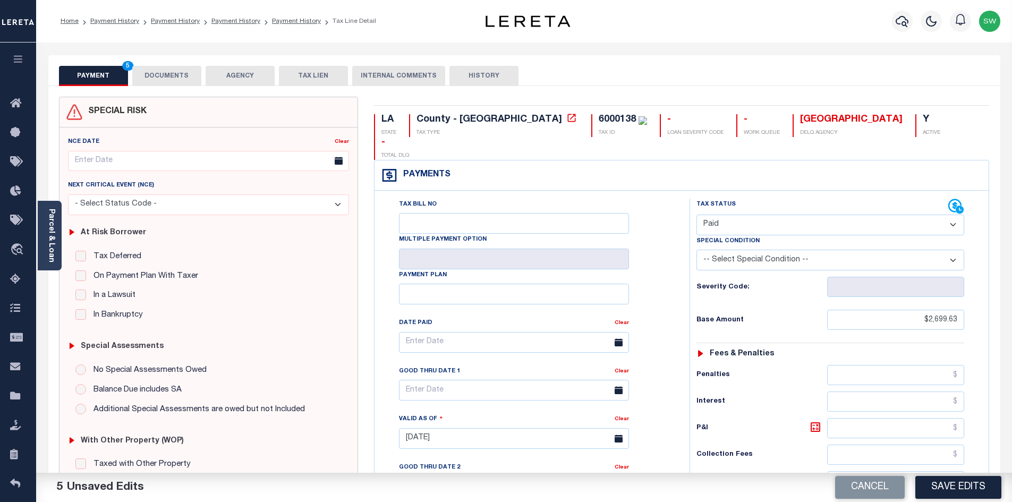
click at [163, 82] on button "DOCUMENTS" at bounding box center [166, 76] width 69 height 20
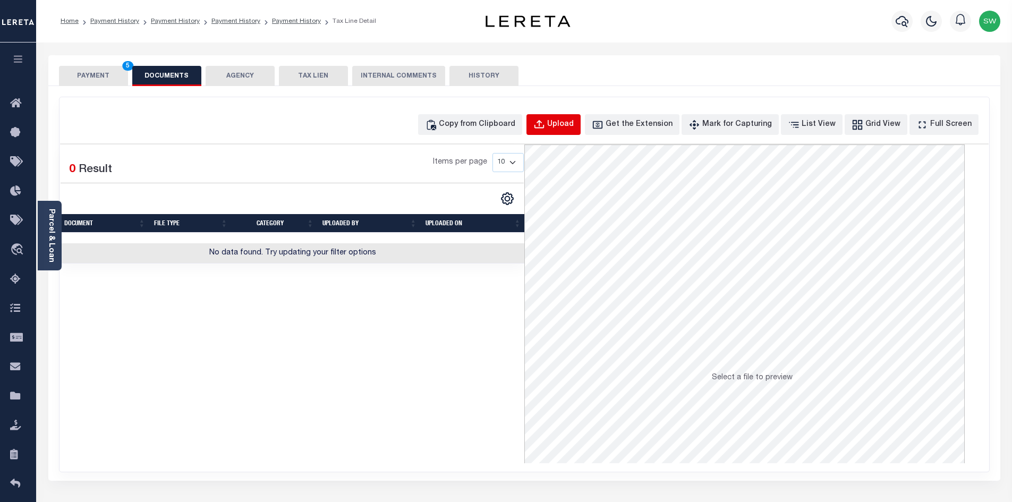
click at [574, 121] on div "Upload" at bounding box center [560, 125] width 27 height 12
select select "POP"
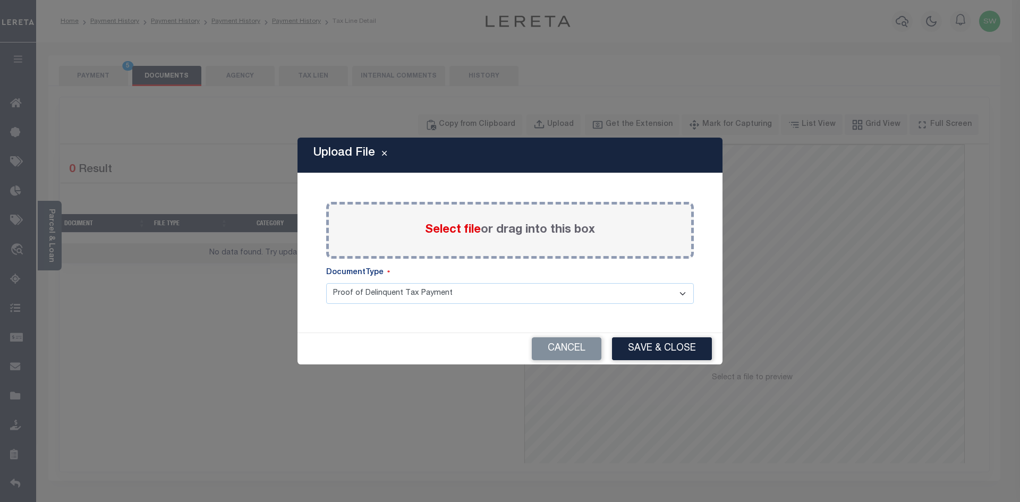
click at [439, 227] on span "Select file" at bounding box center [453, 230] width 56 height 12
click at [0, 0] on input "Select file or drag into this box" at bounding box center [0, 0] width 0 height 0
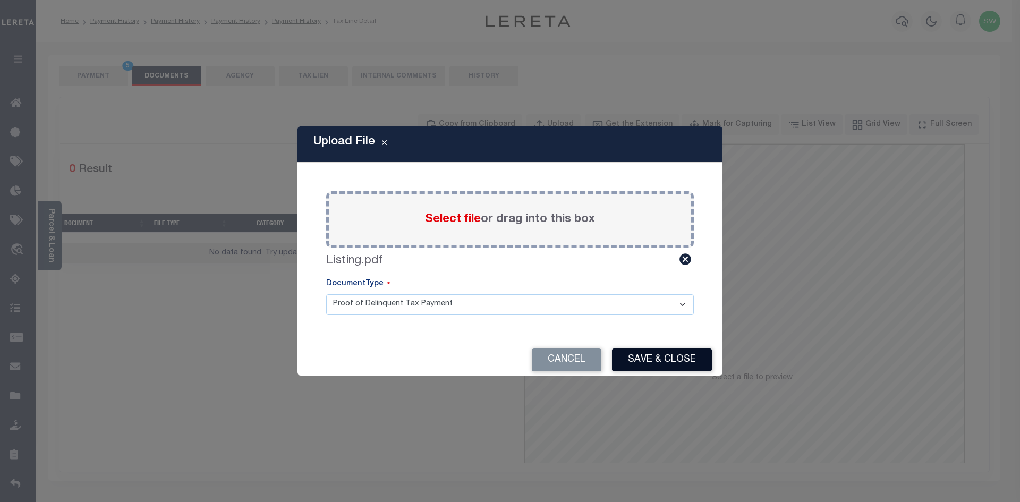
click at [679, 358] on button "Save & Close" at bounding box center [662, 359] width 100 height 23
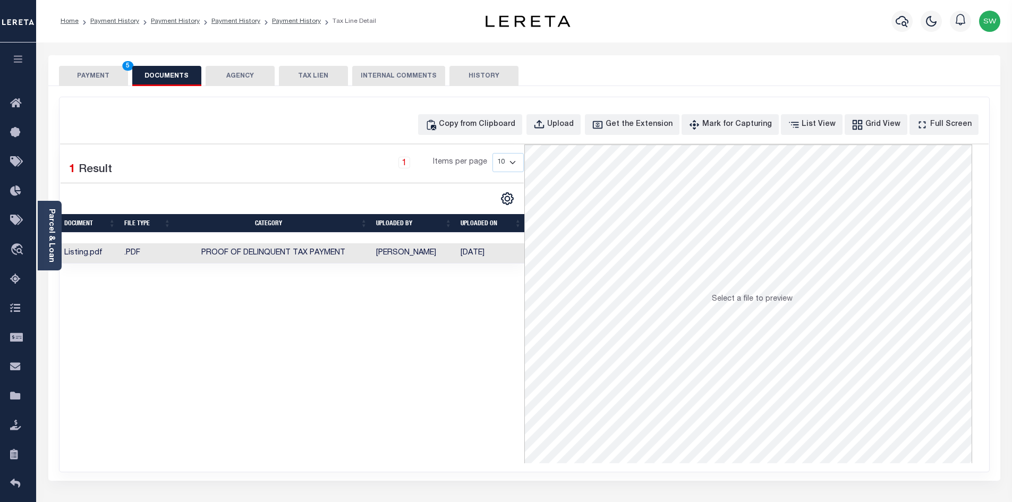
drag, startPoint x: 397, startPoint y: 396, endPoint x: 355, endPoint y: 280, distance: 123.2
click at [397, 396] on div "Selected 1 Result 1 Items per page 10 25 50 100" at bounding box center [292, 303] width 464 height 319
drag, startPoint x: 86, startPoint y: 78, endPoint x: 135, endPoint y: 74, distance: 49.0
click at [87, 79] on button "PAYMENT 5" at bounding box center [93, 76] width 69 height 20
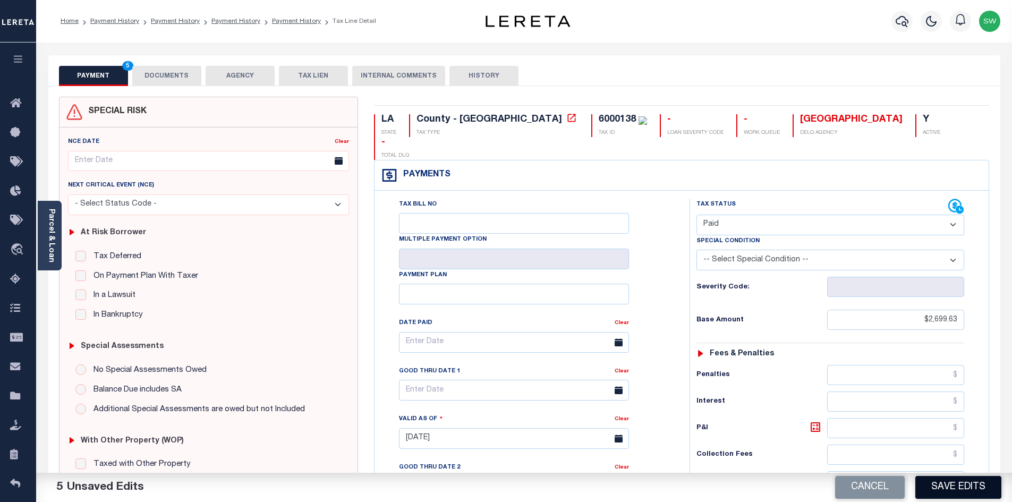
click at [953, 486] on button "Save Edits" at bounding box center [958, 487] width 86 height 23
checkbox input "false"
type input "$2,699.63"
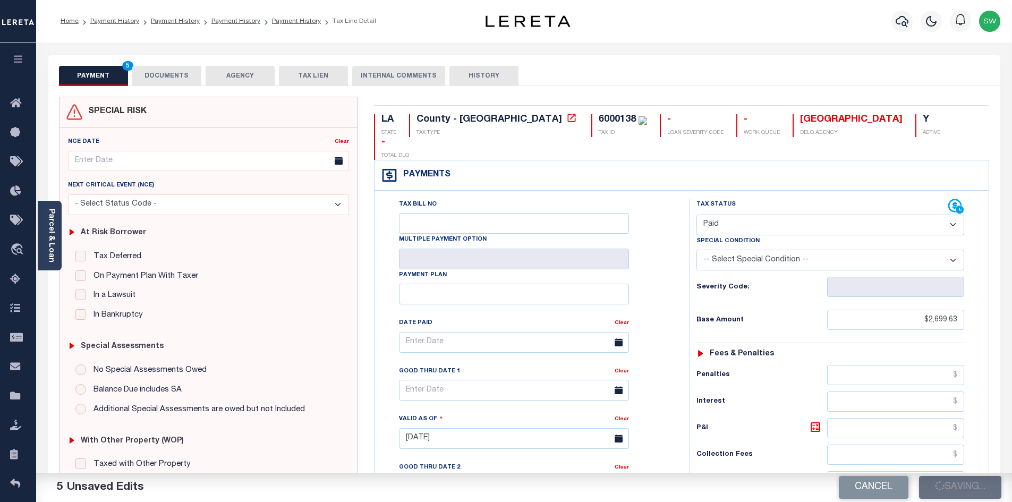
type input "$2,699.63"
type input "$0"
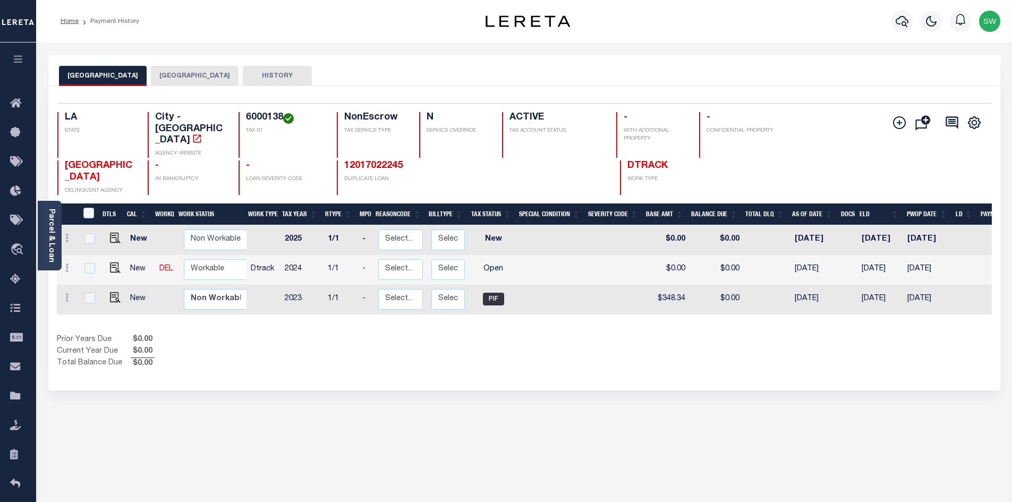
click at [185, 68] on button "[GEOGRAPHIC_DATA]" at bounding box center [195, 76] width 88 height 20
